Goal: Task Accomplishment & Management: Complete application form

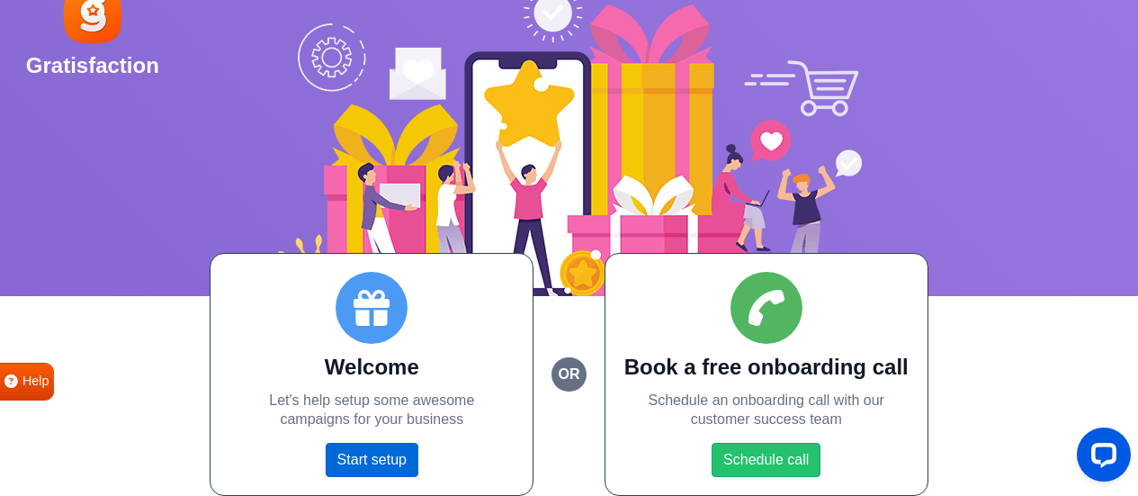
click at [361, 457] on link "Start setup" at bounding box center [372, 459] width 93 height 34
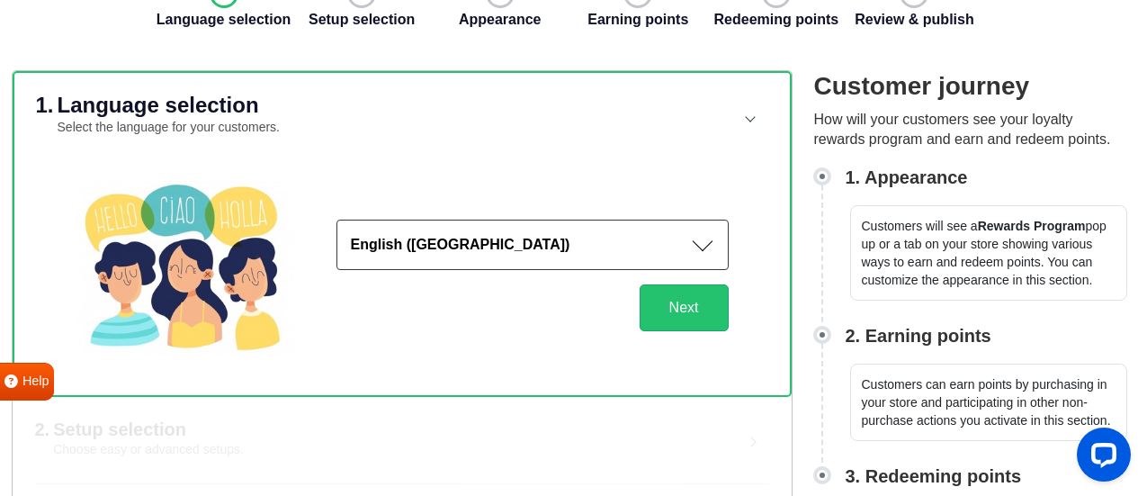
scroll to position [113, 0]
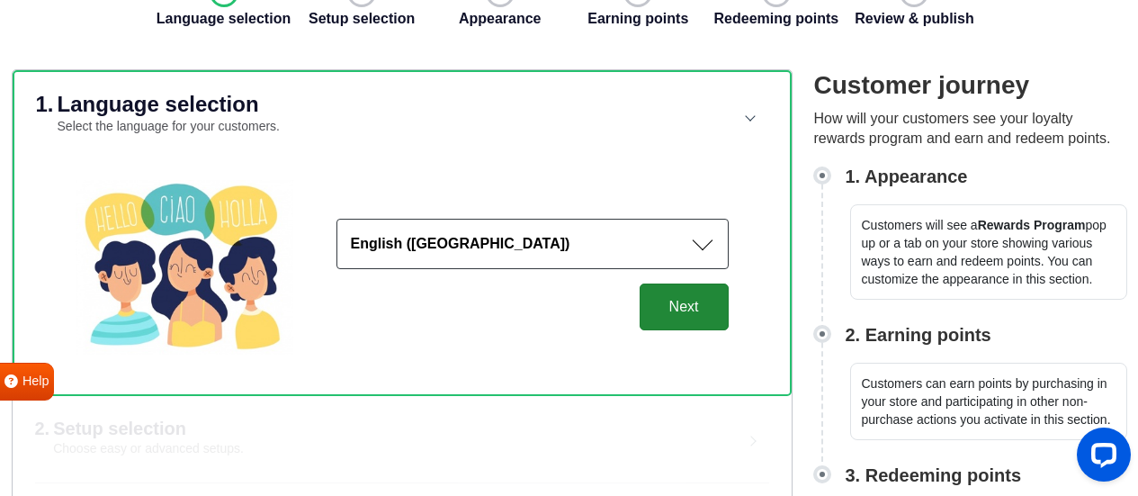
click at [706, 313] on button "Next" at bounding box center [683, 306] width 89 height 47
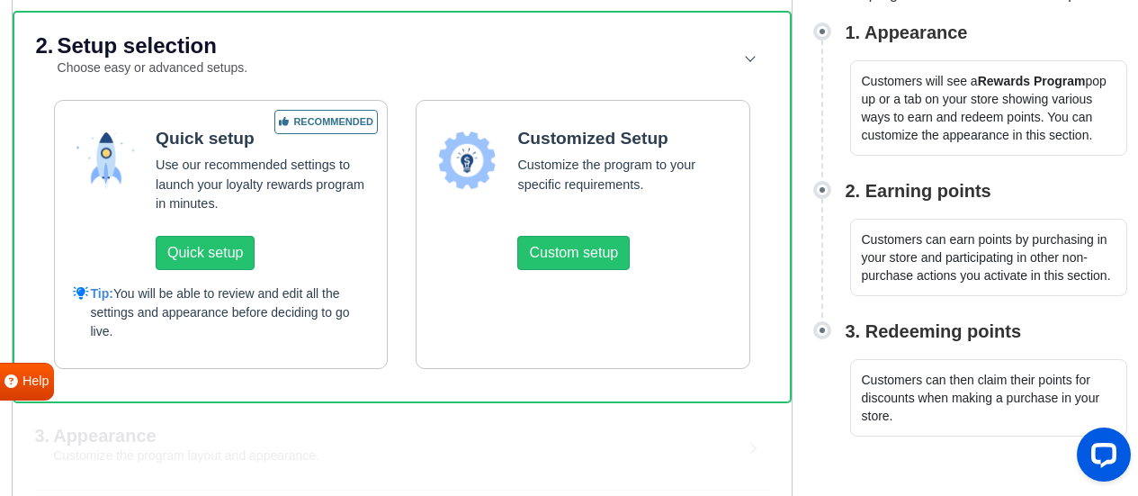
scroll to position [256, 0]
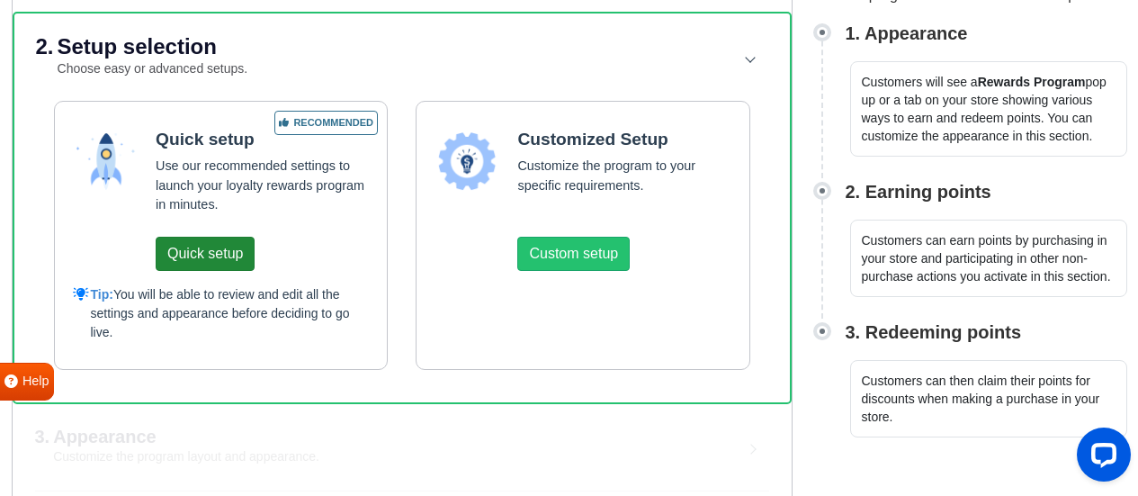
click at [189, 251] on button "Quick setup" at bounding box center [205, 254] width 99 height 34
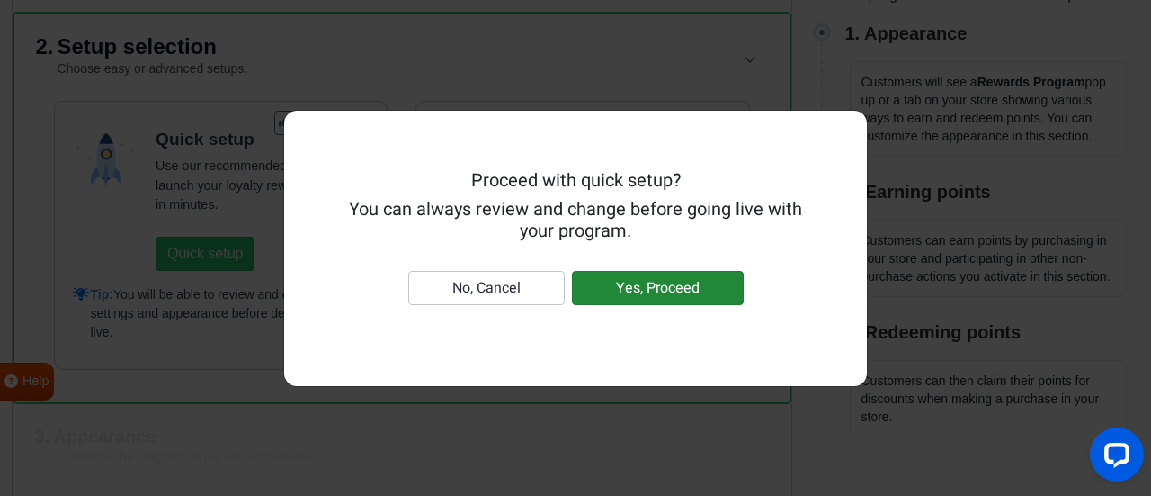
click at [621, 276] on button "Yes, Proceed" at bounding box center [658, 288] width 172 height 34
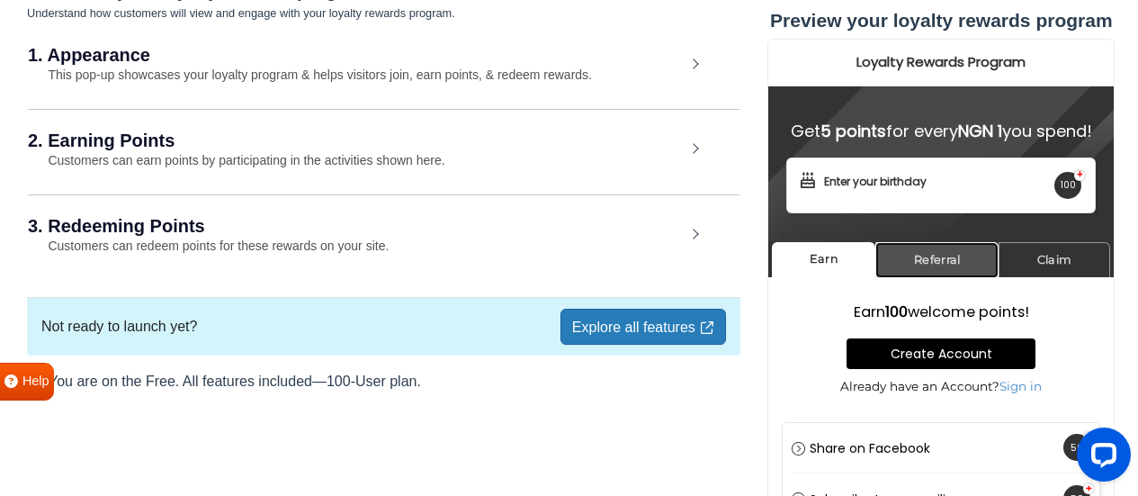
click at [927, 277] on link "Referral" at bounding box center [936, 259] width 123 height 35
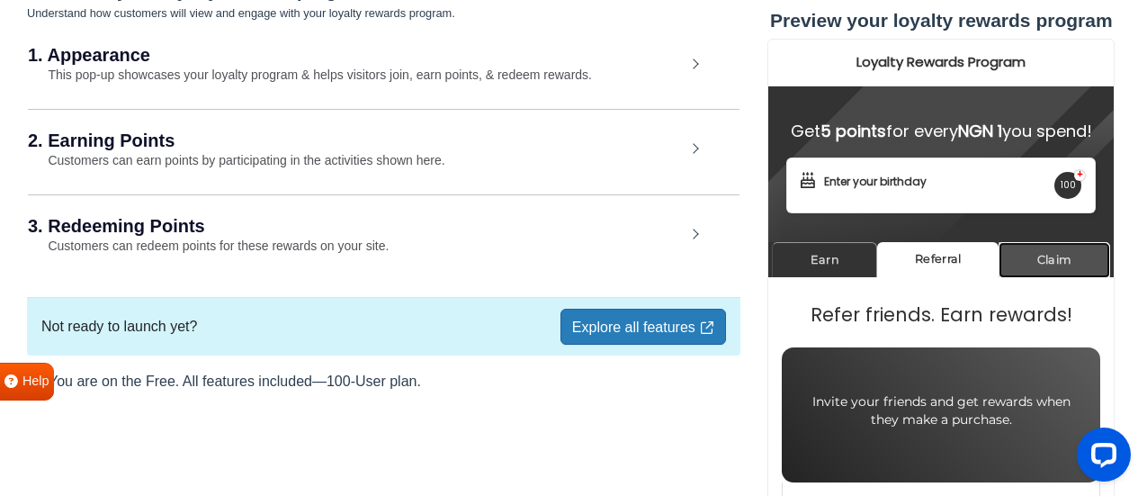
click at [1076, 277] on link "Claim" at bounding box center [1054, 259] width 112 height 35
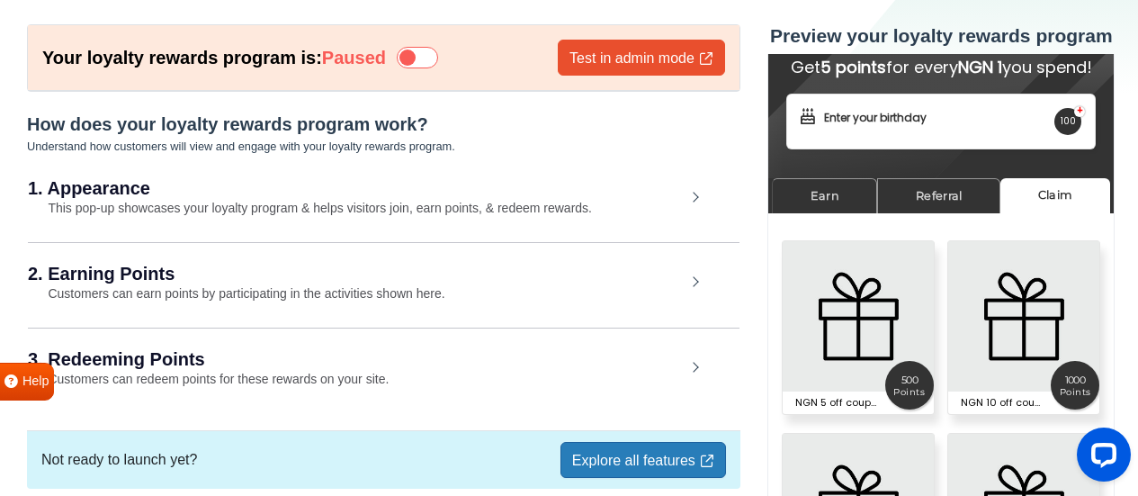
scroll to position [91, 0]
click at [939, 206] on link "Referral" at bounding box center [938, 195] width 123 height 35
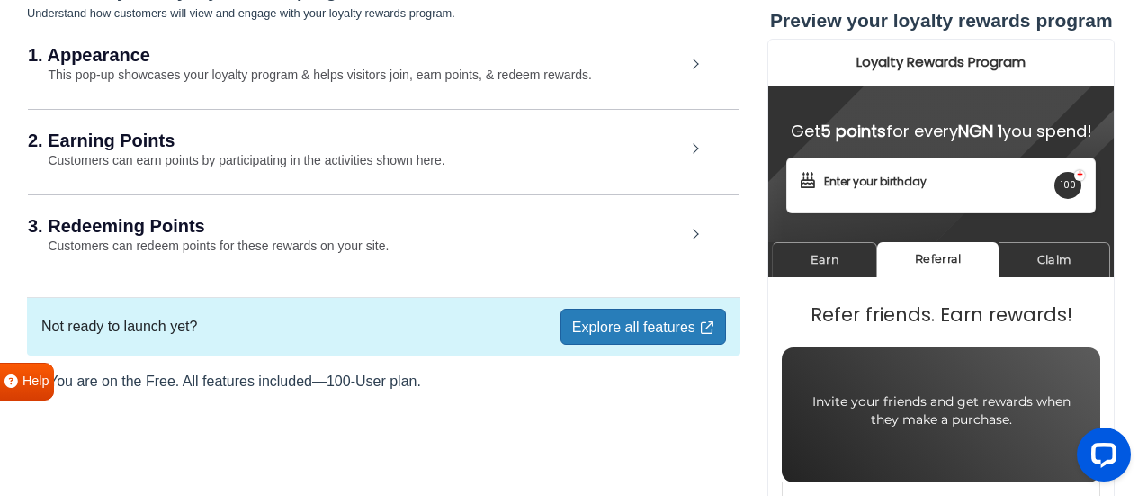
scroll to position [0, 0]
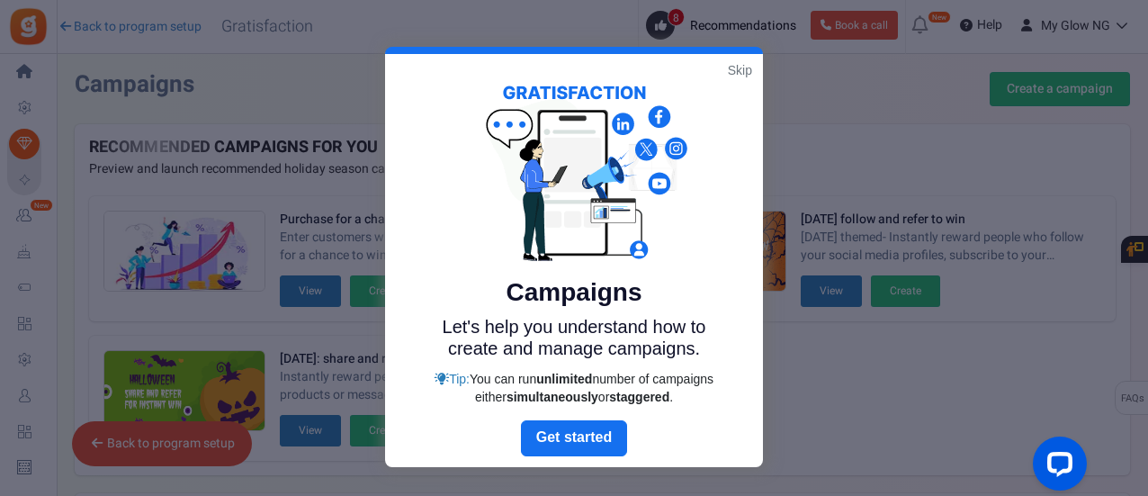
click at [728, 68] on link "Skip" at bounding box center [740, 70] width 24 height 18
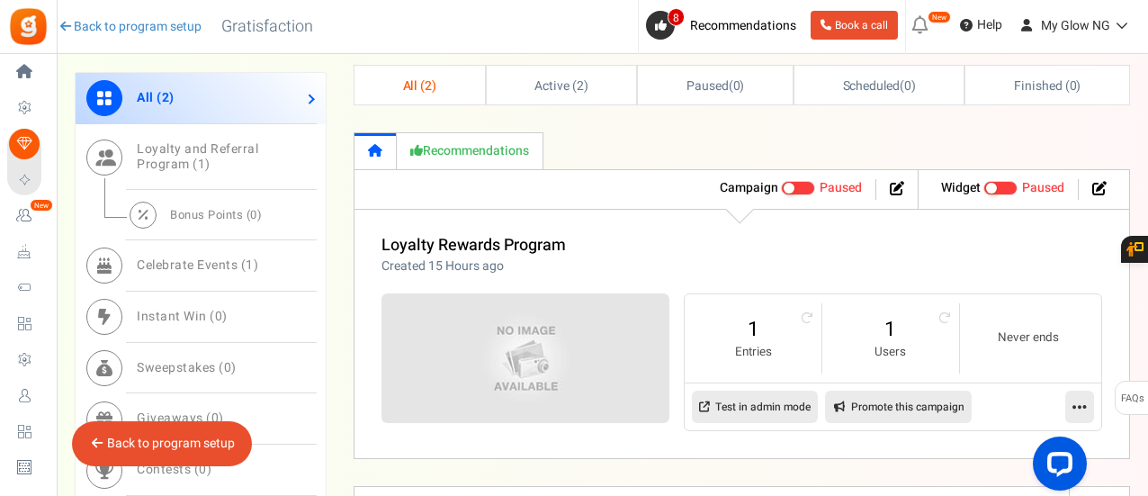
scroll to position [713, 0]
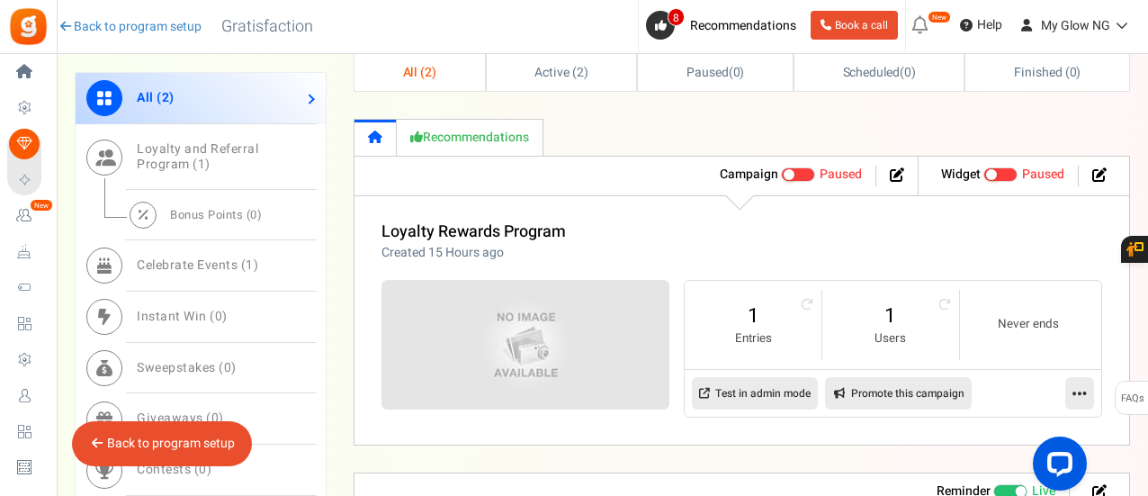
click at [224, 272] on span "Celebrate Events ( 1 )" at bounding box center [197, 264] width 121 height 19
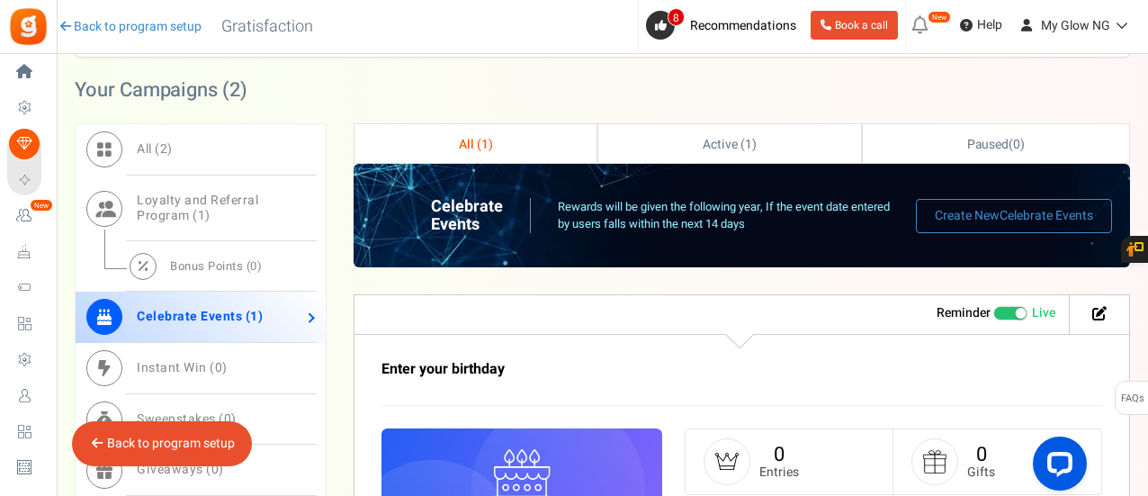
scroll to position [631, 0]
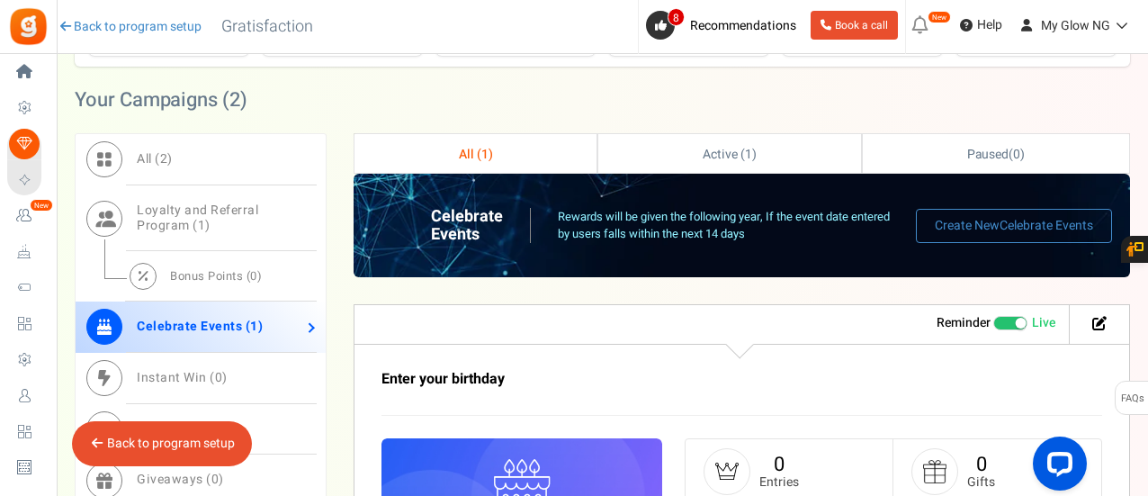
click at [0, 0] on span "Users" at bounding box center [0, 0] width 0 height 0
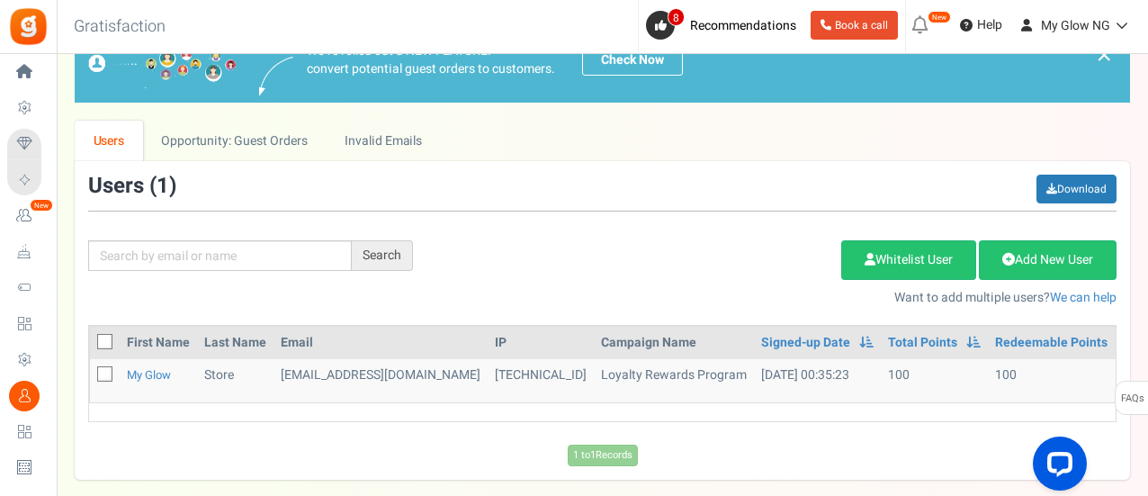
scroll to position [73, 0]
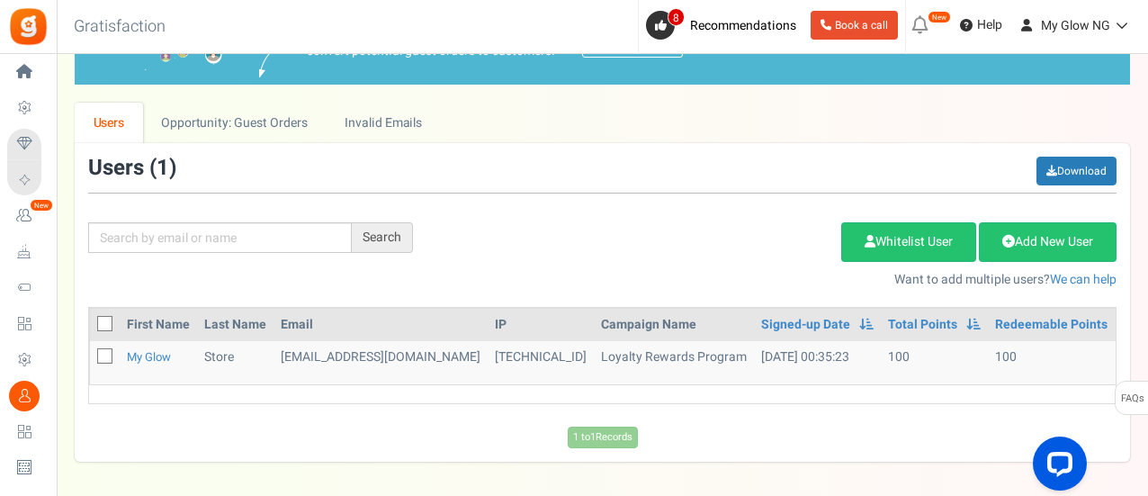
click at [0, 0] on span "Celebrate Events" at bounding box center [0, 0] width 0 height 0
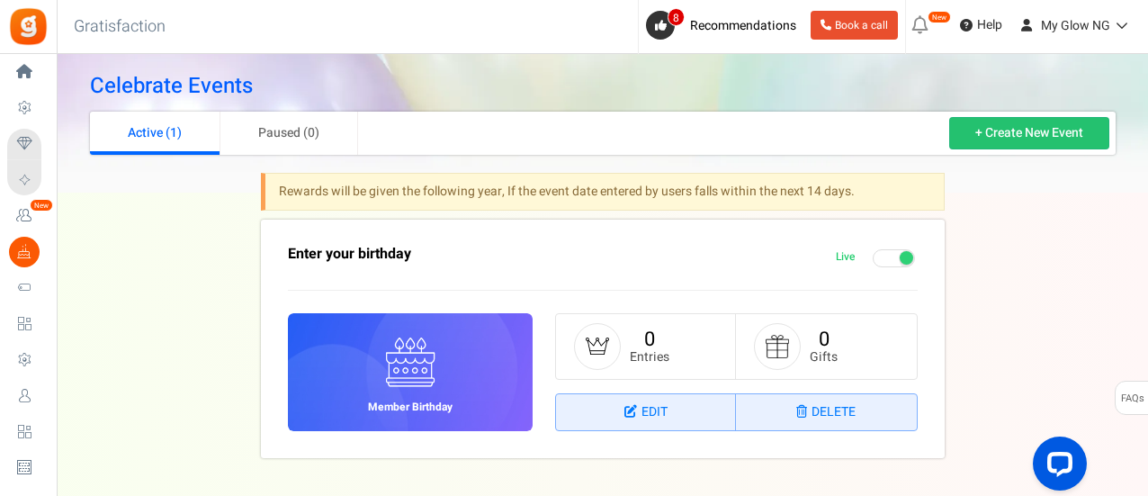
scroll to position [10, 0]
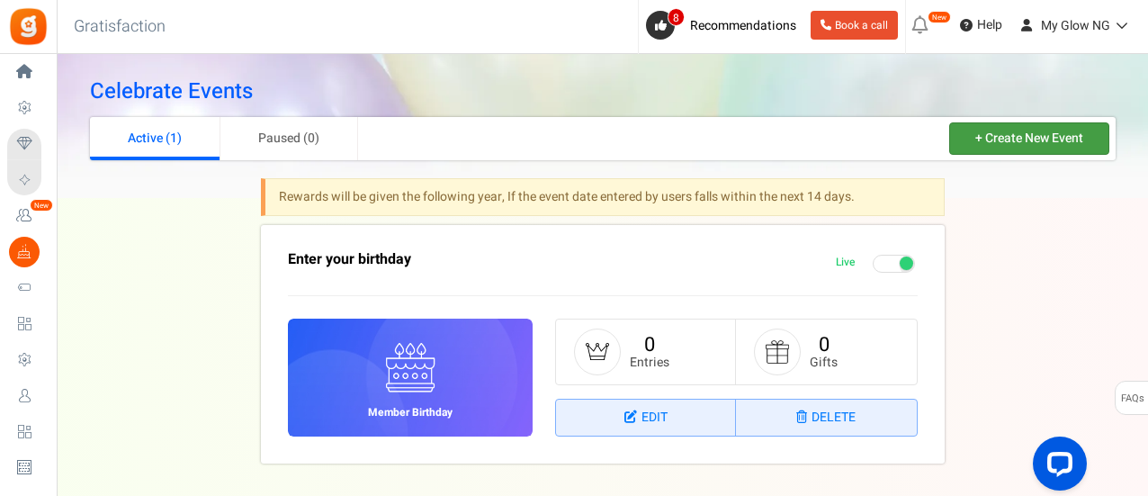
click at [1051, 138] on link "+ Create New Event" at bounding box center [1029, 138] width 160 height 32
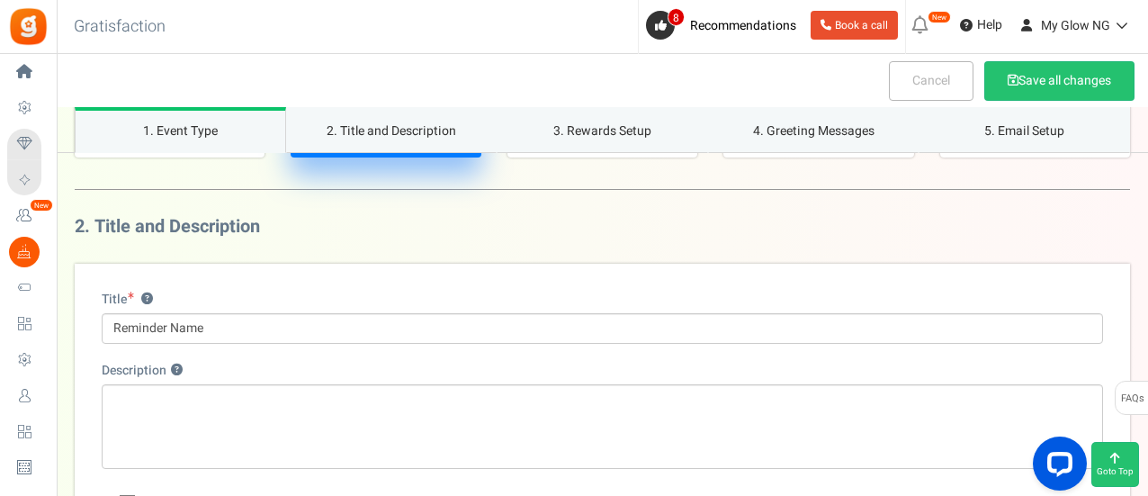
scroll to position [302, 0]
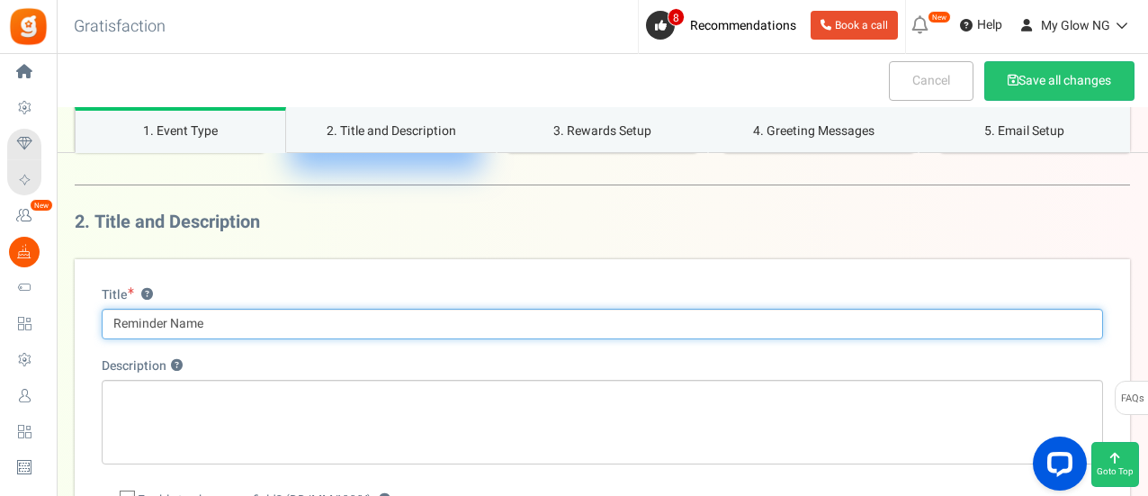
click at [363, 329] on input "Reminder Name" at bounding box center [602, 323] width 1001 height 31
type input "My Glow Website Launch"
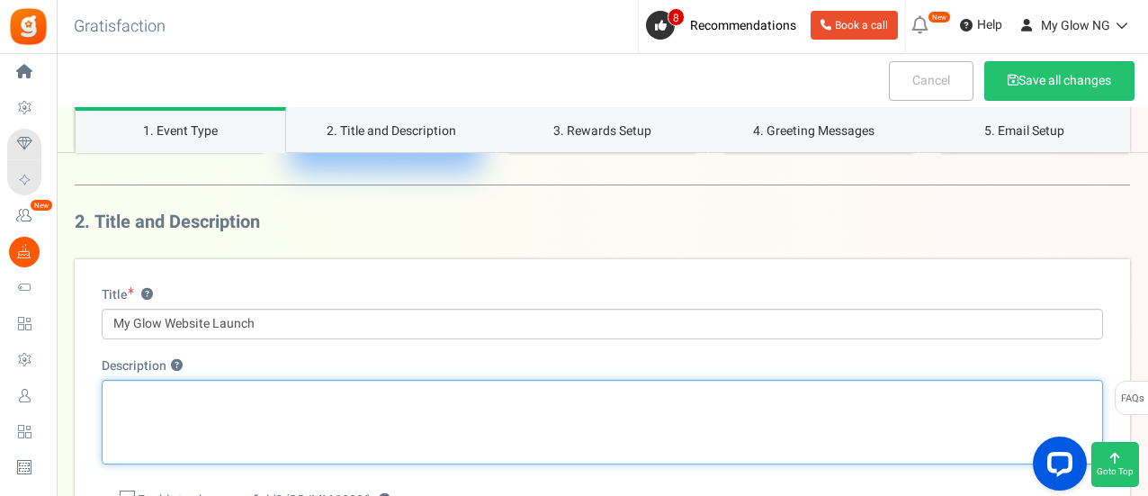
click at [292, 406] on textarea "Description ?" at bounding box center [602, 422] width 1001 height 85
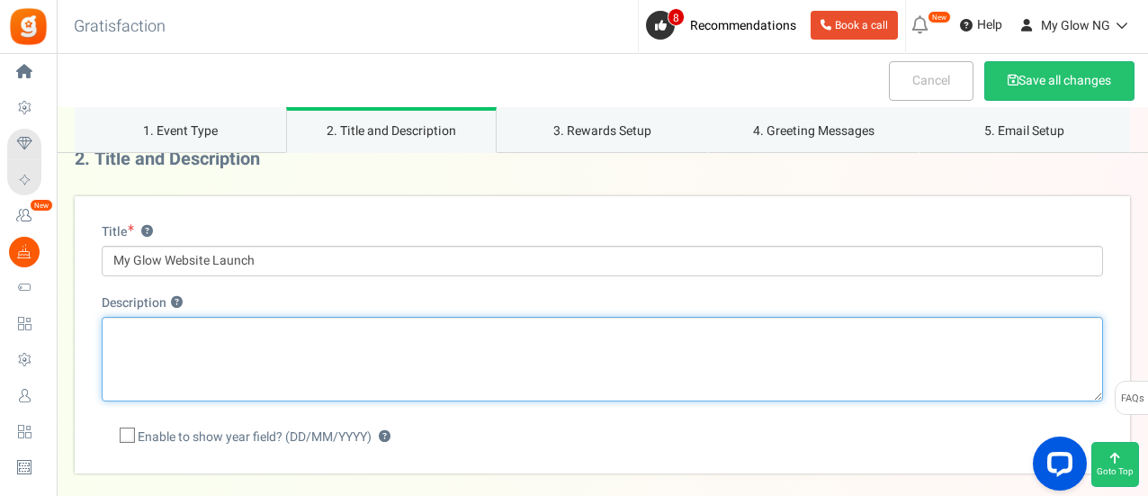
scroll to position [388, 0]
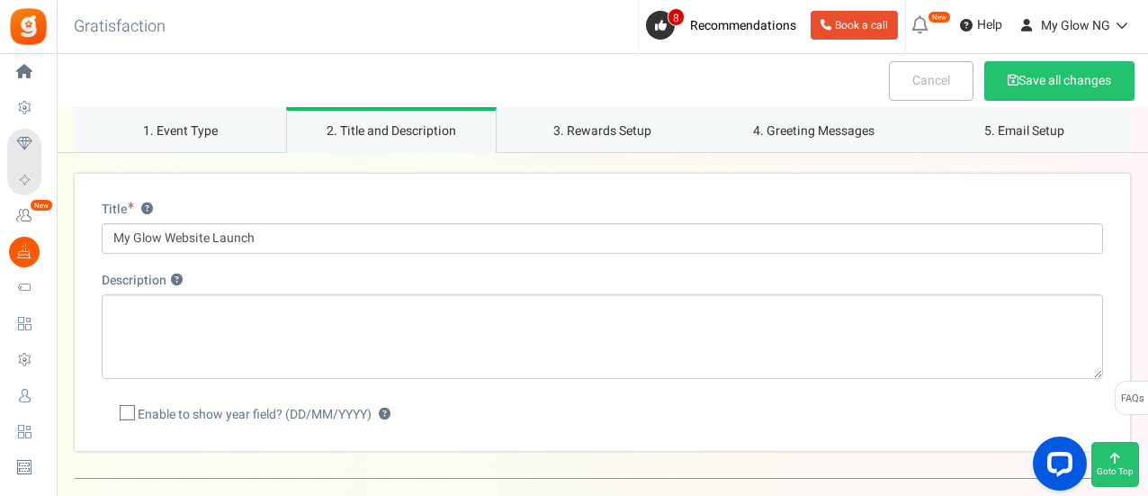
click at [135, 415] on label "Enable to show year field? (DD/MM/YYYY) ?" at bounding box center [246, 415] width 289 height 18
click at [113, 415] on input "Enable to show year field? (DD/MM/YYYY) ?" at bounding box center [108, 415] width 12 height 12
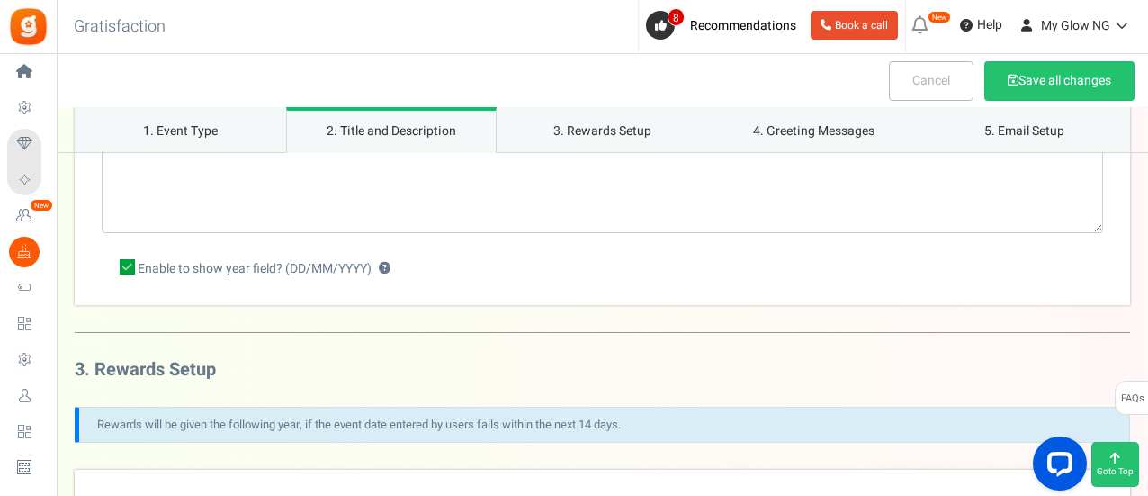
scroll to position [450, 0]
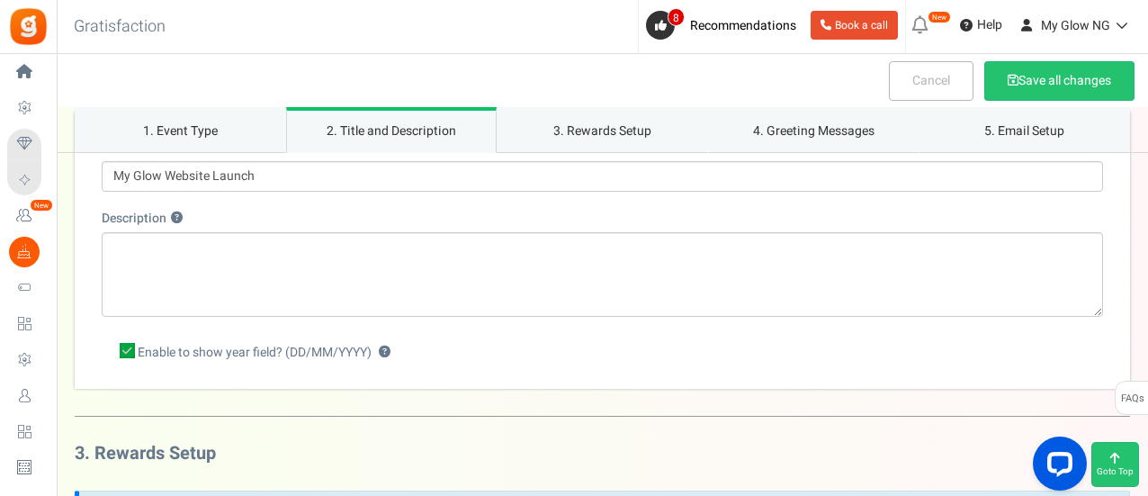
click at [138, 353] on span "Enable to show year field? (DD/MM/YYYY)" at bounding box center [255, 353] width 234 height 18
click at [113, 353] on input "Enable to show year field? (DD/MM/YYYY) ?" at bounding box center [108, 353] width 12 height 12
checkbox input "false"
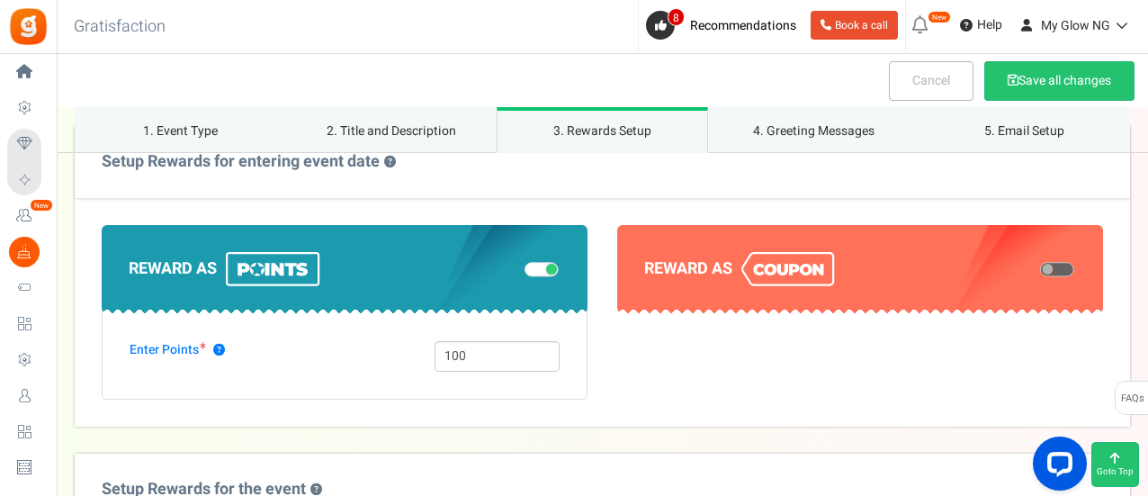
scroll to position [878, 0]
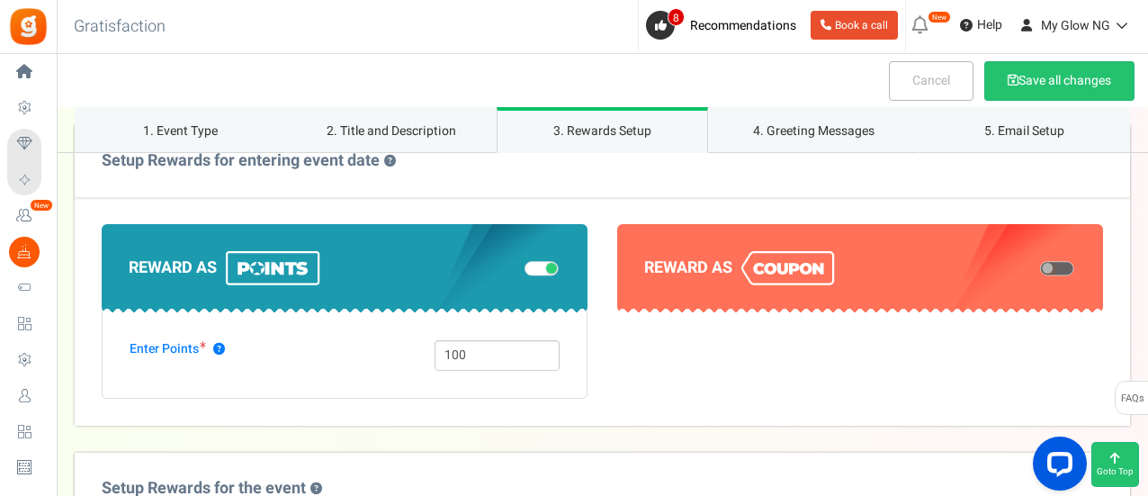
click at [541, 271] on span at bounding box center [541, 269] width 34 height 14
click at [524, 271] on input "checkbox" at bounding box center [524, 268] width 0 height 9
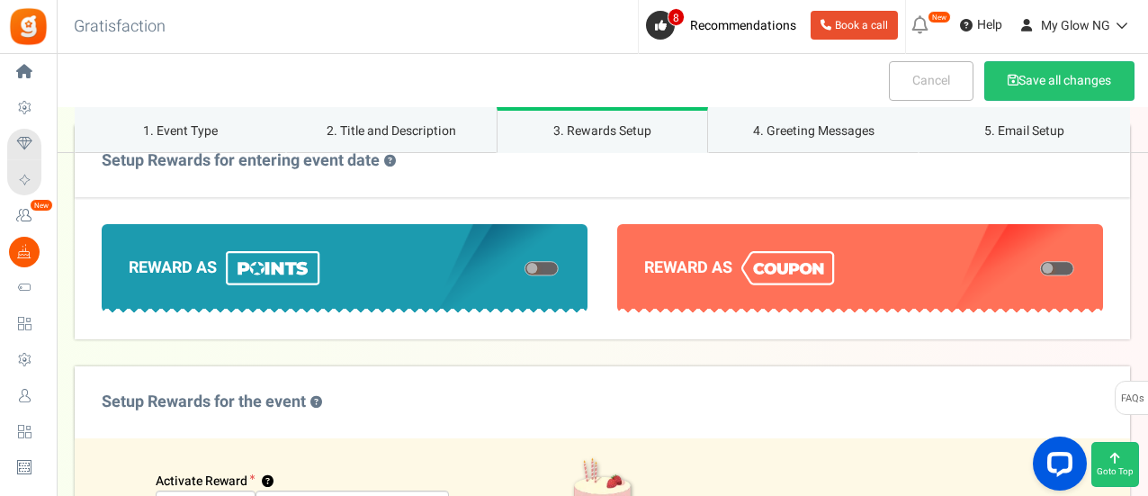
click at [1061, 265] on span at bounding box center [1057, 269] width 34 height 14
click at [1040, 265] on input "checkbox" at bounding box center [1040, 268] width 0 height 9
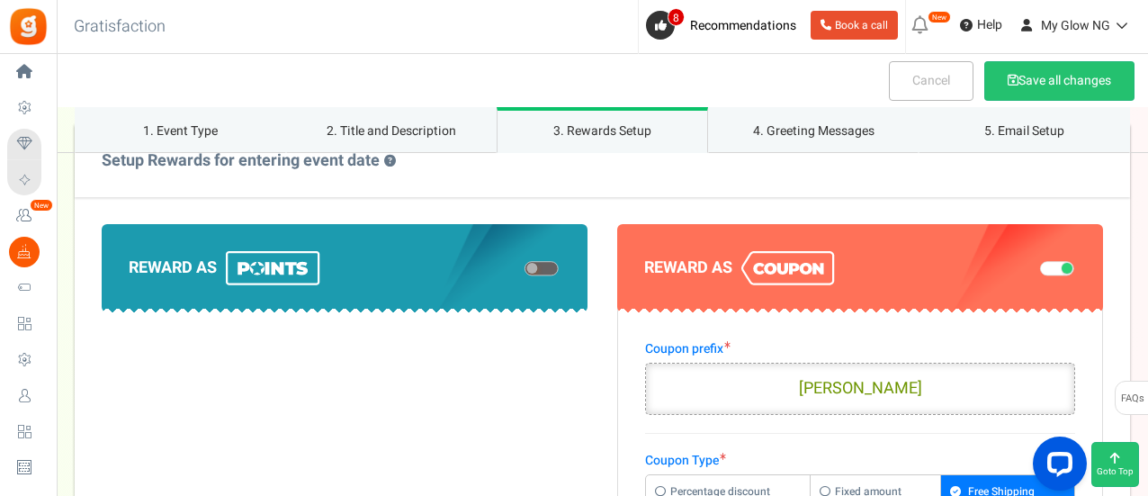
click at [880, 394] on input "GREVENT" at bounding box center [860, 388] width 430 height 52
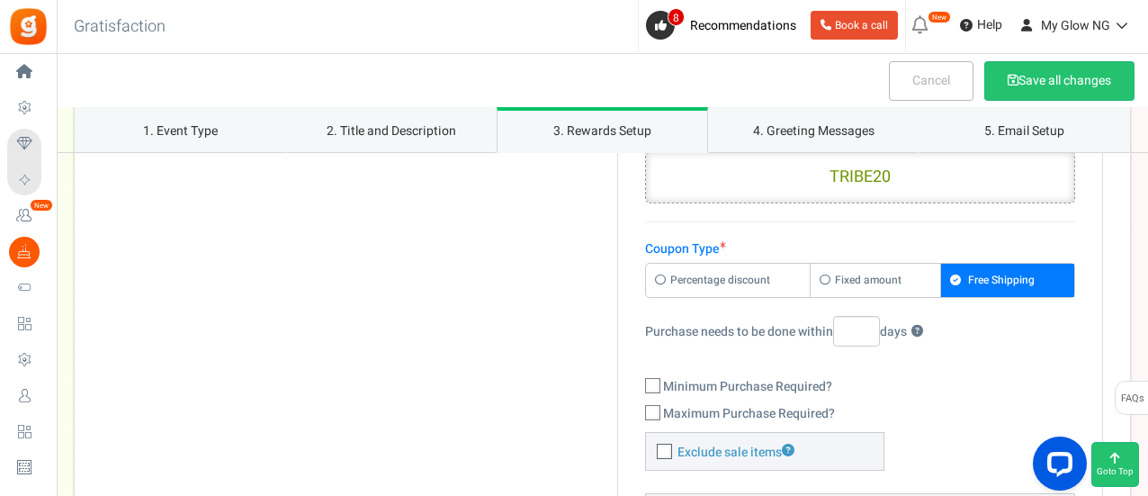
scroll to position [1090, 0]
type input "TRIBE20"
click at [750, 280] on label "Percentage discount" at bounding box center [728, 279] width 165 height 33
click at [657, 278] on input "Percentage discount" at bounding box center [652, 272] width 12 height 12
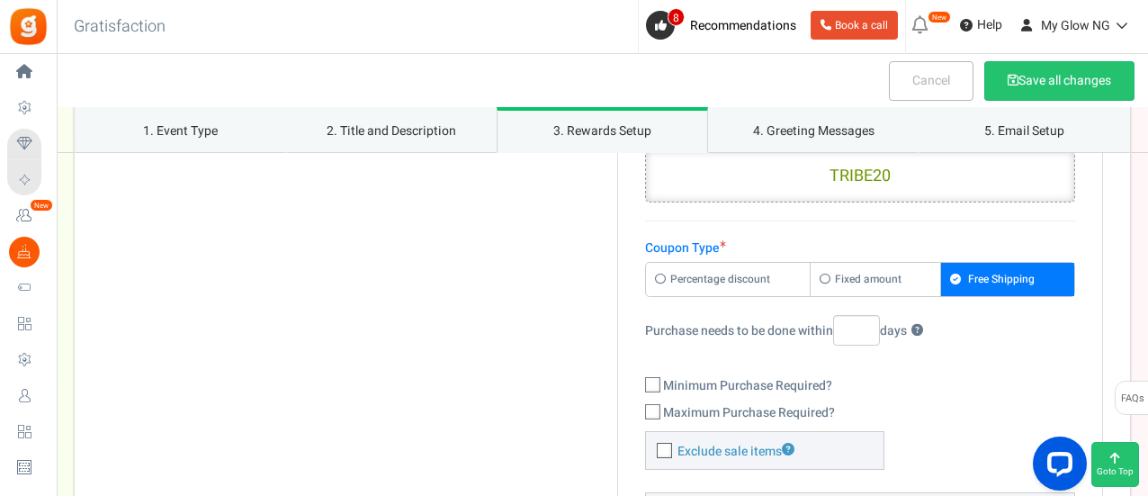
radio input "true"
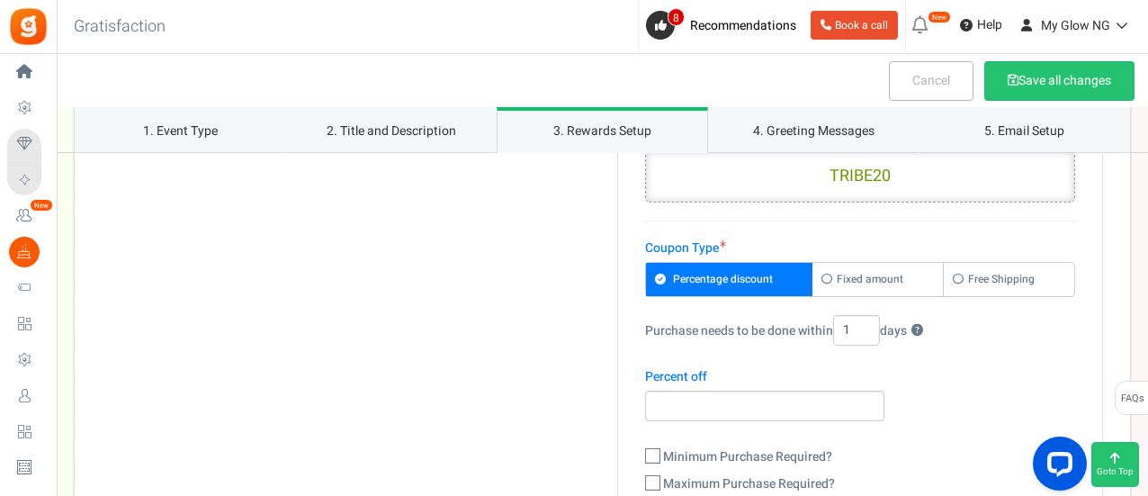
click at [876, 327] on input "1" at bounding box center [856, 330] width 47 height 31
click at [876, 327] on input "2" at bounding box center [856, 330] width 47 height 31
type input "3"
click at [876, 327] on input "3" at bounding box center [856, 330] width 47 height 31
click at [735, 413] on input "number" at bounding box center [764, 405] width 239 height 31
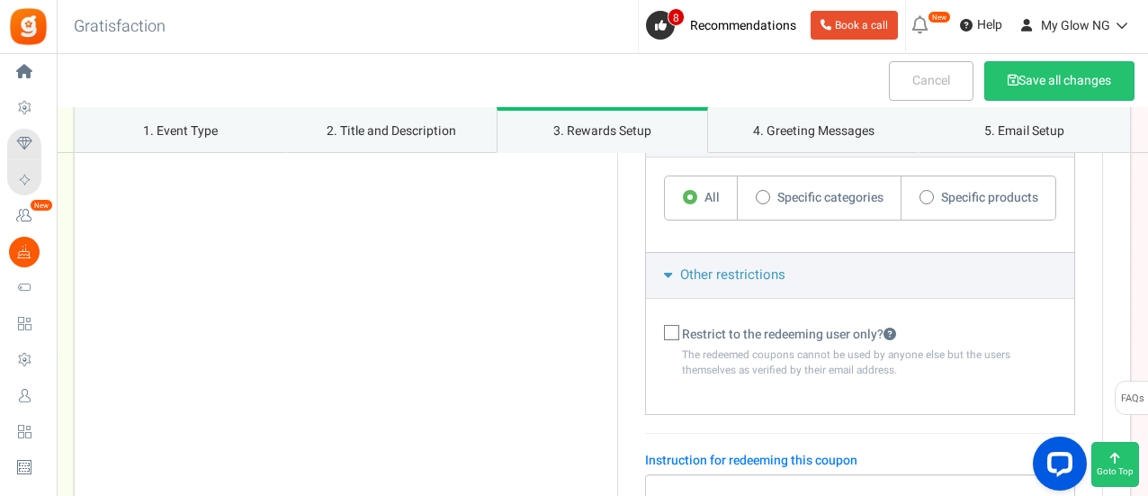
scroll to position [1558, 0]
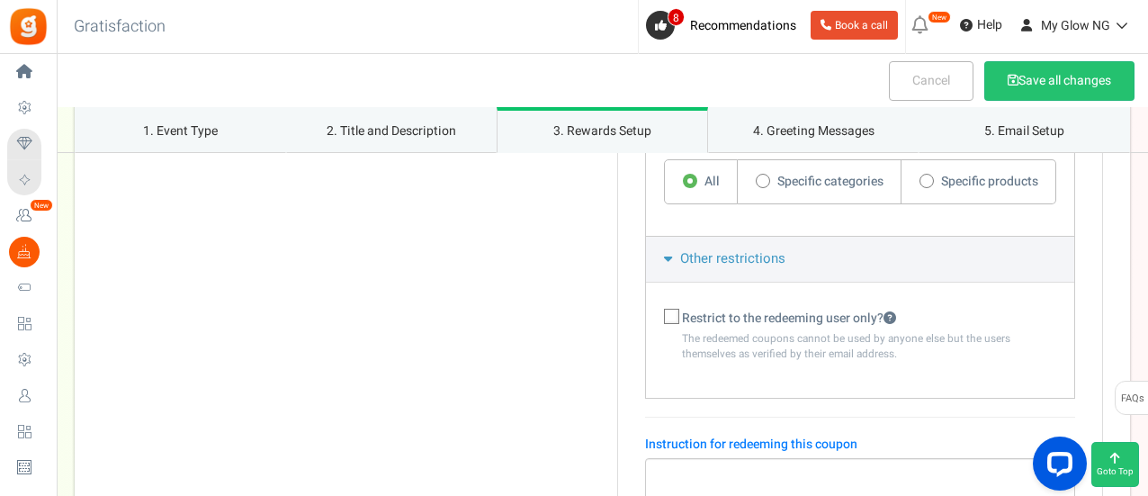
type input "20"
click at [675, 320] on icon at bounding box center [672, 318] width 12 height 12
click at [657, 320] on input "Restrict to the redeeming user only?" at bounding box center [652, 319] width 12 height 12
checkbox input "true"
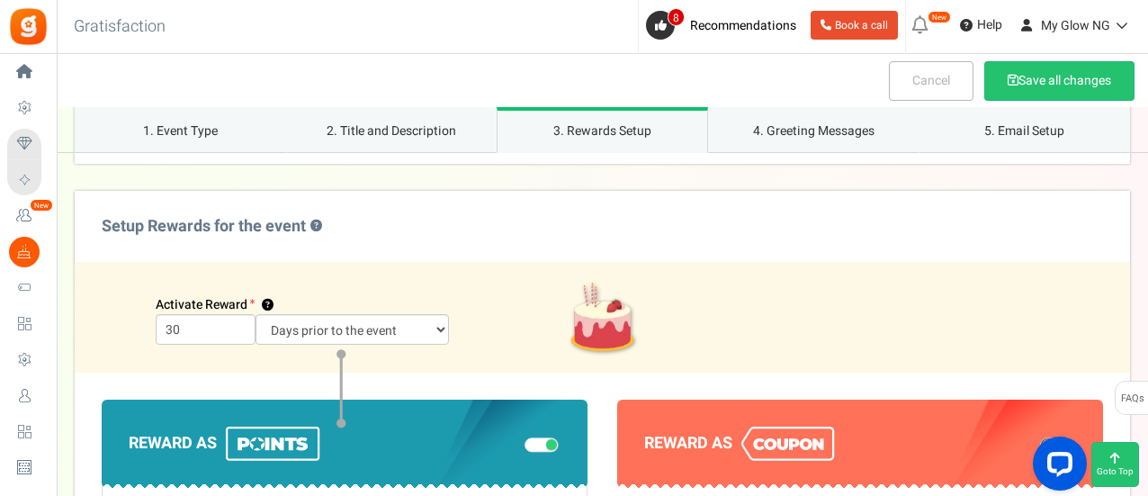
scroll to position [2006, 0]
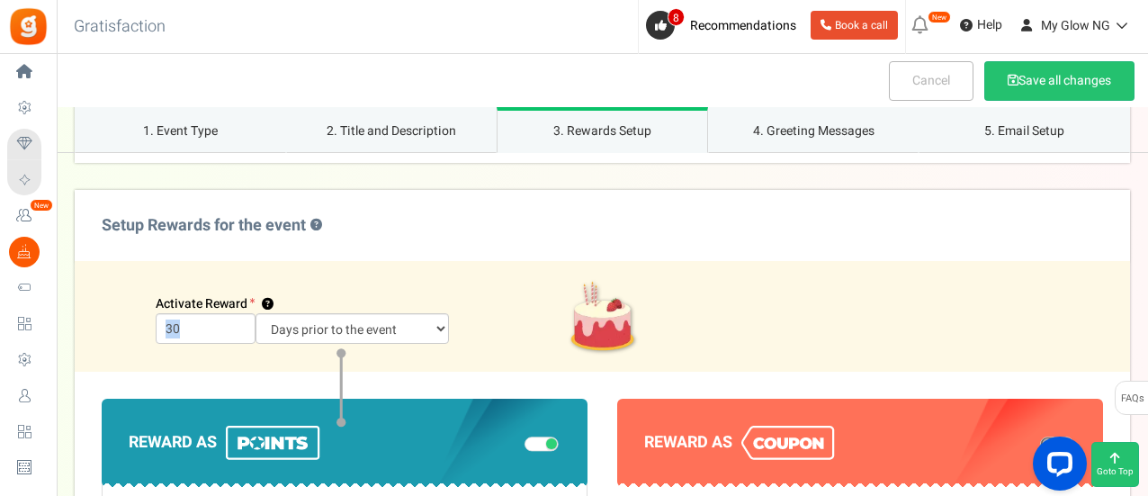
drag, startPoint x: 302, startPoint y: 306, endPoint x: 315, endPoint y: 324, distance: 22.0
click at [315, 324] on div "Activate Reward ? 30 Days prior to the event On the event date" at bounding box center [345, 316] width 514 height 57
click at [315, 324] on select "Days prior to the event On the event date" at bounding box center [352, 328] width 194 height 31
select select "1"
click at [255, 313] on select "Days prior to the event On the event date" at bounding box center [352, 328] width 194 height 31
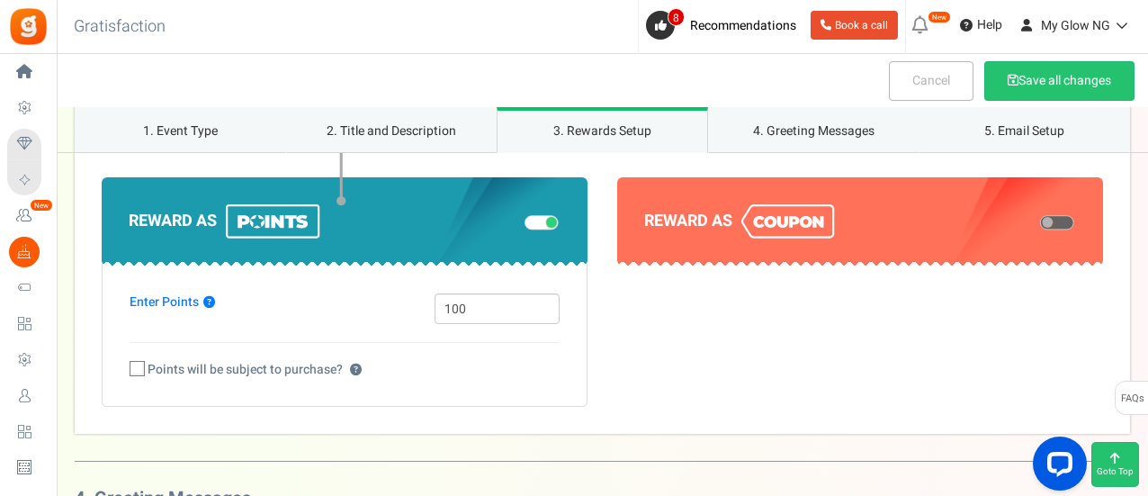
scroll to position [2238, 0]
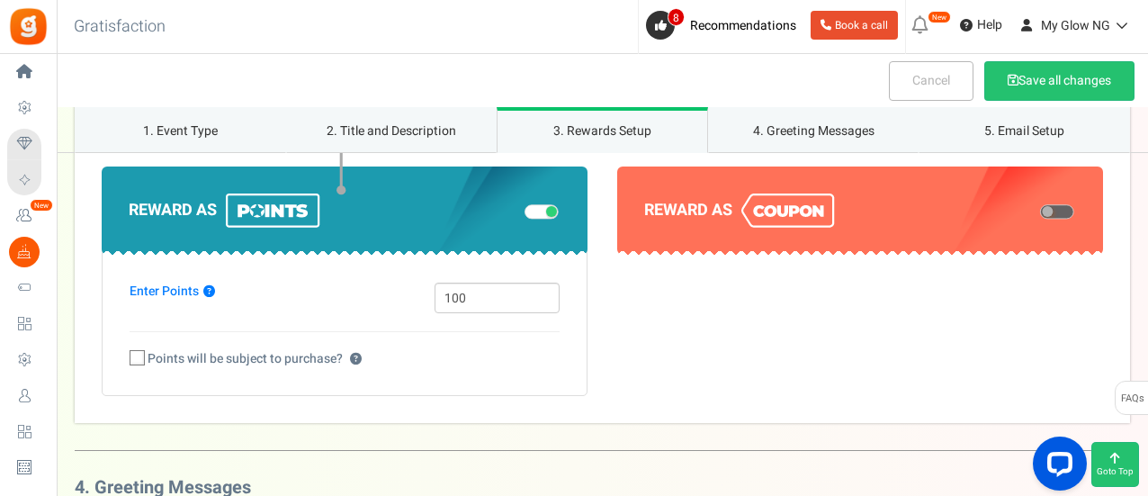
click at [549, 216] on span at bounding box center [551, 211] width 11 height 11
click at [524, 216] on input "checkbox" at bounding box center [524, 211] width 0 height 9
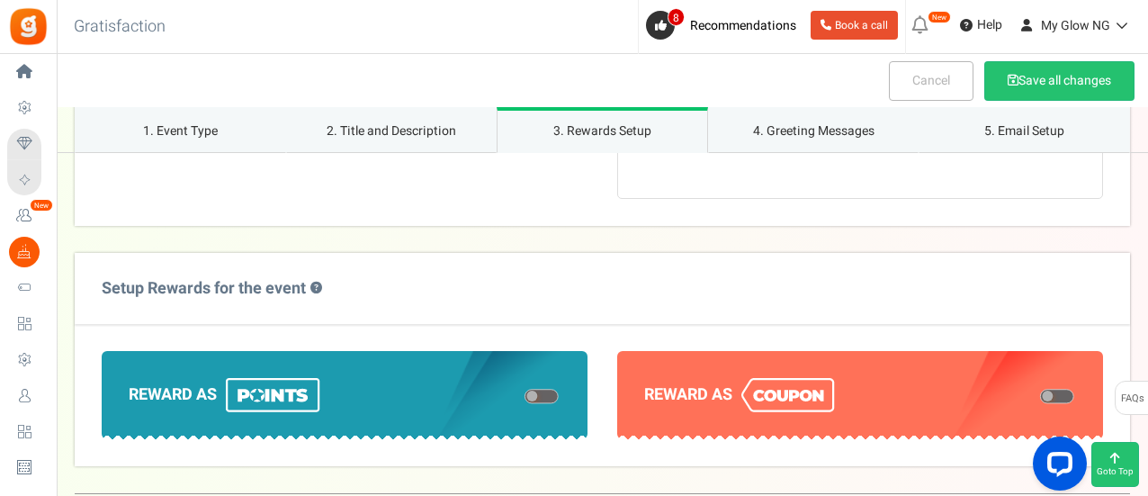
scroll to position [1969, 0]
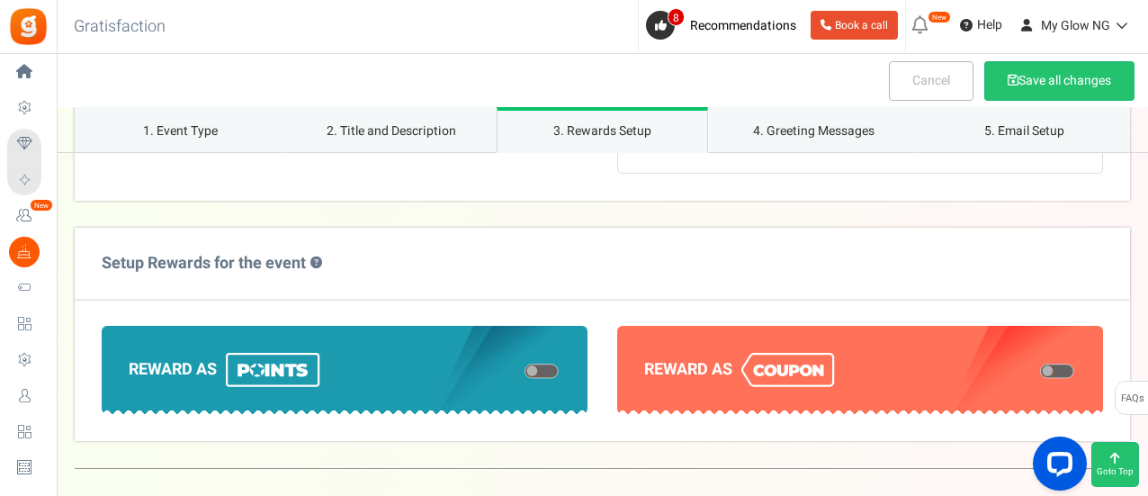
click at [1071, 365] on span at bounding box center [1057, 370] width 34 height 14
click at [1040, 366] on input "checkbox" at bounding box center [1040, 370] width 0 height 9
select select "1"
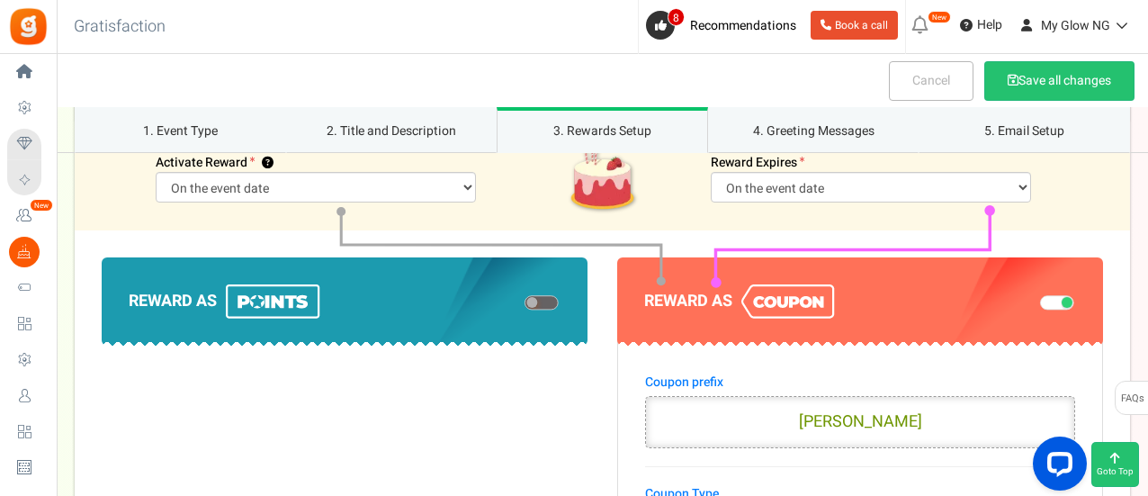
scroll to position [2059, 0]
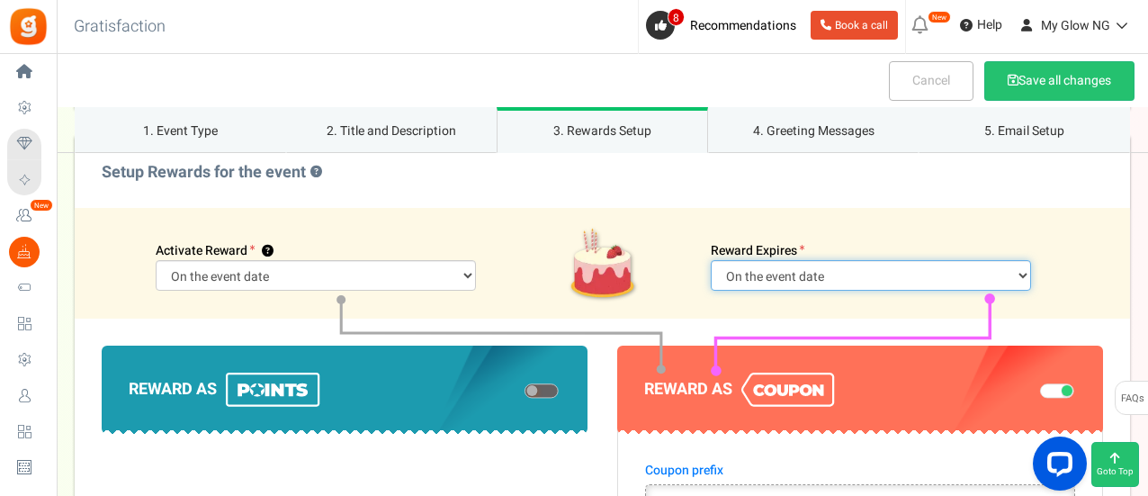
click at [999, 273] on select "Days after the event date On the event date" at bounding box center [870, 275] width 320 height 31
select select "2"
click at [809, 260] on select "Days after the event date On the event date" at bounding box center [870, 275] width 320 height 31
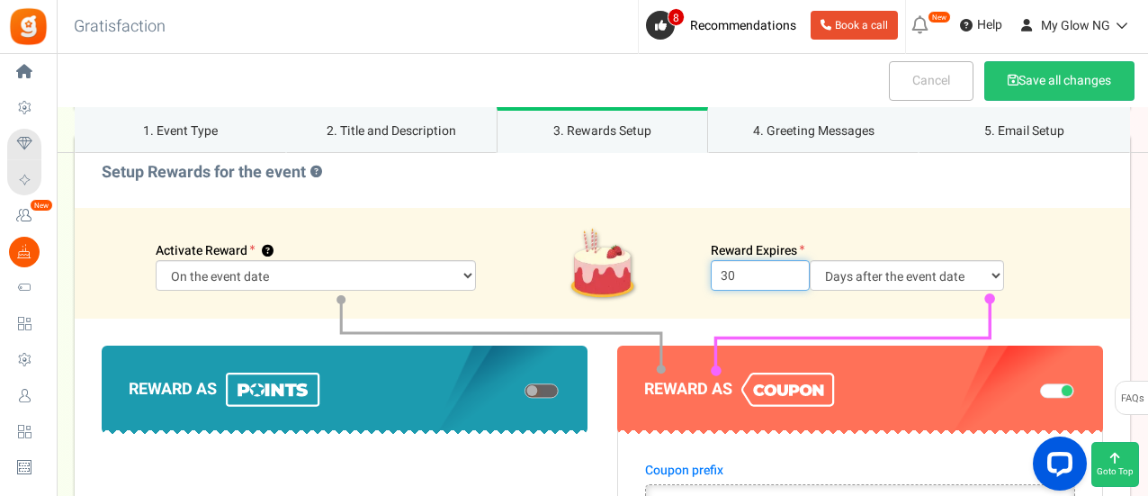
click at [739, 273] on input "30" at bounding box center [759, 275] width 99 height 31
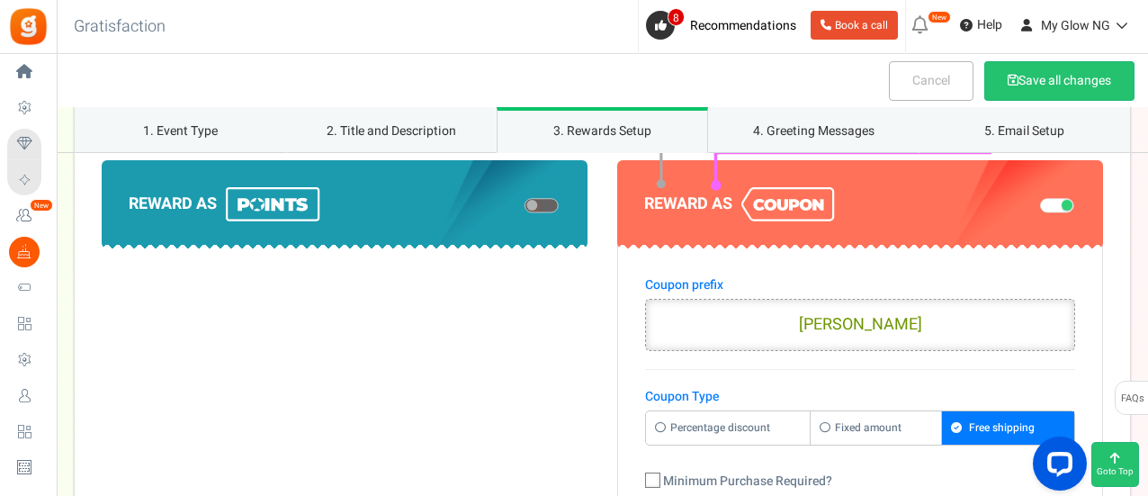
scroll to position [2246, 0]
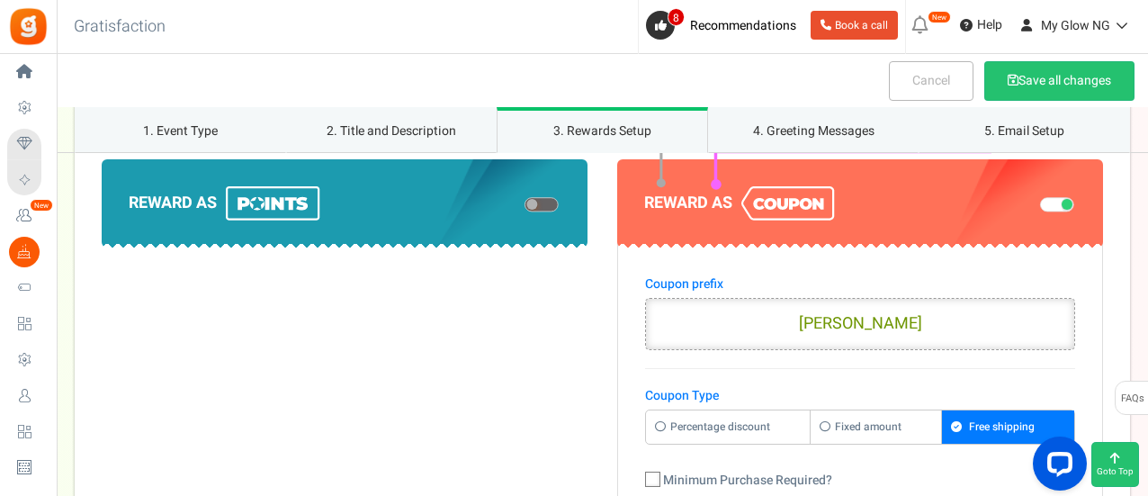
type input "3"
click at [864, 321] on input "GREVENT" at bounding box center [860, 324] width 430 height 52
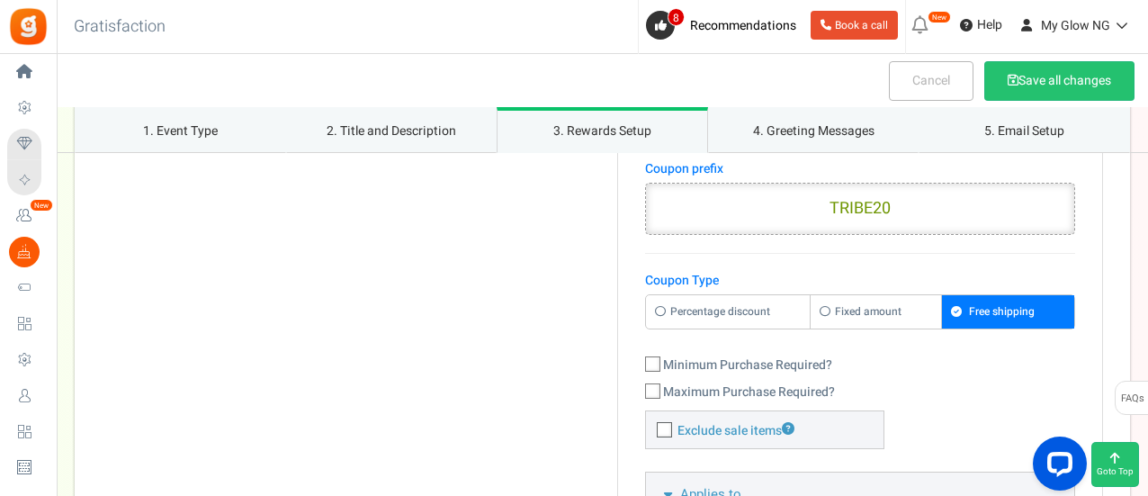
scroll to position [2362, 0]
type input "TRIBE20"
click at [746, 316] on label "Percentage discount" at bounding box center [728, 310] width 165 height 33
click at [657, 309] on input "Percentage discount" at bounding box center [652, 304] width 12 height 12
radio input "true"
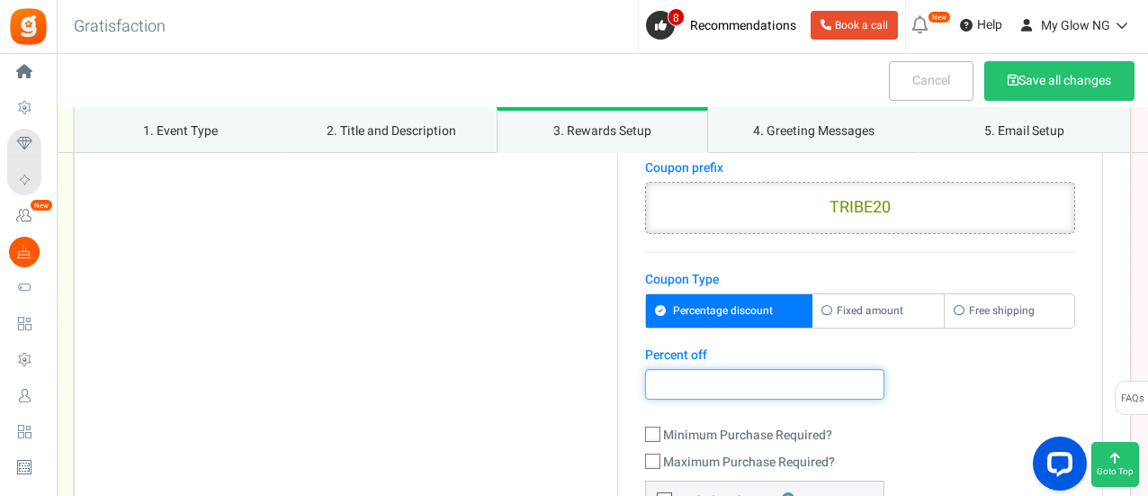
click at [801, 376] on input "number" at bounding box center [764, 384] width 239 height 31
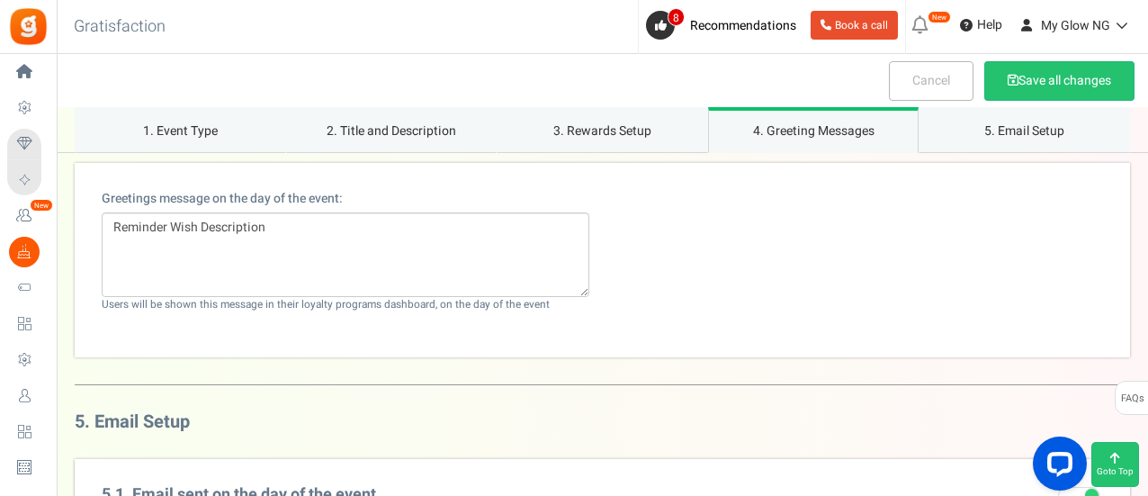
scroll to position [3276, 0]
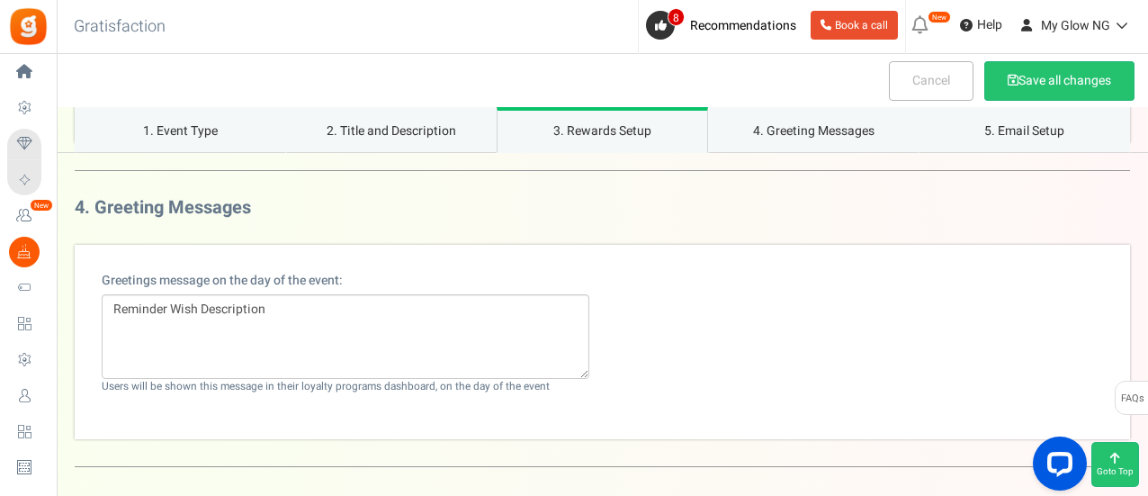
type input "20"
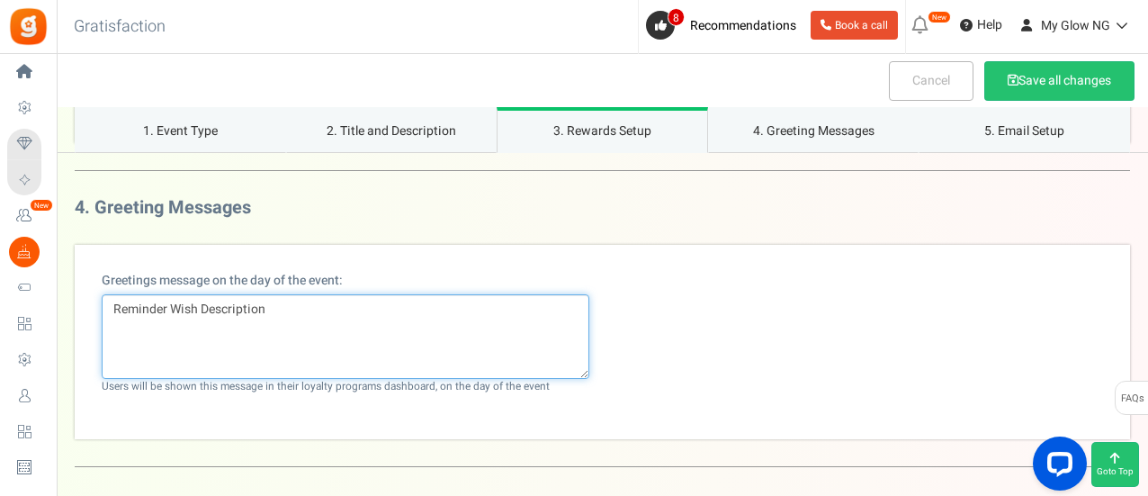
click at [376, 326] on textarea "Reminder Wish Description" at bounding box center [345, 336] width 487 height 85
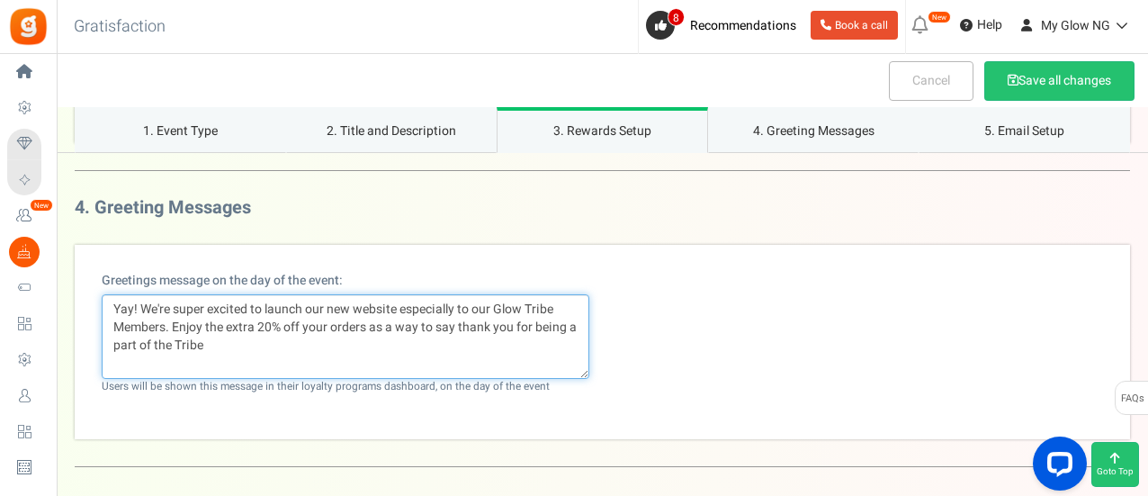
click at [152, 351] on textarea "Yay! We're super excited to launch our new website especially to our Glow Tribe…" at bounding box center [345, 336] width 487 height 85
click at [275, 343] on textarea "Yay! We're super excited to launch our new website especially to our Glow Tribe…" at bounding box center [345, 336] width 487 height 85
type textarea "Yay! We're super excited to launch our new website especially to our Glow Tribe…"
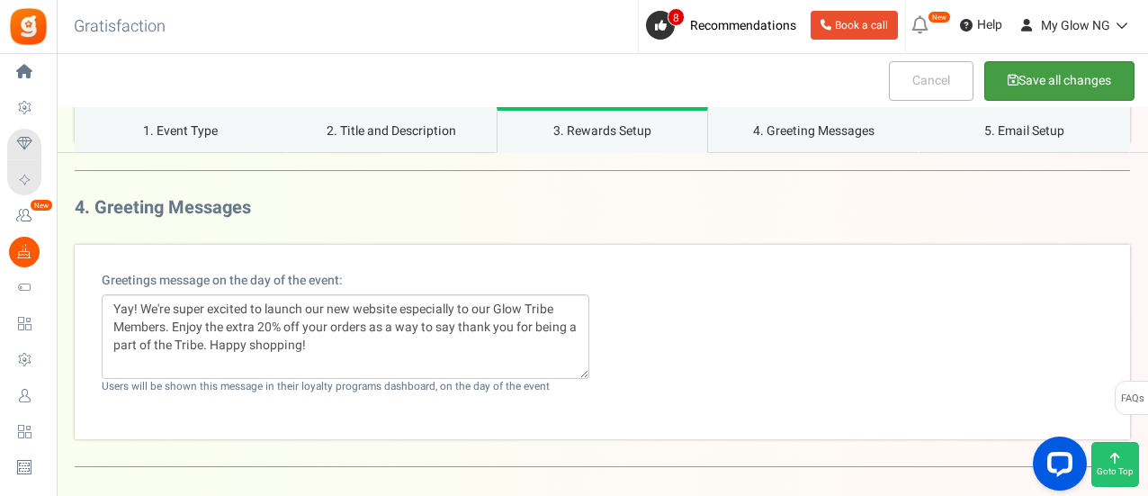
click at [1028, 80] on button "Save all changes" at bounding box center [1059, 81] width 150 height 40
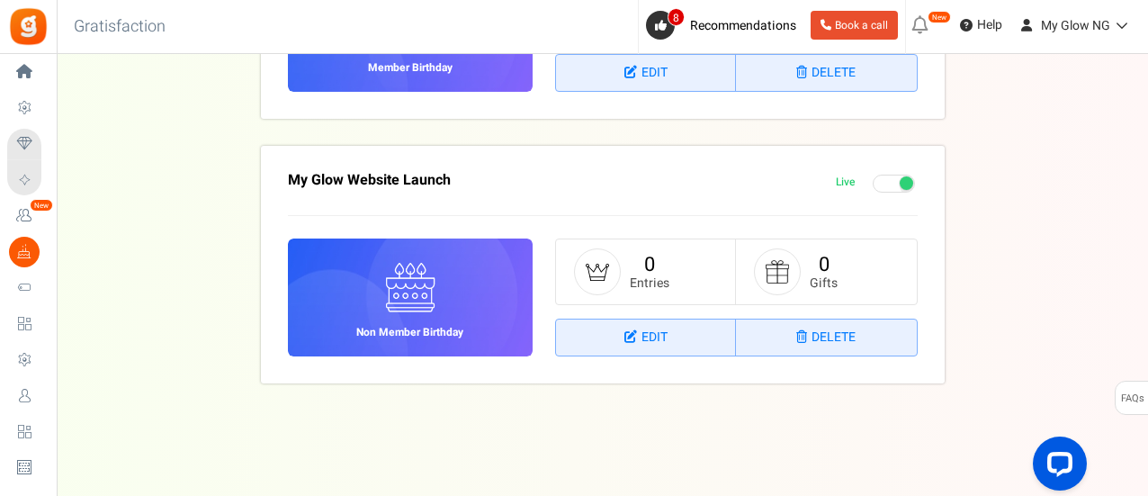
scroll to position [355, 0]
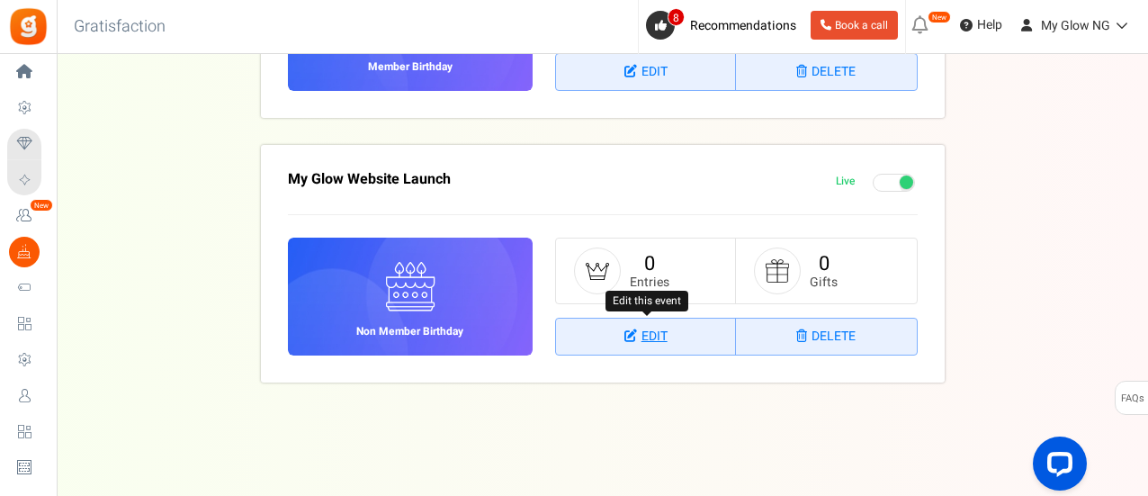
click at [672, 337] on link "Edit" at bounding box center [646, 336] width 180 height 36
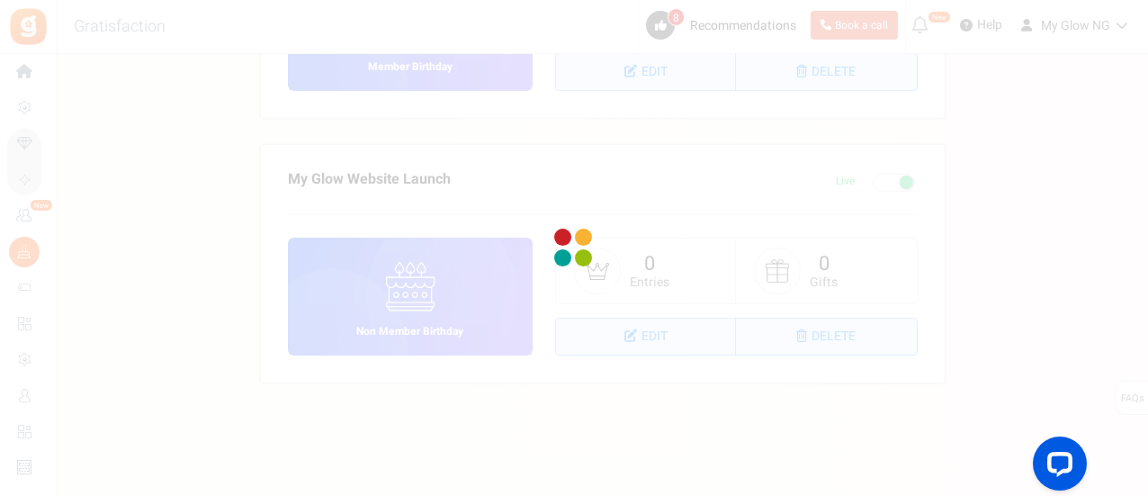
select select "1"
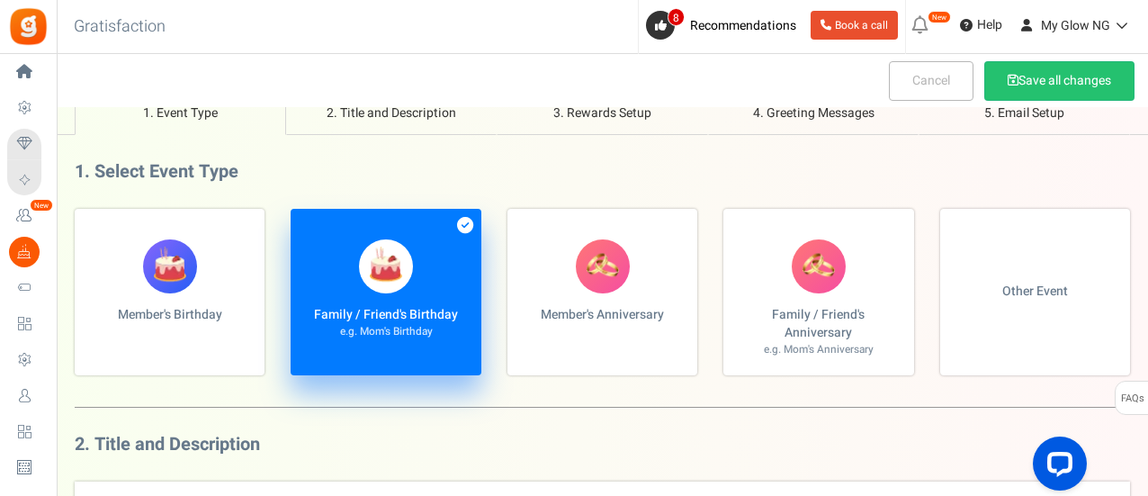
scroll to position [91, 0]
click at [1060, 282] on span "Other Event" at bounding box center [1035, 290] width 66 height 18
click at [86, 223] on input "Other Event" at bounding box center [81, 217] width 12 height 12
radio input "true"
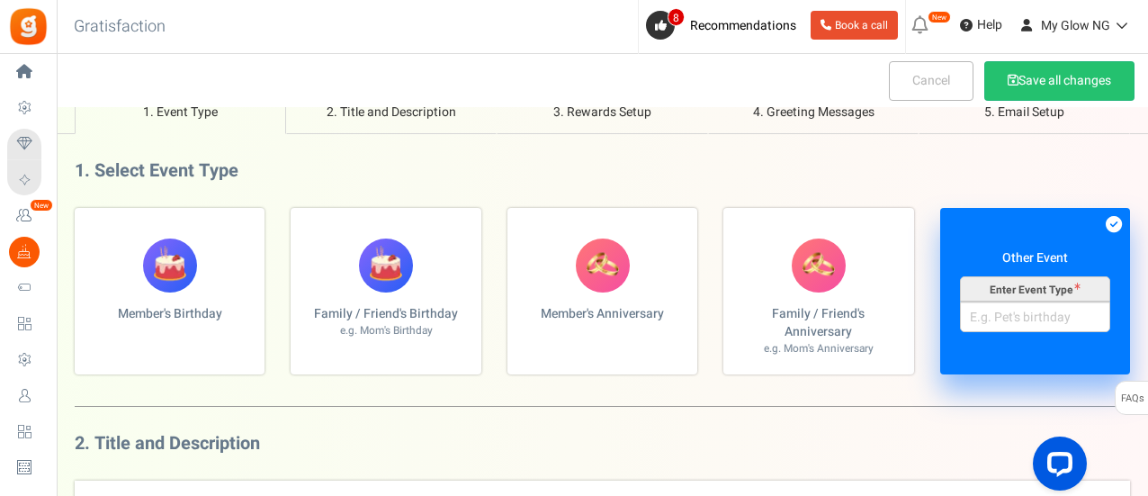
click at [1044, 293] on div "Enter Event Type" at bounding box center [1035, 288] width 150 height 25
click at [86, 223] on input "Other Event Enter Event Type" at bounding box center [81, 217] width 12 height 12
click at [1038, 323] on input "Other Event Enter Event Type" at bounding box center [1035, 316] width 150 height 31
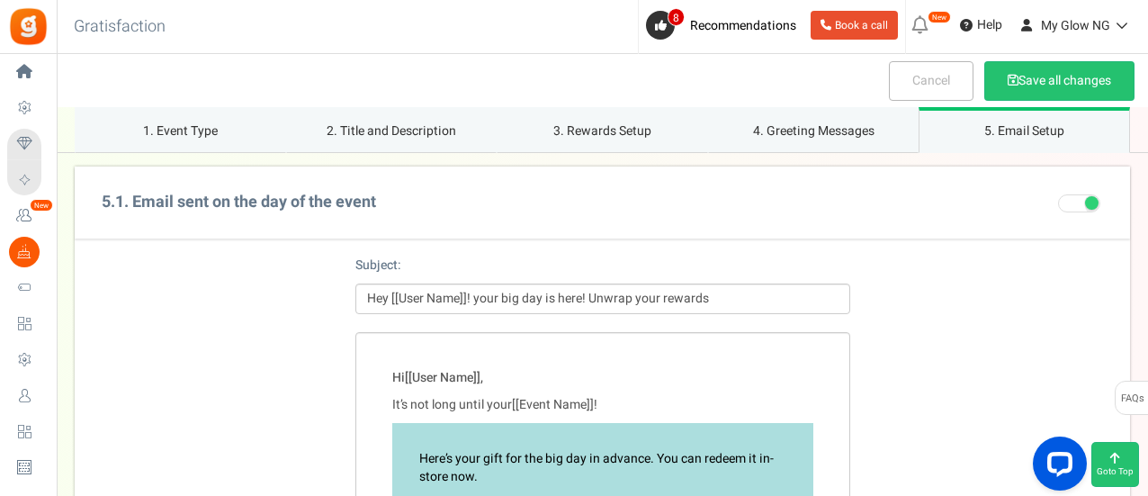
scroll to position [3651, 0]
type input "Website Launch"
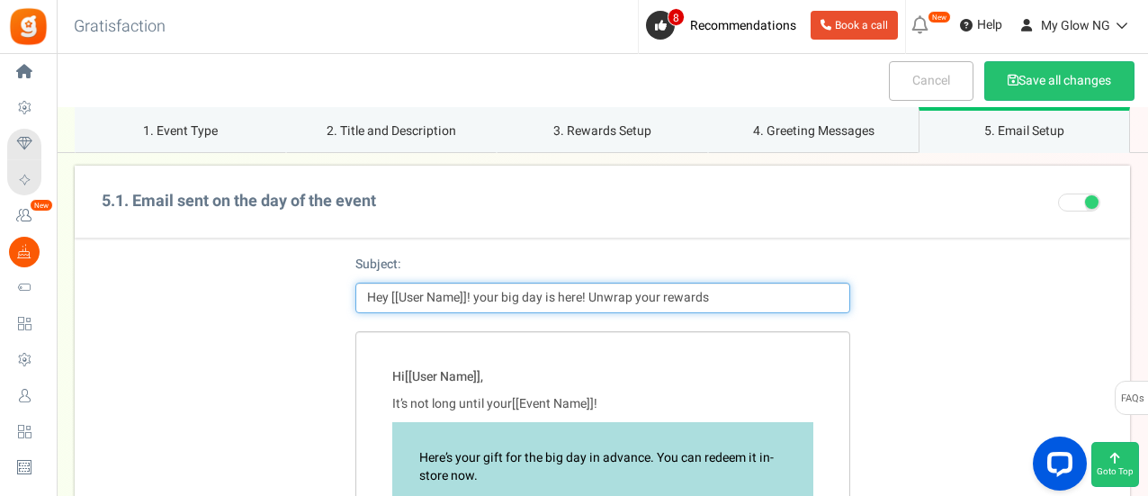
click at [489, 298] on input "Hey [[User Name]]! your big day is here! Unwrap your rewards" at bounding box center [602, 297] width 495 height 31
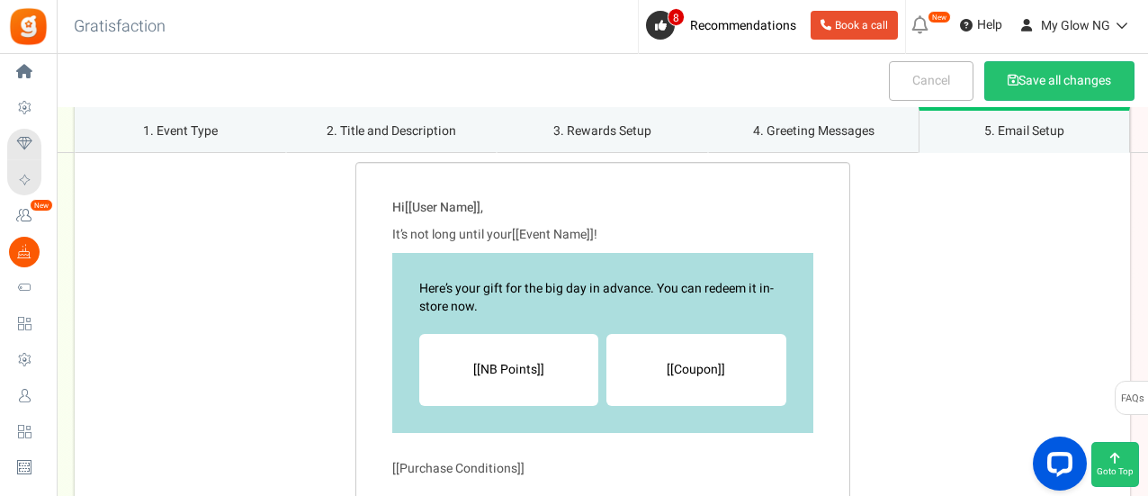
scroll to position [3821, 0]
type input "Hey [[User Name]]! our big day is here! Unwrap your rewards"
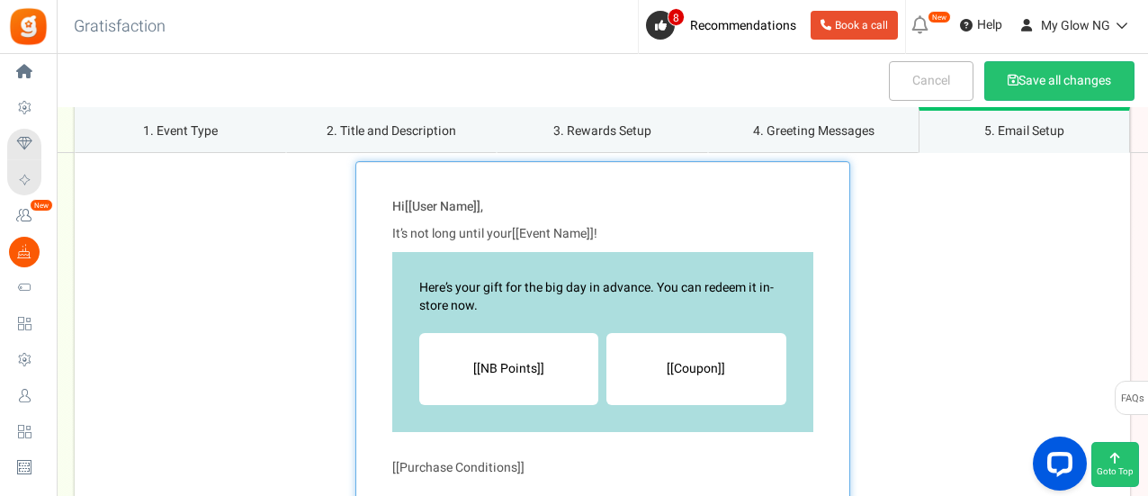
click at [500, 236] on p "It’s not long until your [[Event Name]] !" at bounding box center [602, 234] width 421 height 18
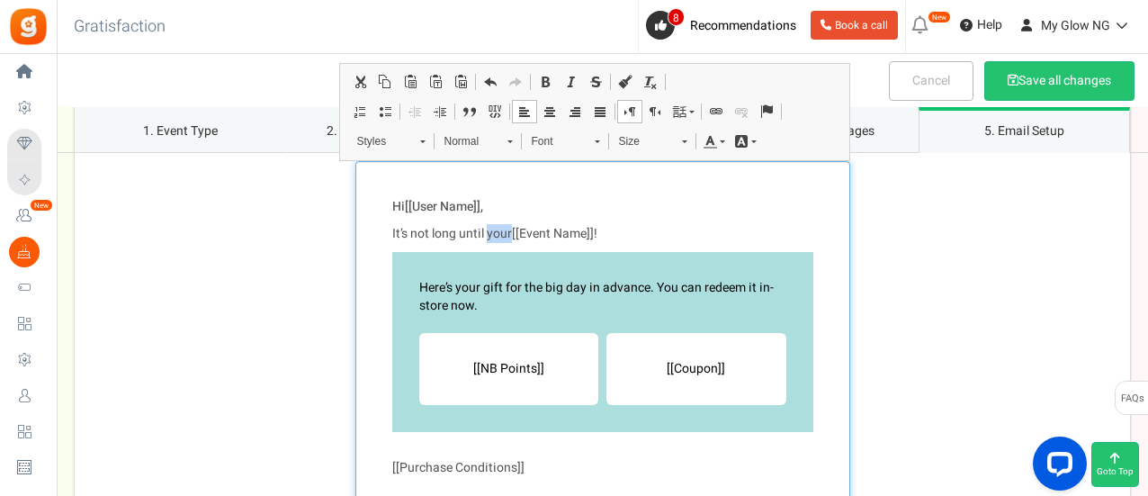
click at [500, 236] on p "It’s not long until your [[Event Name]] !" at bounding box center [602, 234] width 421 height 18
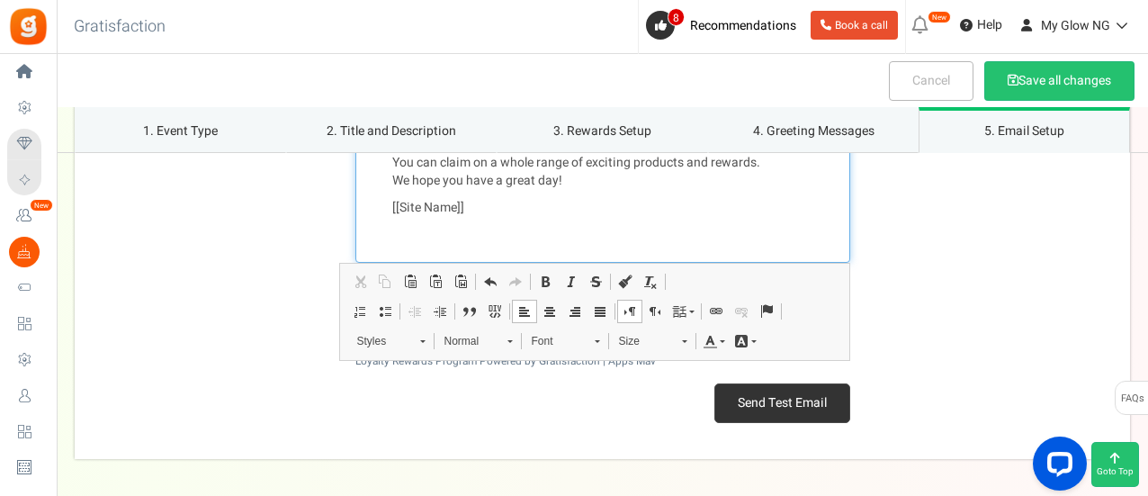
scroll to position [4184, 0]
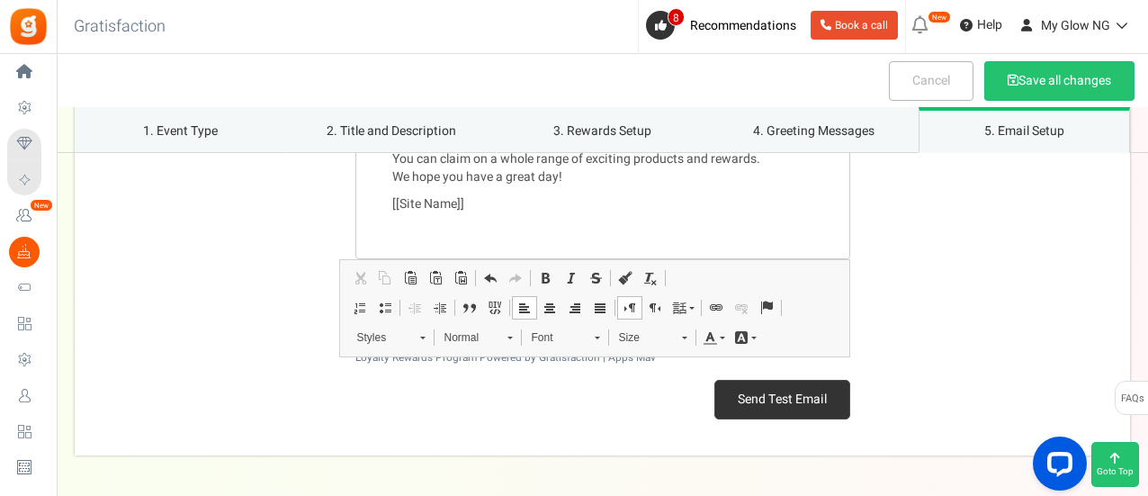
click at [788, 390] on button "Send Test Email" at bounding box center [782, 400] width 136 height 40
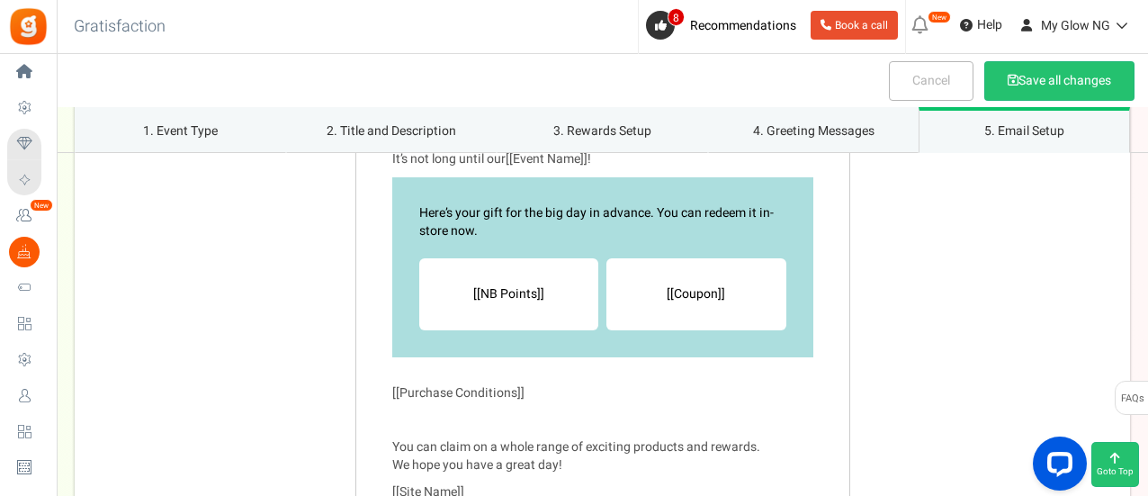
scroll to position [3805, 0]
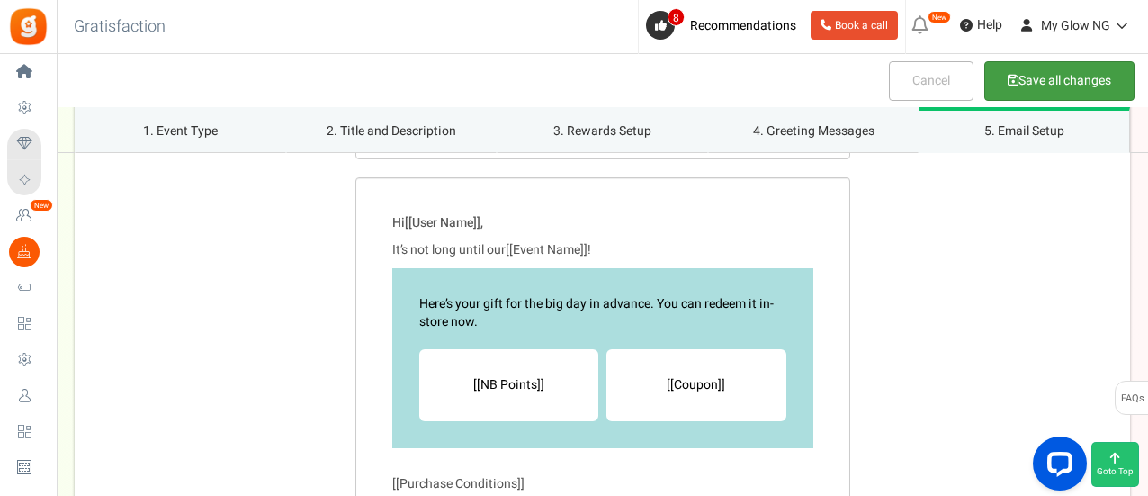
click at [1033, 83] on button "Save all changes" at bounding box center [1059, 81] width 150 height 40
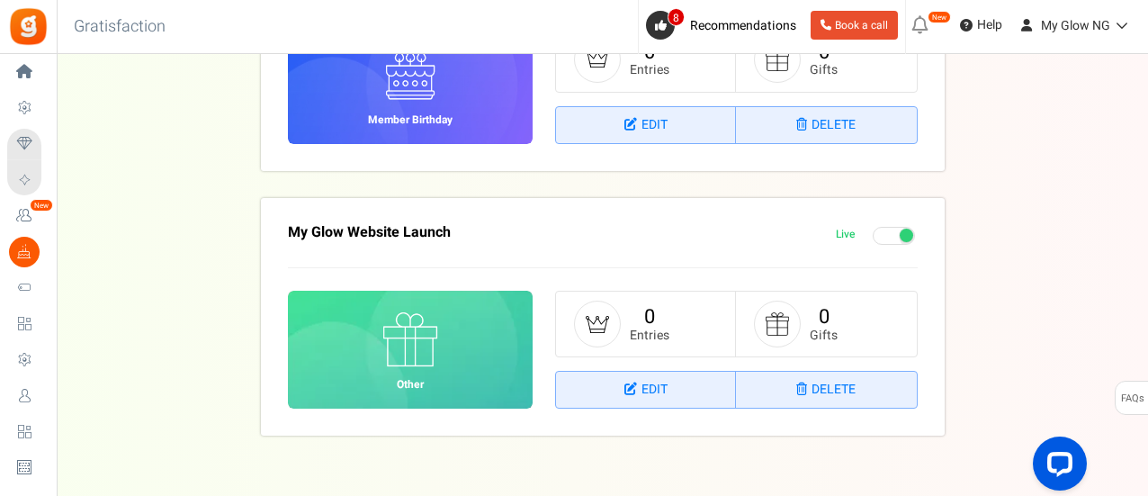
scroll to position [301, 0]
click at [0, 0] on span "Campaigns" at bounding box center [0, 0] width 0 height 0
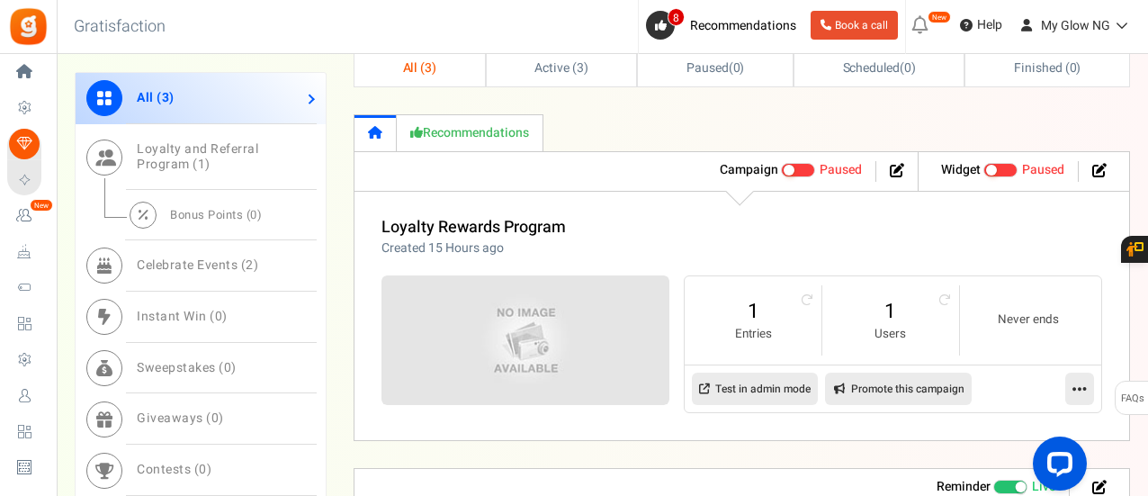
scroll to position [717, 0]
click at [1070, 384] on link at bounding box center [1079, 389] width 29 height 32
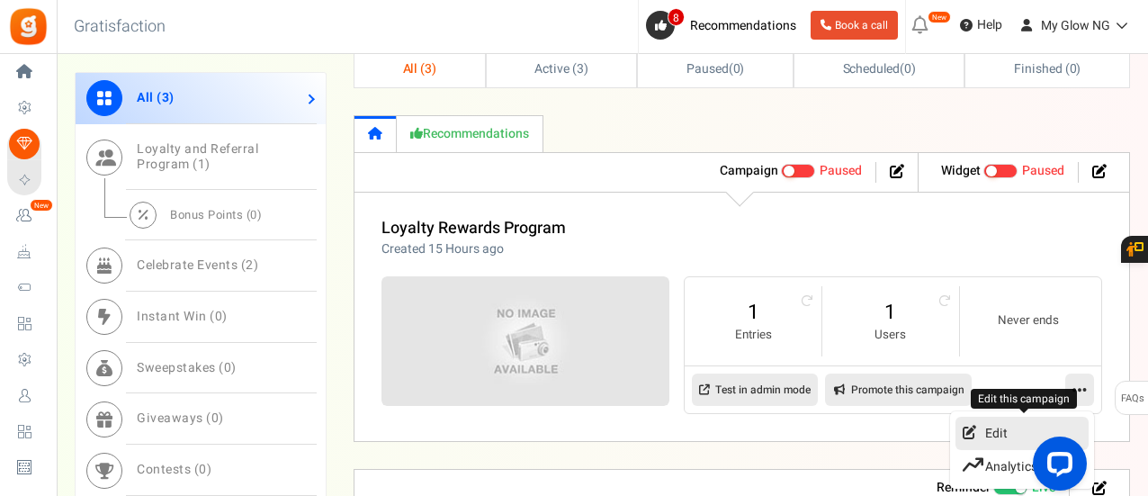
click at [1004, 425] on link "Edit" at bounding box center [1021, 432] width 133 height 33
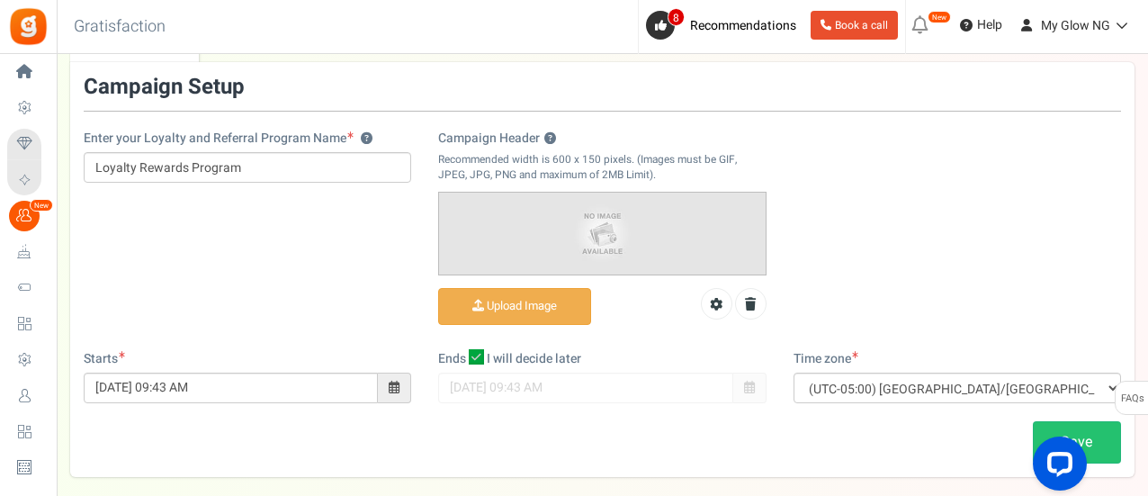
scroll to position [201, 0]
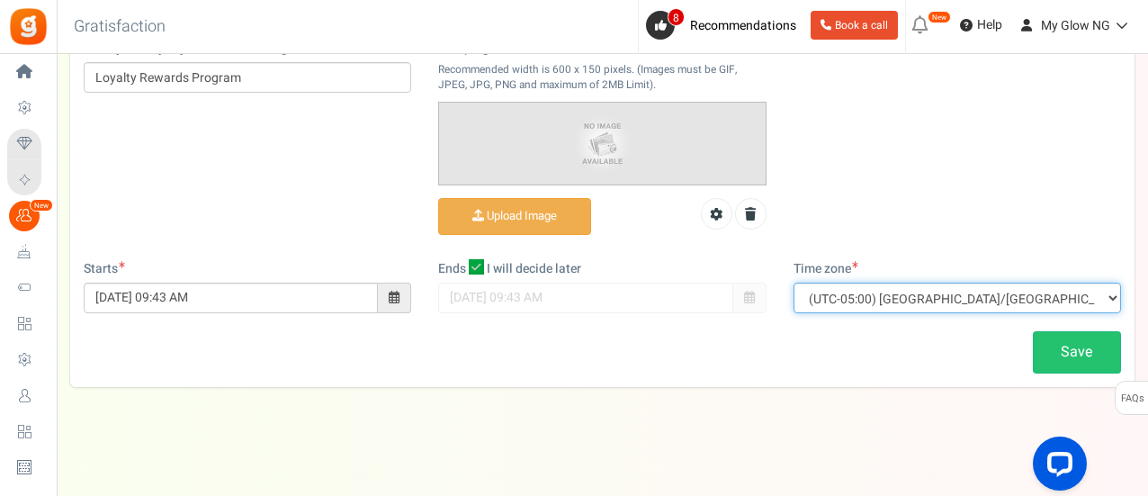
click at [914, 299] on select "(UTC-11:00) Pacific/Niue (UTC-11:00) Pacific/Midway (UTC-11:00) Pacific/Pago_Pa…" at bounding box center [956, 297] width 327 height 31
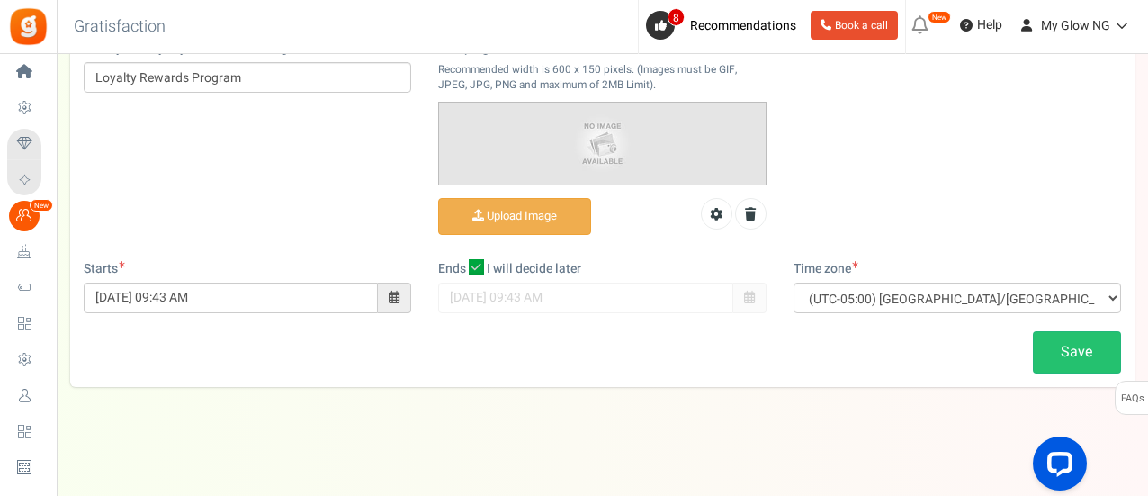
scroll to position [0, 0]
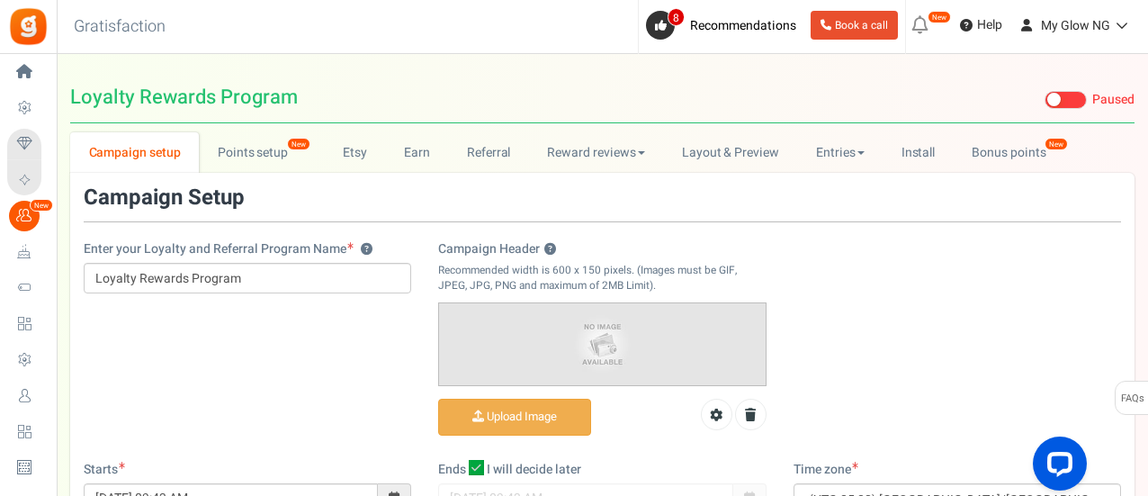
click at [839, 345] on div "Enter your Loyalty and Referral Program Name ? Loyalty Rewards Program Campaign…" at bounding box center [602, 323] width 1064 height 274
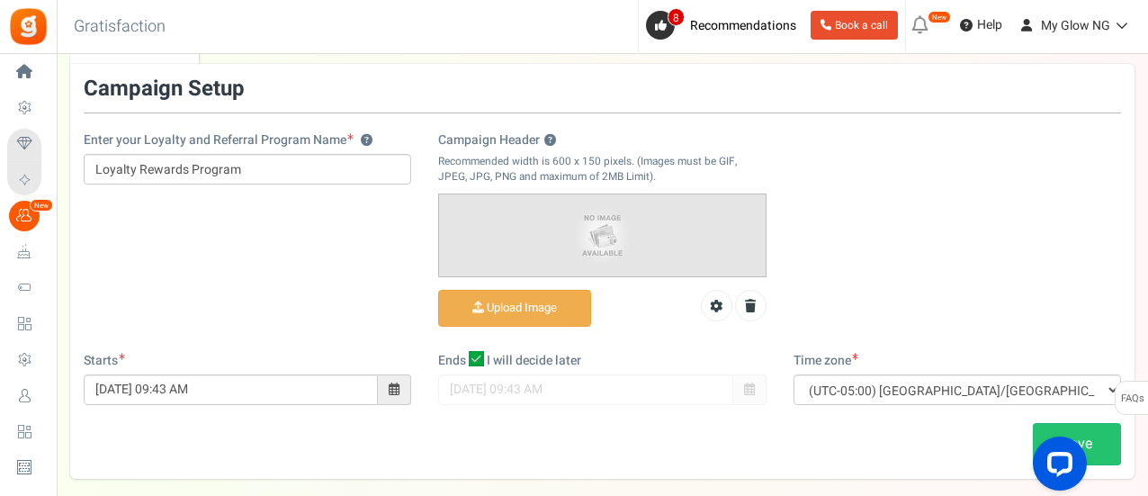
scroll to position [110, 0]
click at [146, 219] on div "Enter your Loyalty and Referral Program Name ? Loyalty Rewards Program Campaign…" at bounding box center [602, 213] width 1064 height 274
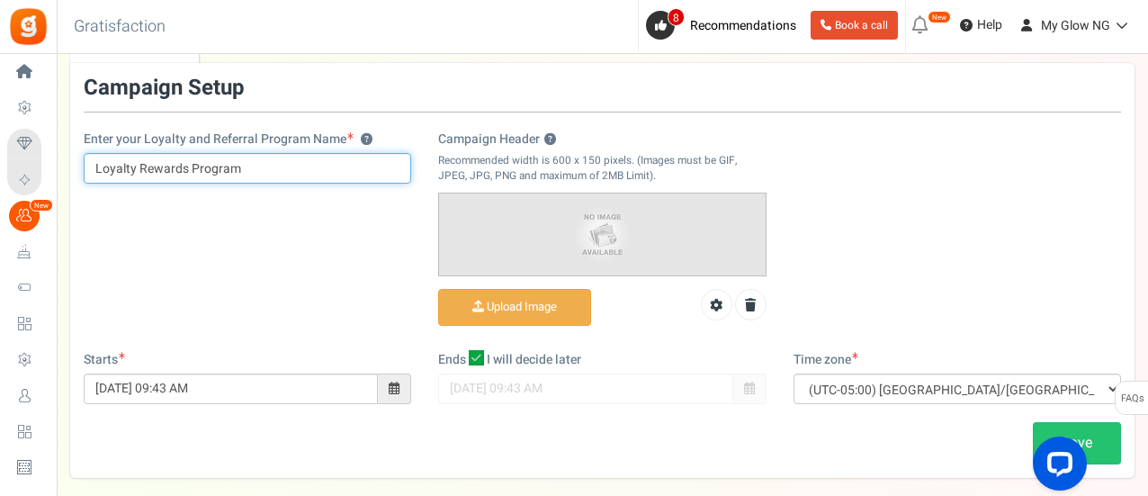
drag, startPoint x: 244, startPoint y: 163, endPoint x: 251, endPoint y: 182, distance: 20.2
click at [251, 182] on input "Loyalty Rewards Program" at bounding box center [247, 168] width 327 height 31
drag, startPoint x: 187, startPoint y: 162, endPoint x: 88, endPoint y: 159, distance: 99.0
click at [88, 159] on input "Loyalty Rewards Program" at bounding box center [247, 168] width 327 height 31
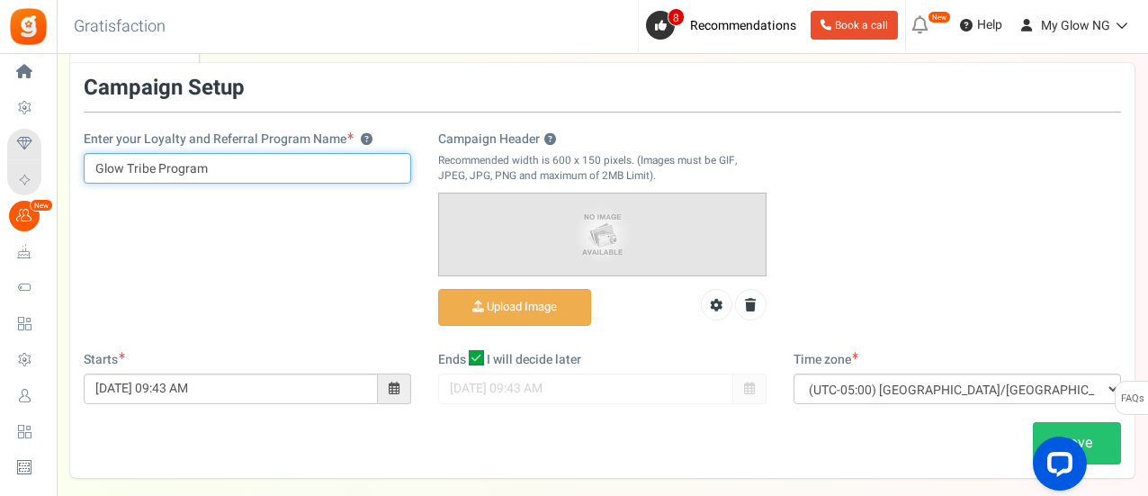
scroll to position [201, 0]
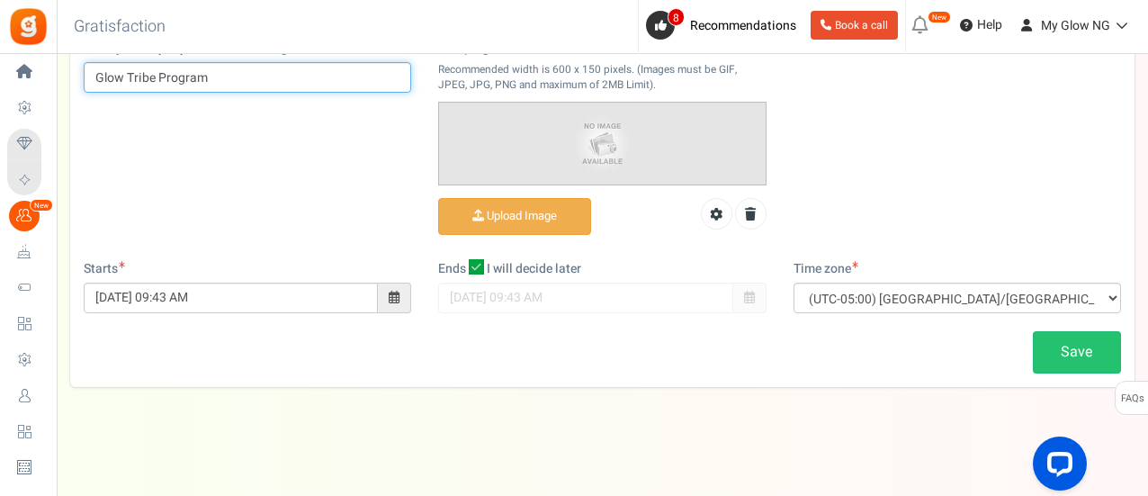
type input "Glow Tribe Program"
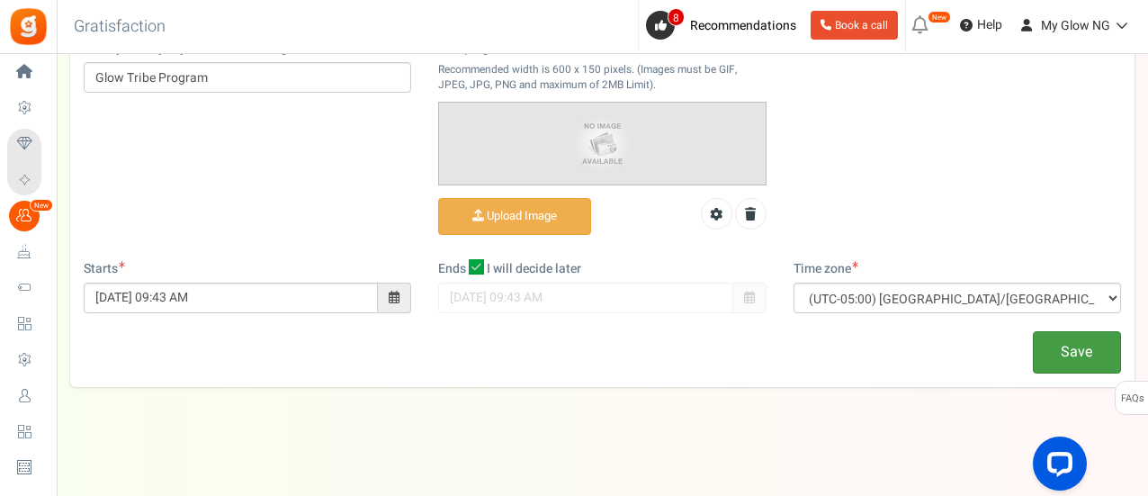
click at [1053, 345] on link "Save" at bounding box center [1076, 352] width 88 height 42
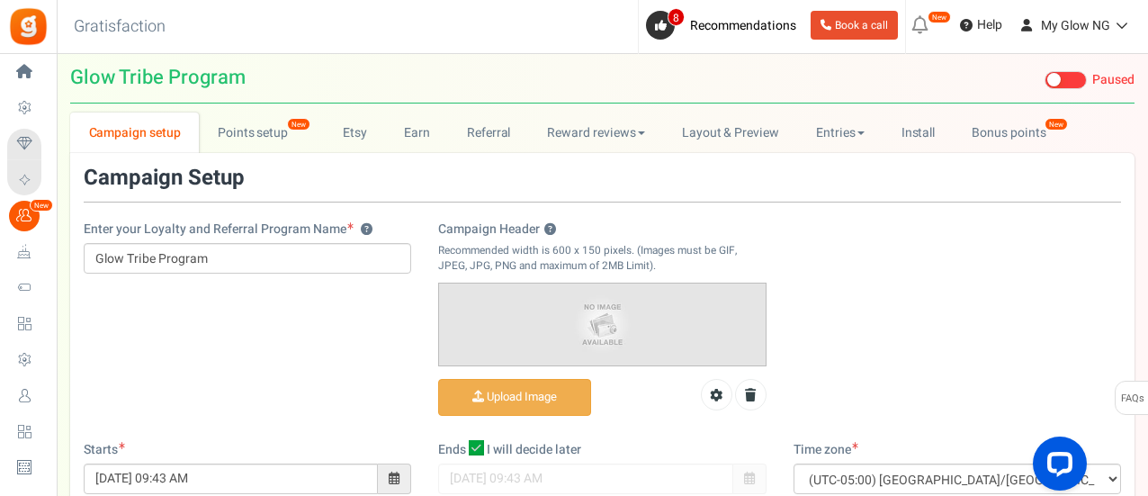
scroll to position [0, 0]
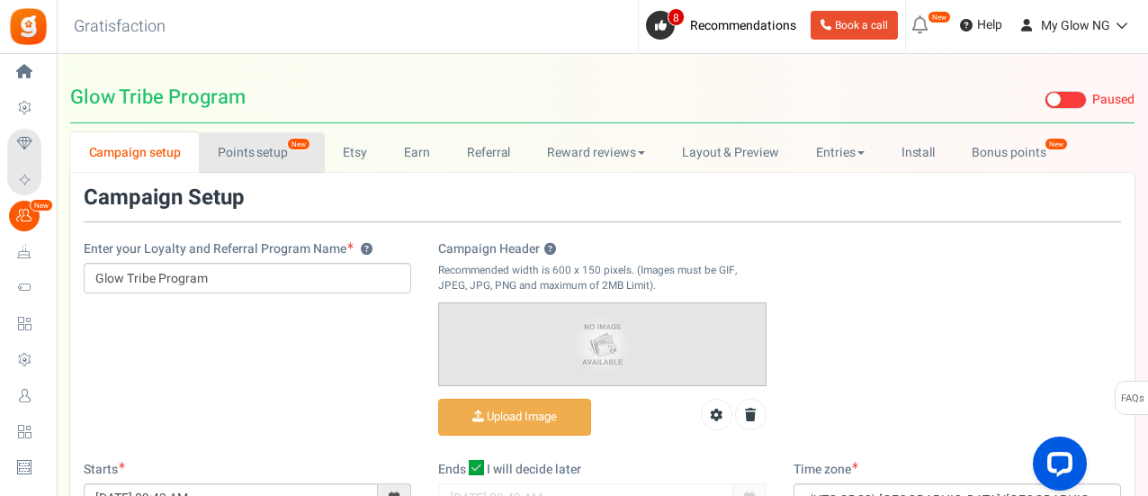
click at [227, 150] on link "Points setup New" at bounding box center [261, 152] width 125 height 40
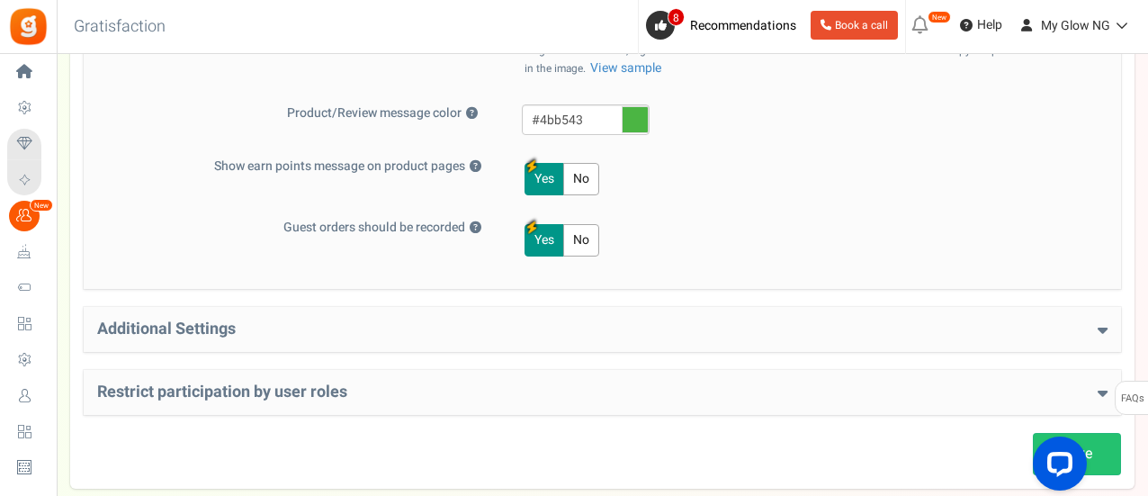
scroll to position [943, 0]
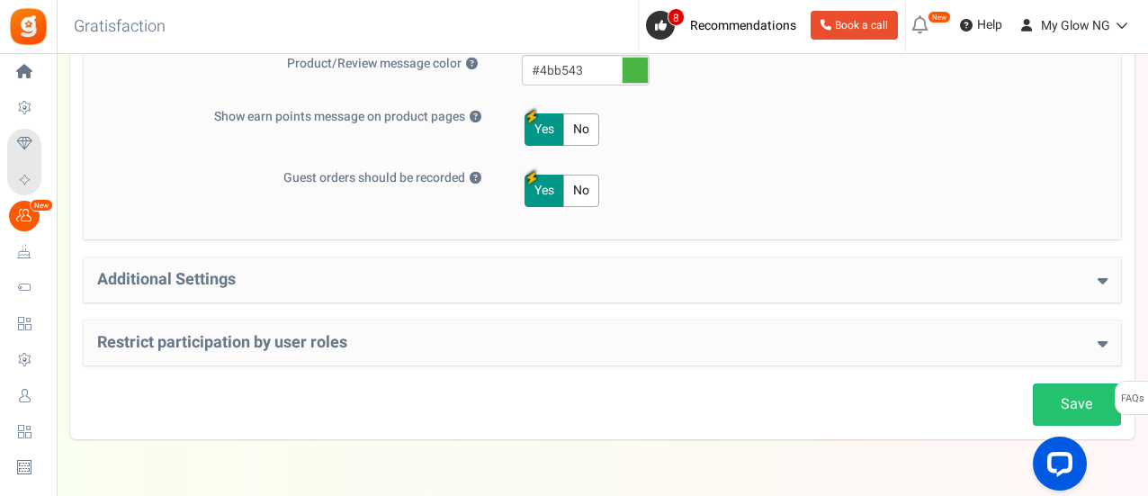
click at [701, 267] on div "Additional Settings Welcome Bonus ? Yes No Enter Welcome Points 100 Welcome Not…" at bounding box center [602, 279] width 1037 height 45
click at [701, 277] on h4 "Additional Settings" at bounding box center [602, 280] width 1010 height 18
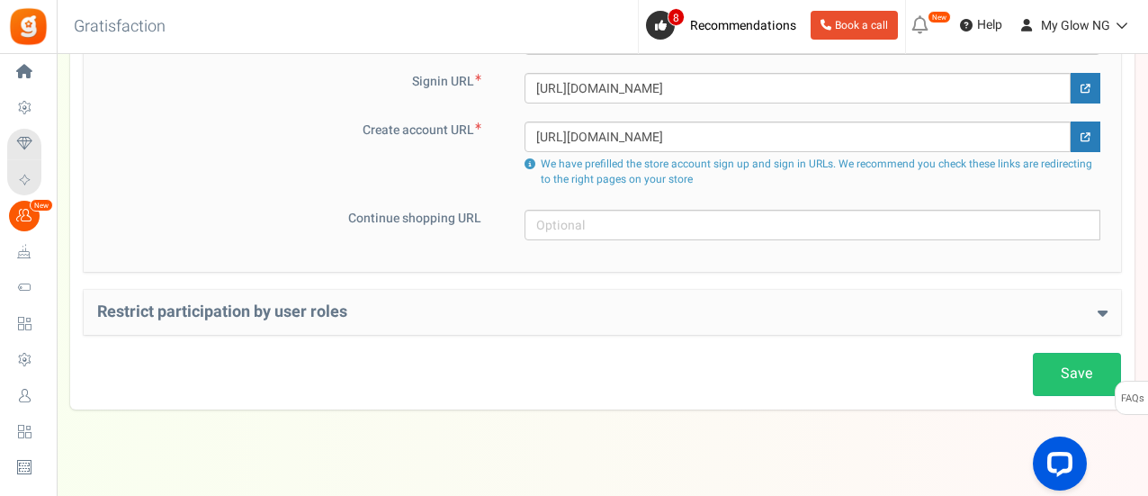
scroll to position [1390, 0]
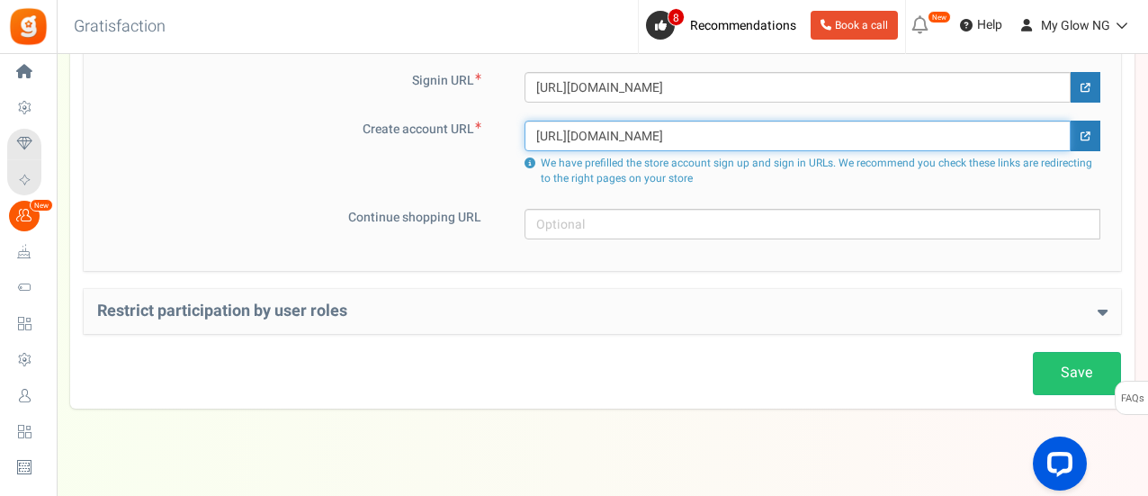
drag, startPoint x: 671, startPoint y: 131, endPoint x: 533, endPoint y: 135, distance: 137.6
click at [533, 135] on input "[URL][DOMAIN_NAME]" at bounding box center [797, 136] width 546 height 31
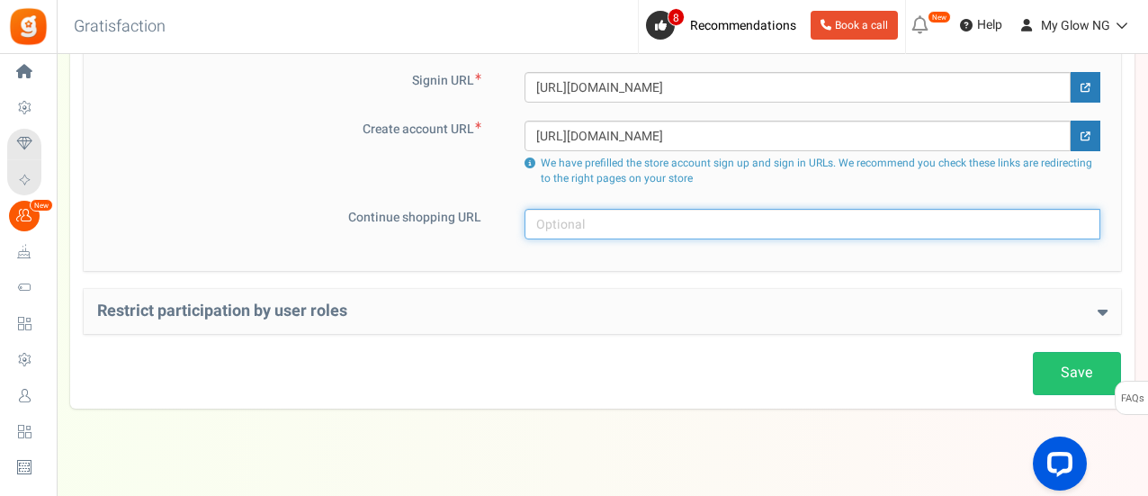
click at [553, 225] on input "text" at bounding box center [812, 224] width 576 height 31
paste input "https://myglowng.com/"
click at [553, 225] on input "https://myglowng.com/" at bounding box center [797, 224] width 547 height 31
click at [698, 222] on input "https://myglowng.com/" at bounding box center [797, 224] width 547 height 31
type input "[URL][DOMAIN_NAME]"
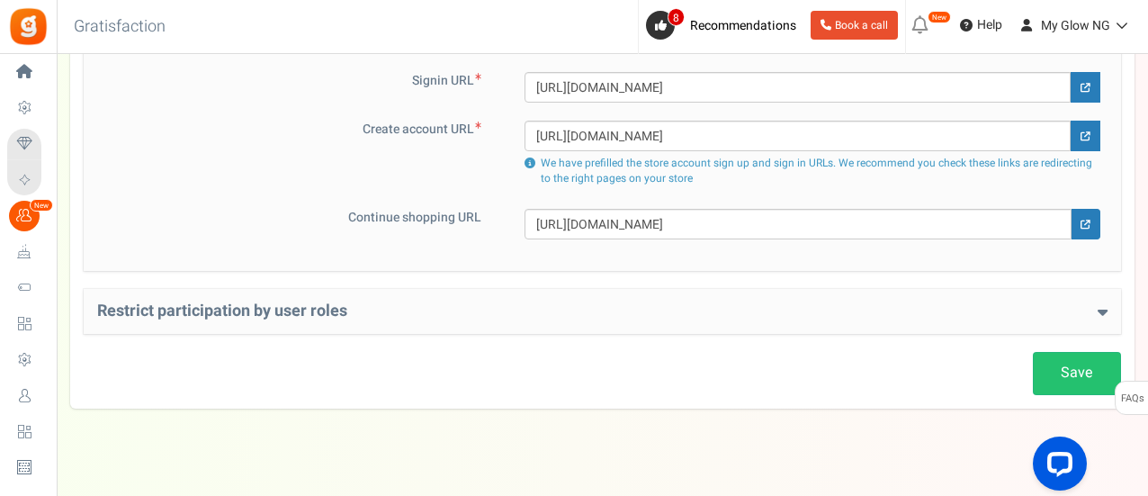
click at [1101, 314] on icon at bounding box center [1102, 311] width 10 height 16
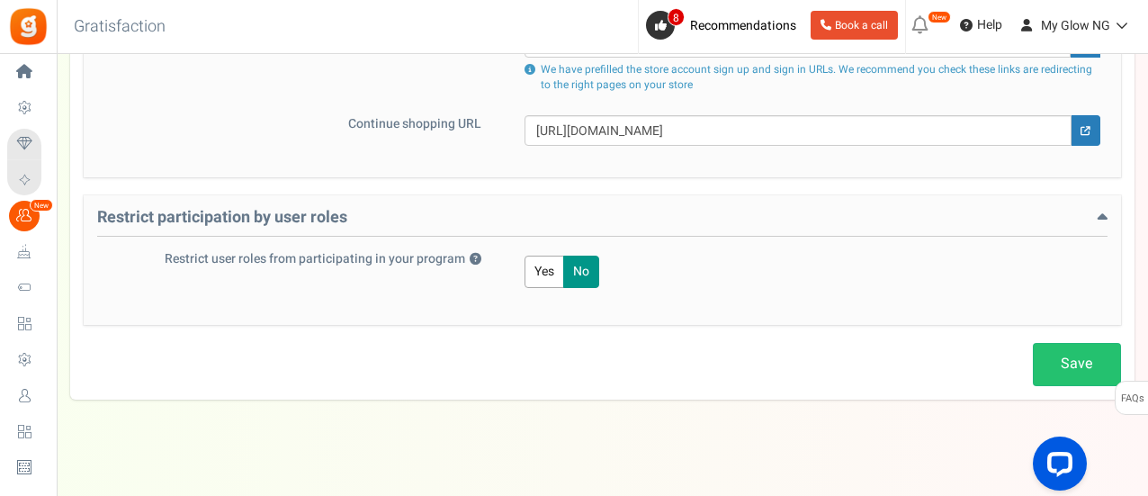
scroll to position [1483, 0]
click at [1087, 365] on link "Save" at bounding box center [1076, 365] width 88 height 42
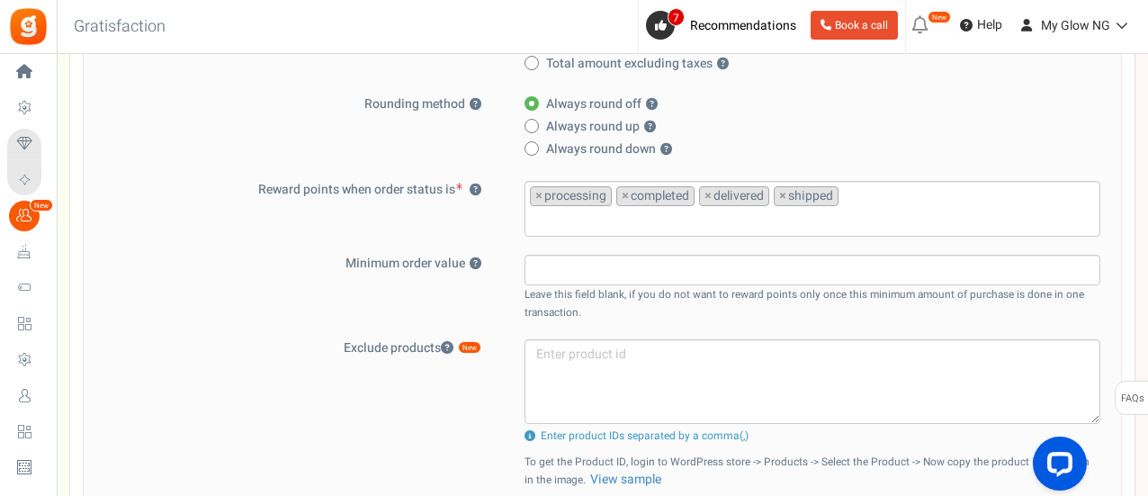
scroll to position [0, 0]
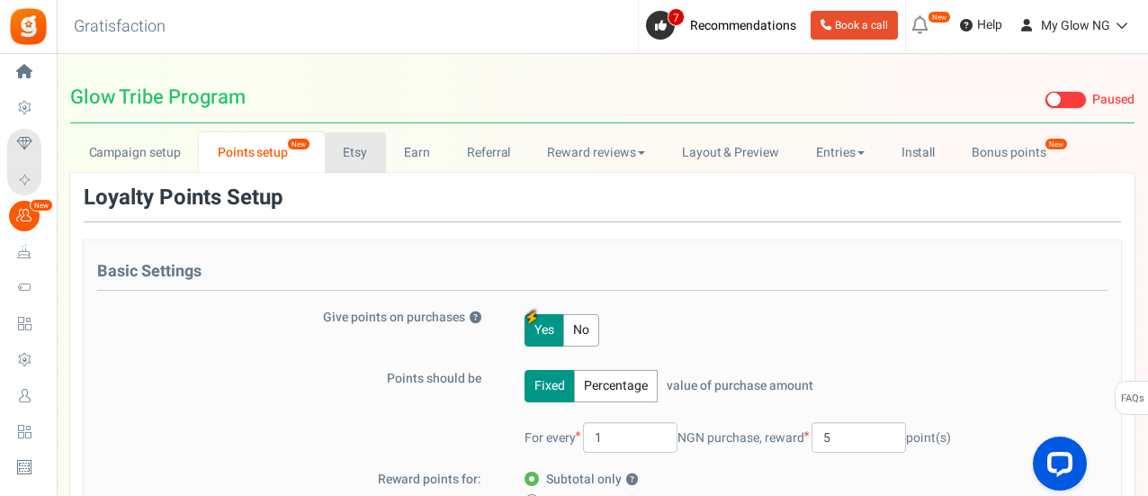
click at [360, 154] on link "Etsy" at bounding box center [355, 152] width 61 height 40
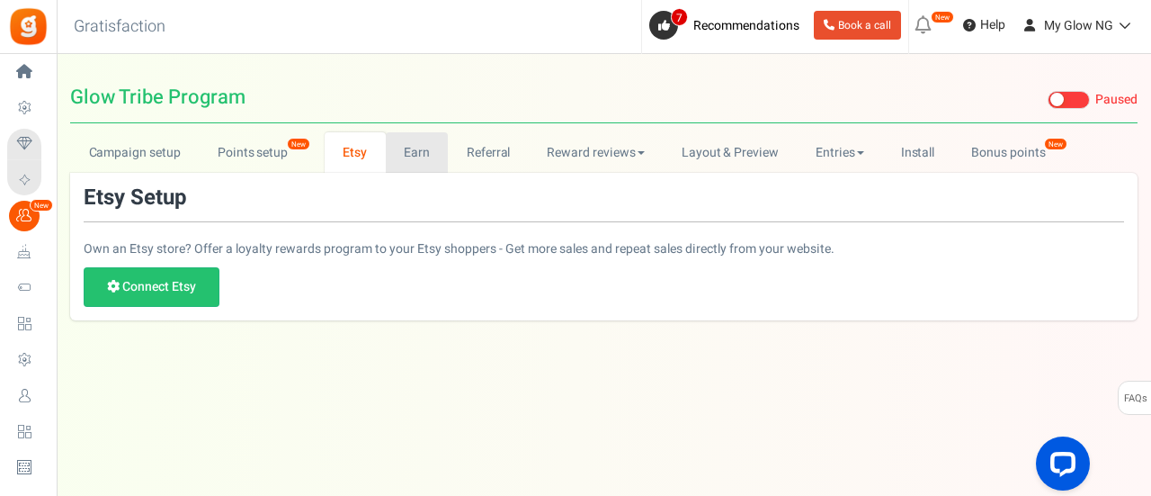
click at [404, 157] on link "Earn" at bounding box center [417, 152] width 63 height 40
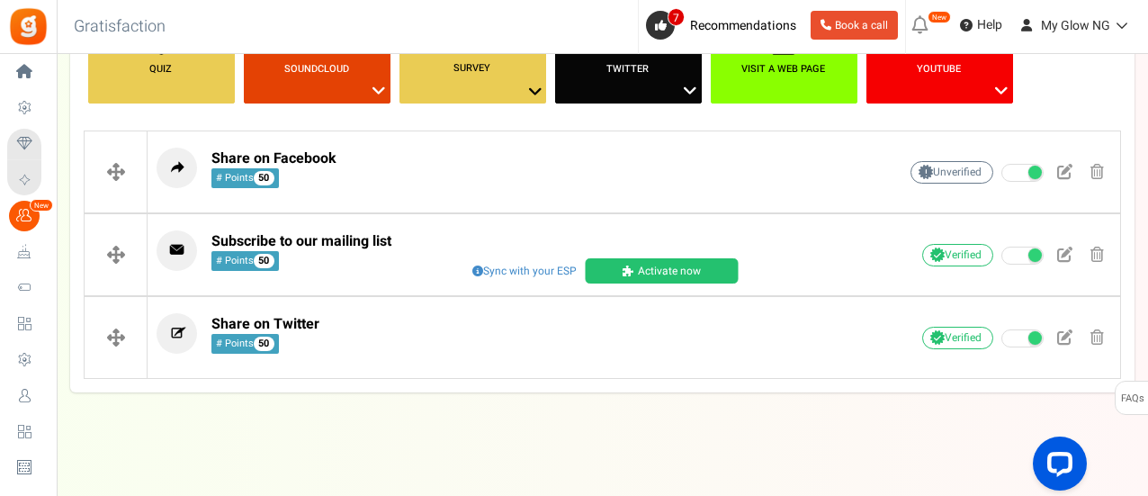
scroll to position [356, 0]
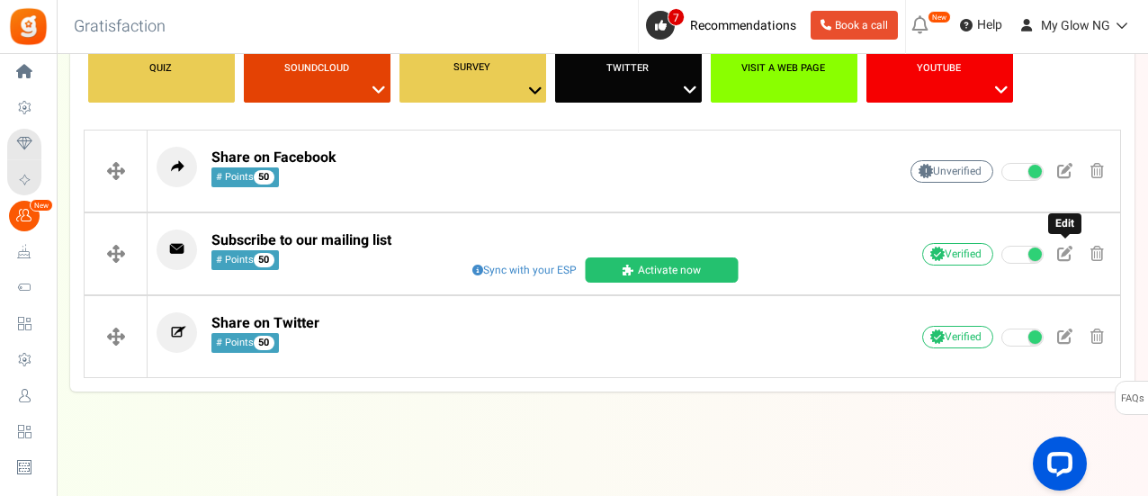
click at [1058, 259] on span at bounding box center [1064, 253] width 15 height 15
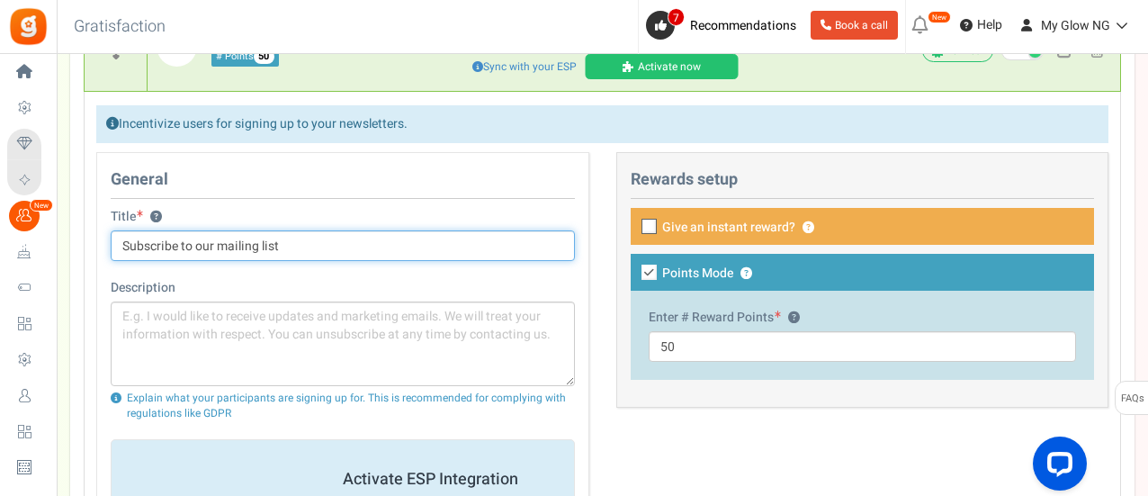
scroll to position [556, 0]
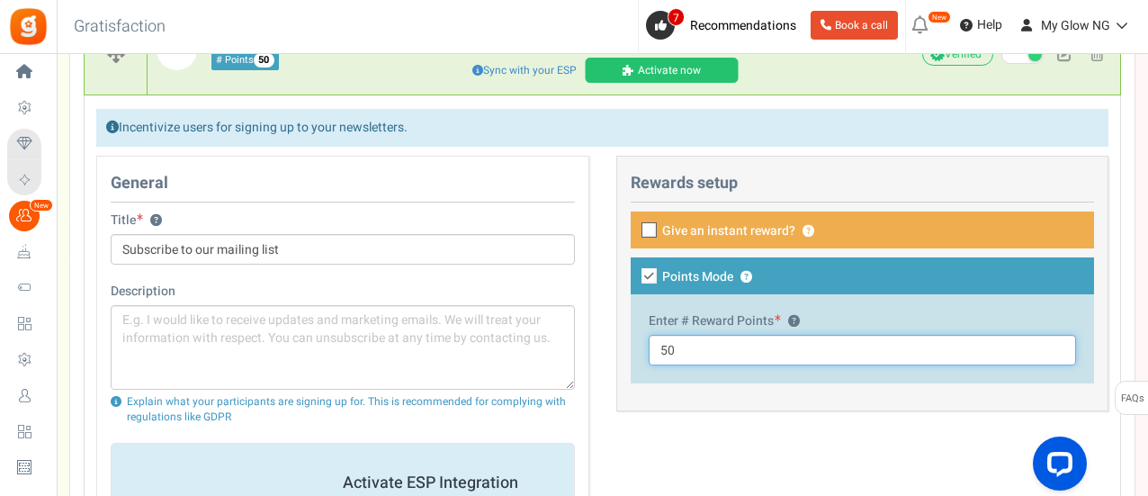
click at [662, 351] on input "50" at bounding box center [862, 350] width 428 height 31
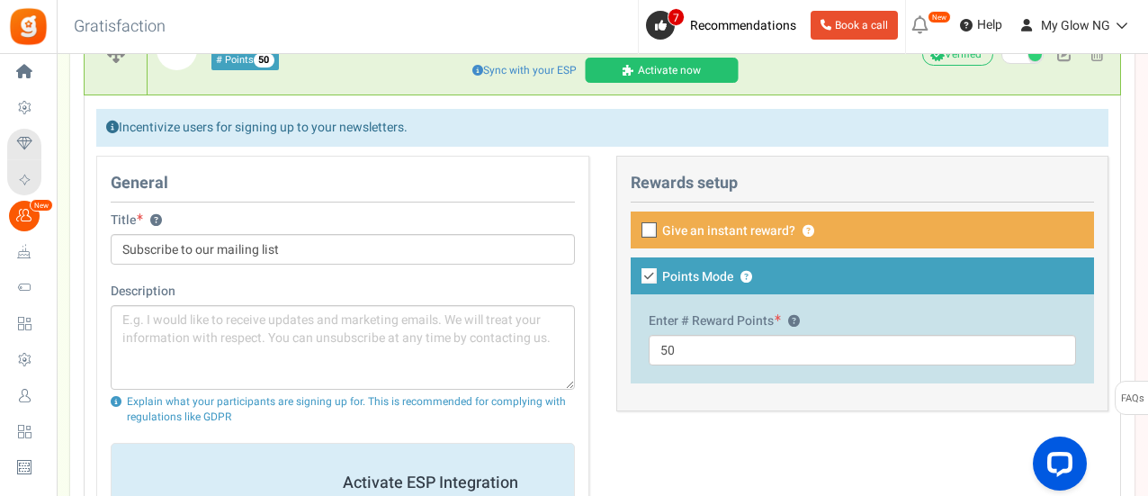
click at [650, 226] on icon at bounding box center [650, 231] width 12 height 12
click at [635, 226] on input "Give an instant reward? ?" at bounding box center [629, 232] width 12 height 12
checkbox input "true"
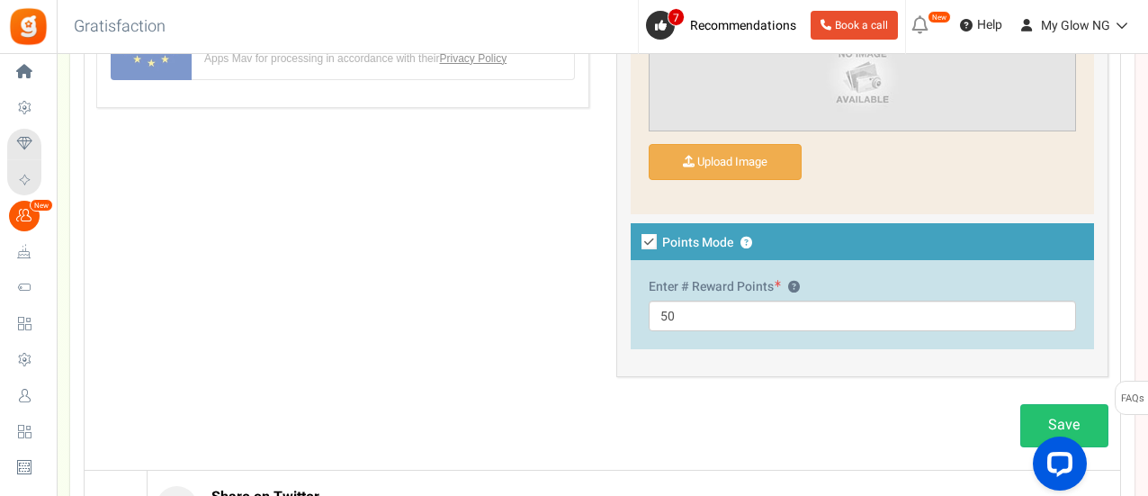
scroll to position [1309, 0]
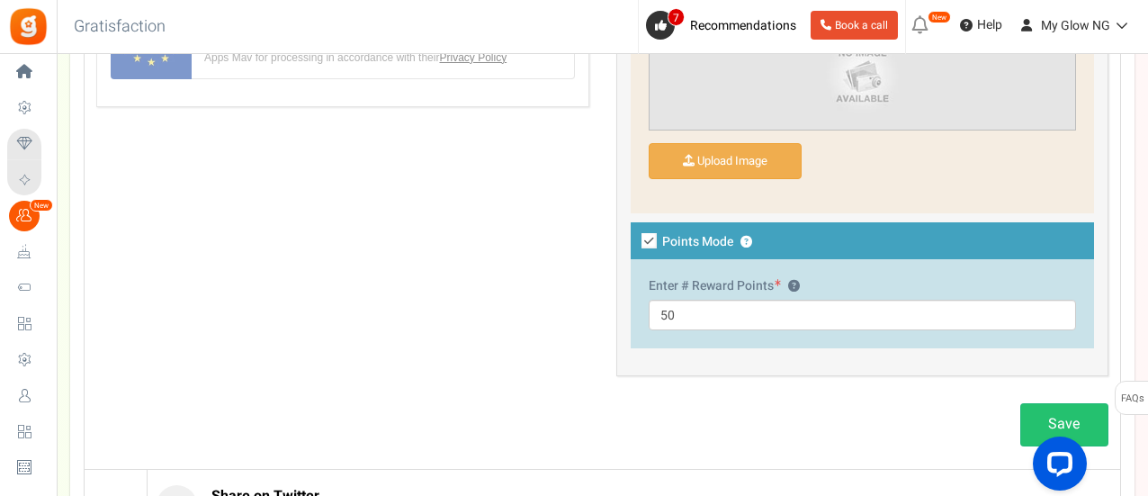
click at [648, 239] on icon at bounding box center [648, 240] width 15 height 15
click at [635, 239] on input "Points Mode ?" at bounding box center [629, 243] width 12 height 12
checkbox input "false"
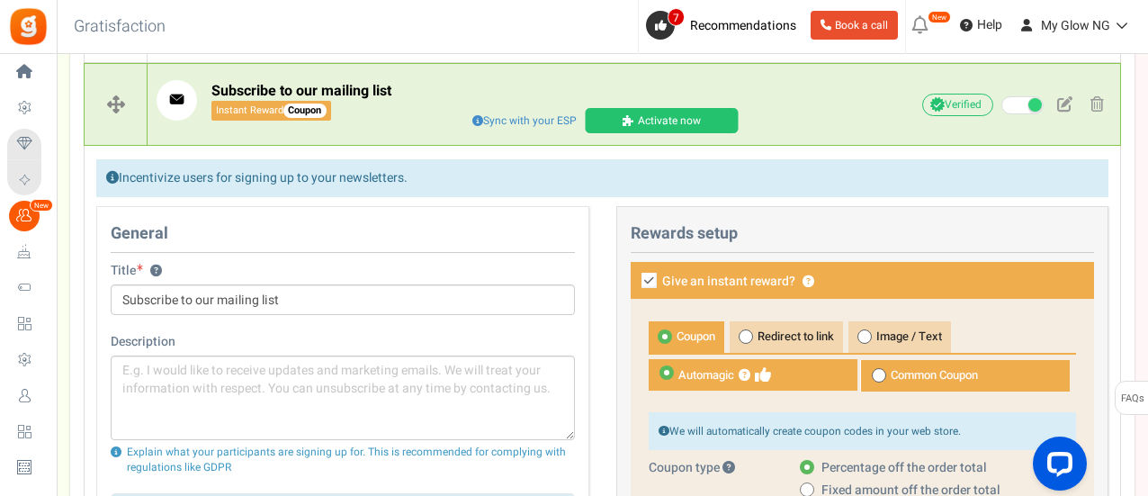
scroll to position [505, 0]
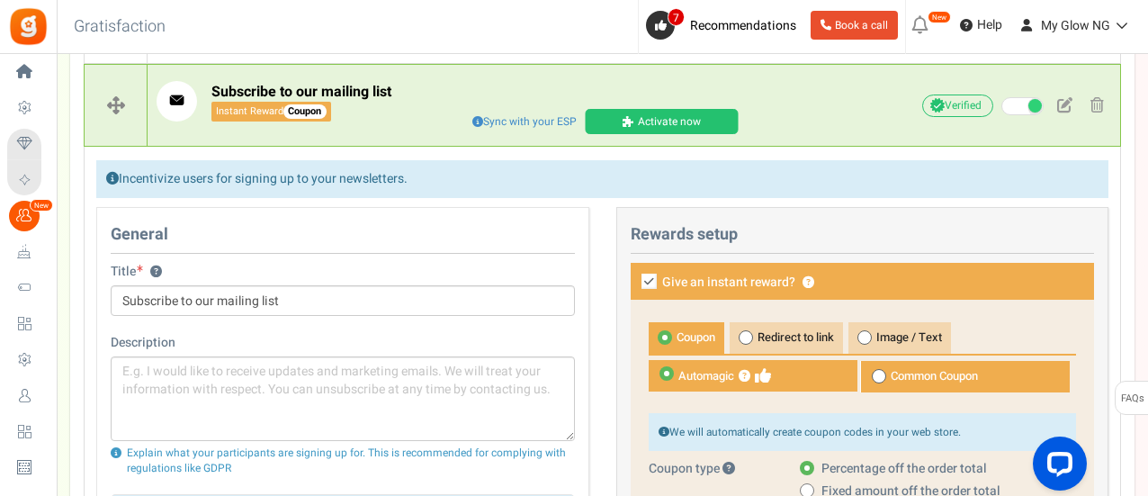
click at [650, 282] on icon at bounding box center [648, 280] width 15 height 15
click at [635, 282] on input "Give an instant reward? ?" at bounding box center [629, 283] width 12 height 12
checkbox input "false"
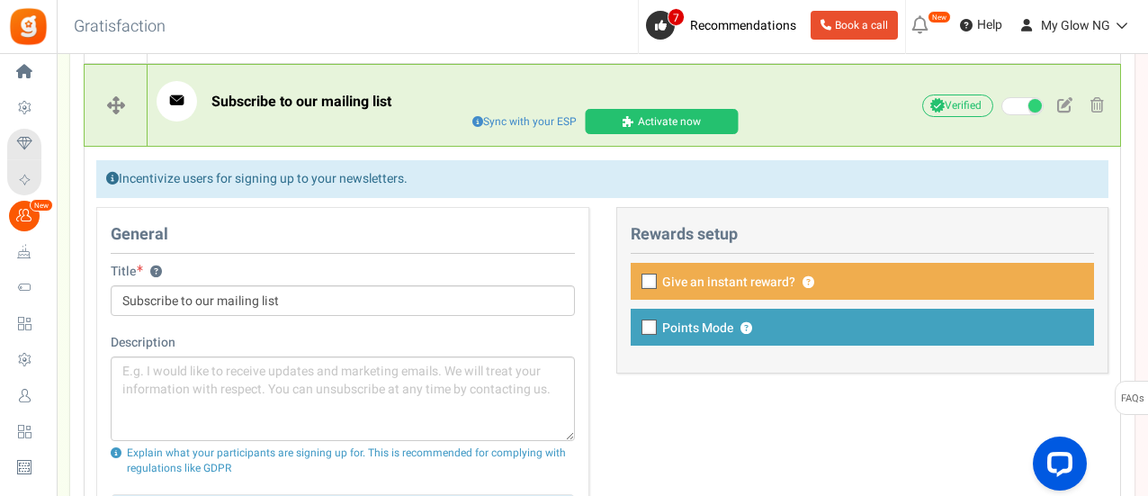
click at [644, 328] on icon at bounding box center [650, 328] width 12 height 12
click at [635, 328] on input "Points Mode ?" at bounding box center [629, 329] width 12 height 12
checkbox input "true"
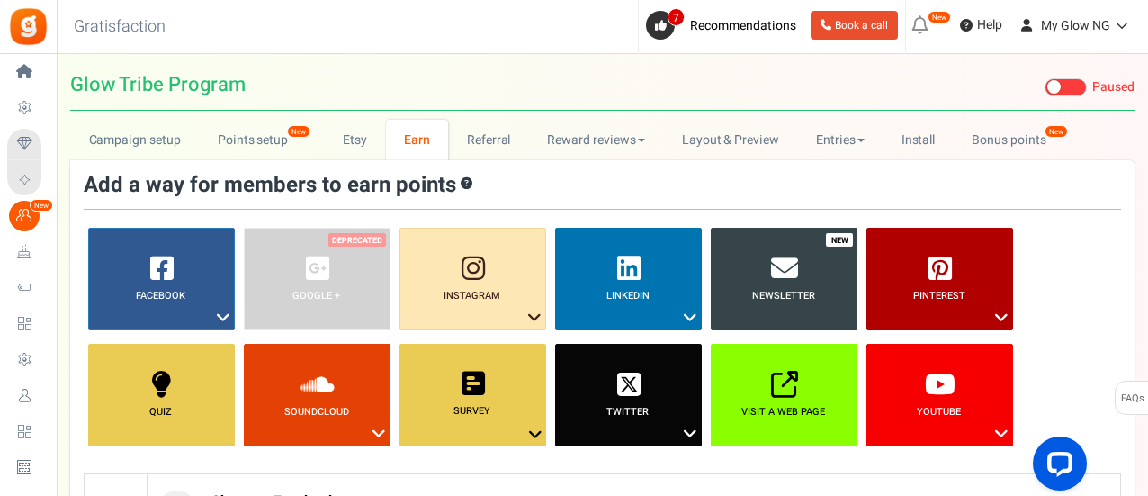
scroll to position [0, 0]
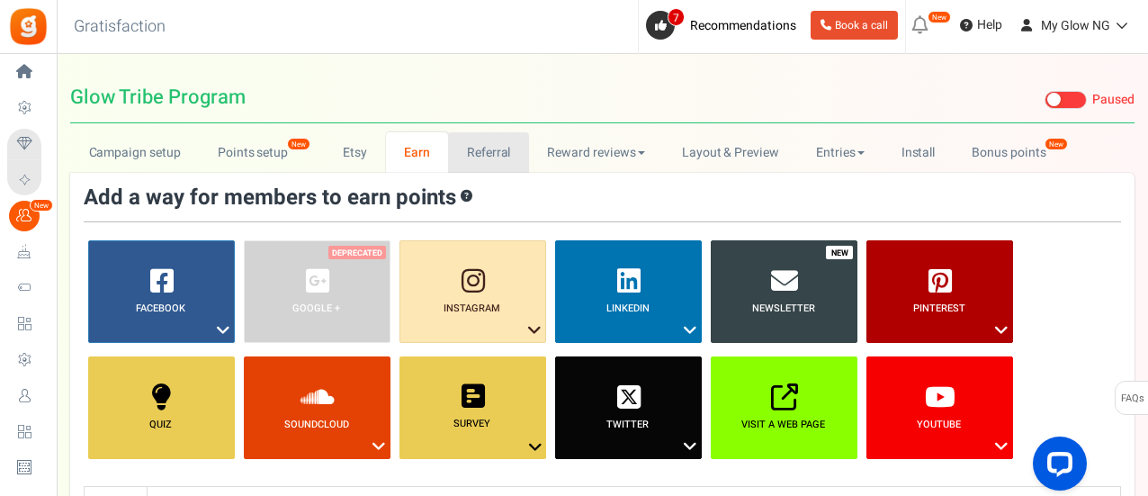
click at [511, 171] on link "Referral" at bounding box center [488, 152] width 81 height 40
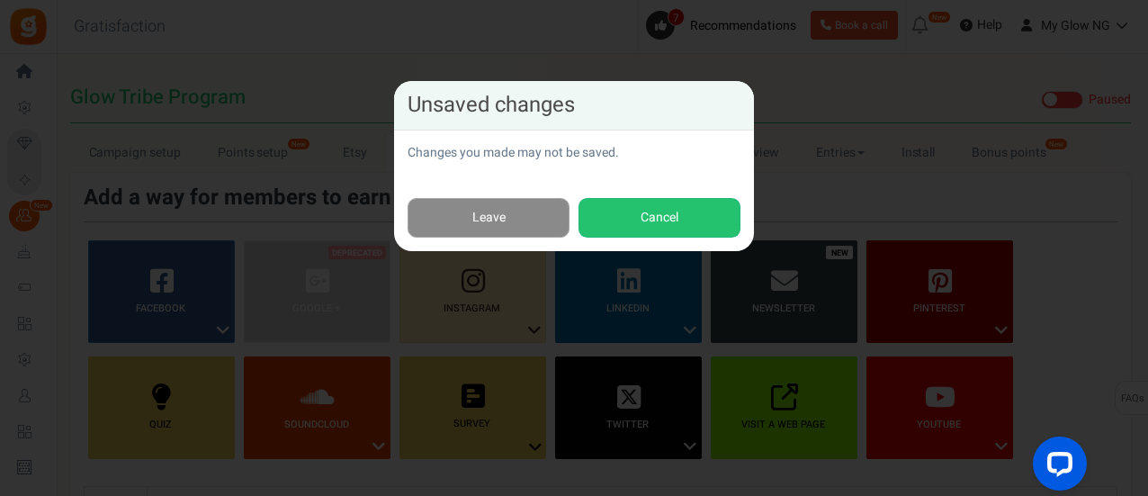
click at [541, 214] on link "Leave" at bounding box center [488, 218] width 162 height 40
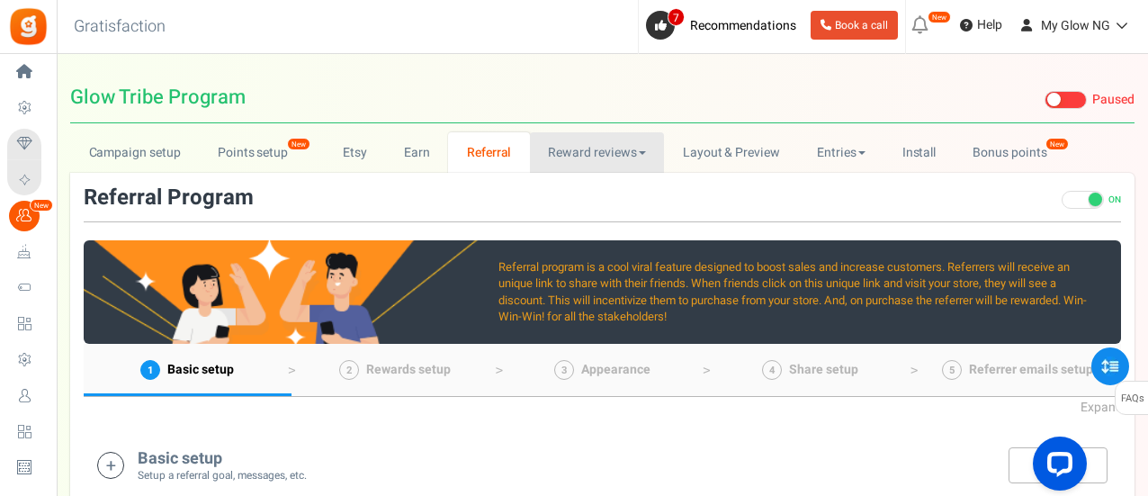
click at [608, 164] on link "Reward reviews" at bounding box center [597, 152] width 134 height 40
click at [733, 164] on link "Layout & Preview" at bounding box center [731, 152] width 134 height 40
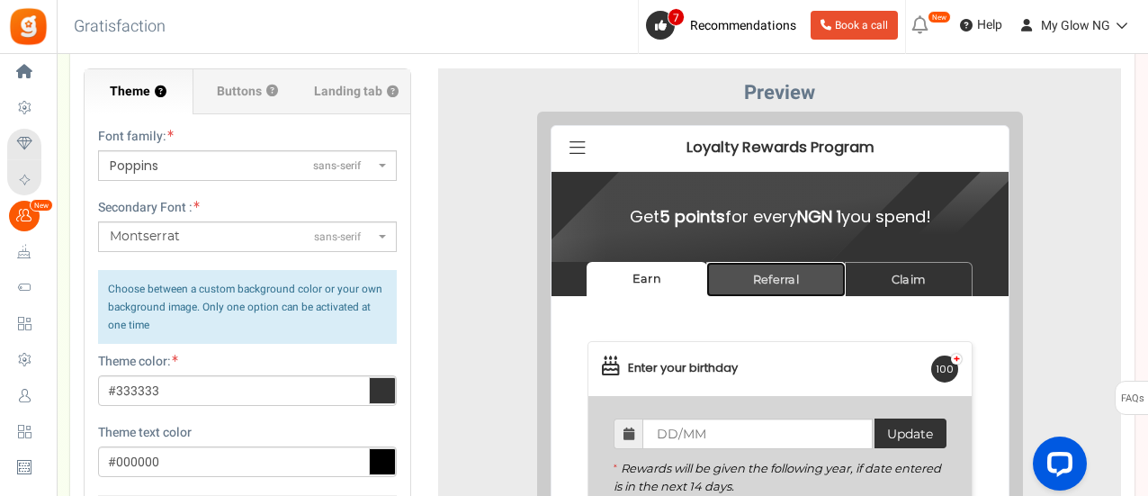
click at [764, 269] on link "Referral" at bounding box center [761, 264] width 139 height 35
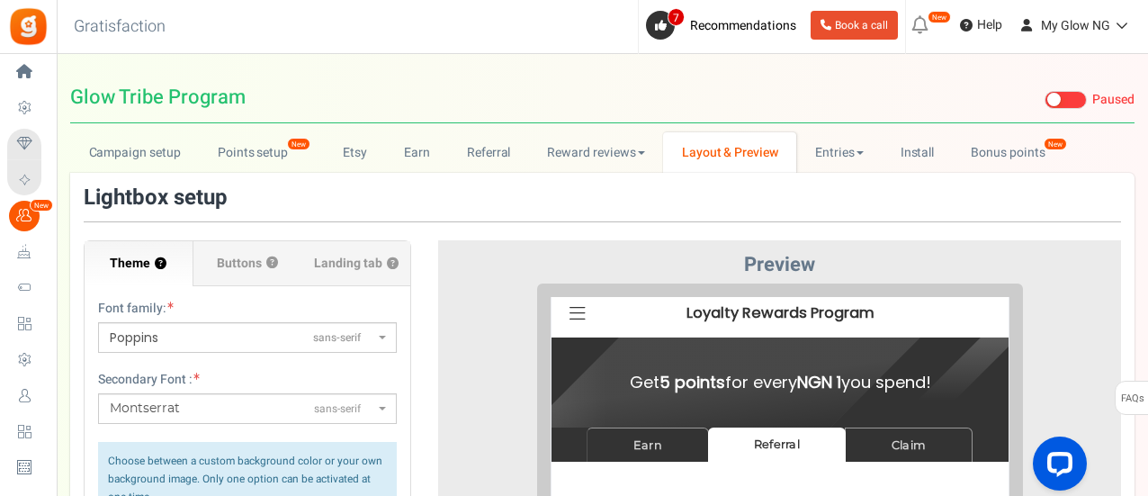
click at [261, 276] on label "Buttons ?" at bounding box center [247, 263] width 109 height 45
click at [0, 0] on input "Buttons ?" at bounding box center [0, 0] width 0 height 0
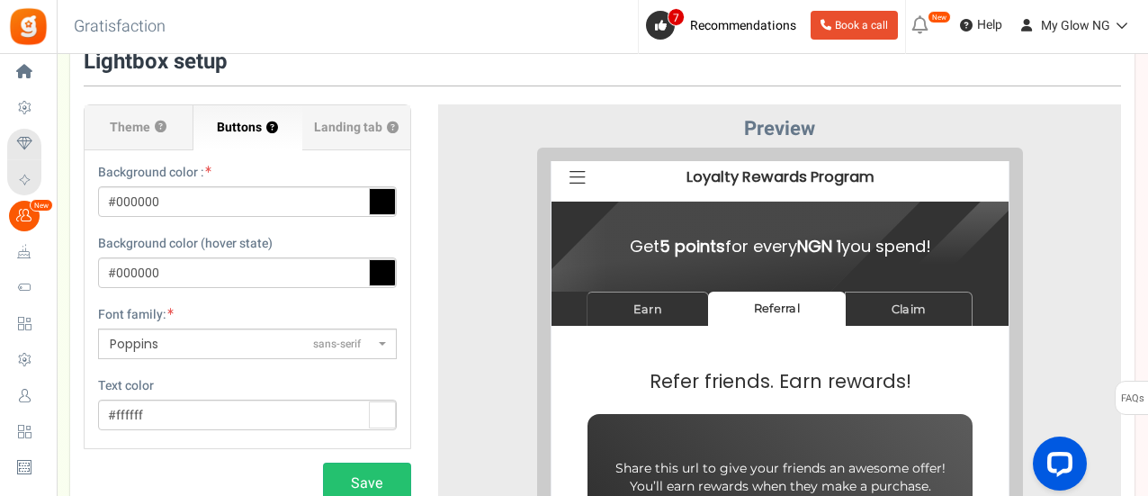
scroll to position [121, 0]
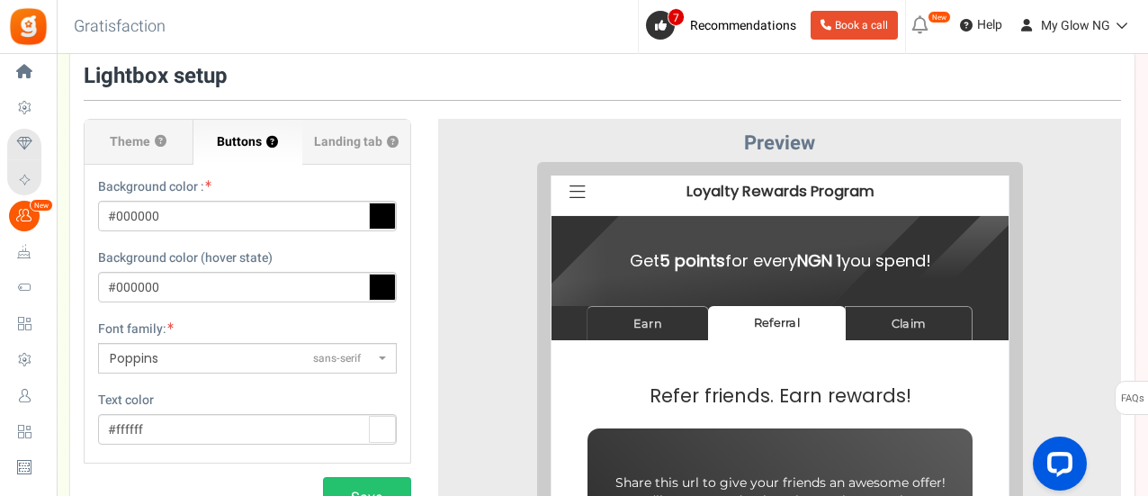
click at [357, 147] on span "Landing tab ?" at bounding box center [356, 142] width 85 height 18
click at [0, 0] on input "Landing tab ?" at bounding box center [0, 0] width 0 height 0
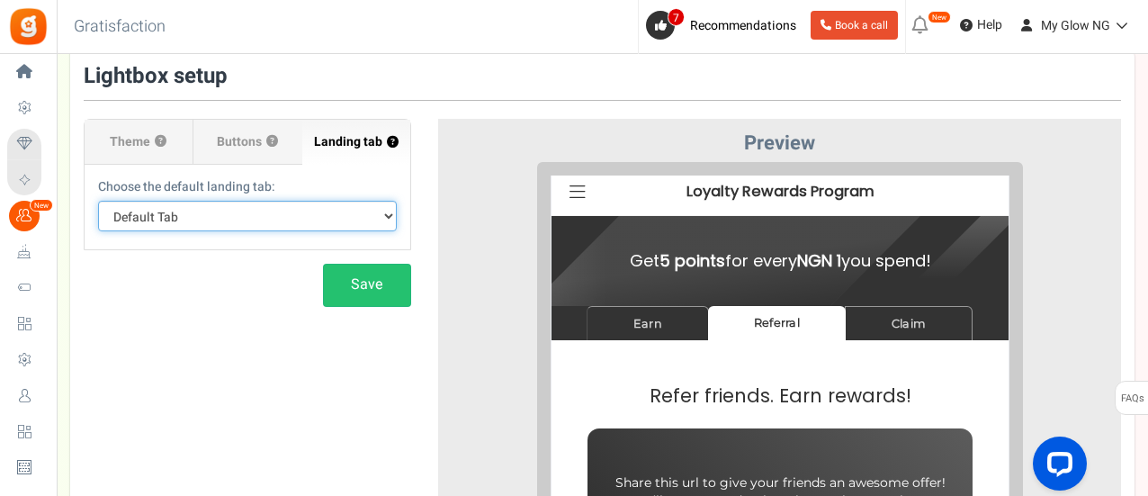
click at [335, 203] on select "Default Tab Earn Referral Claim" at bounding box center [247, 216] width 299 height 31
click at [453, 221] on div at bounding box center [779, 489] width 656 height 655
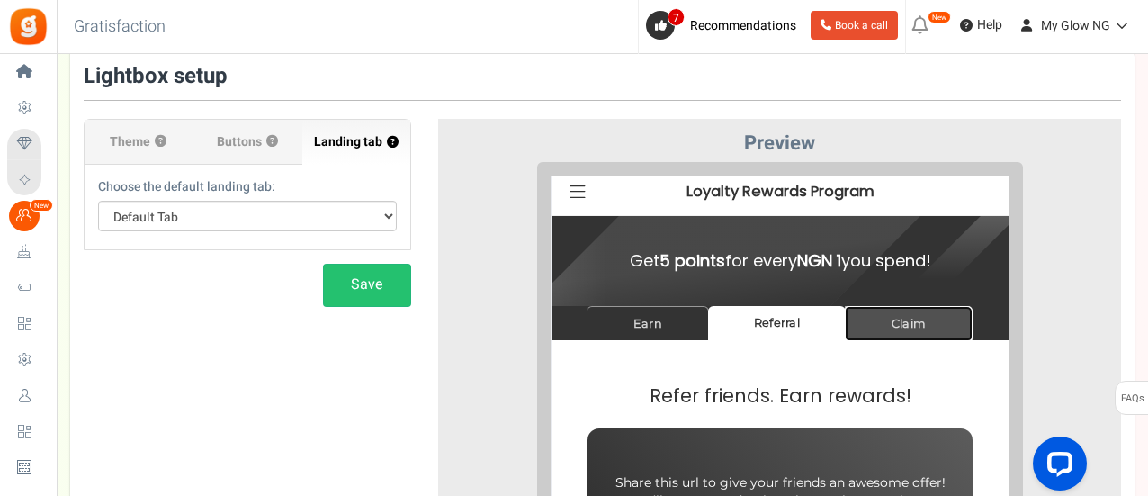
click at [869, 303] on link "Claim" at bounding box center [894, 308] width 128 height 35
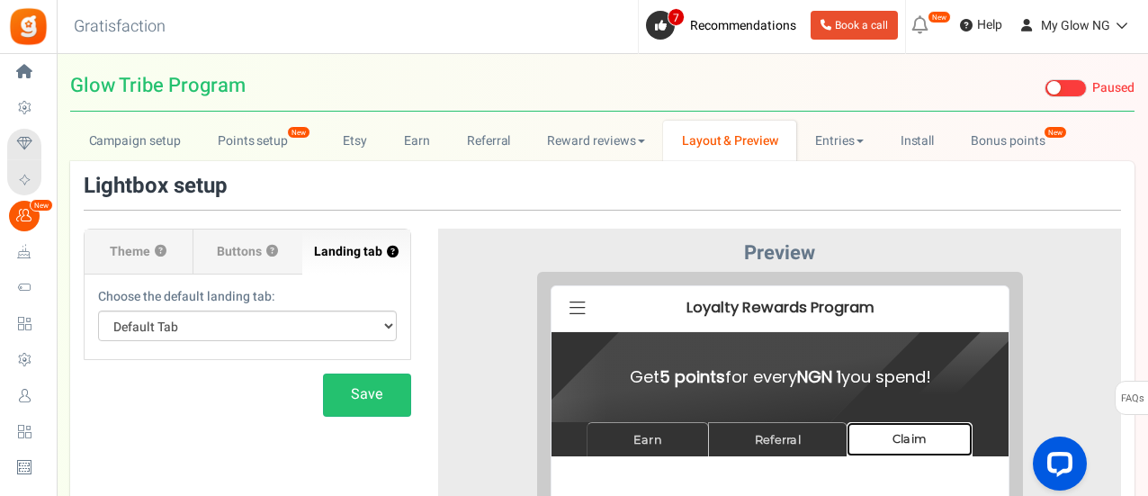
scroll to position [9, 0]
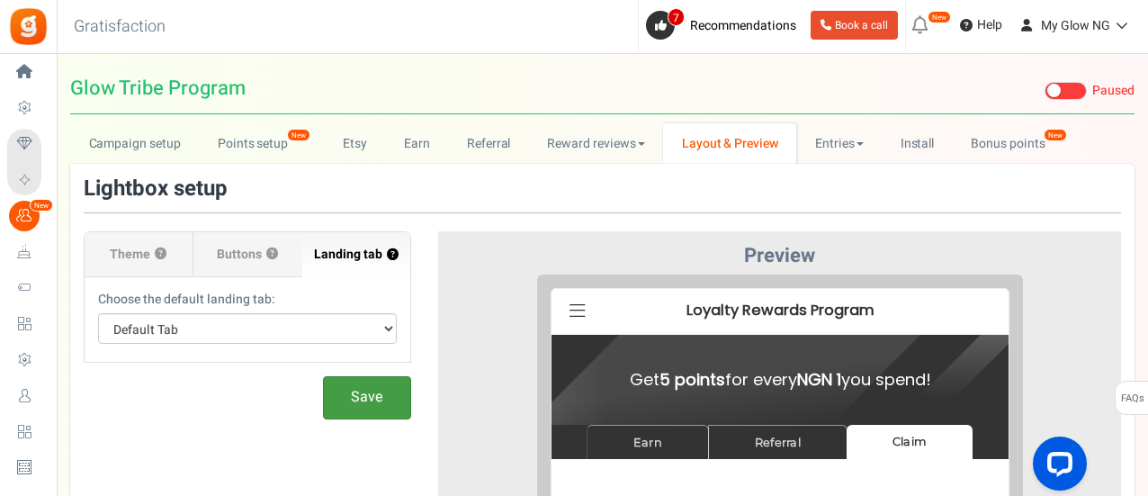
click at [368, 398] on button "Save" at bounding box center [367, 397] width 88 height 42
click at [845, 153] on link "Entries" at bounding box center [838, 143] width 85 height 40
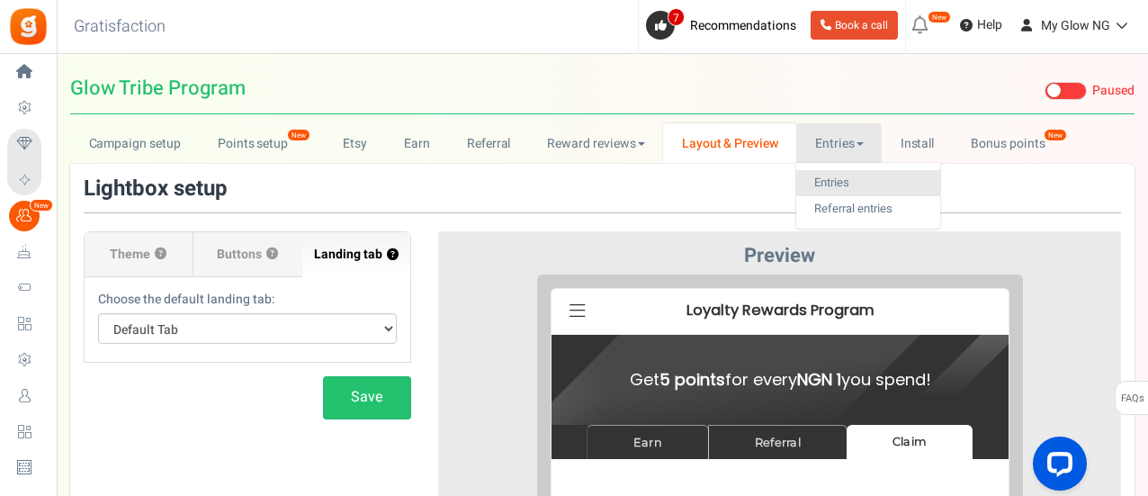
click at [841, 178] on link "Entries" at bounding box center [868, 183] width 144 height 26
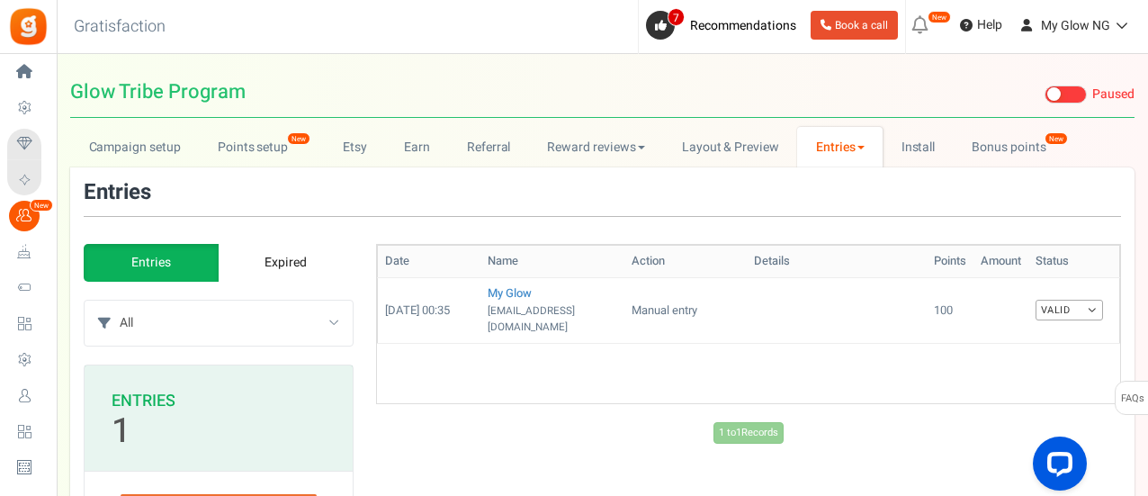
scroll to position [4, 0]
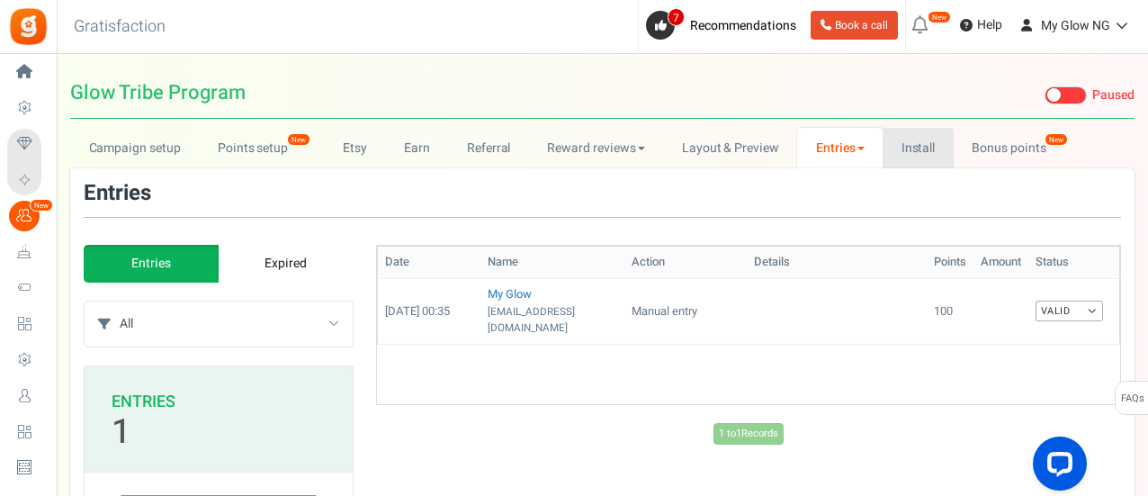
click at [923, 149] on link "Install" at bounding box center [917, 148] width 71 height 40
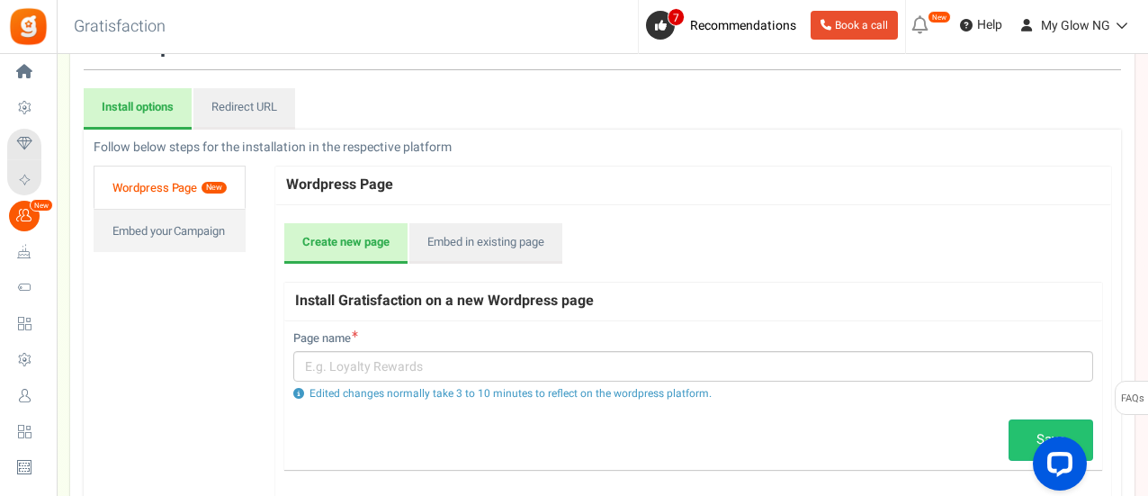
scroll to position [194, 0]
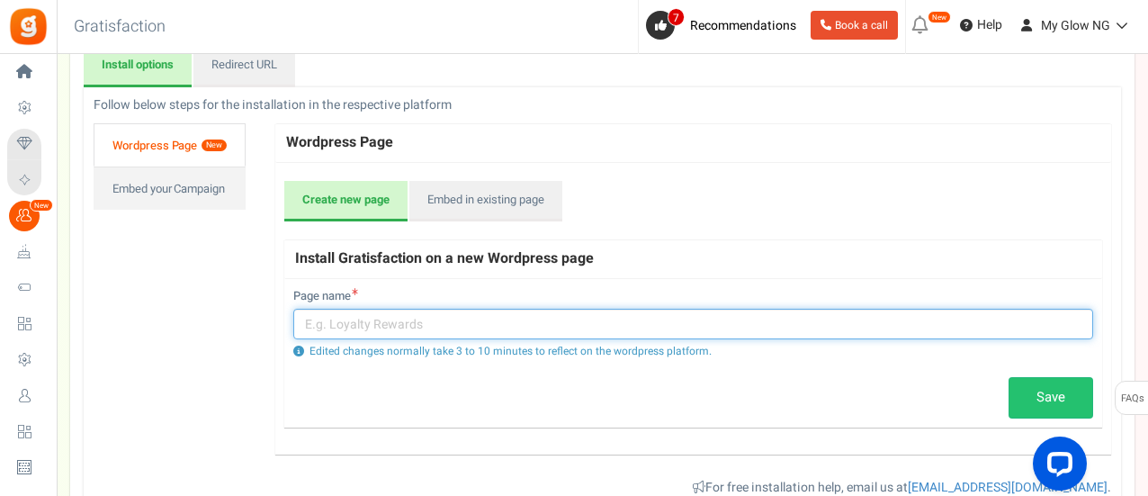
click at [554, 324] on input "text" at bounding box center [693, 323] width 800 height 31
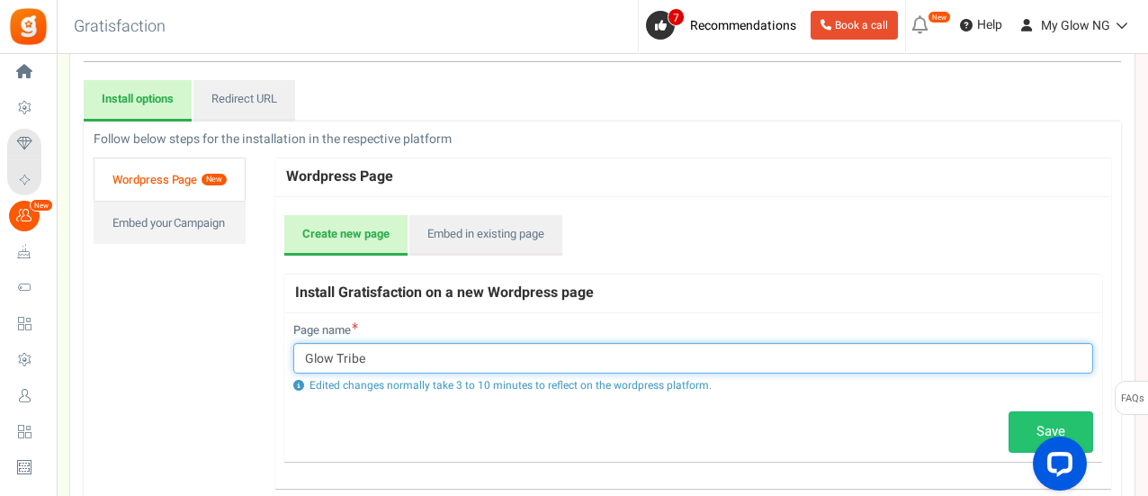
scroll to position [159, 0]
type input "Glow Tribe"
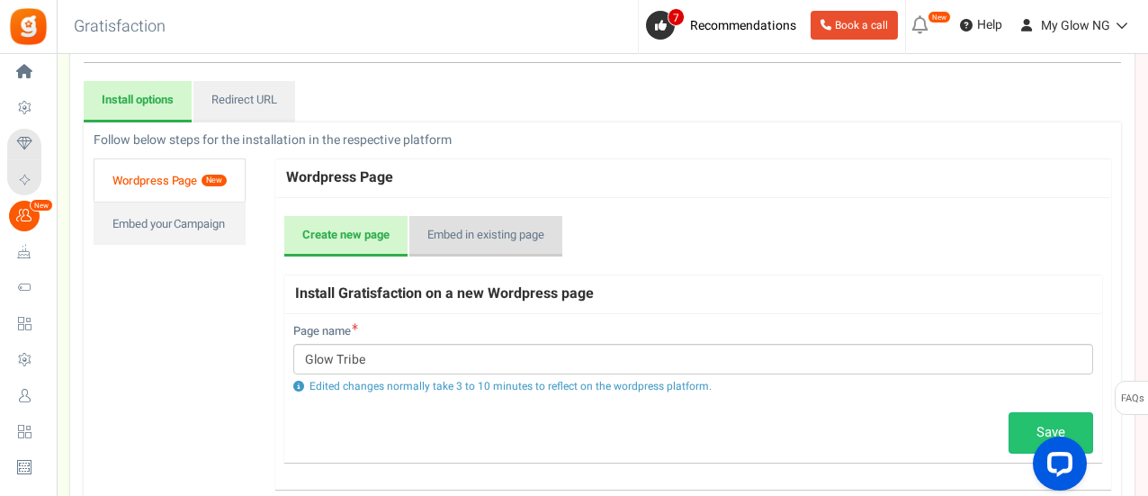
click at [476, 246] on link "Embed in existing page" at bounding box center [485, 236] width 153 height 41
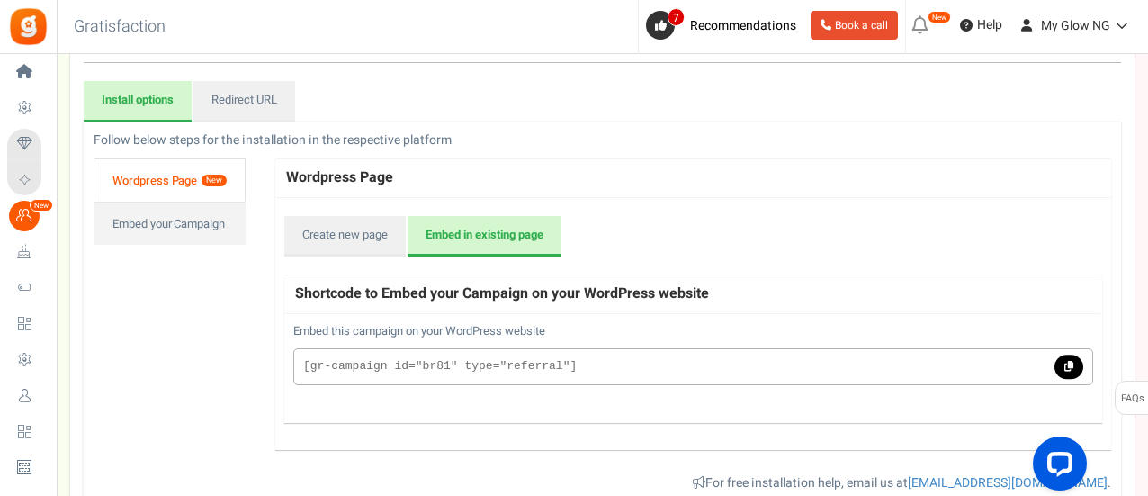
click at [1074, 365] on link at bounding box center [1068, 366] width 29 height 25
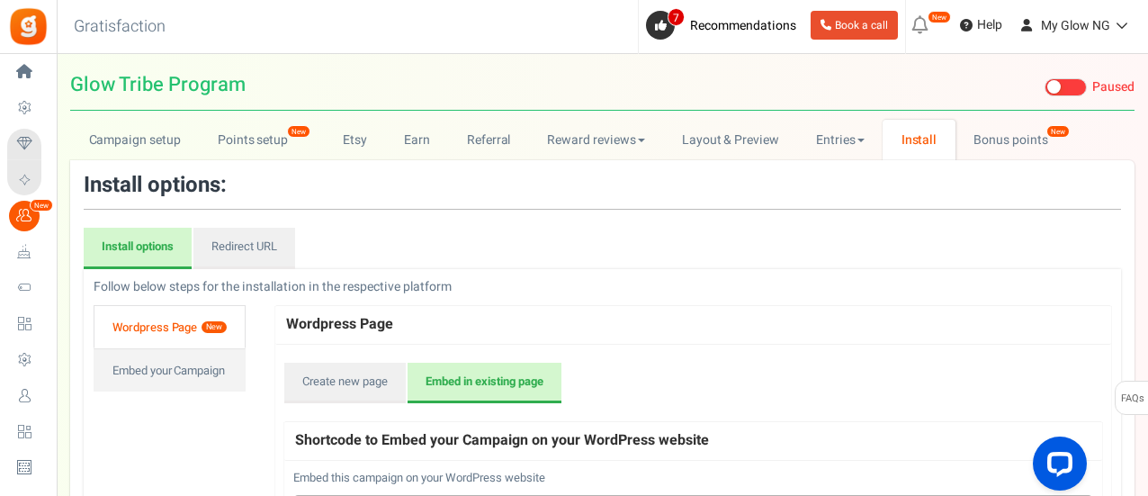
scroll to position [0, 0]
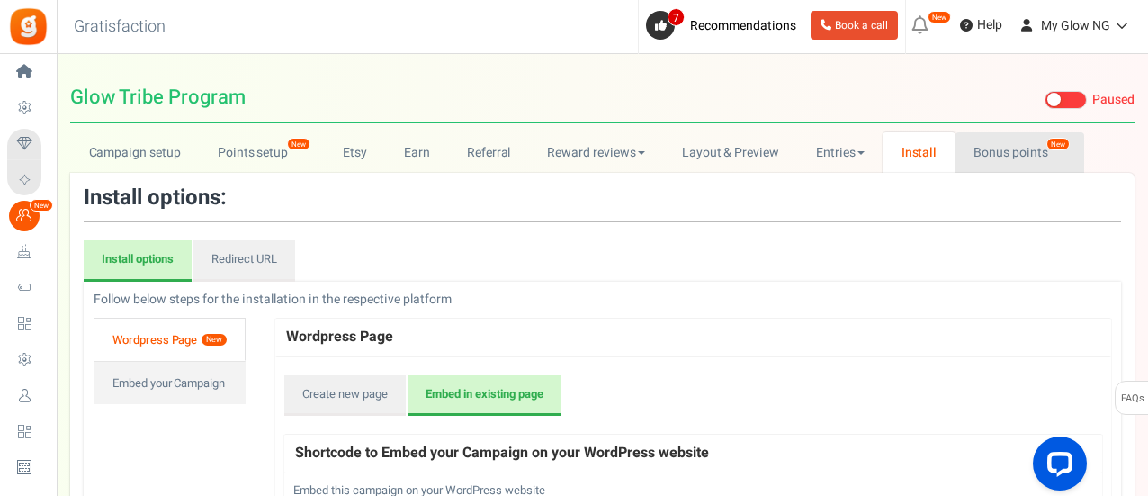
click at [982, 168] on link "Bonus points New" at bounding box center [1019, 152] width 129 height 40
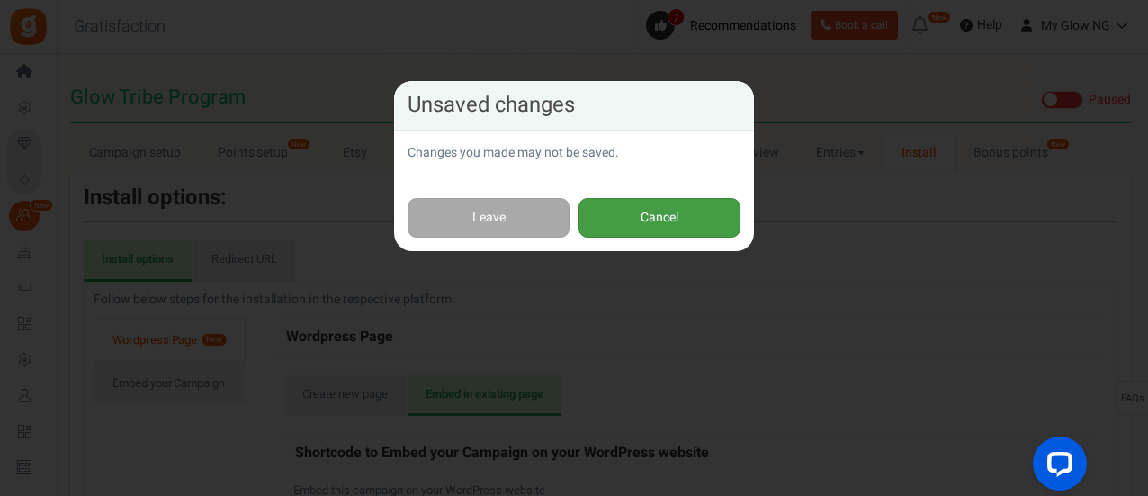
click at [633, 217] on button "Cancel" at bounding box center [659, 218] width 162 height 40
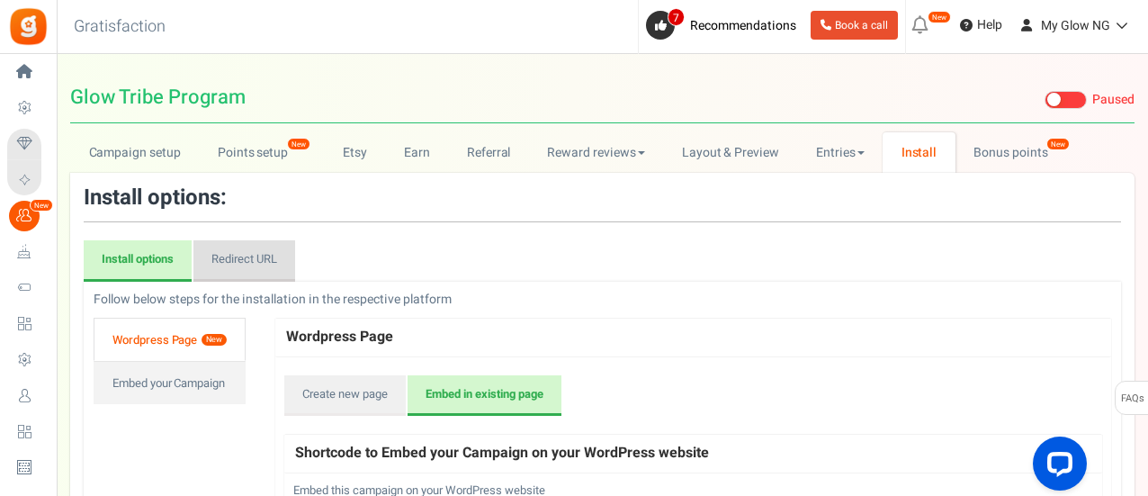
click at [239, 264] on link "Redirect URL" at bounding box center [244, 260] width 102 height 41
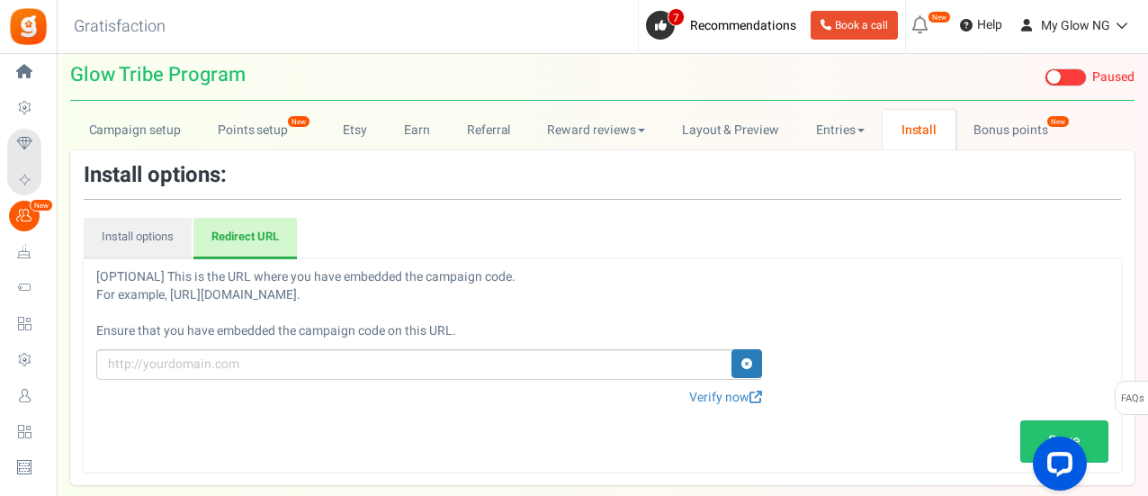
scroll to position [22, 0]
click at [717, 391] on link "Verify now" at bounding box center [725, 398] width 73 height 18
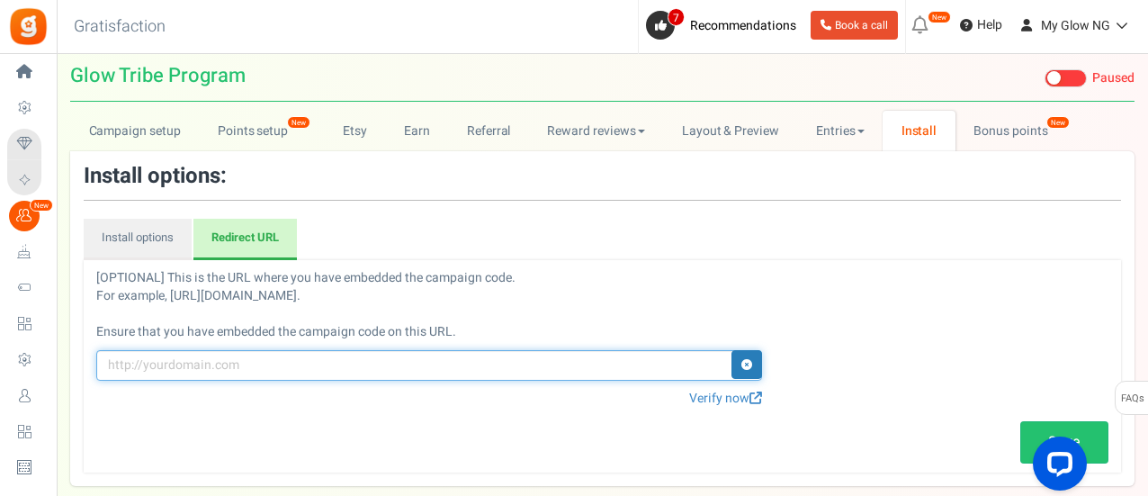
click at [561, 358] on input "text" at bounding box center [429, 365] width 666 height 31
paste input "[URL][DOMAIN_NAME]"
type input "[URL][DOMAIN_NAME]"
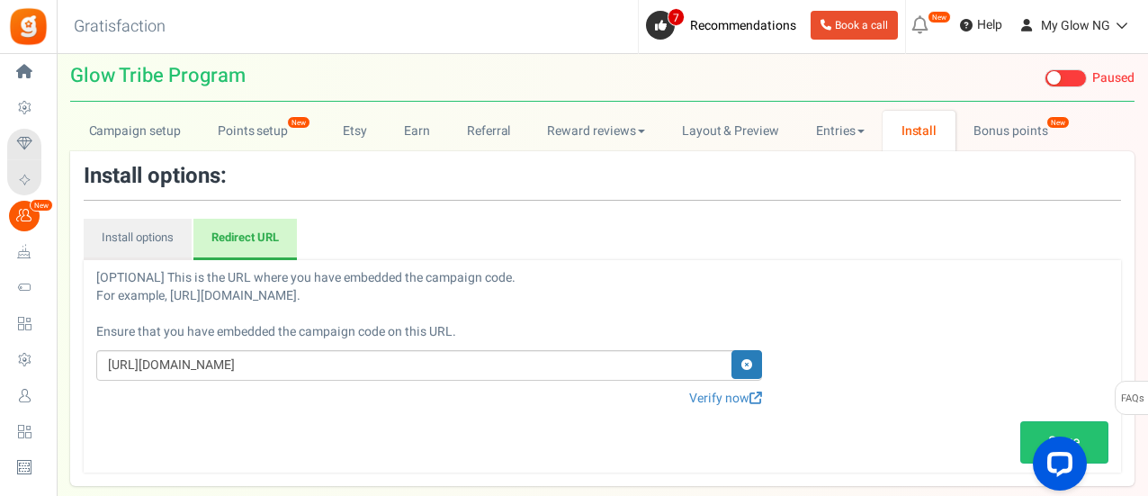
click at [882, 353] on div "https://myglowng.com/glow-tribe/ Verify now Saved successfully × Close Save" at bounding box center [602, 406] width 1039 height 113
click at [701, 400] on link "Verify now" at bounding box center [725, 398] width 73 height 18
click at [1030, 423] on link "Save" at bounding box center [1064, 442] width 88 height 42
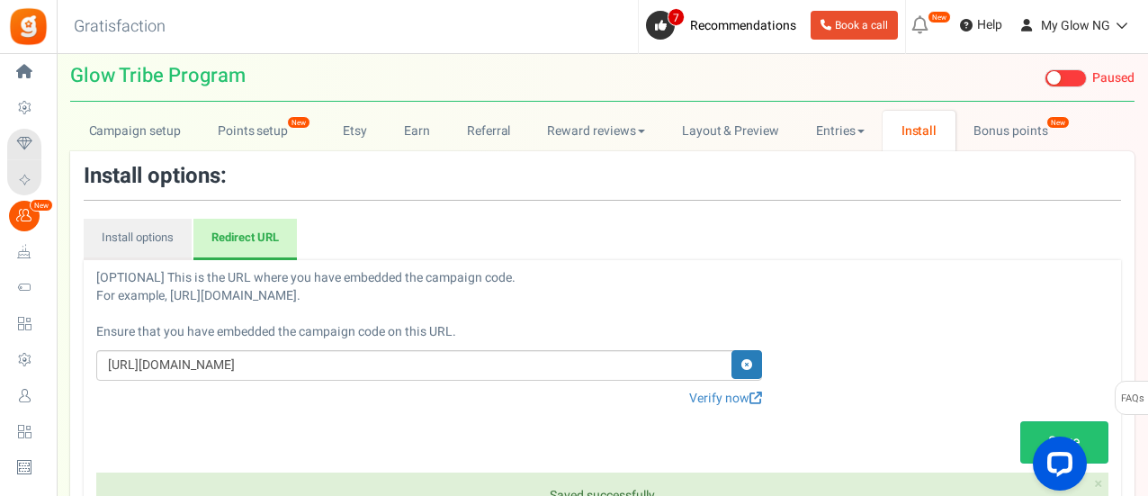
click at [707, 406] on link "Verify now" at bounding box center [725, 398] width 73 height 18
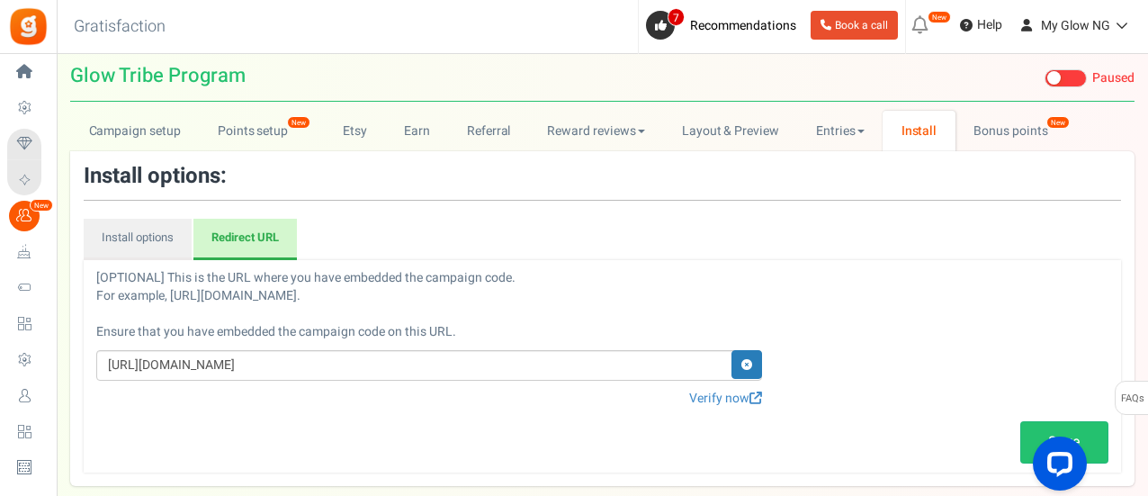
click at [758, 396] on span at bounding box center [755, 397] width 13 height 13
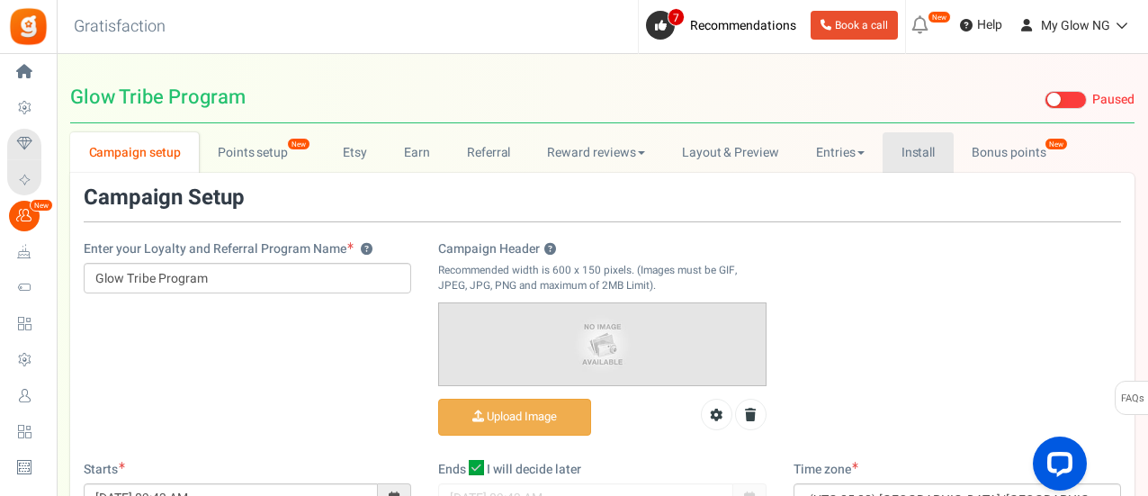
click at [934, 161] on link "Install" at bounding box center [917, 152] width 71 height 40
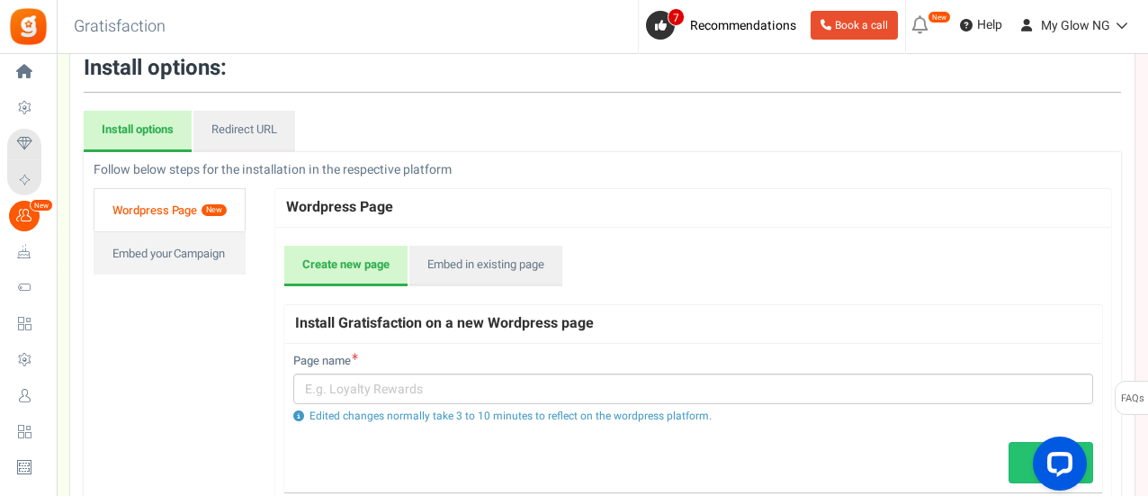
scroll to position [130, 0]
click at [446, 273] on link "Embed in existing page" at bounding box center [485, 265] width 153 height 41
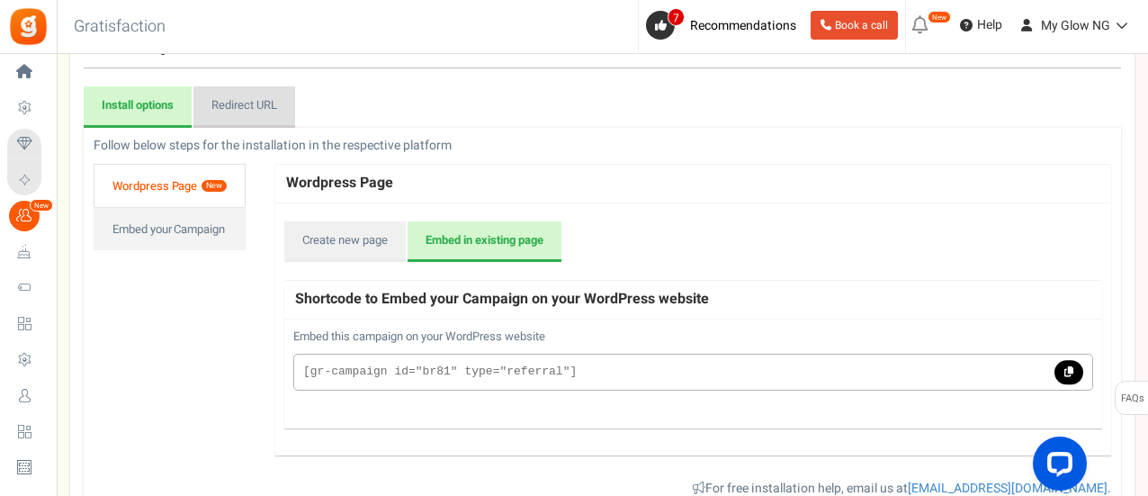
click at [245, 88] on link "Redirect URL" at bounding box center [244, 106] width 102 height 41
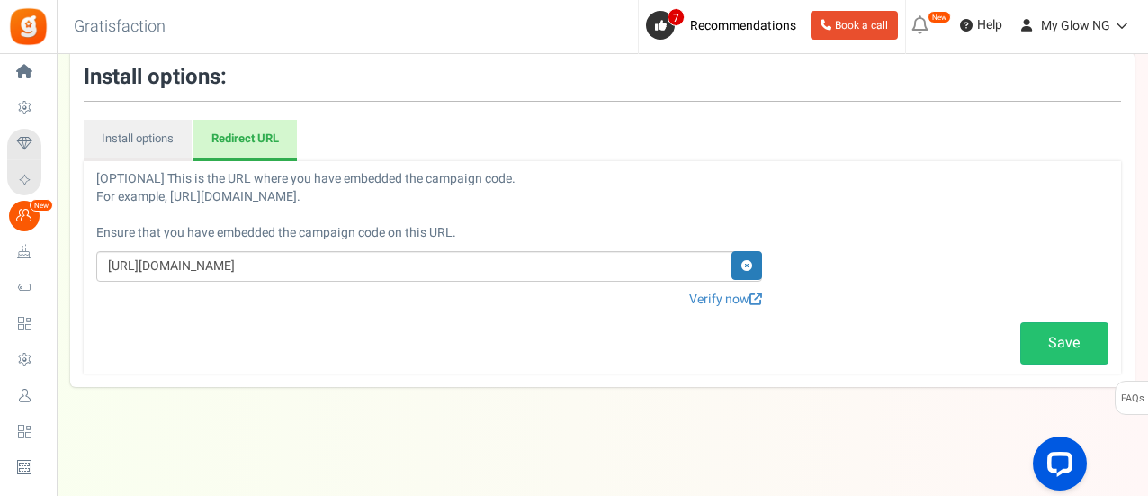
scroll to position [121, 0]
click at [714, 296] on link "Verify now" at bounding box center [725, 299] width 73 height 18
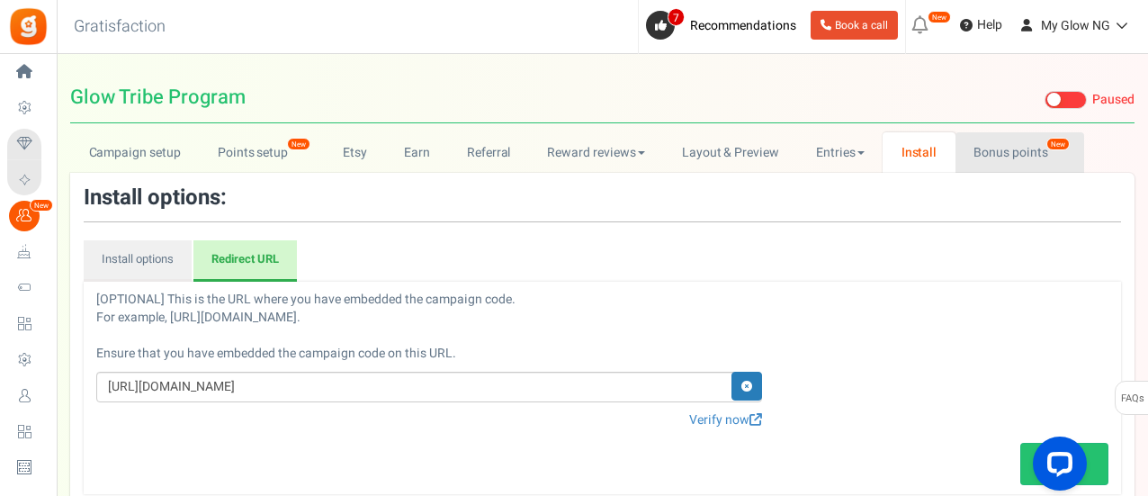
click at [1013, 156] on link "Bonus points New" at bounding box center [1019, 152] width 129 height 40
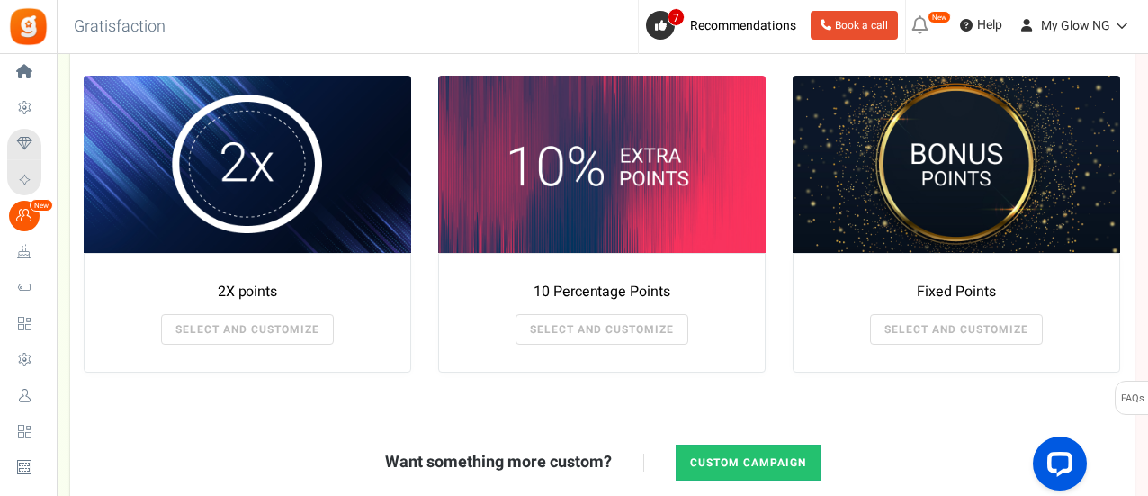
scroll to position [344, 0]
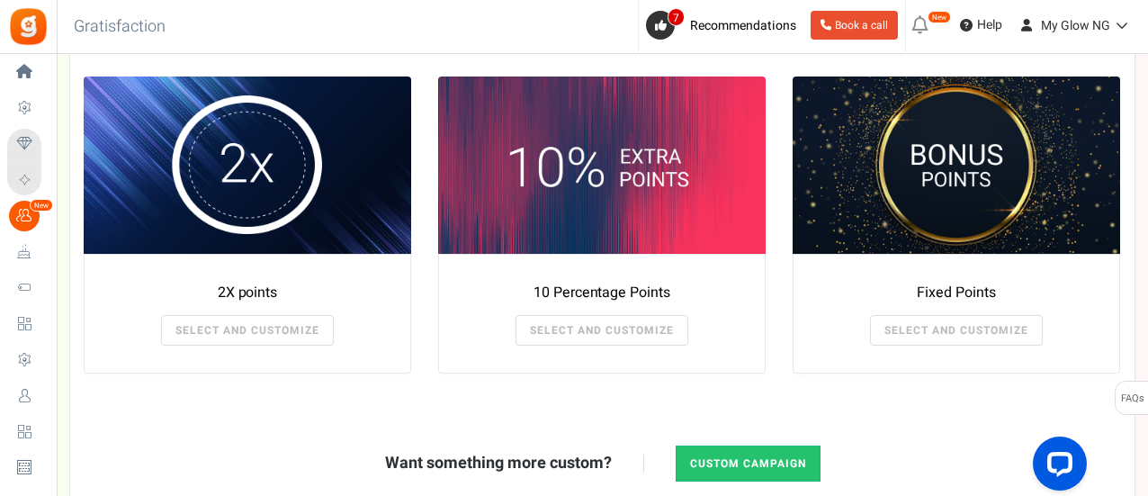
click at [944, 323] on link "SELECT AND CUSTOMIZE" at bounding box center [956, 330] width 173 height 31
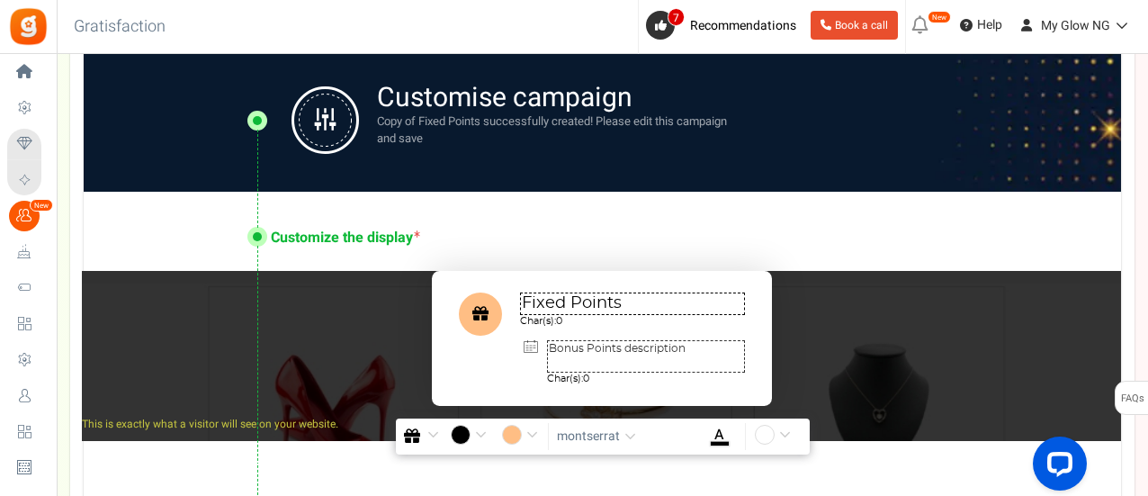
radio input "true"
type input "125"
radio input "true"
type input "25/09/2025 12:01 AM"
type input "06/11/2025 11:59 PM"
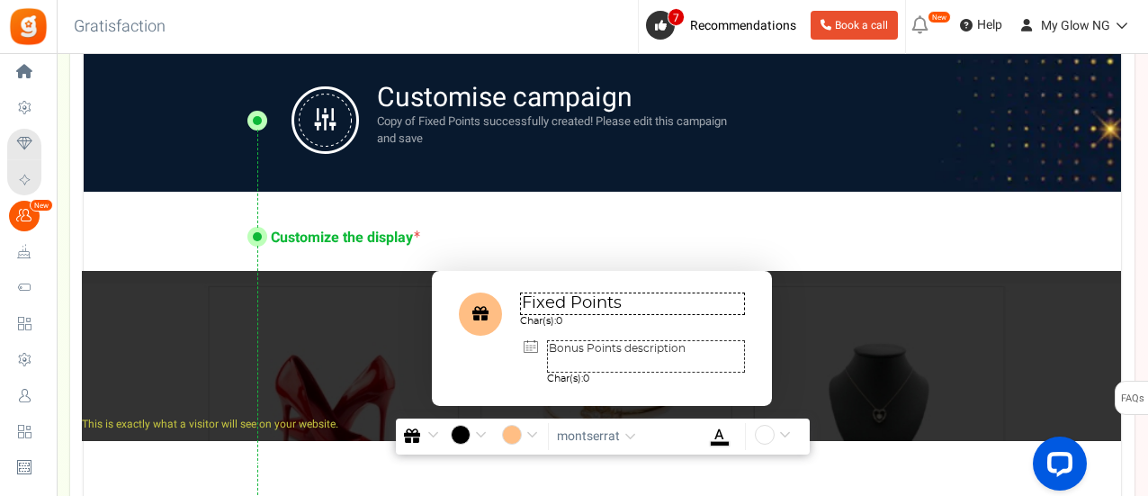
type textarea "Fixed Points"
type textarea "Bonus Points description"
type input "#000000"
type input "#ffbe84"
type input "#000000"
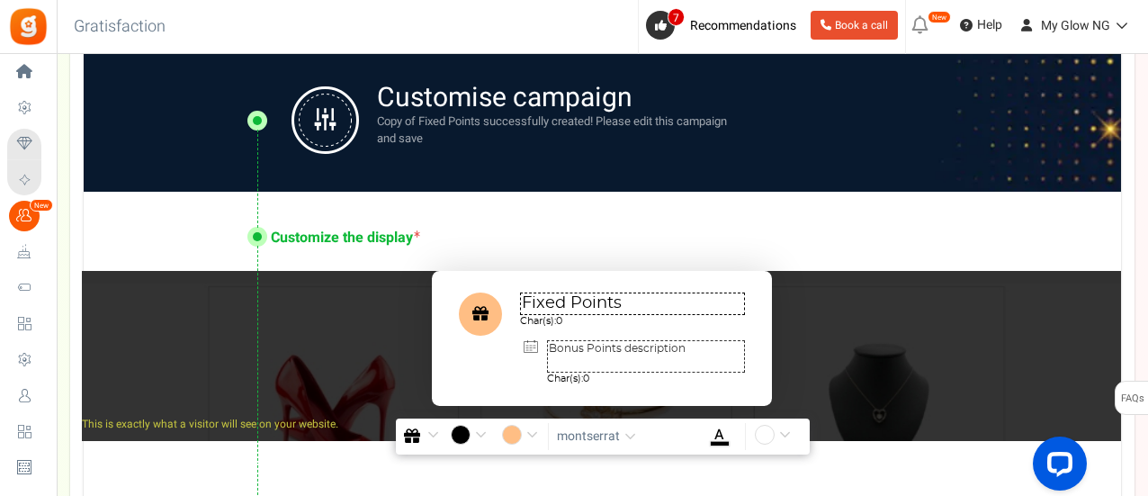
type input "#ffffff"
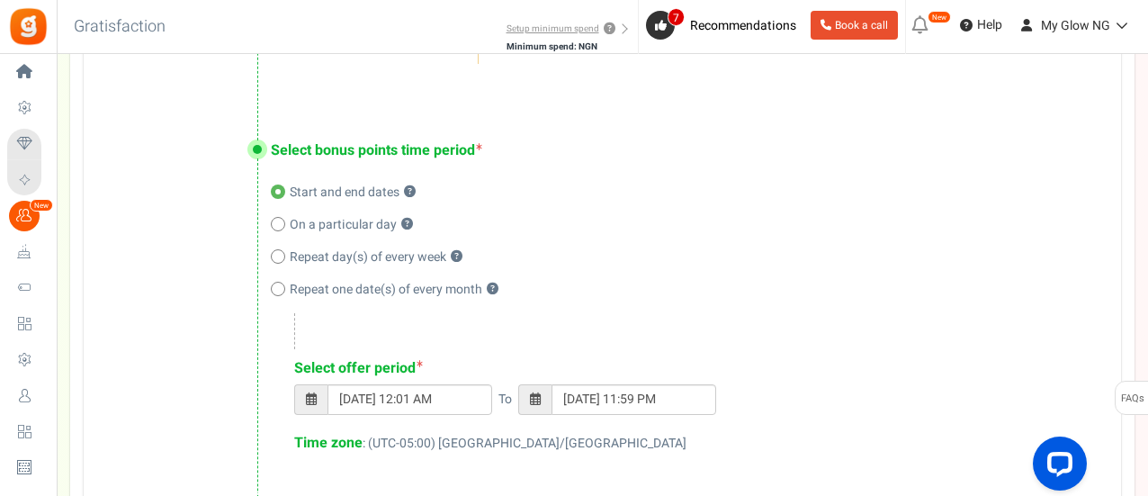
scroll to position [695, 0]
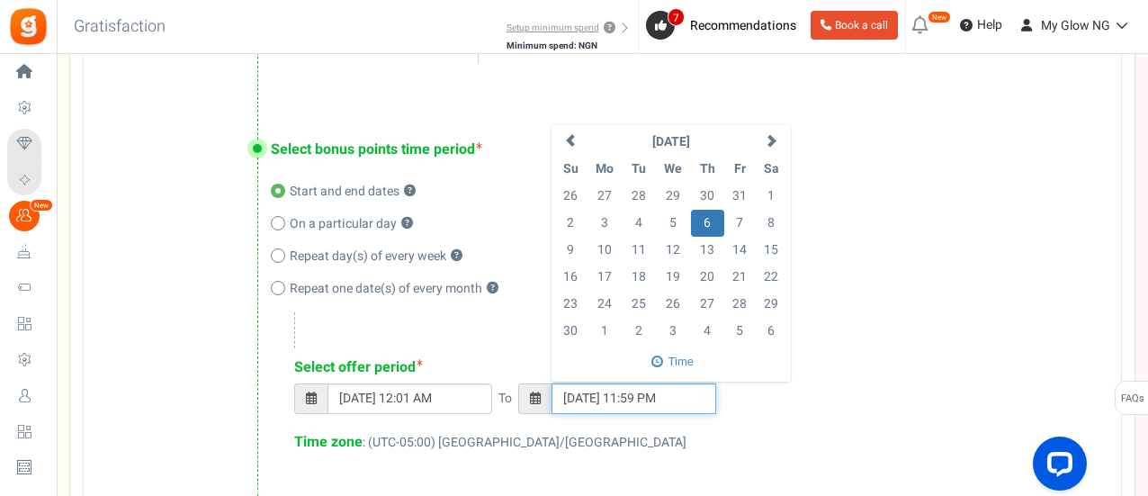
click at [593, 384] on input "06/11/2025 11:59 PM" at bounding box center [633, 398] width 165 height 31
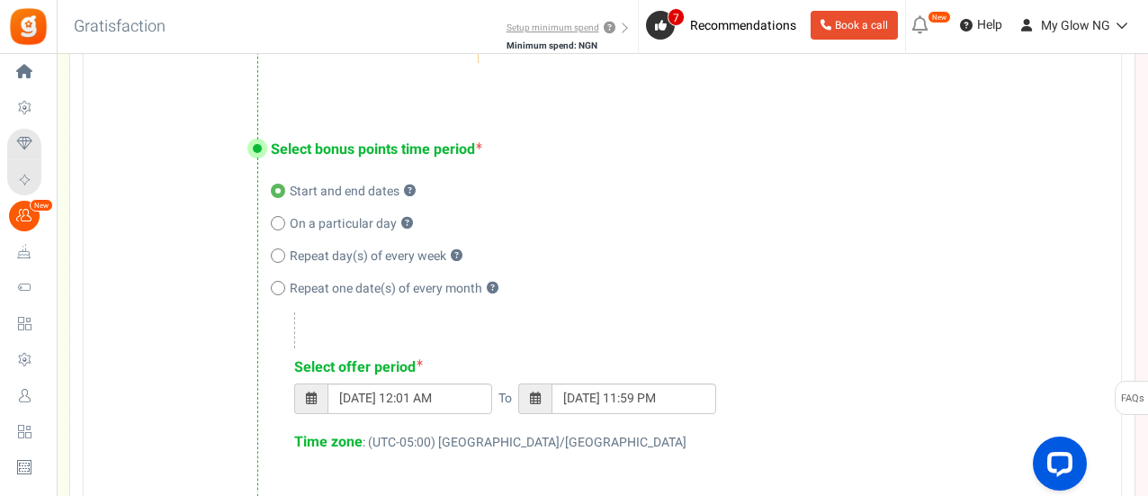
click at [518, 340] on div "Select offer period 25/09/2025 12:01 AM To 06/11/2025 11:59 PM Select a date 25…" at bounding box center [678, 382] width 814 height 140
click at [350, 225] on span "On a particular day" at bounding box center [343, 224] width 107 height 18
click at [282, 225] on input "On a particular day ?" at bounding box center [277, 225] width 12 height 12
radio input "true"
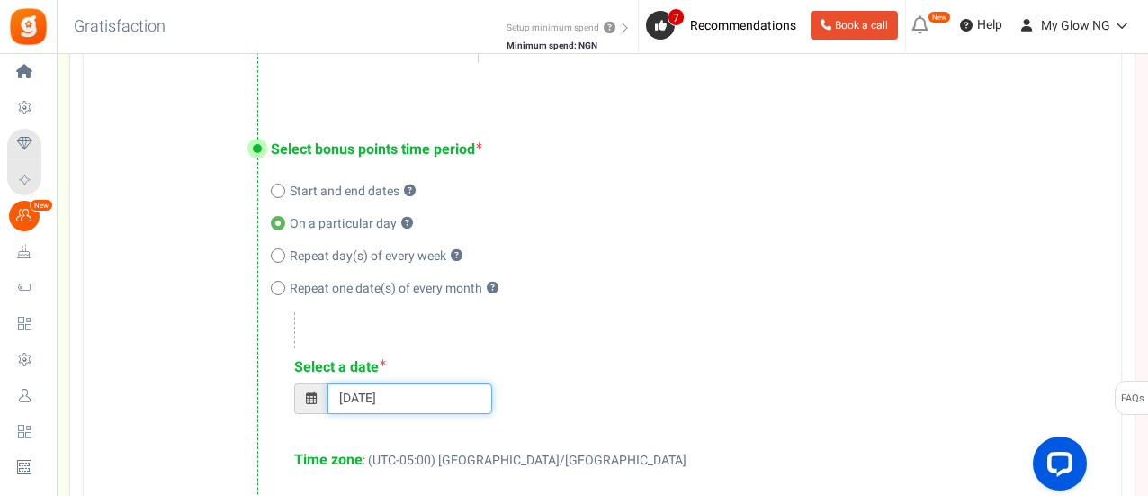
click at [385, 401] on input "25/09/2025" at bounding box center [409, 398] width 165 height 31
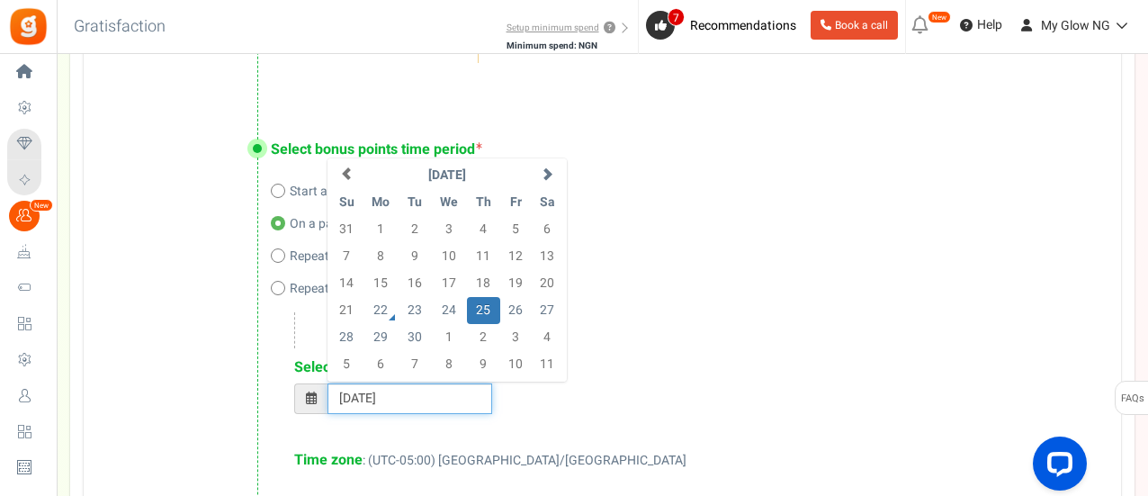
click at [535, 319] on td "27" at bounding box center [547, 310] width 31 height 27
type input "[DATE]"
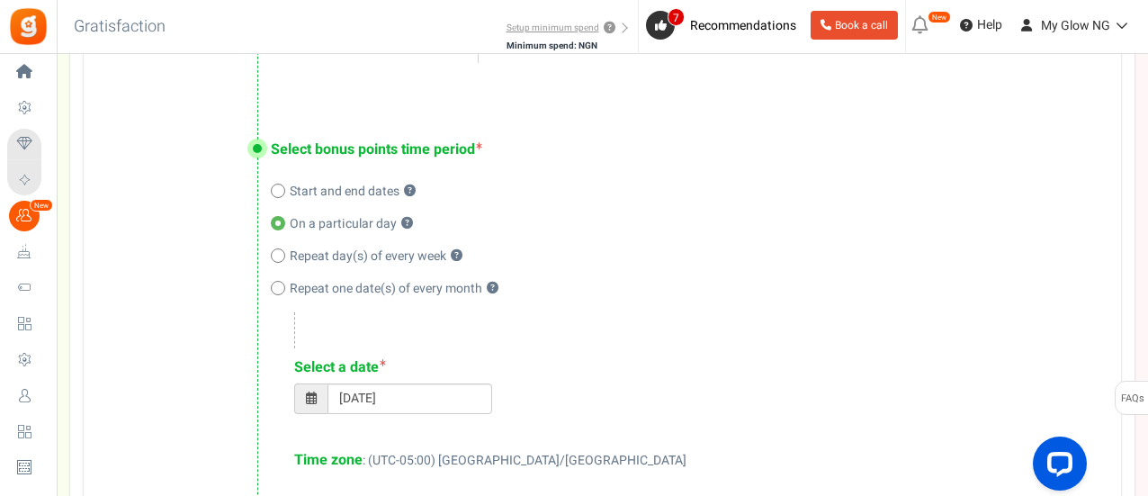
click at [557, 353] on div "Select offer period 25/09/2025 12:01 AM To 06/11/2025 11:59 PM Select a date 27…" at bounding box center [678, 391] width 814 height 158
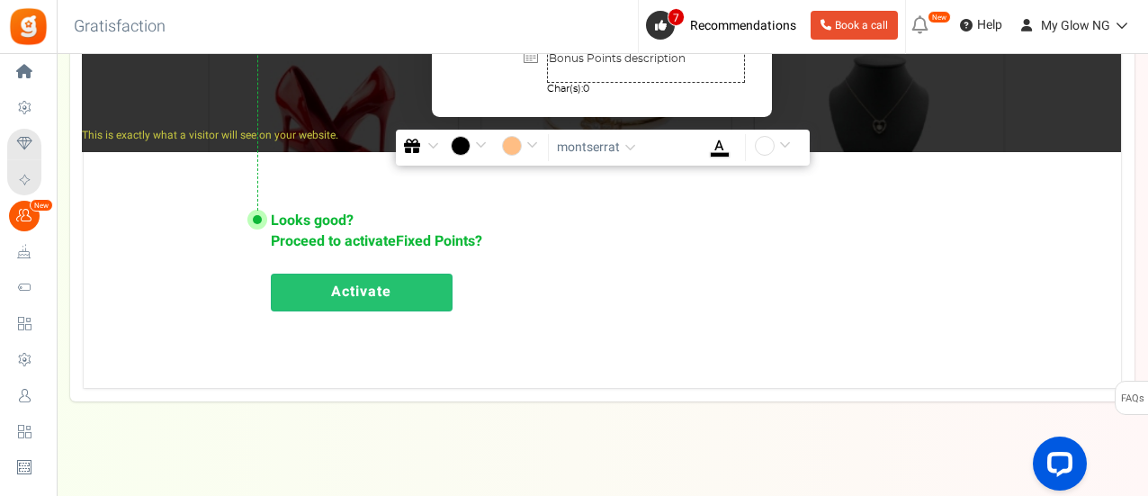
scroll to position [1318, 0]
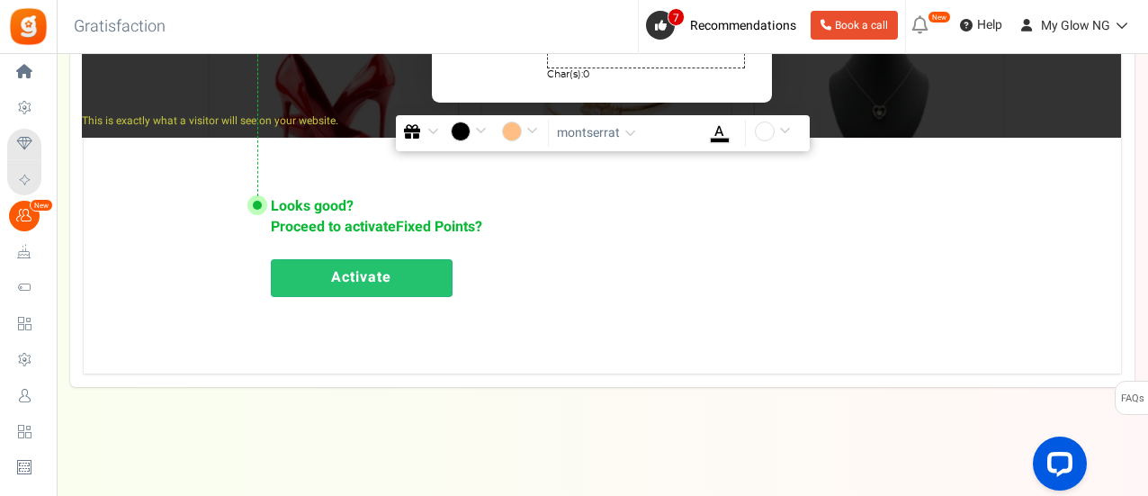
click at [397, 291] on link "Activate" at bounding box center [362, 278] width 182 height 38
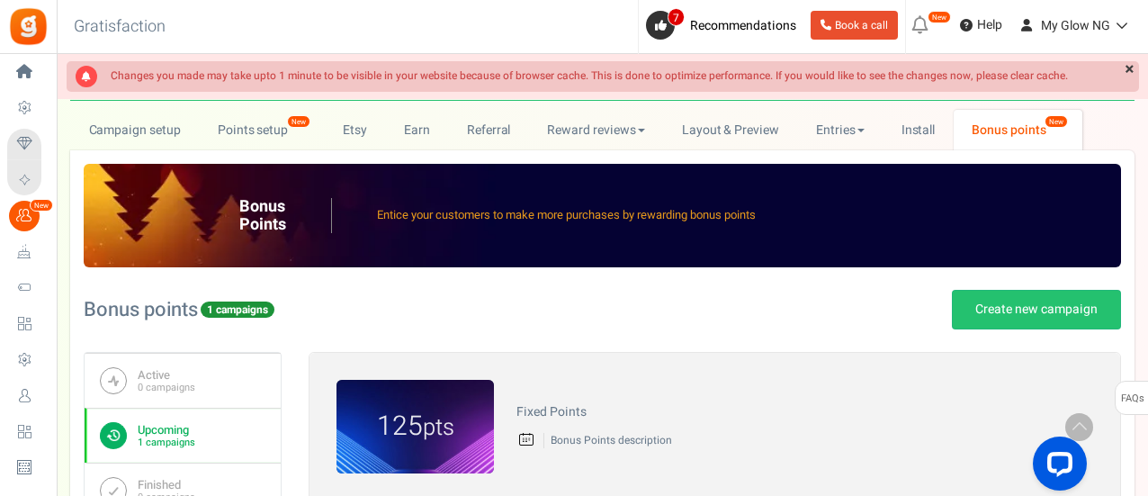
scroll to position [0, 0]
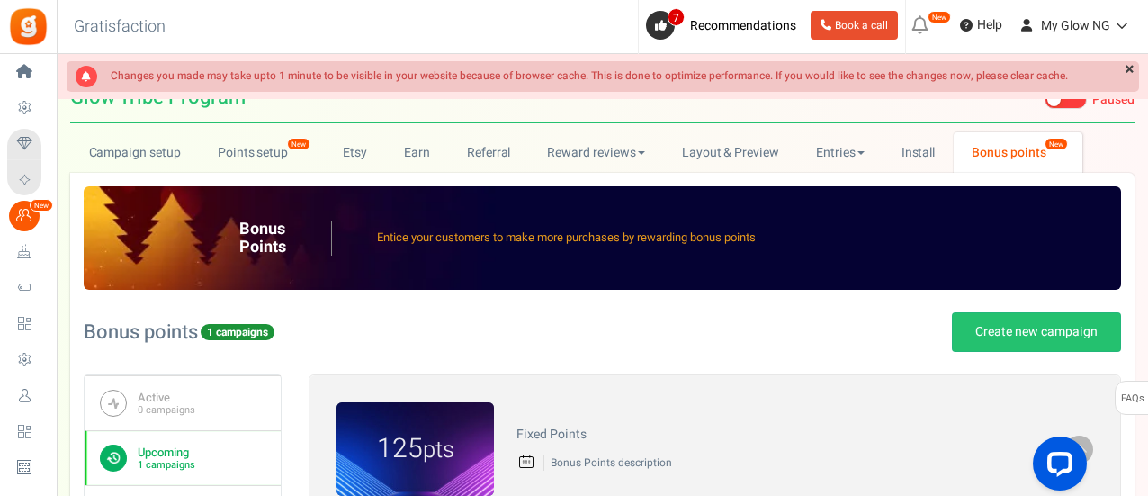
click at [1075, 100] on span at bounding box center [1065, 100] width 42 height 18
click at [1044, 100] on input "Live Paused" at bounding box center [1044, 100] width 0 height 12
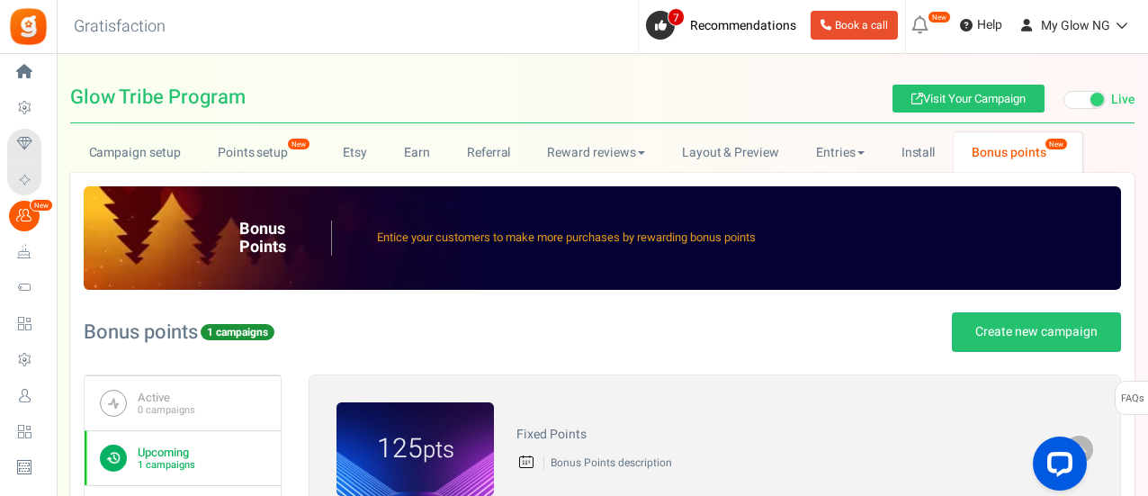
click at [0, 0] on span "Campaigns" at bounding box center [0, 0] width 0 height 0
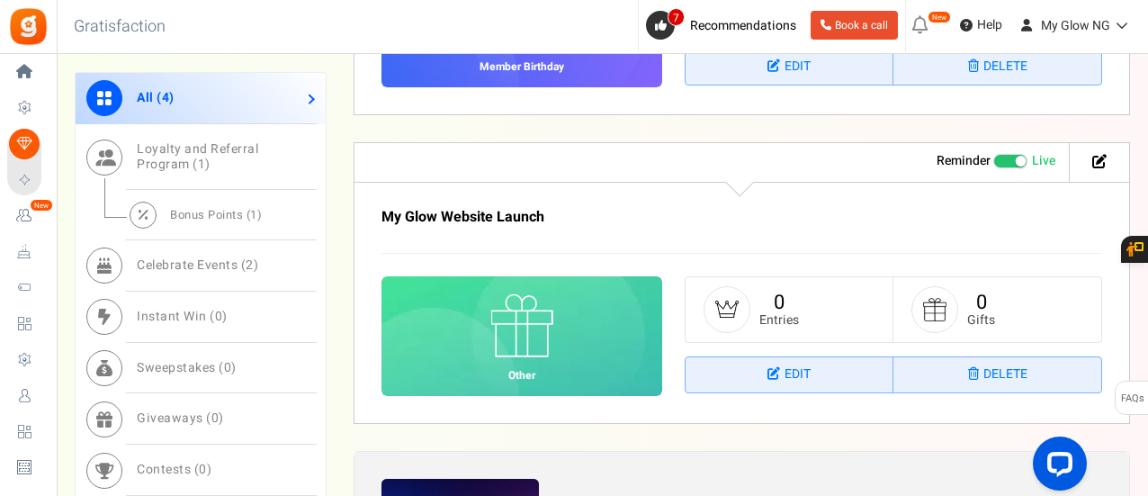
scroll to position [1371, 0]
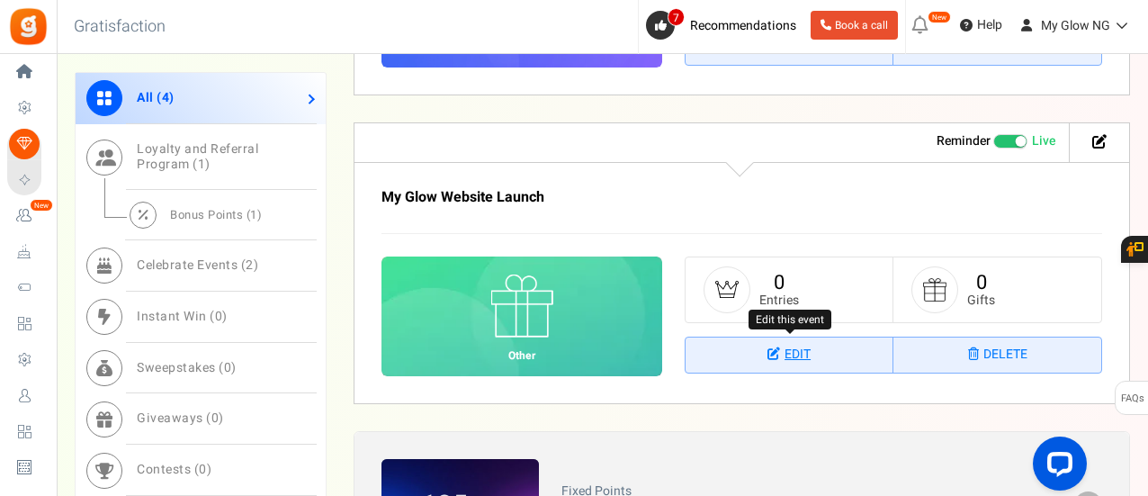
click at [832, 356] on link "Edit" at bounding box center [789, 355] width 208 height 36
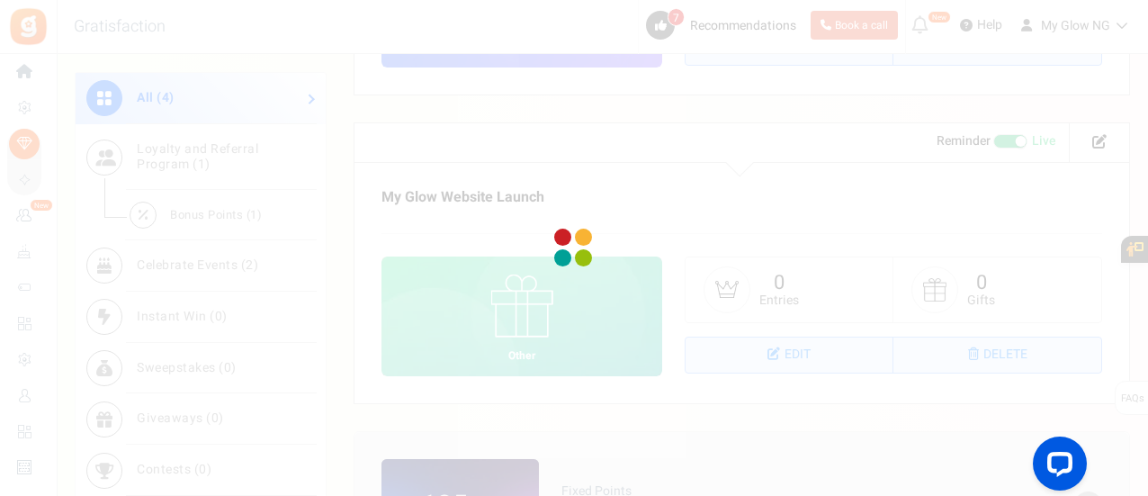
select select "1"
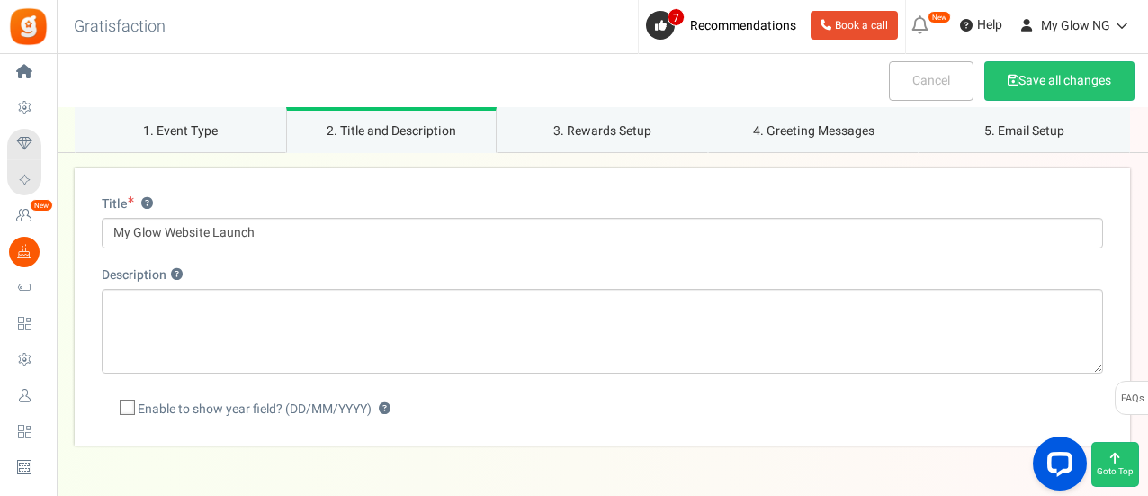
scroll to position [392, 0]
click at [231, 147] on link "1. Event Type" at bounding box center [180, 130] width 211 height 46
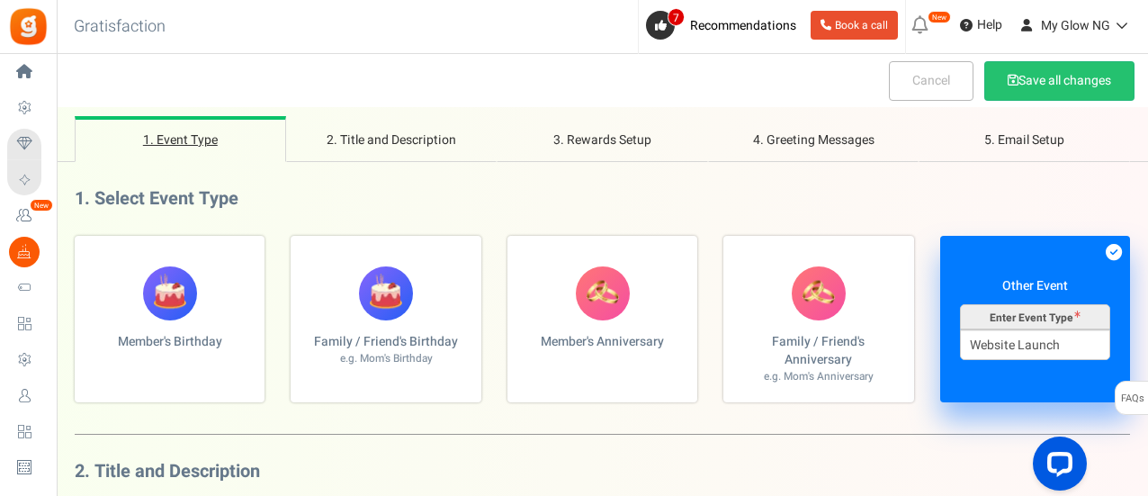
scroll to position [61, 0]
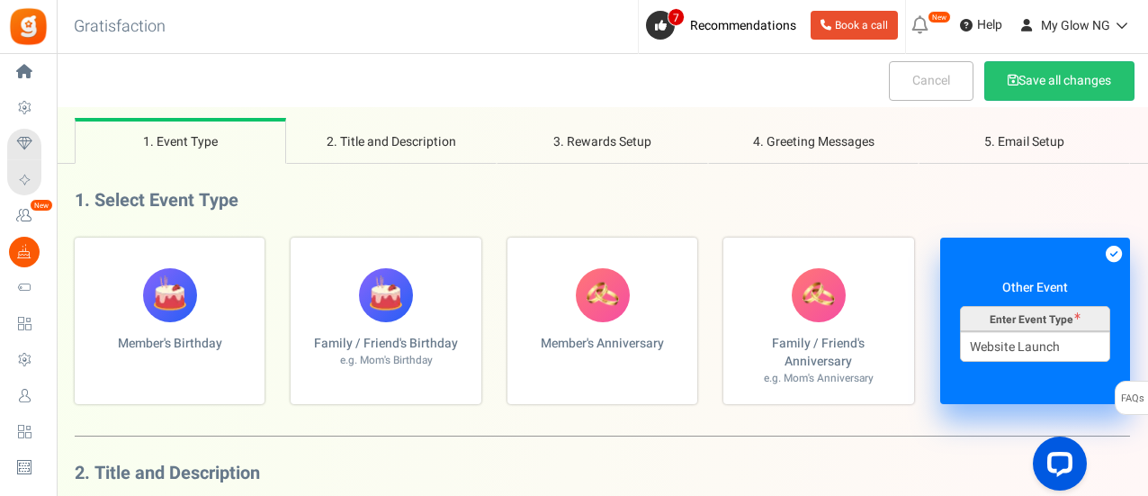
click at [220, 300] on label "Member's Birthday" at bounding box center [170, 320] width 190 height 166
click at [86, 253] on input "Member's Birthday" at bounding box center [81, 247] width 12 height 12
radio input "true"
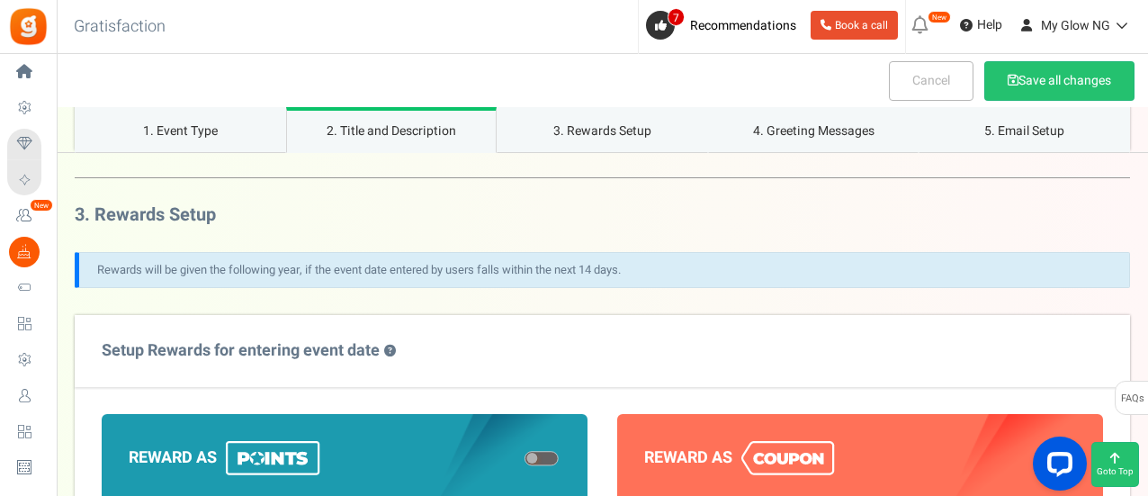
scroll to position [689, 0]
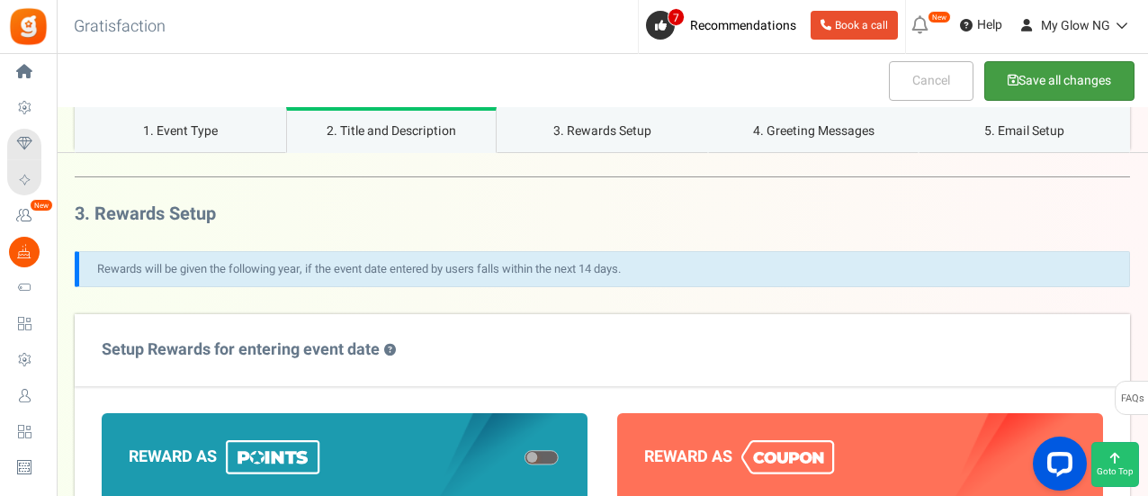
click at [1010, 84] on button "Save all changes" at bounding box center [1059, 81] width 150 height 40
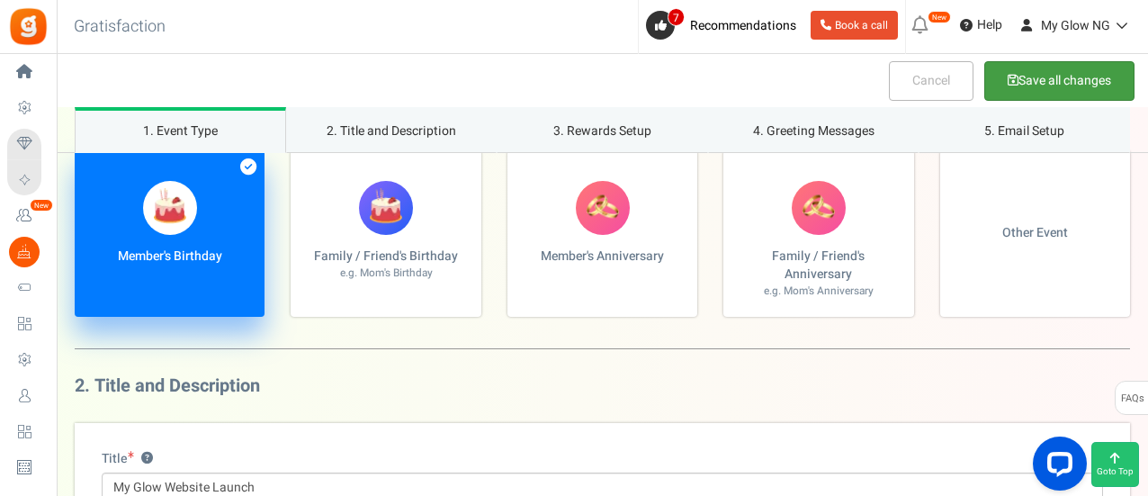
scroll to position [0, 0]
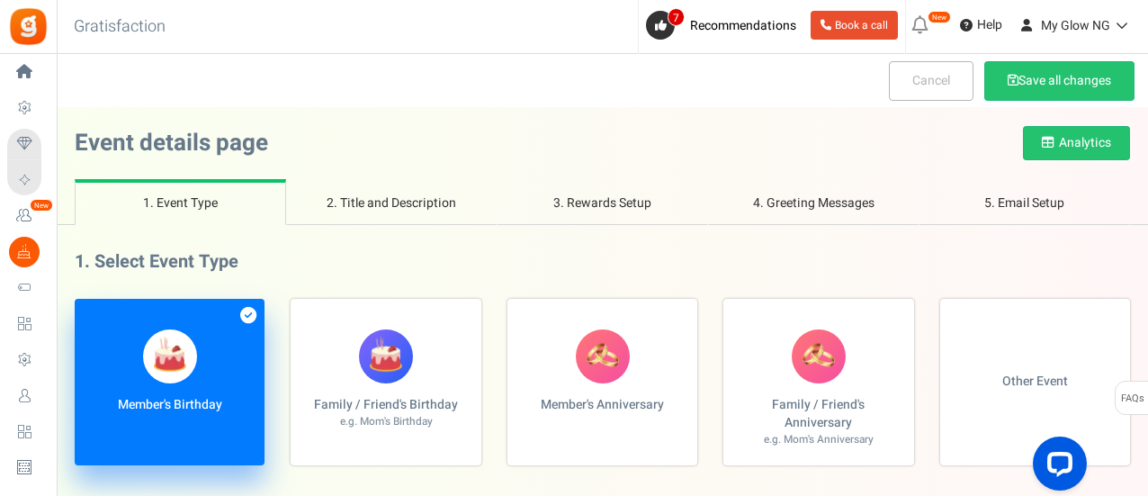
click at [0, 0] on span "Campaigns" at bounding box center [0, 0] width 0 height 0
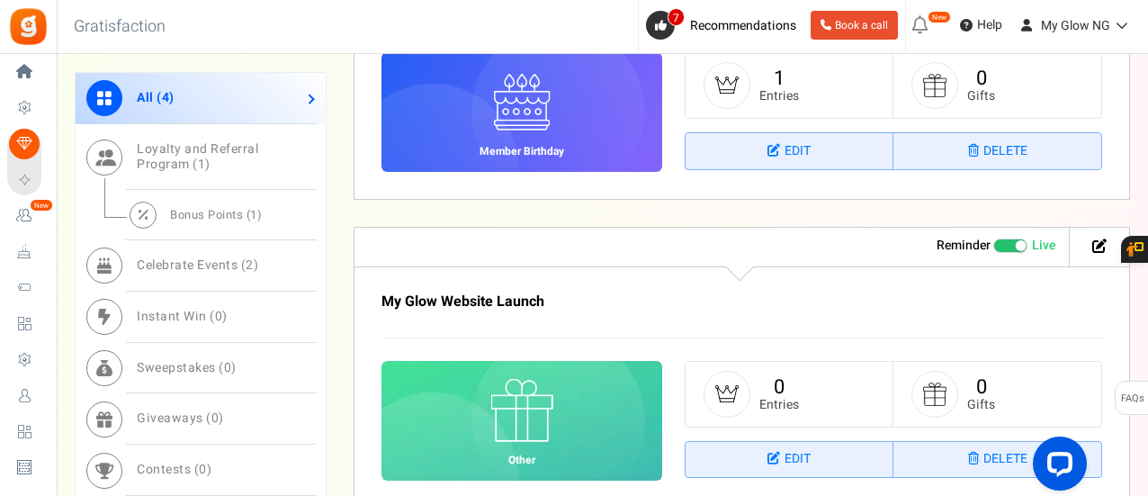
scroll to position [1268, 0]
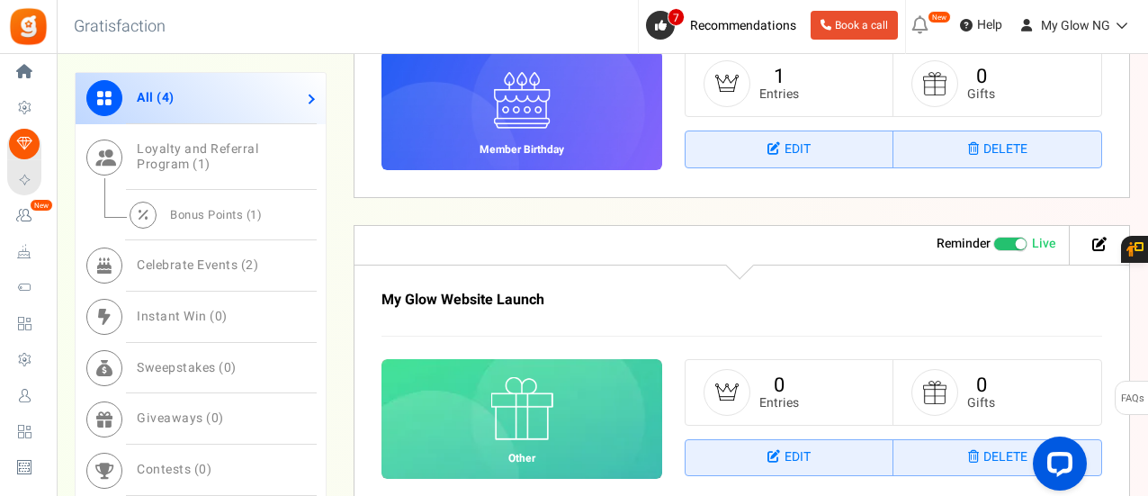
click at [1008, 245] on span at bounding box center [1010, 244] width 34 height 14
click at [993, 245] on input "Live Paused" at bounding box center [993, 244] width 0 height 12
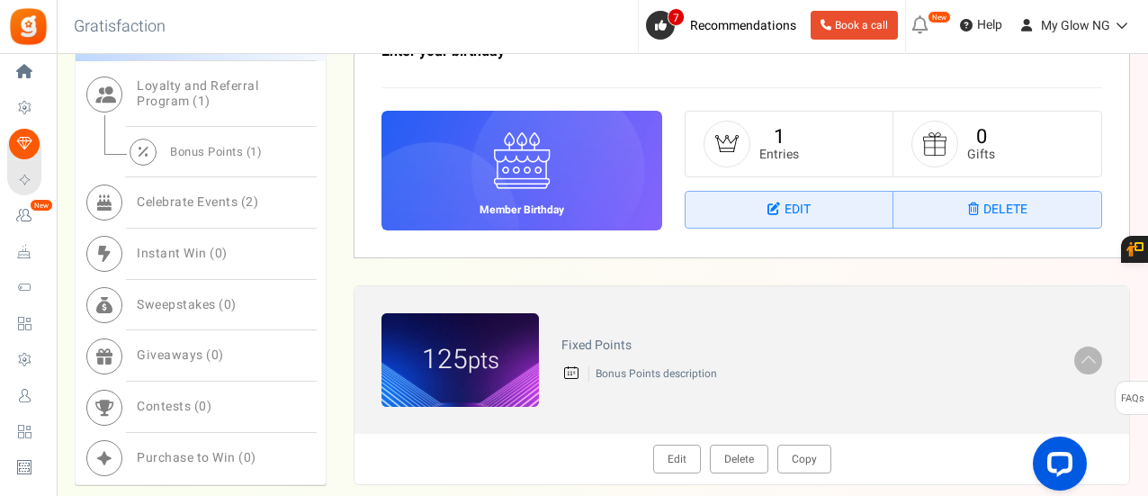
scroll to position [1202, 0]
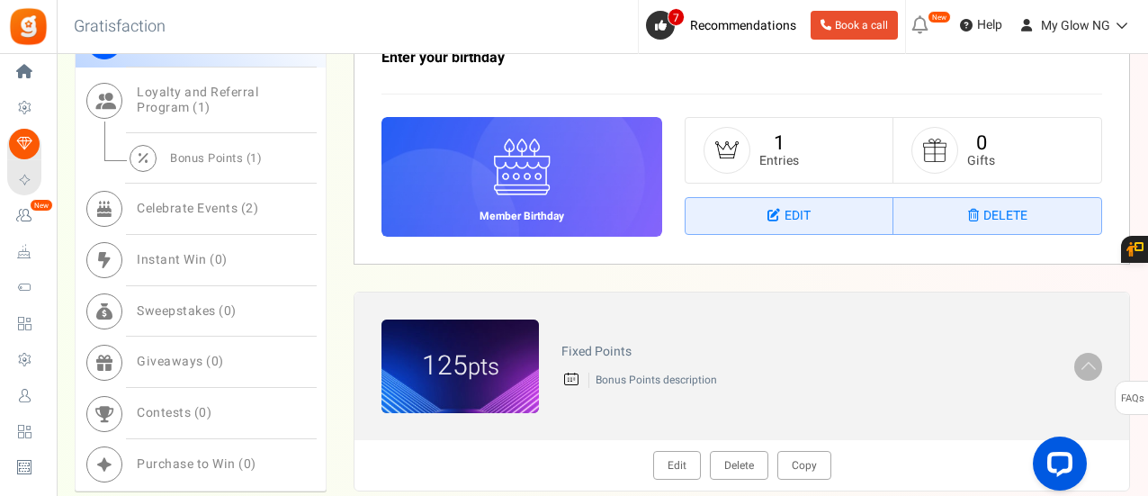
click at [242, 316] on link "Sweepstakes ( 0 )" at bounding box center [201, 311] width 250 height 51
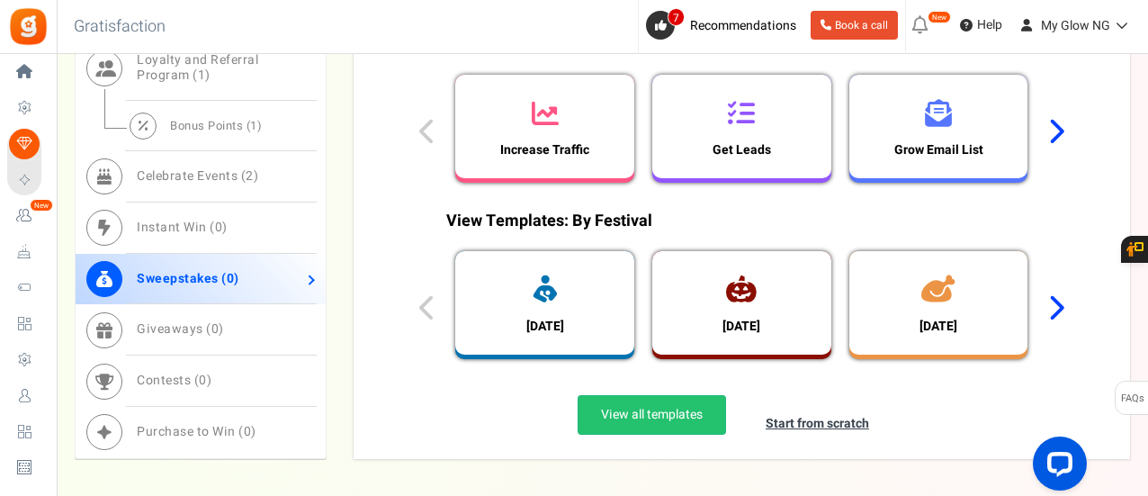
scroll to position [1032, 0]
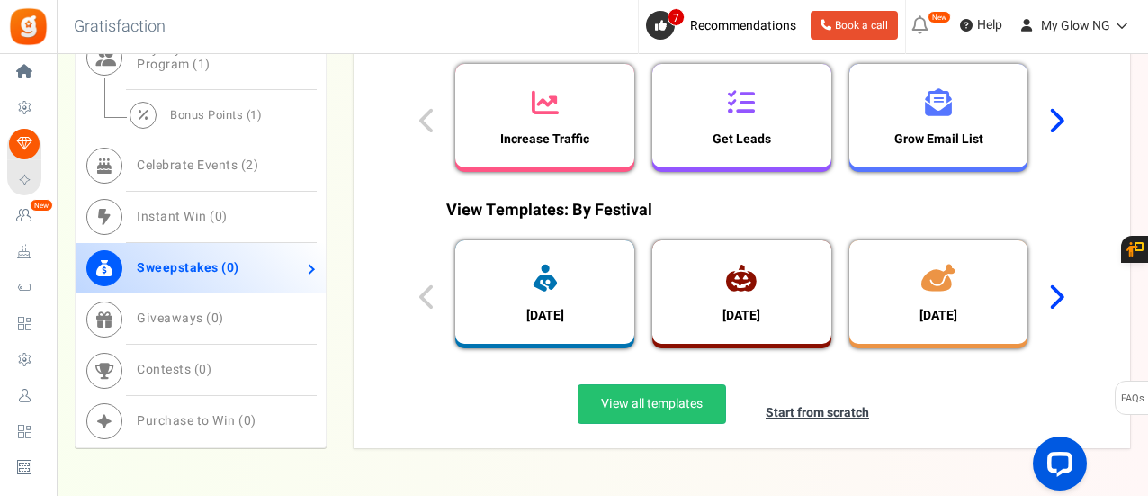
click at [249, 330] on link "Giveaways ( 0 )" at bounding box center [201, 319] width 250 height 51
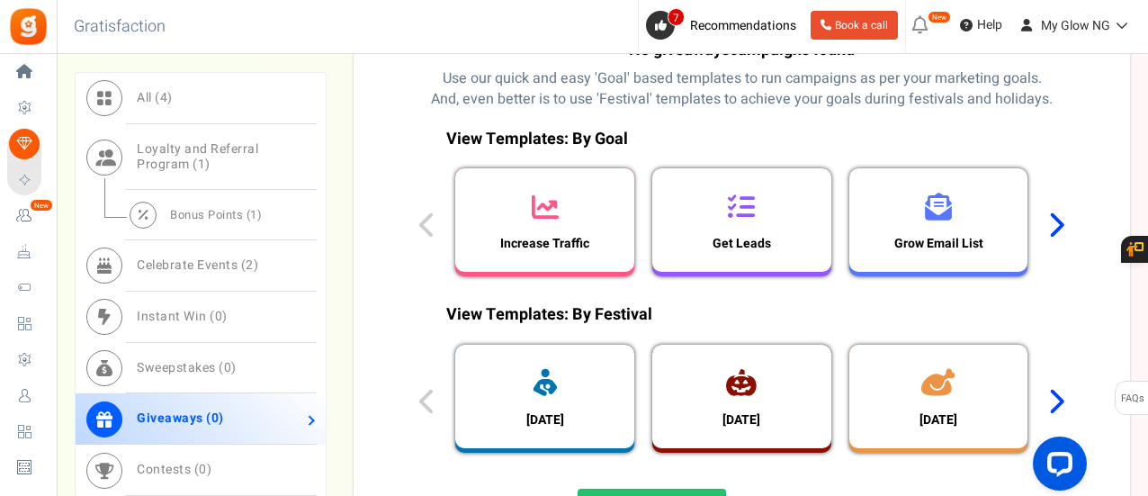
scroll to position [1111, 0]
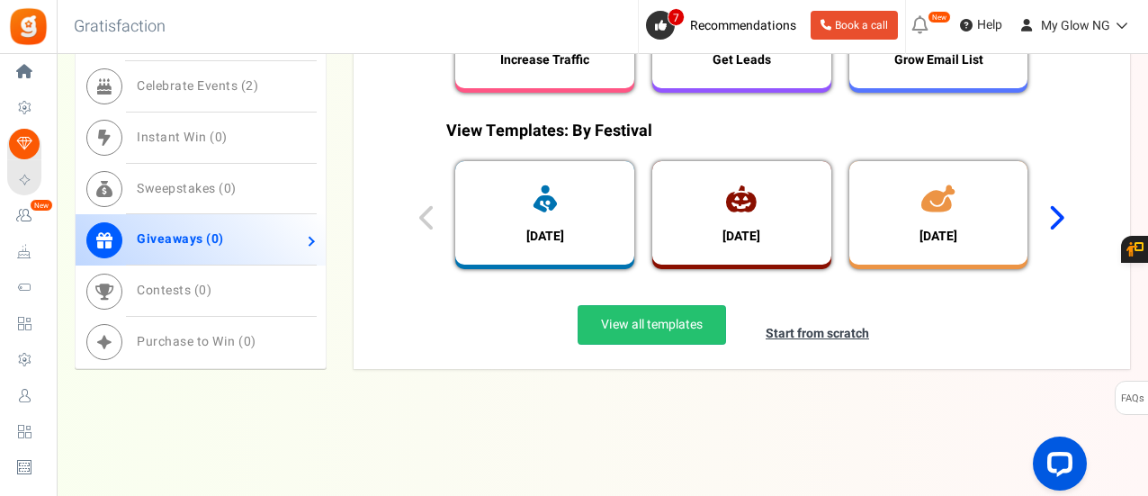
click at [1060, 211] on icon at bounding box center [1055, 217] width 17 height 27
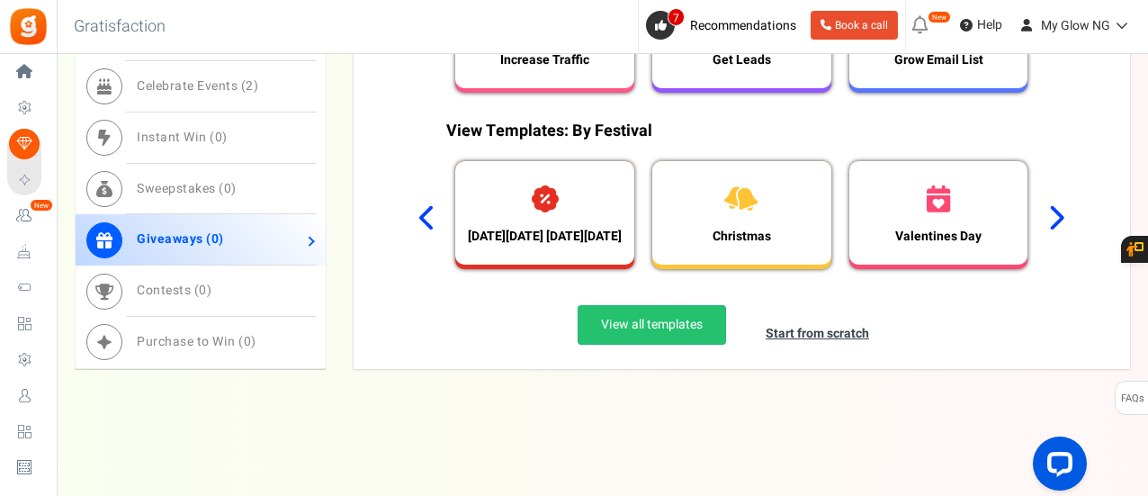
click at [1060, 211] on icon at bounding box center [1055, 217] width 17 height 27
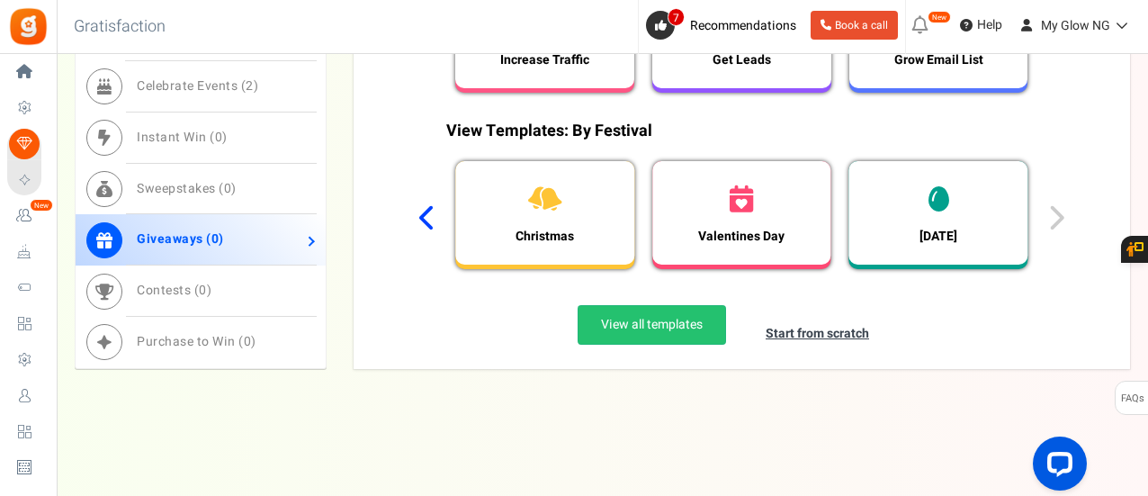
click at [208, 196] on span "Sweepstakes ( 0 )" at bounding box center [187, 188] width 100 height 19
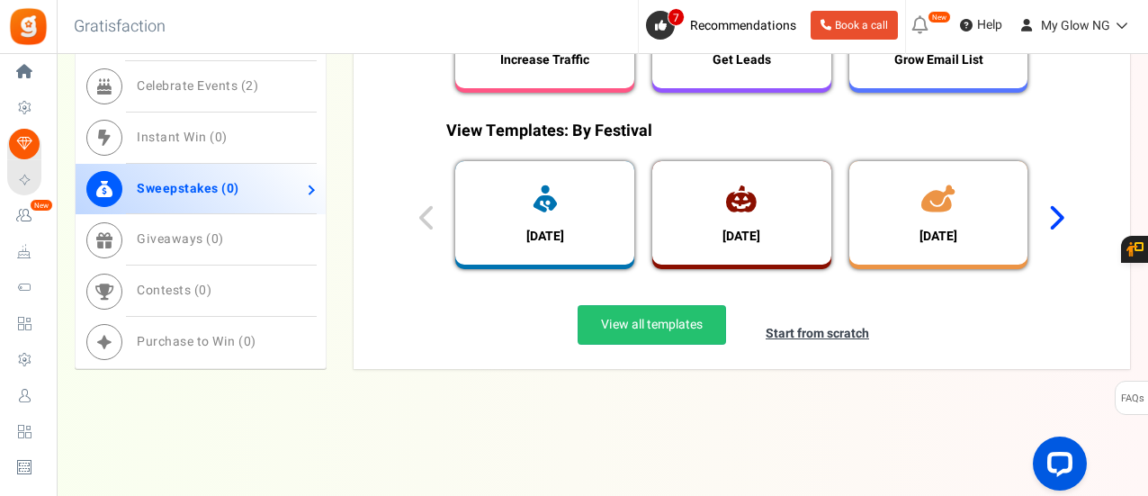
click at [224, 143] on span "Instant Win ( 0 )" at bounding box center [182, 137] width 91 height 19
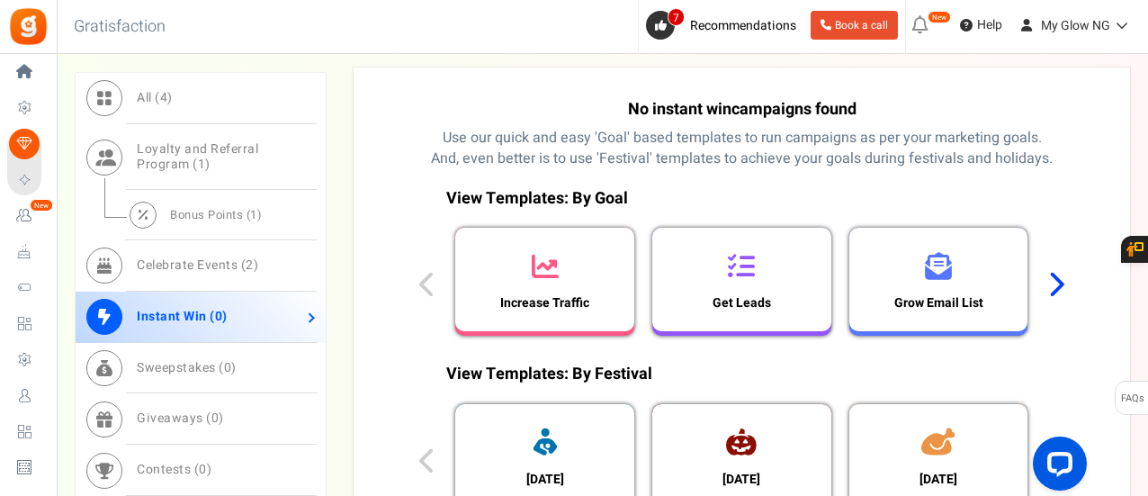
scroll to position [867, 0]
click at [1062, 288] on icon at bounding box center [1055, 285] width 17 height 27
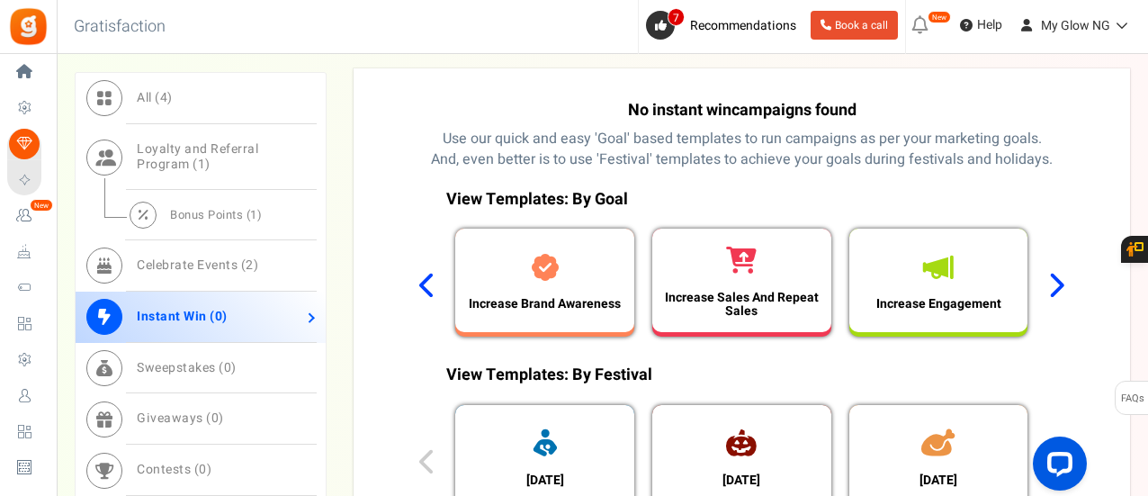
click at [1062, 288] on icon at bounding box center [1055, 285] width 17 height 27
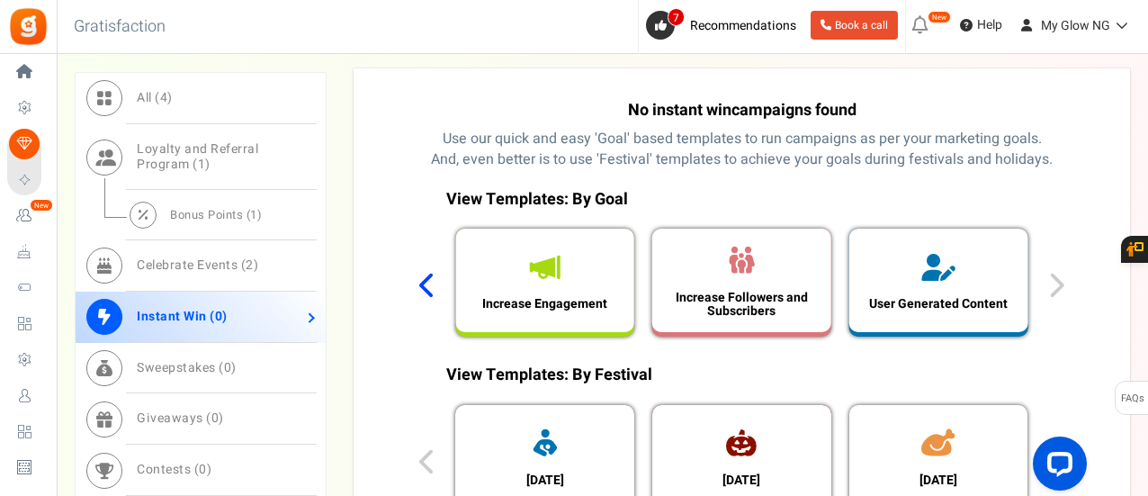
click at [1062, 288] on div "View Templates: By Goal Increase Traffic Get Leads Grow Email List Increase Bra…" at bounding box center [741, 267] width 671 height 176
click at [242, 219] on span "Bonus Points ( 1 )" at bounding box center [216, 214] width 92 height 17
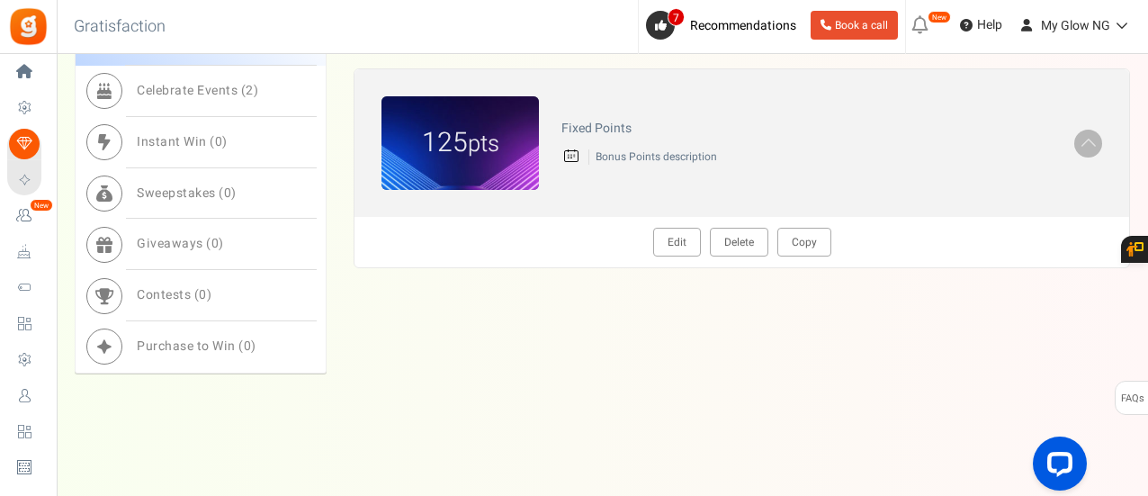
click at [688, 248] on link "Edit" at bounding box center [677, 242] width 48 height 29
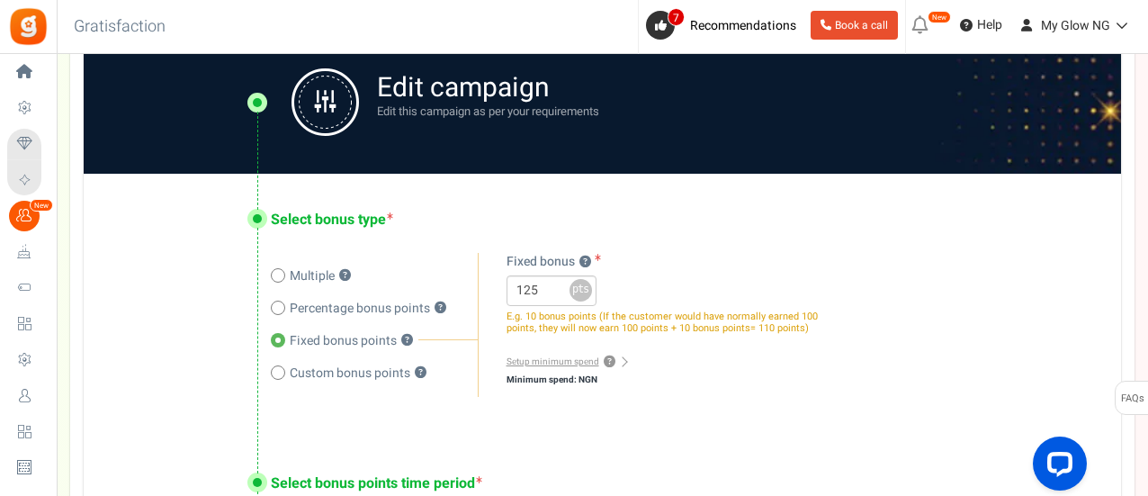
click at [372, 308] on span "Percentage bonus points" at bounding box center [360, 308] width 140 height 18
click at [282, 308] on input "Percentage bonus points ?" at bounding box center [277, 310] width 12 height 12
radio input "true"
radio input "false"
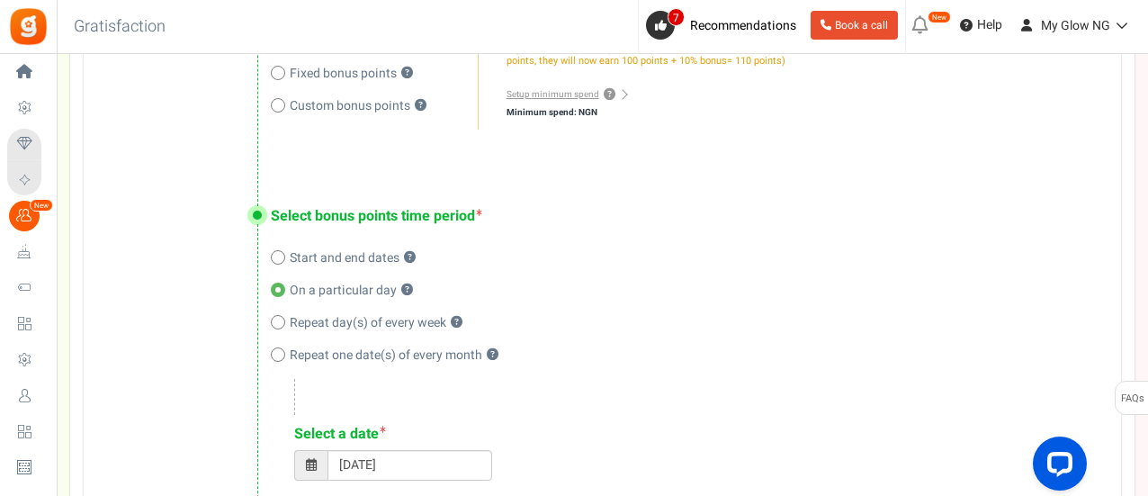
scroll to position [509, 0]
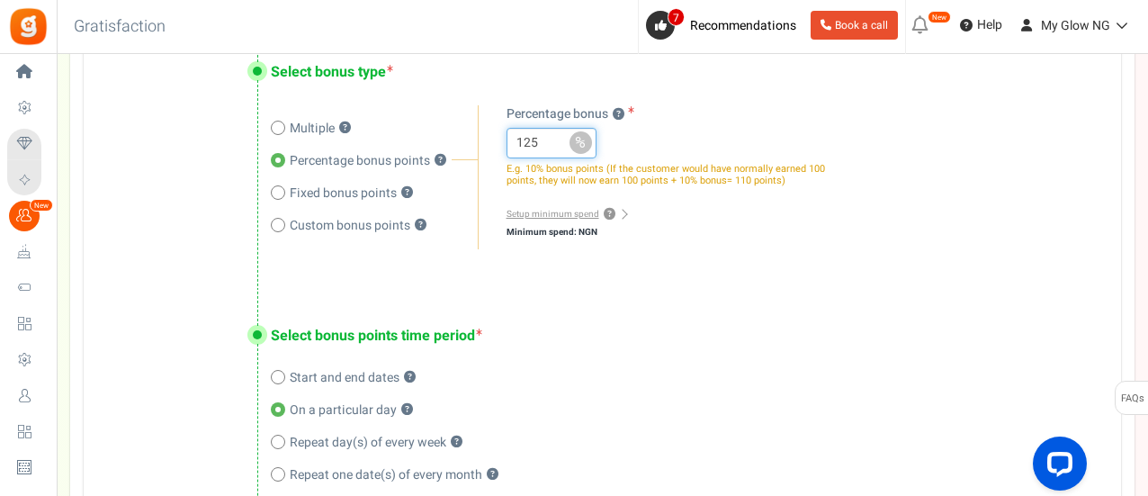
drag, startPoint x: 544, startPoint y: 143, endPoint x: 499, endPoint y: 148, distance: 45.3
click at [499, 148] on div "Multiple ? Percentage bonus ? Fixed bonus ? Custom bonus points ? 125 x % pts N…" at bounding box center [663, 177] width 371 height 144
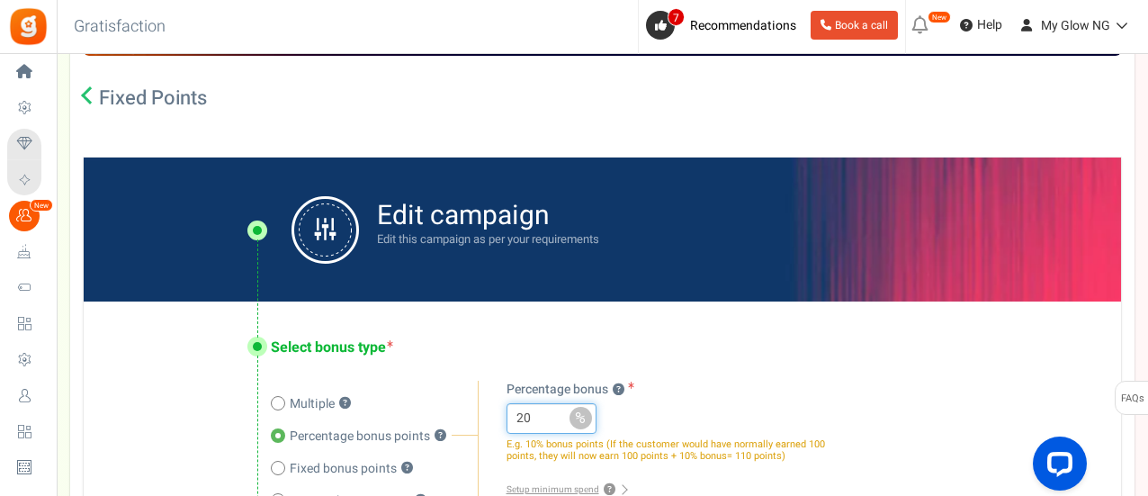
scroll to position [219, 0]
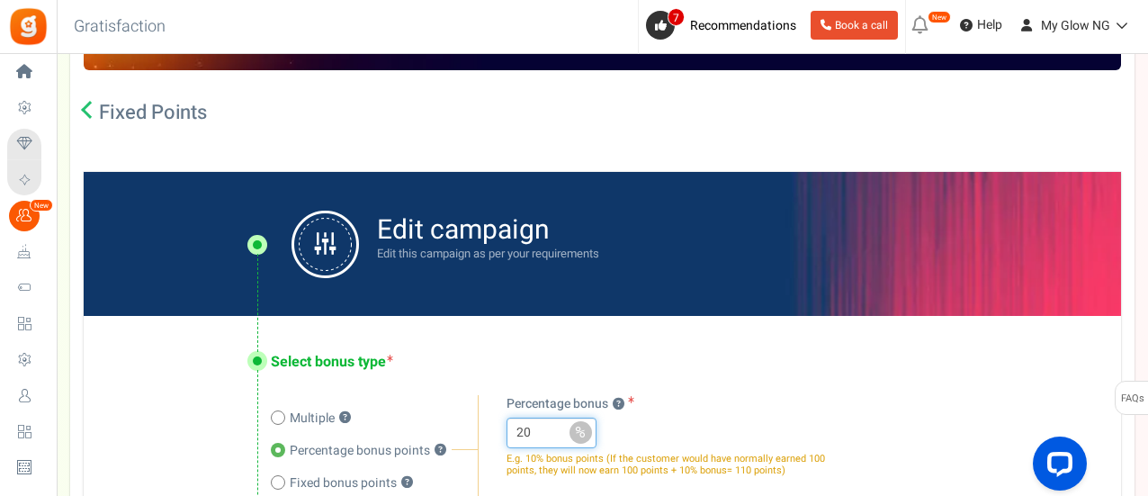
type input "20"
click at [91, 108] on icon at bounding box center [90, 110] width 18 height 18
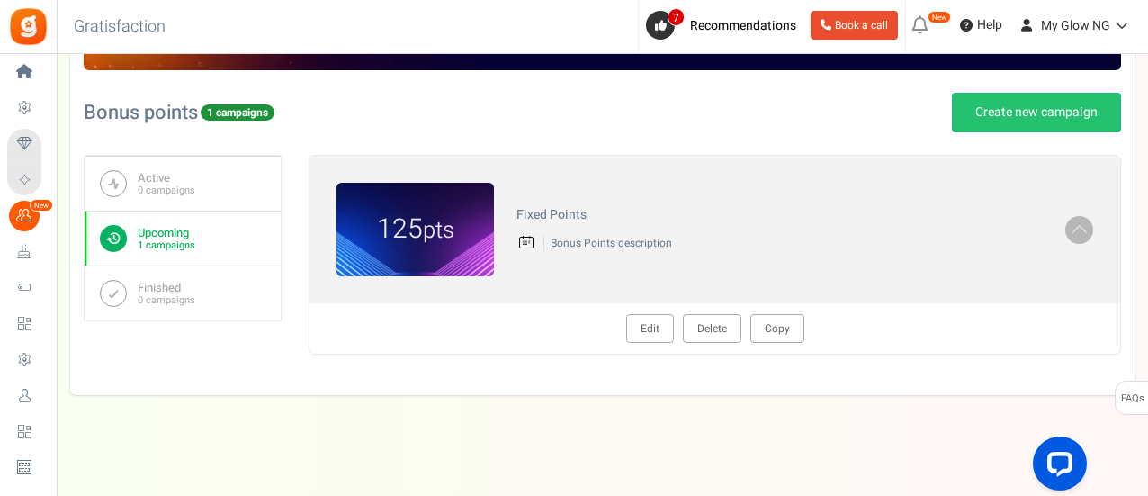
click at [704, 327] on link "Delete" at bounding box center [712, 328] width 58 height 29
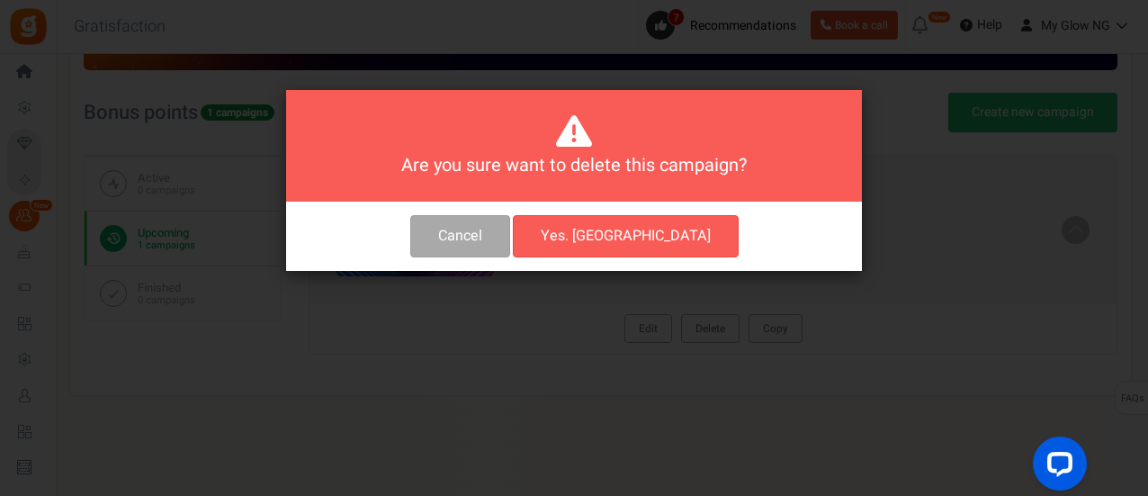
click at [641, 238] on button "Yes. [GEOGRAPHIC_DATA]" at bounding box center [626, 236] width 226 height 42
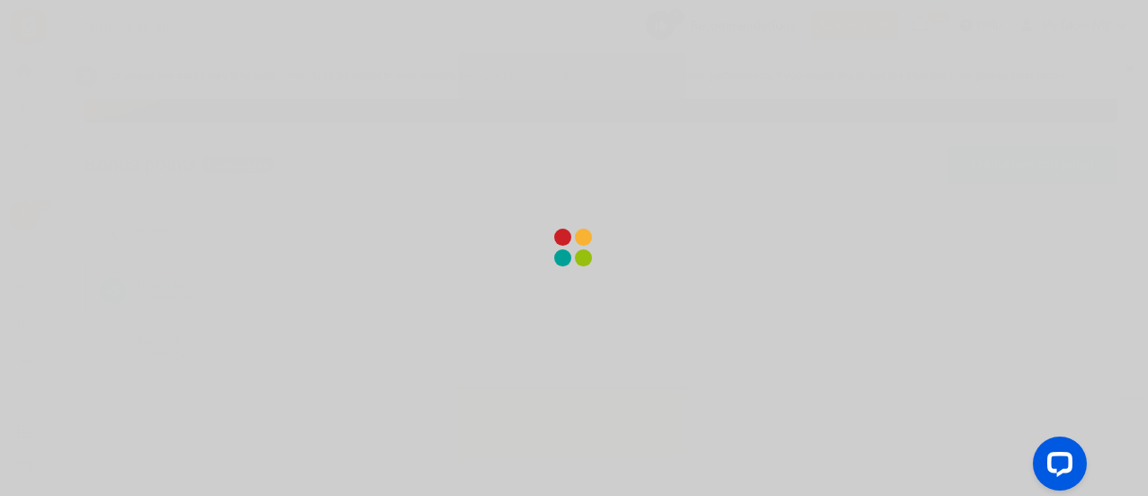
scroll to position [167, 0]
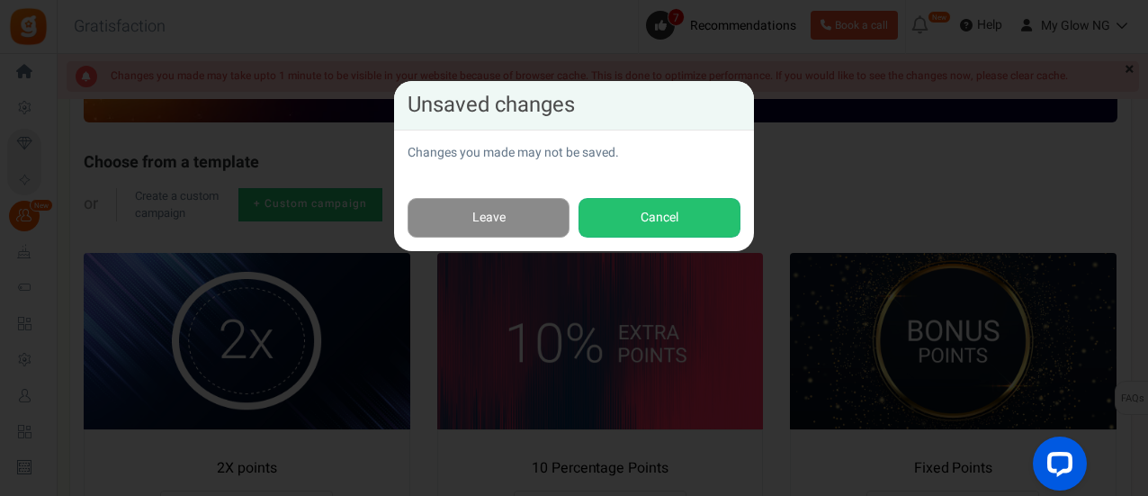
click at [551, 225] on link "Leave" at bounding box center [488, 218] width 162 height 40
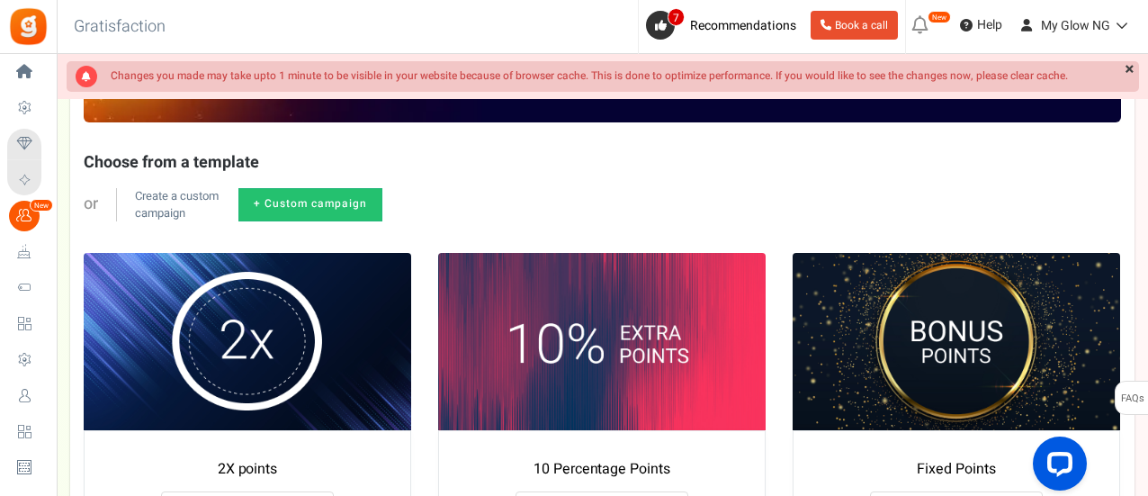
click at [332, 212] on link "+ Custom campaign" at bounding box center [310, 204] width 144 height 33
radio input "true"
type textarea "Get bonus points!"
type textarea "Shop and get bonus points!"
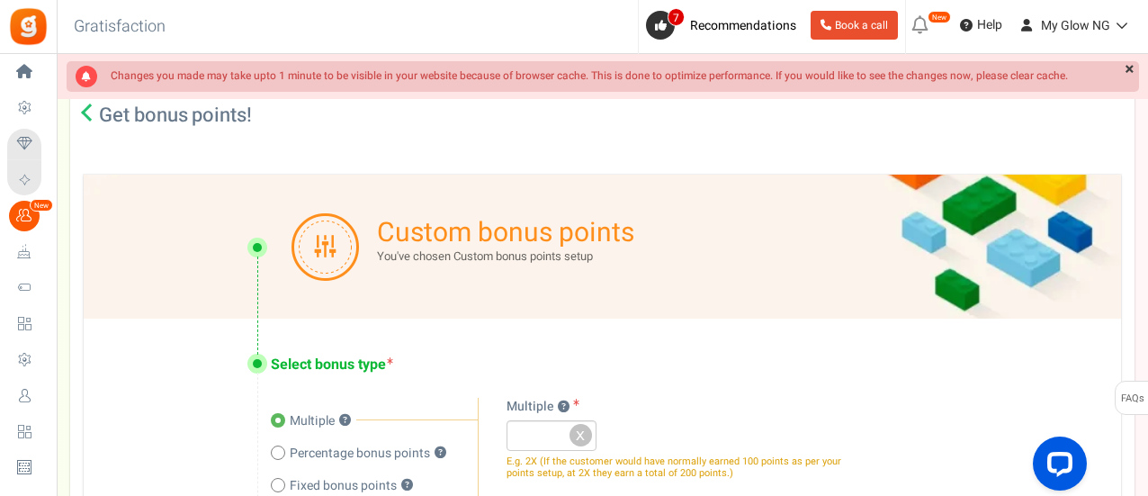
scroll to position [0, 0]
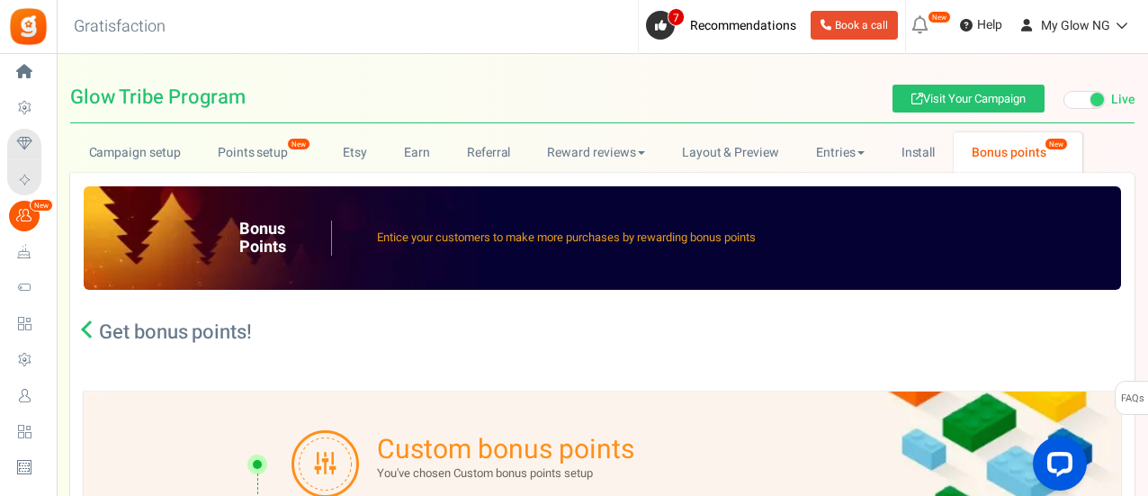
click at [0, 0] on span "Celebrate Events" at bounding box center [0, 0] width 0 height 0
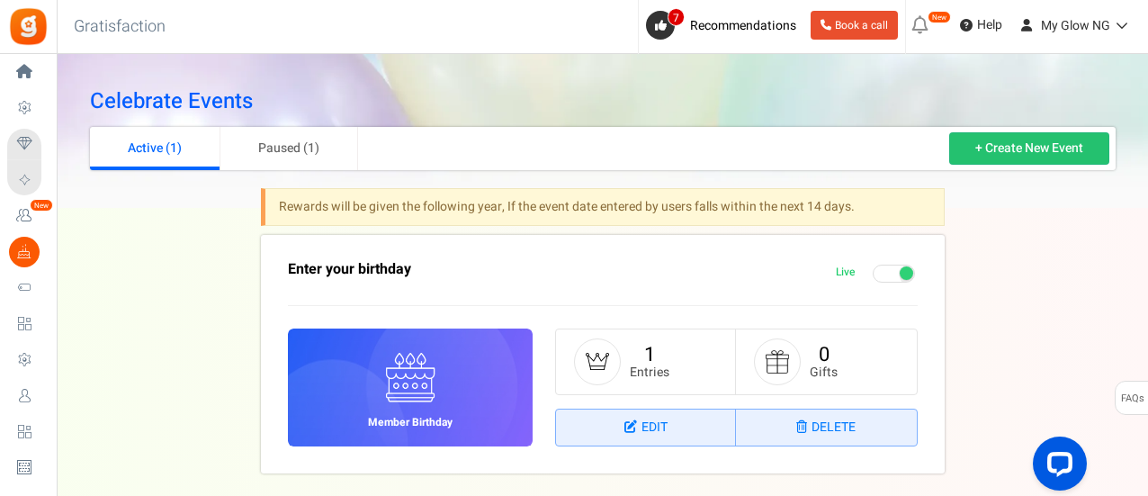
click at [0, 0] on span "Loyalty and Referral Program" at bounding box center [0, 0] width 0 height 0
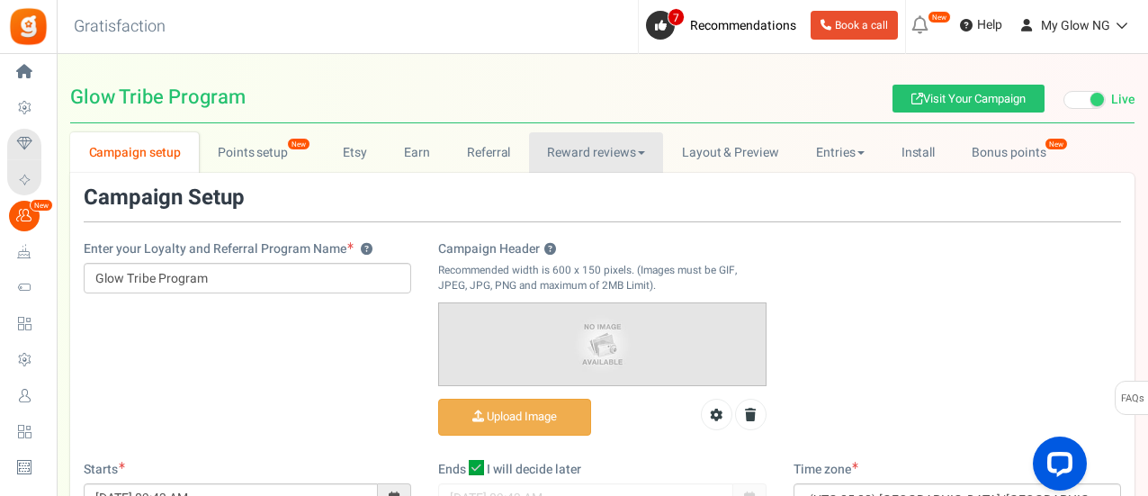
click at [576, 157] on link "Reward reviews" at bounding box center [596, 152] width 134 height 40
click at [307, 189] on div "Campaign Setup" at bounding box center [602, 204] width 1037 height 36
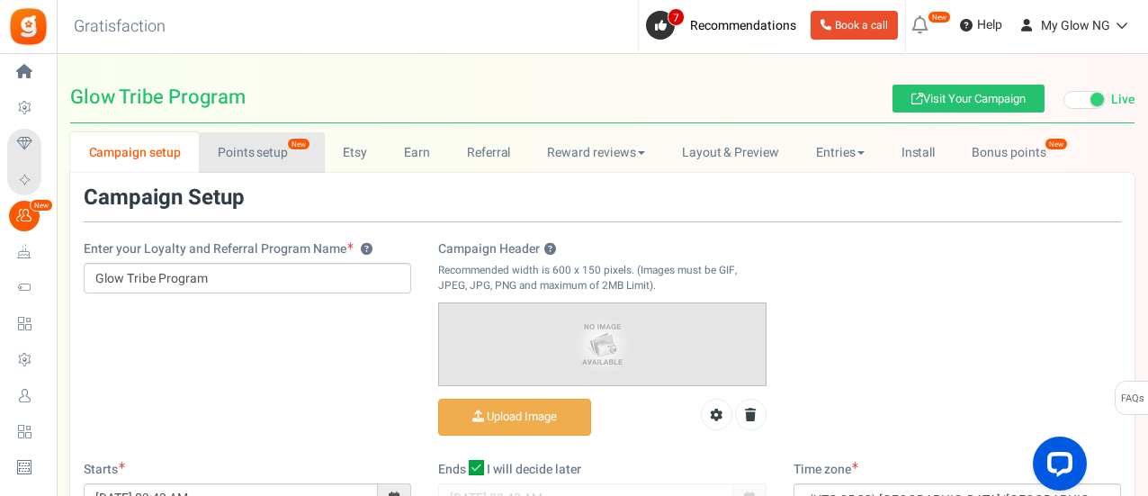
click at [264, 156] on link "Points setup New" at bounding box center [261, 152] width 125 height 40
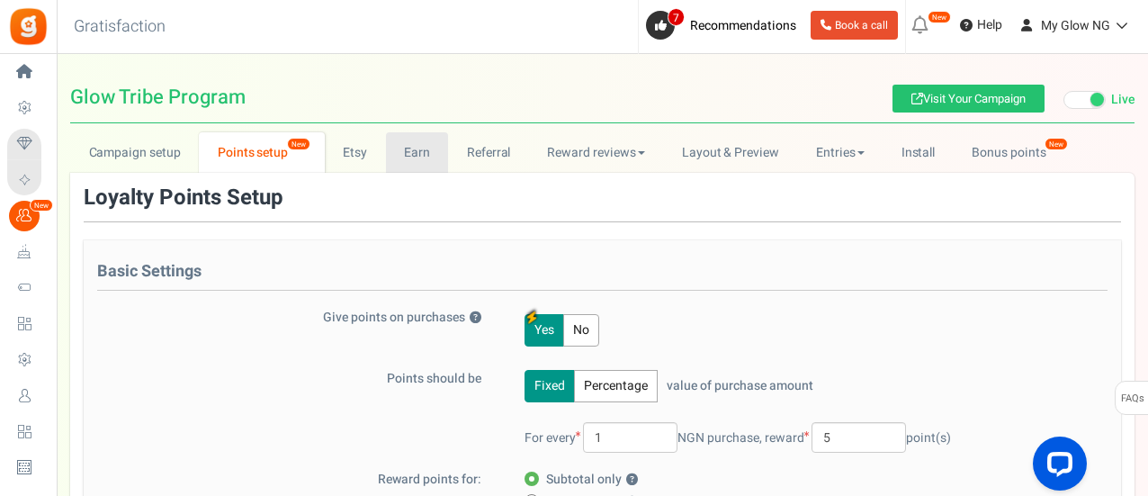
click at [412, 160] on link "Earn" at bounding box center [417, 152] width 63 height 40
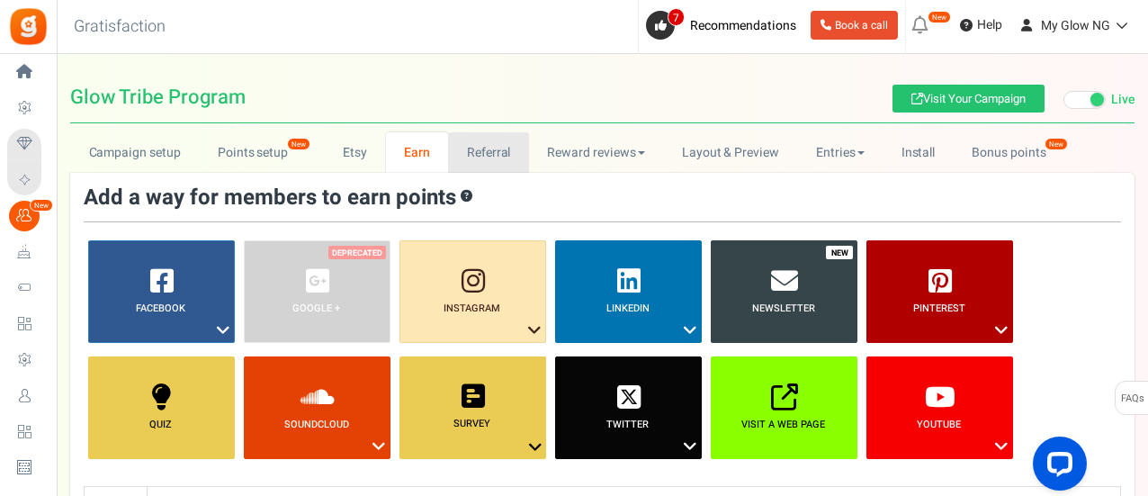
click at [474, 157] on link "Referral" at bounding box center [488, 152] width 81 height 40
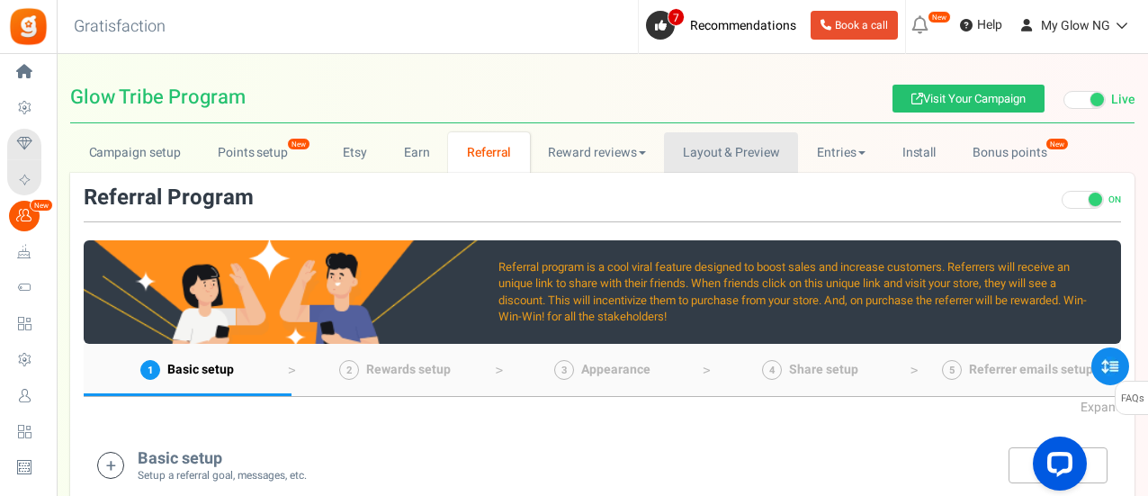
click at [737, 156] on link "Layout & Preview" at bounding box center [731, 152] width 134 height 40
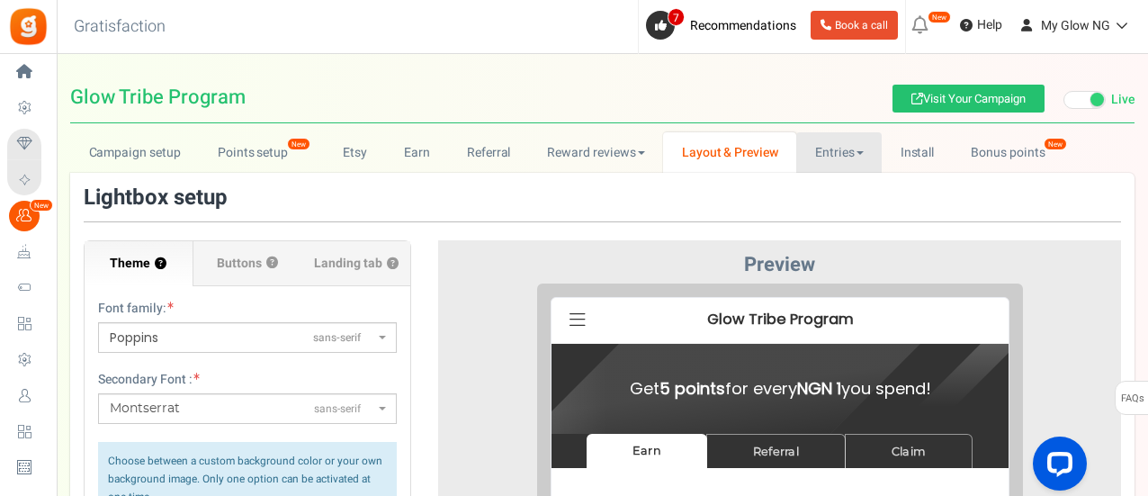
click at [817, 149] on link "Entries" at bounding box center [838, 152] width 85 height 40
click at [897, 145] on link "Install" at bounding box center [916, 152] width 71 height 40
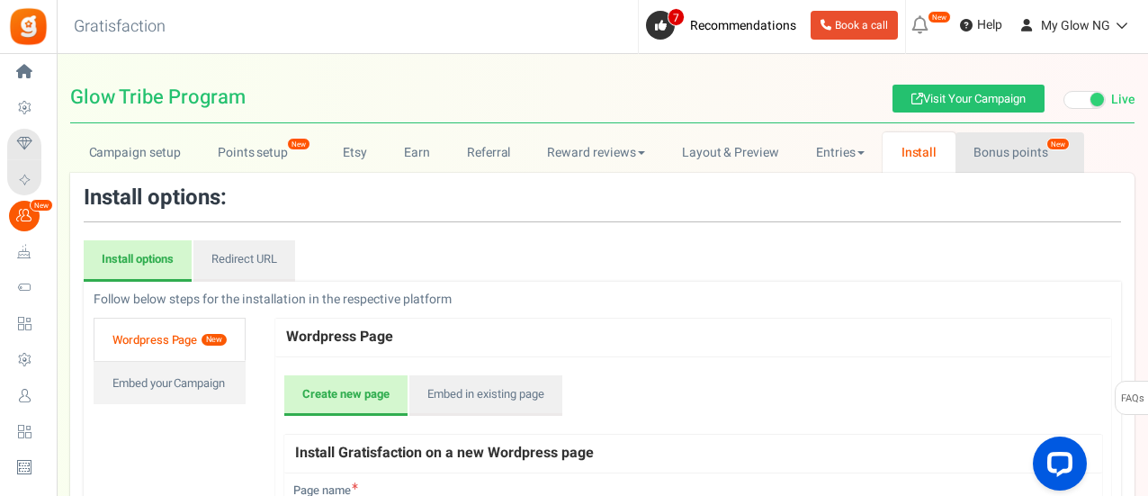
click at [978, 158] on link "Bonus points New" at bounding box center [1019, 152] width 129 height 40
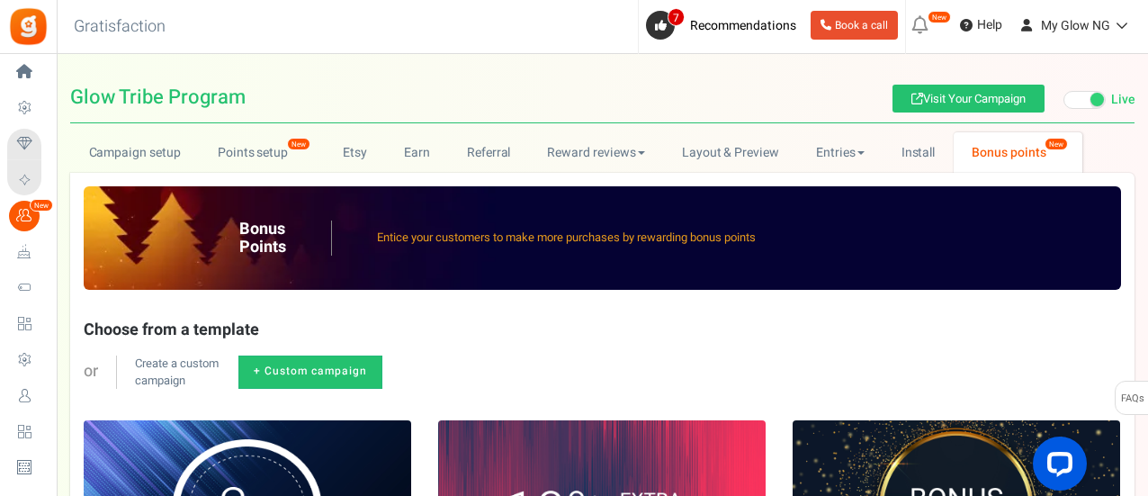
click at [0, 0] on span "Loyalty Rewards" at bounding box center [0, 0] width 0 height 0
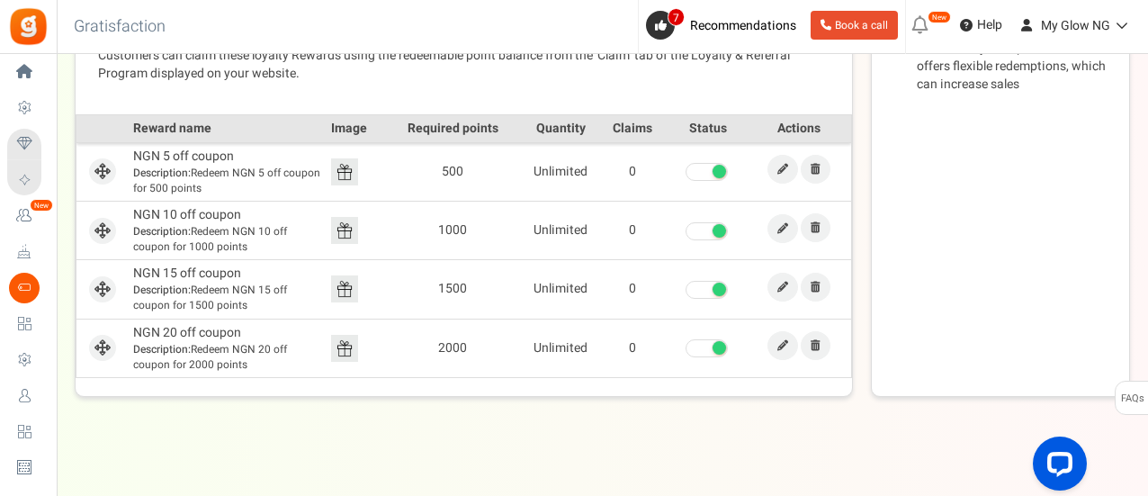
scroll to position [520, 0]
click at [780, 176] on link at bounding box center [782, 168] width 31 height 29
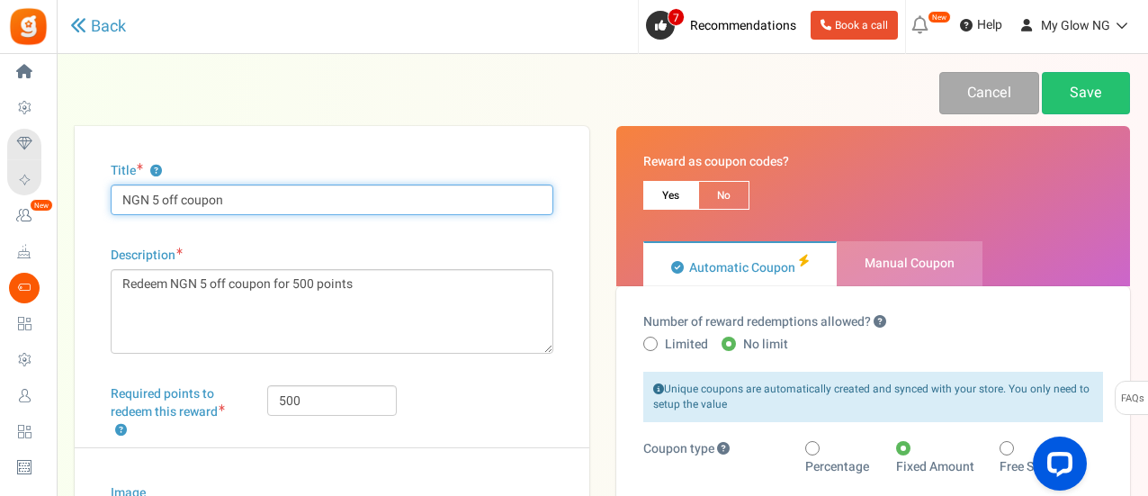
click at [159, 200] on input "NGN 5 off coupon" at bounding box center [332, 199] width 442 height 31
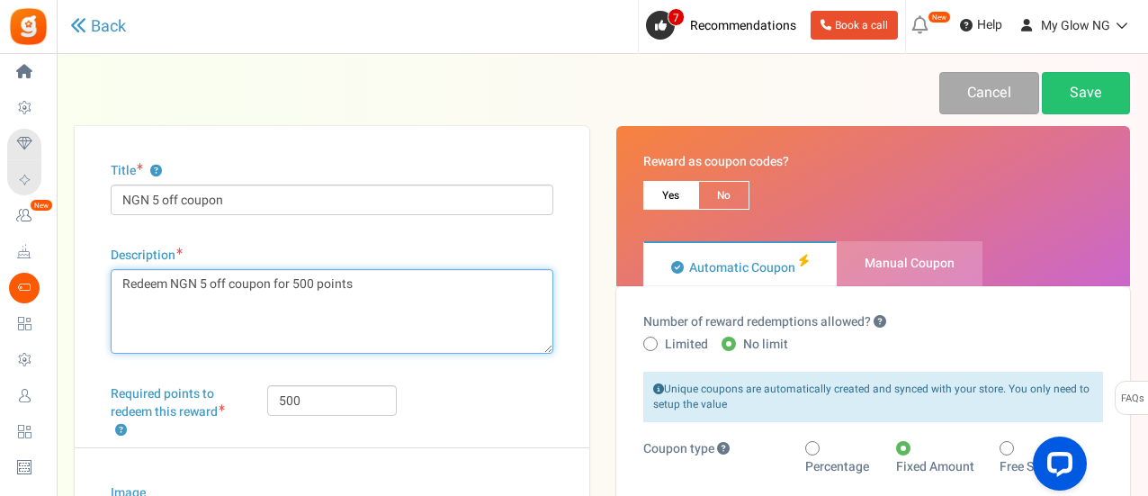
click at [316, 283] on textarea "Redeem NGN 5 off coupon for 500 points" at bounding box center [332, 311] width 442 height 85
click at [209, 282] on textarea "Redeem NGN 5 off coupon for 500 points" at bounding box center [332, 311] width 442 height 85
type textarea "Redeem NGN 500 off coupon for 50000 points"
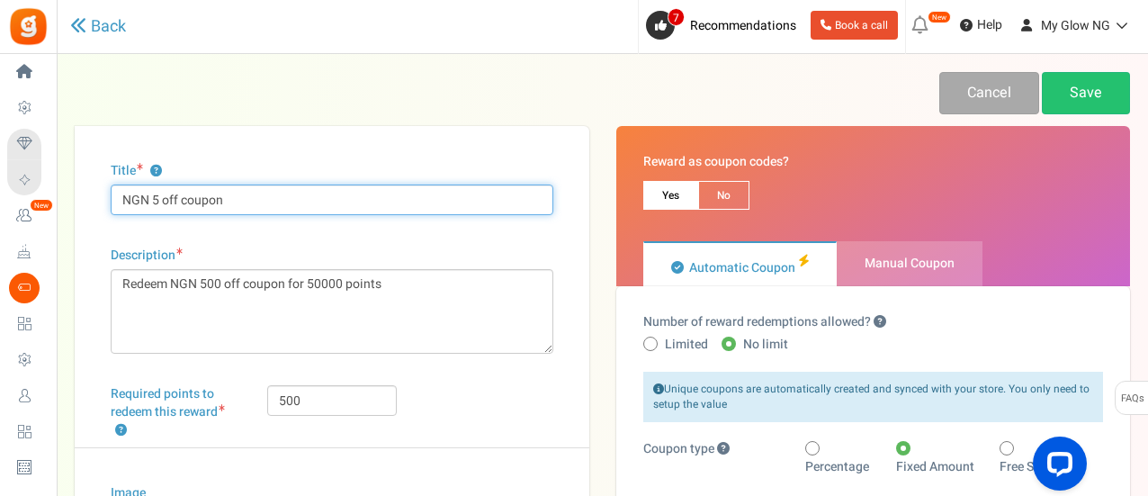
click at [158, 199] on input "NGN 5 off coupon" at bounding box center [332, 199] width 442 height 31
type input "NGN 500 off coupon"
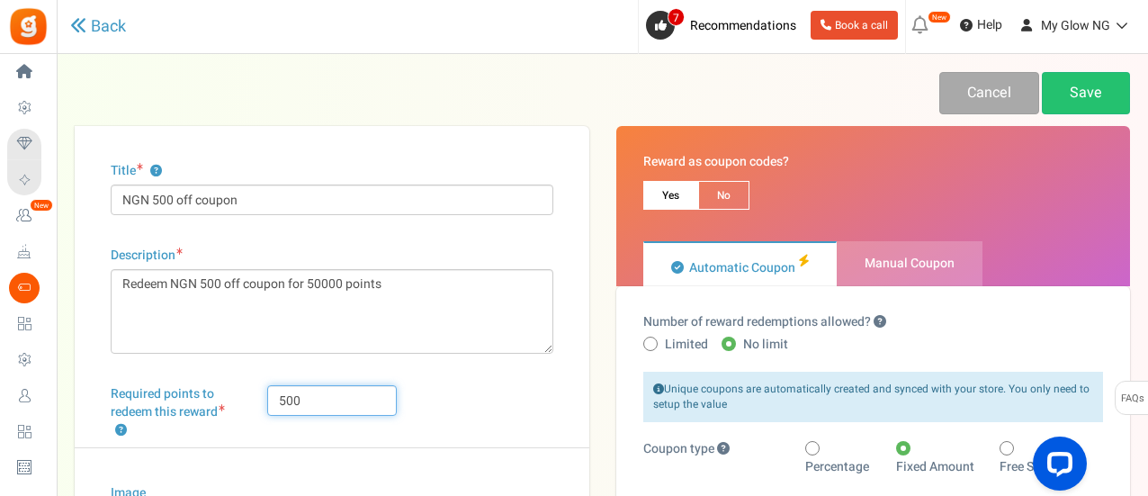
click at [383, 392] on input "500" at bounding box center [332, 400] width 130 height 31
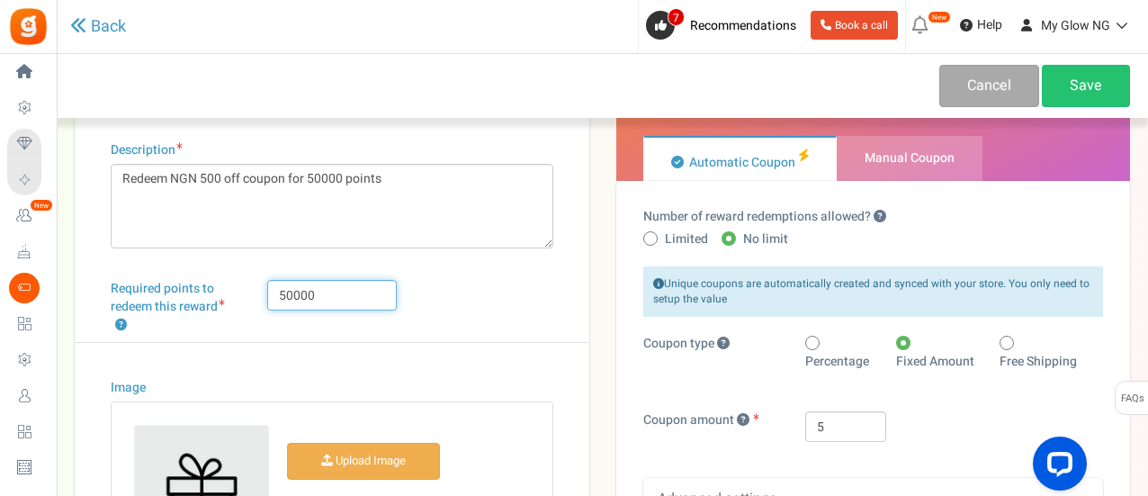
scroll to position [84, 0]
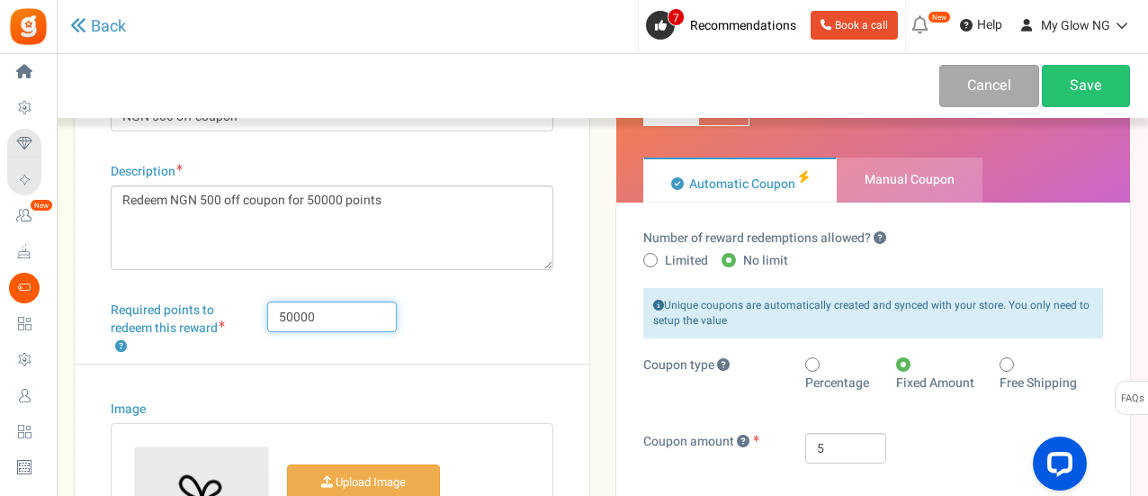
type input "50000"
click at [840, 453] on input "5" at bounding box center [845, 448] width 81 height 31
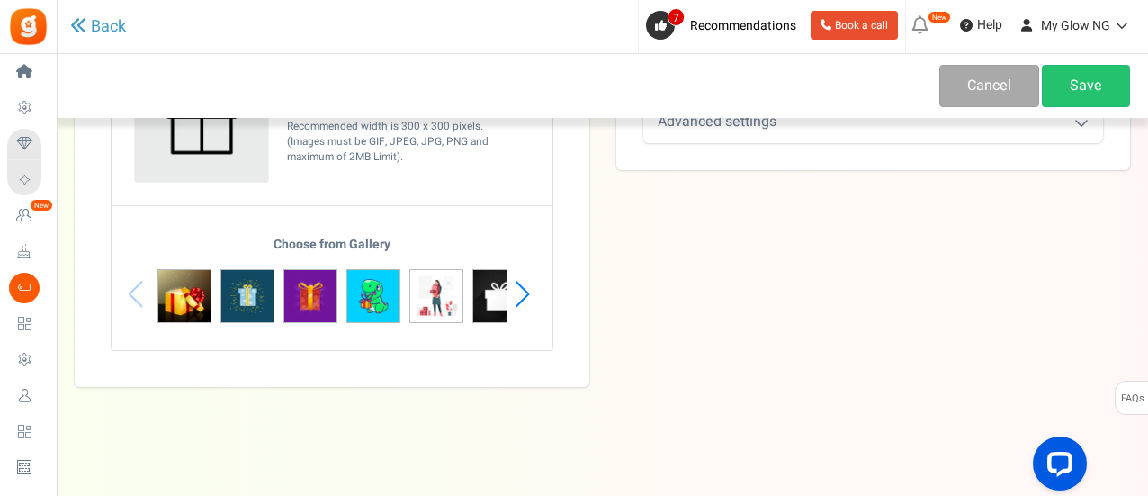
scroll to position [0, 0]
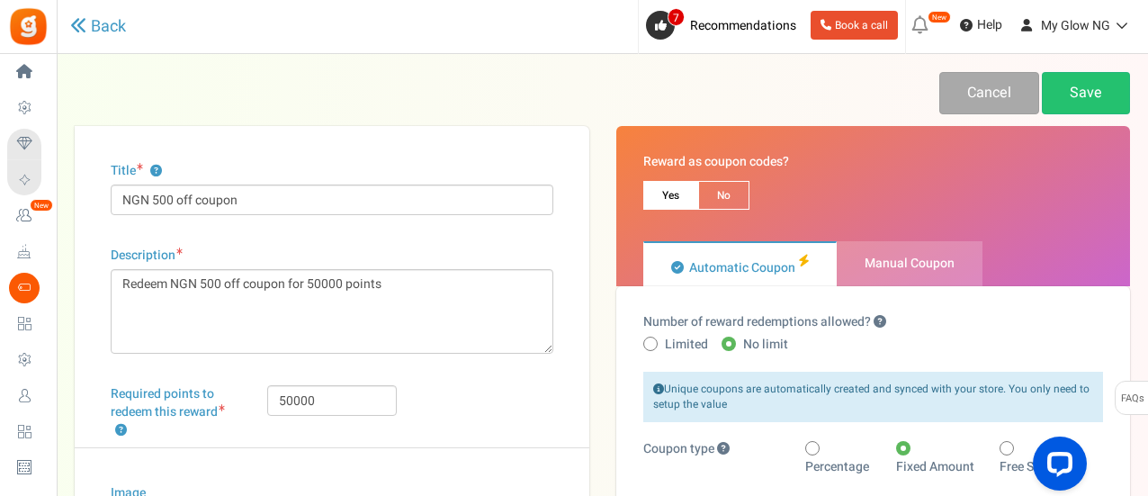
type input "500"
click at [1079, 97] on link "Save" at bounding box center [1085, 93] width 88 height 42
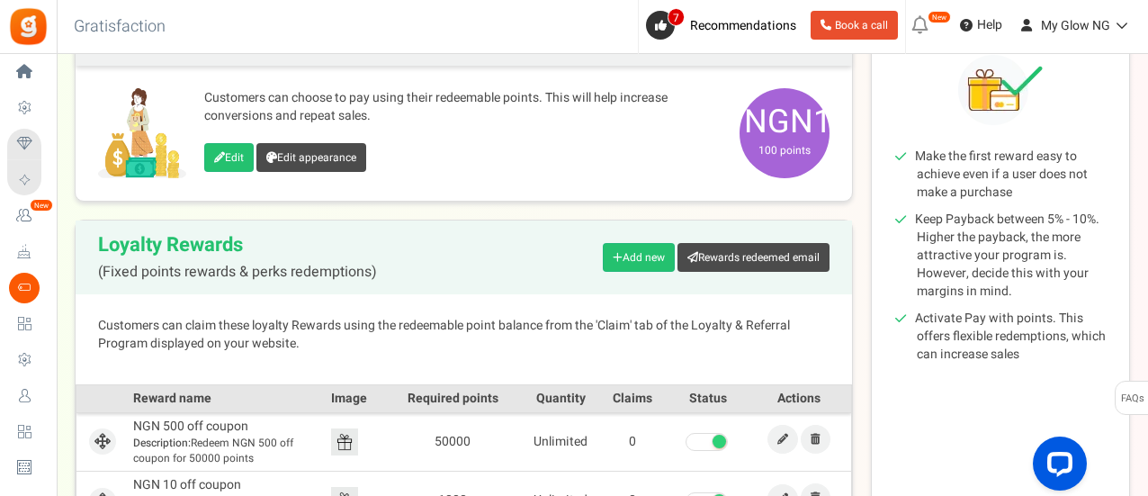
scroll to position [244, 0]
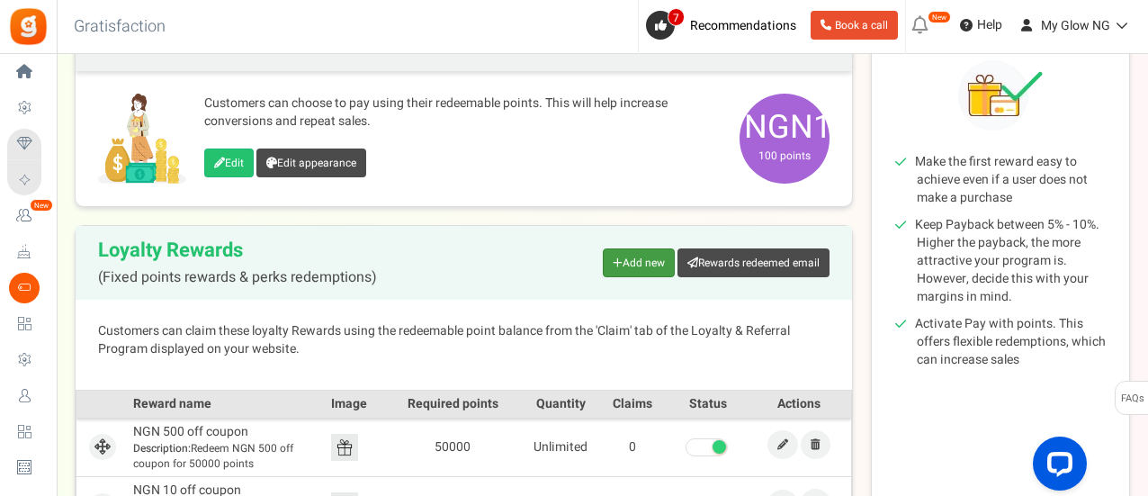
click at [651, 249] on link "Add new" at bounding box center [639, 262] width 72 height 29
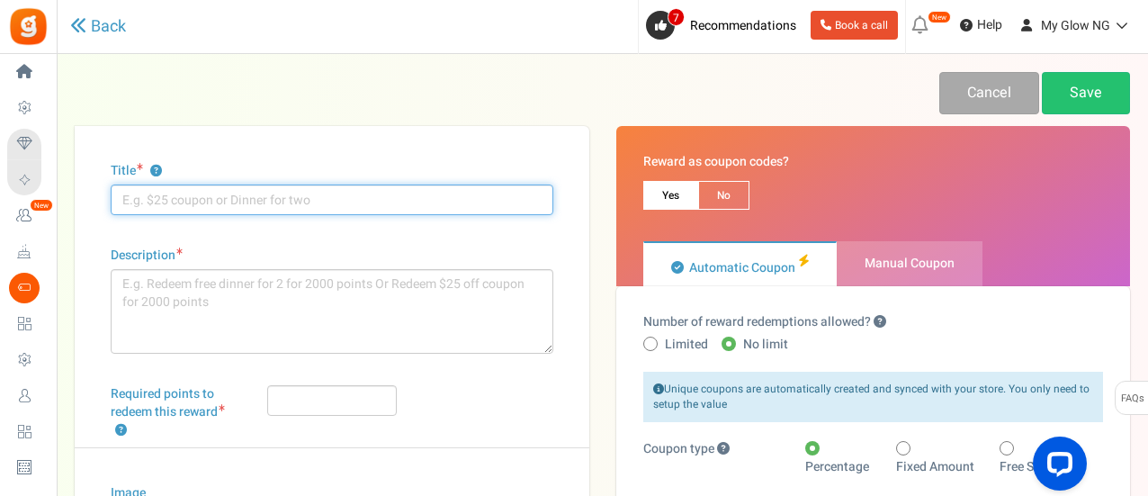
click at [282, 206] on input "Title ?" at bounding box center [332, 199] width 442 height 31
type input "20% for our Website Launch"
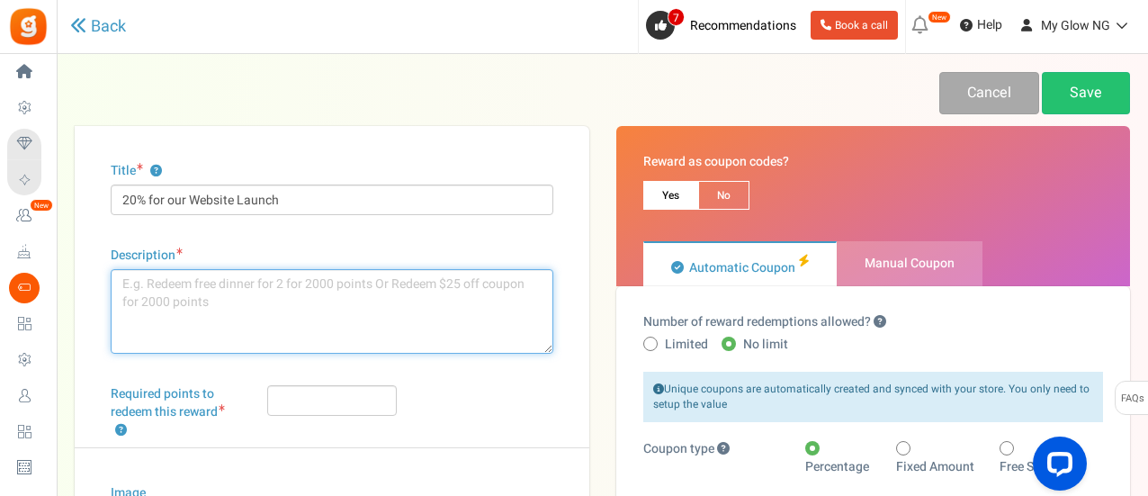
click at [302, 298] on textarea "Description" at bounding box center [332, 311] width 442 height 85
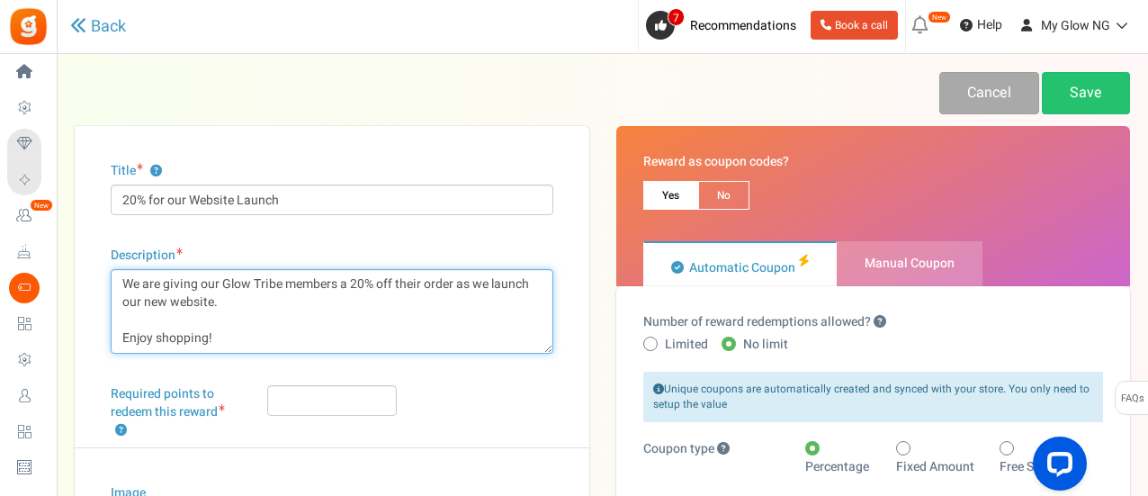
type textarea "We are giving our Glow Tribe members a 20% off their order as we launch our new…"
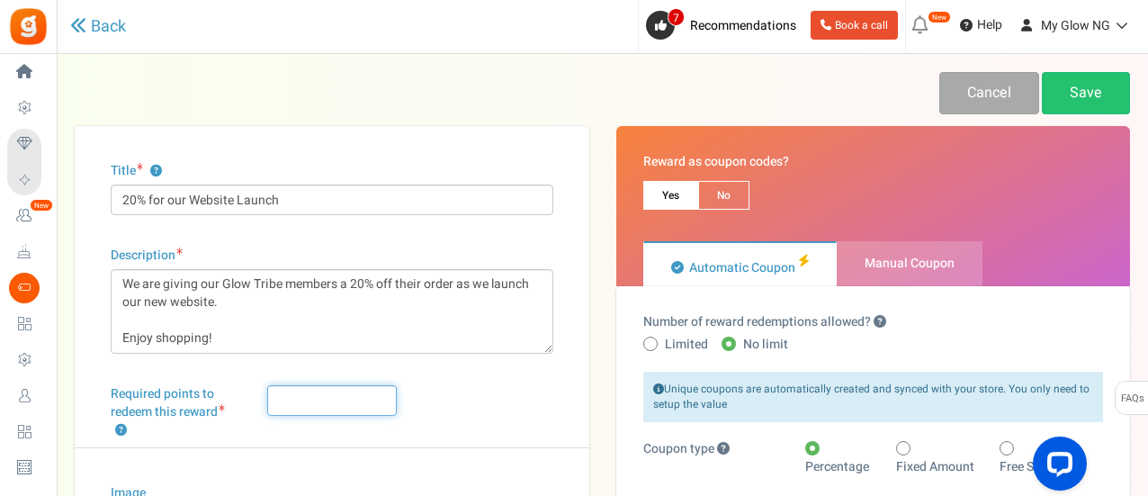
click at [300, 406] on input "Required points to redeem this reward ?" at bounding box center [332, 400] width 130 height 31
type input "0"
click at [521, 379] on div "Title ? 20% for our Website Launch Description We are giving our Glow Tribe mem…" at bounding box center [332, 497] width 514 height 743
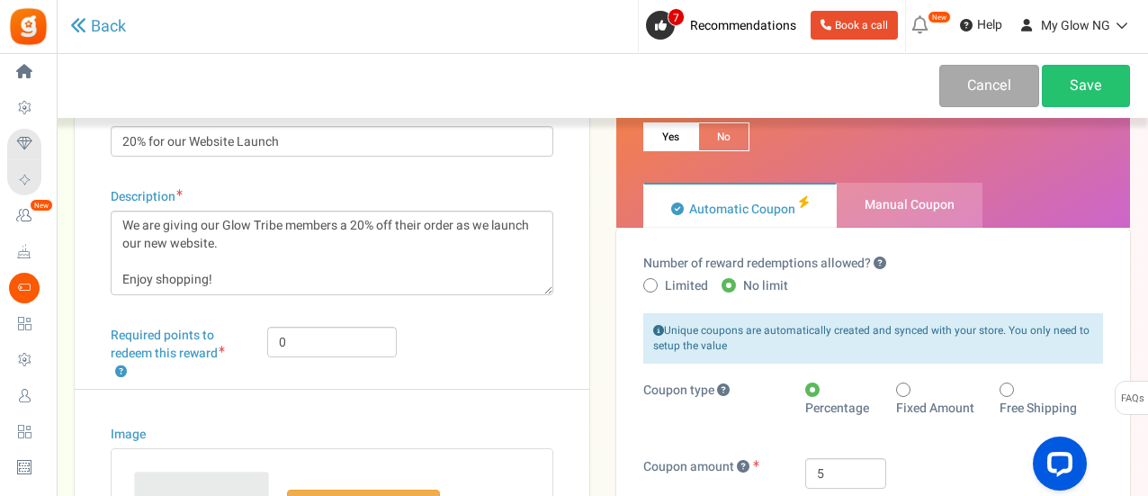
scroll to position [58, 0]
click at [917, 219] on span "Manual Coupon" at bounding box center [909, 205] width 146 height 45
click at [848, 199] on input "Manual Coupon" at bounding box center [842, 193] width 12 height 12
radio input "true"
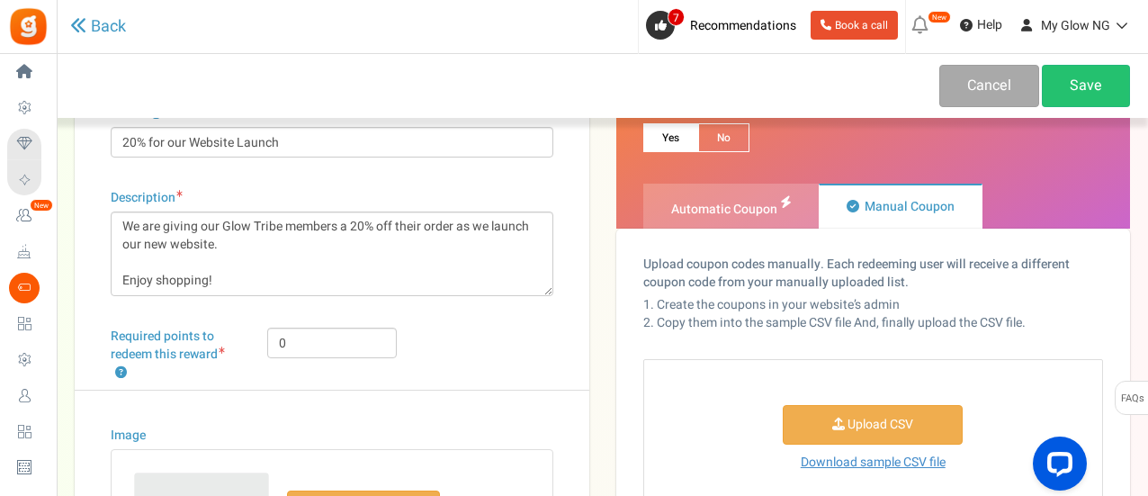
click at [705, 210] on span "Automatic Coupon" at bounding box center [724, 209] width 106 height 19
click at [655, 199] on input "Automatic Coupon" at bounding box center [649, 193] width 12 height 12
radio input "true"
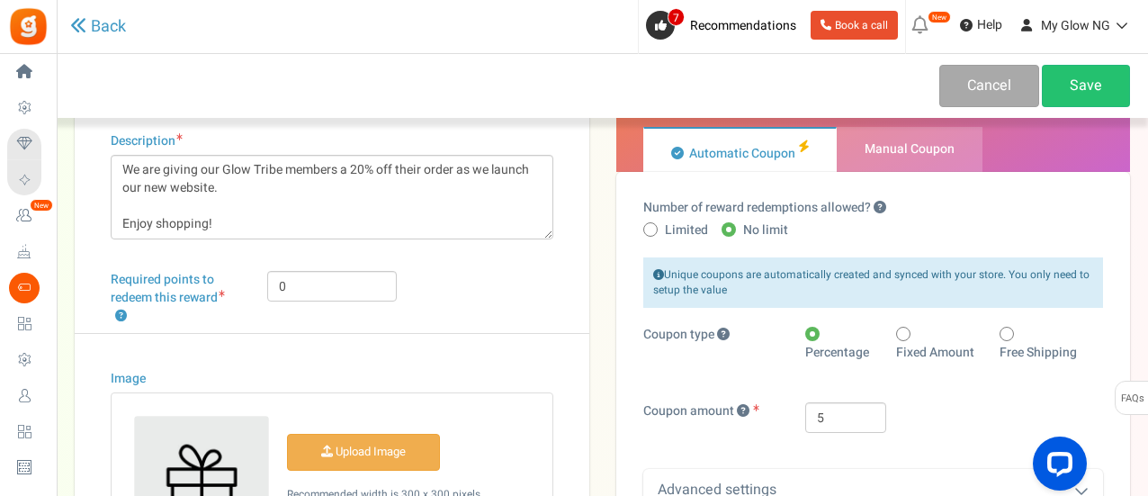
scroll to position [115, 0]
click at [661, 231] on label "Limited" at bounding box center [675, 229] width 65 height 18
click at [655, 231] on input "Limited" at bounding box center [649, 230] width 12 height 12
radio input "true"
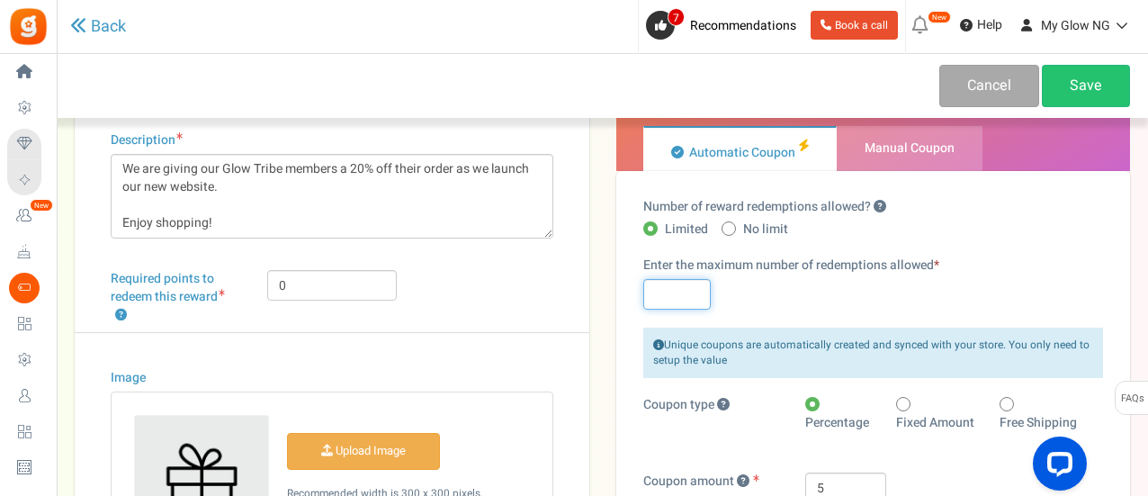
click at [686, 296] on input "text" at bounding box center [676, 294] width 67 height 31
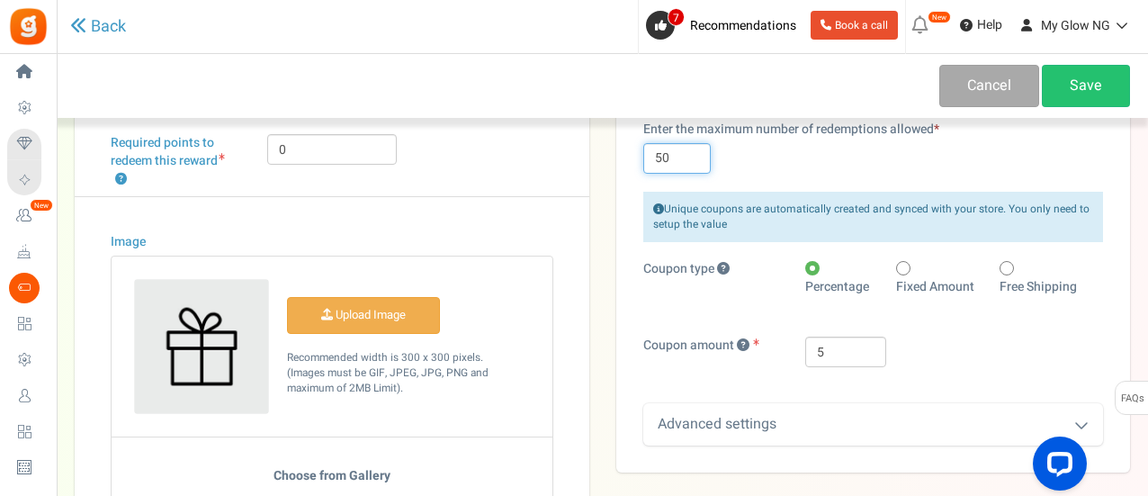
scroll to position [260, 0]
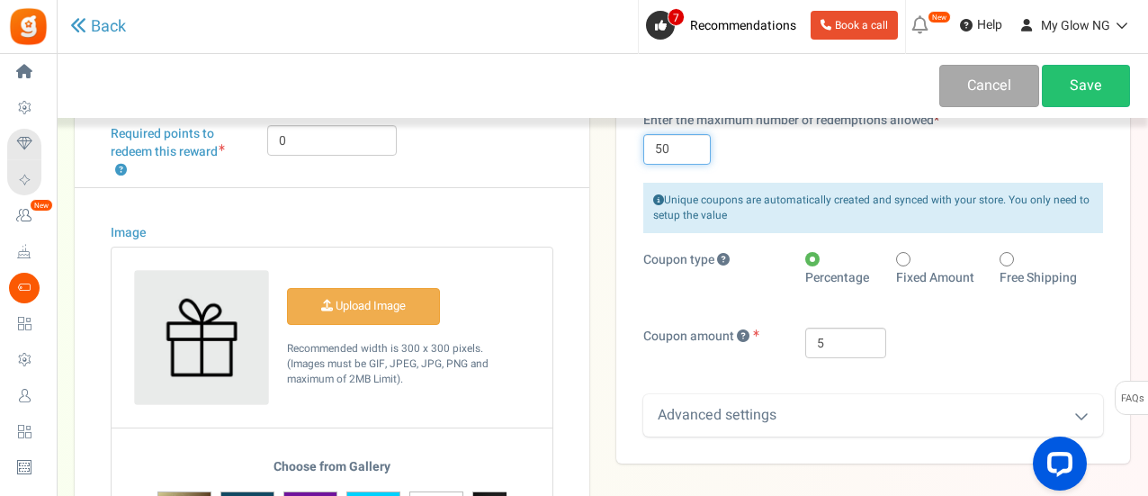
type input "50"
click at [828, 347] on input "5" at bounding box center [845, 342] width 81 height 31
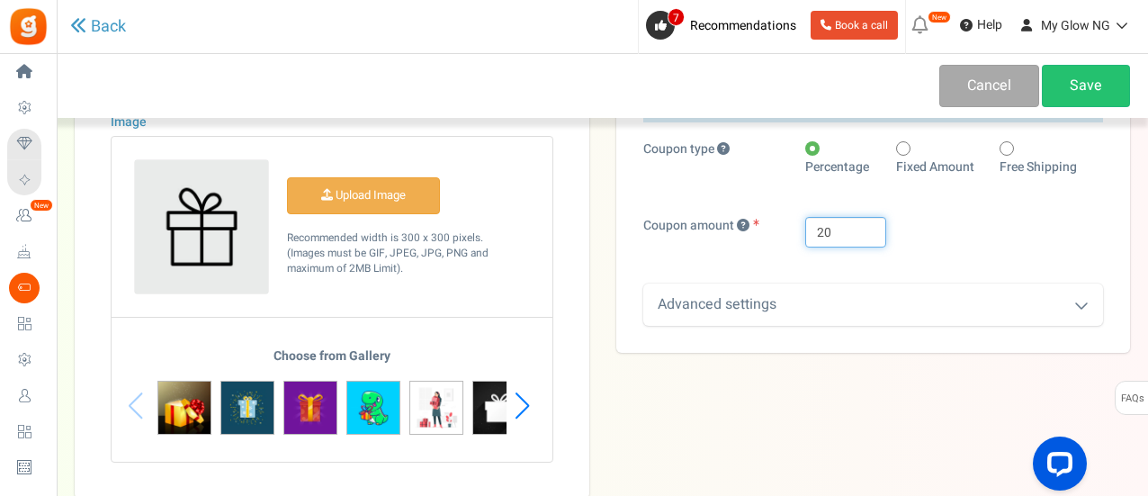
type input "20"
click at [868, 301] on div "Advanced settings" at bounding box center [873, 304] width 460 height 42
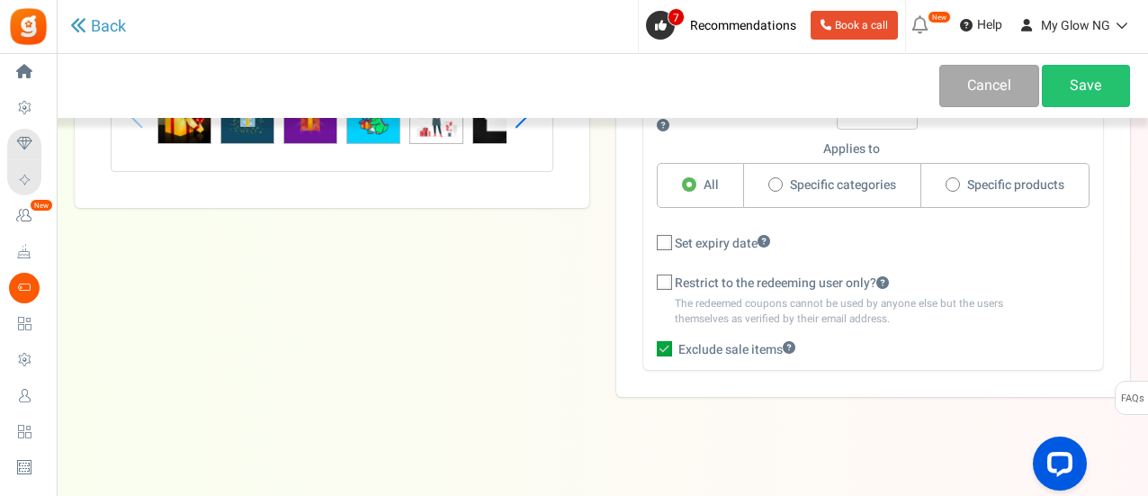
scroll to position [662, 0]
click at [662, 237] on icon at bounding box center [665, 243] width 12 height 12
click at [650, 237] on input "Set expiry date" at bounding box center [645, 243] width 12 height 12
checkbox input "true"
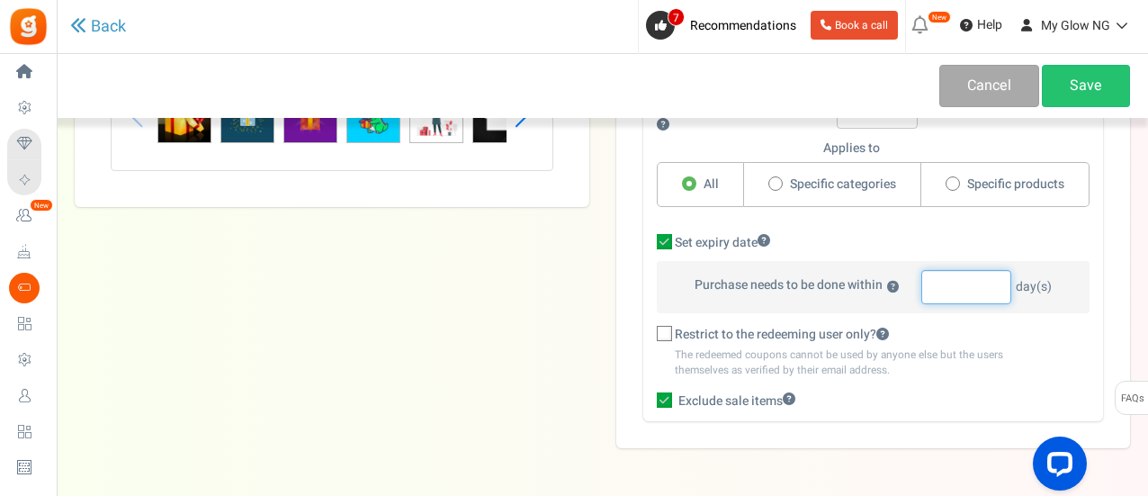
click at [929, 289] on input "number" at bounding box center [966, 287] width 90 height 34
click at [998, 284] on input "1" at bounding box center [966, 287] width 90 height 34
click at [999, 282] on input "2" at bounding box center [966, 287] width 90 height 34
type input "3"
click at [999, 282] on input "3" at bounding box center [966, 287] width 90 height 34
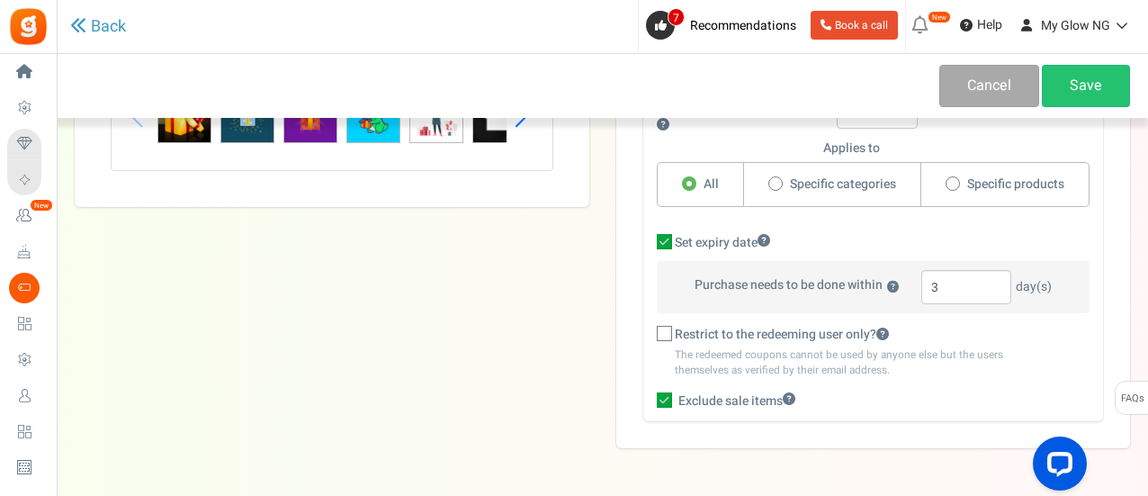
click at [806, 337] on span "Restrict to the redeeming user only?" at bounding box center [782, 335] width 214 height 18
click at [650, 337] on input "Restrict to the redeeming user only?" at bounding box center [645, 335] width 12 height 12
checkbox input "true"
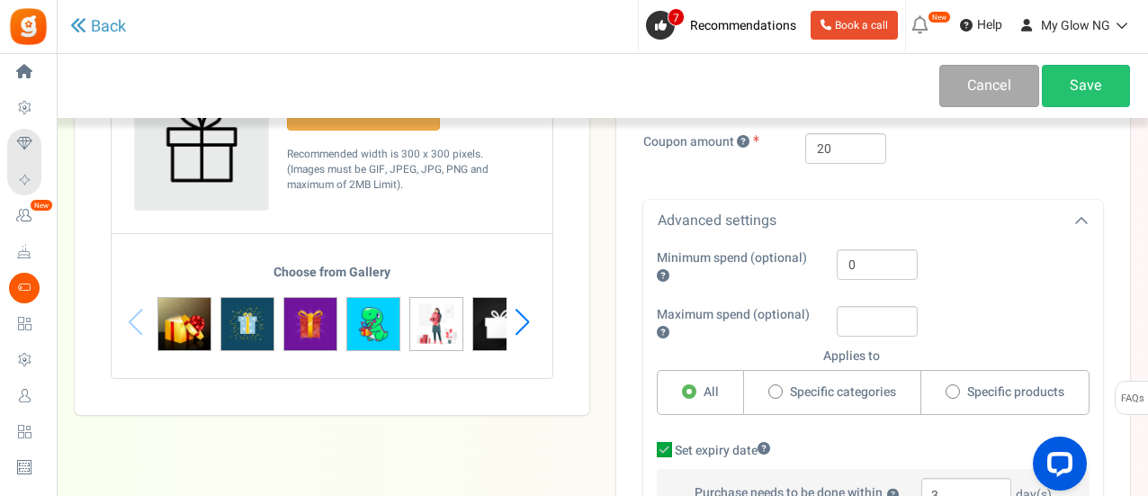
scroll to position [457, 0]
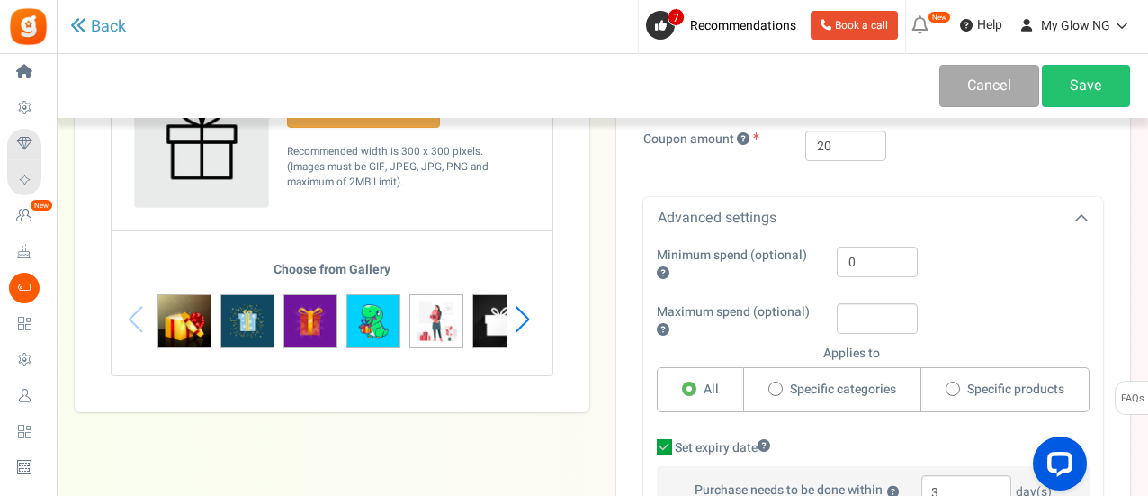
click at [528, 320] on div "Next slide" at bounding box center [522, 319] width 24 height 54
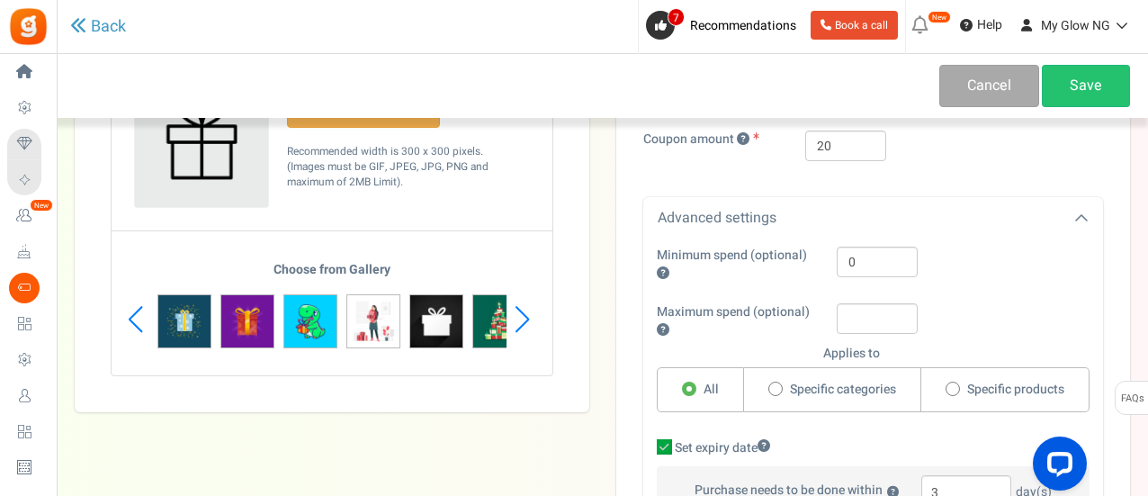
click at [528, 320] on div "Next slide" at bounding box center [522, 319] width 24 height 54
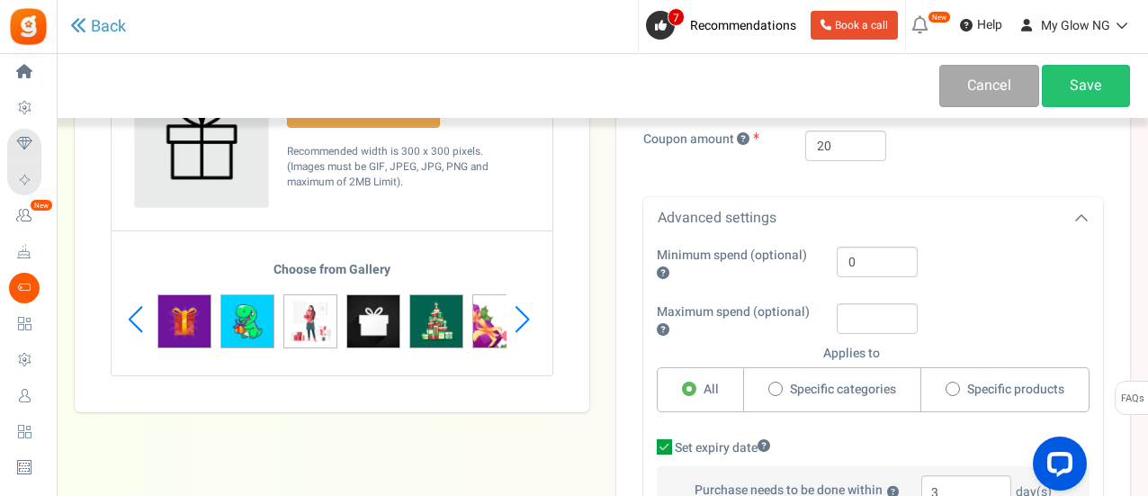
click at [528, 320] on div "Next slide" at bounding box center [522, 319] width 24 height 54
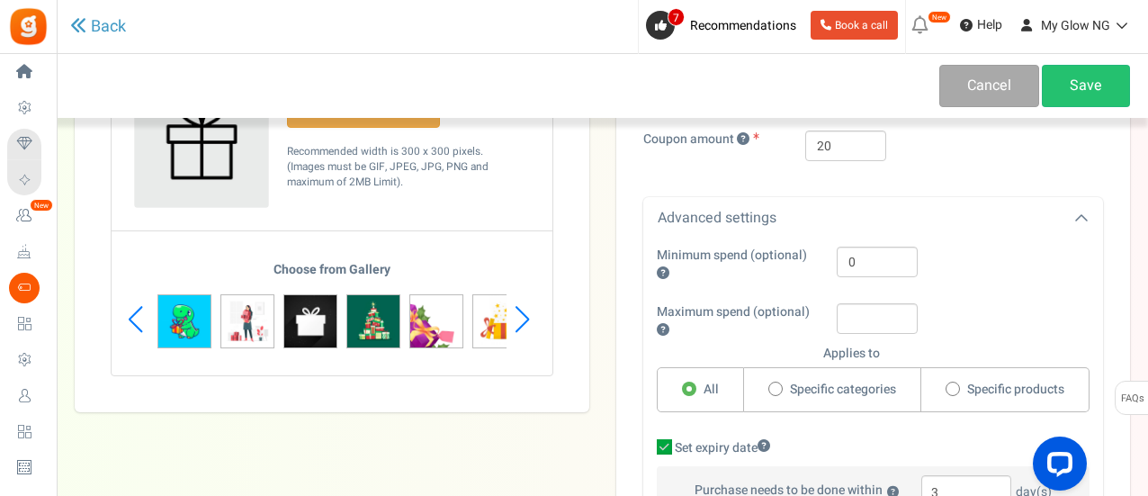
click at [311, 321] on img at bounding box center [310, 321] width 54 height 54
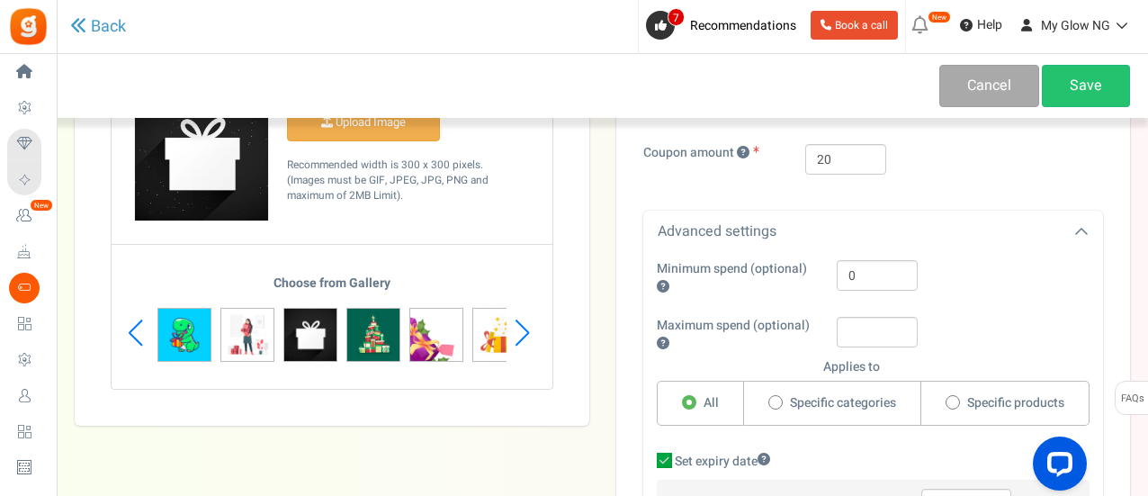
scroll to position [444, 0]
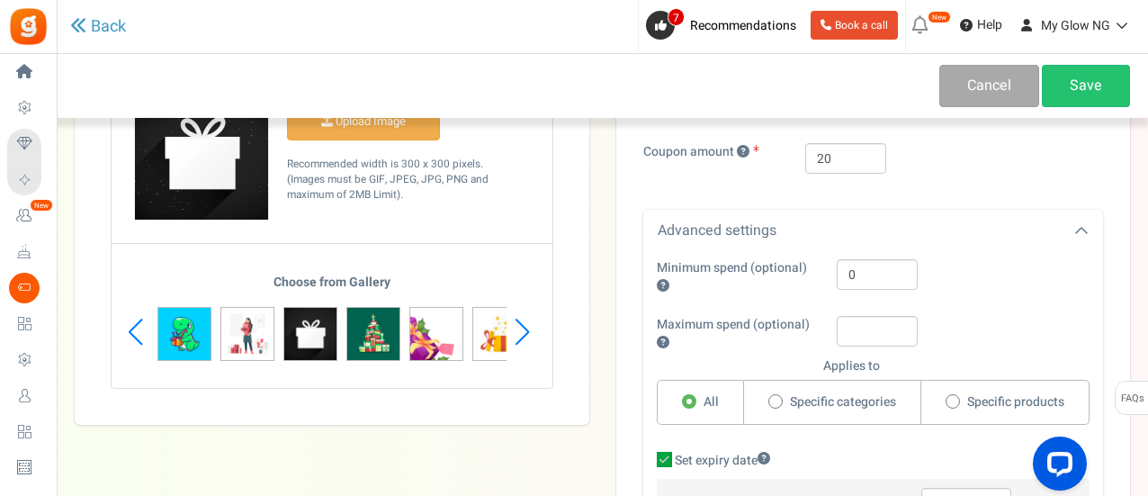
click at [525, 326] on div "Next slide" at bounding box center [522, 332] width 24 height 54
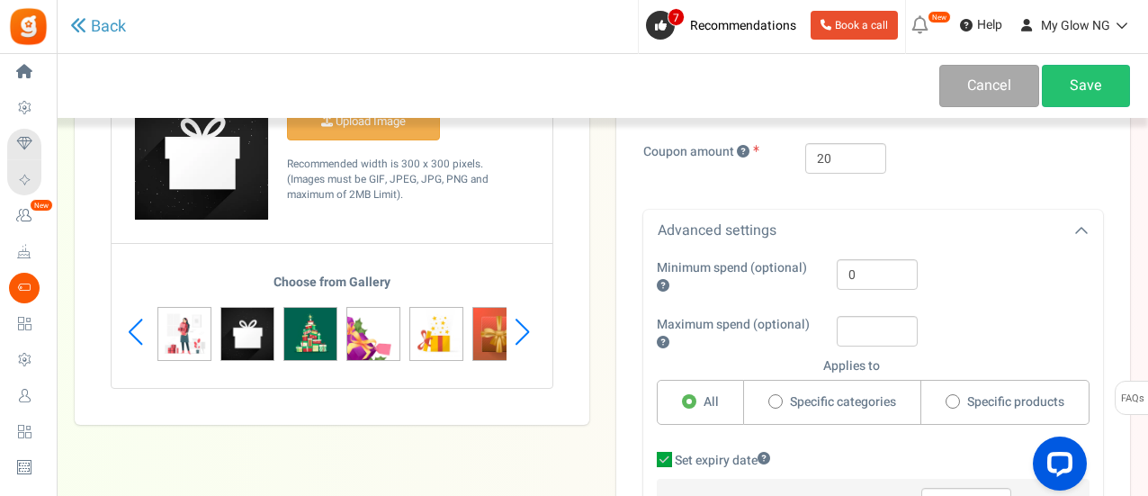
click at [525, 326] on div "Next slide" at bounding box center [522, 332] width 24 height 54
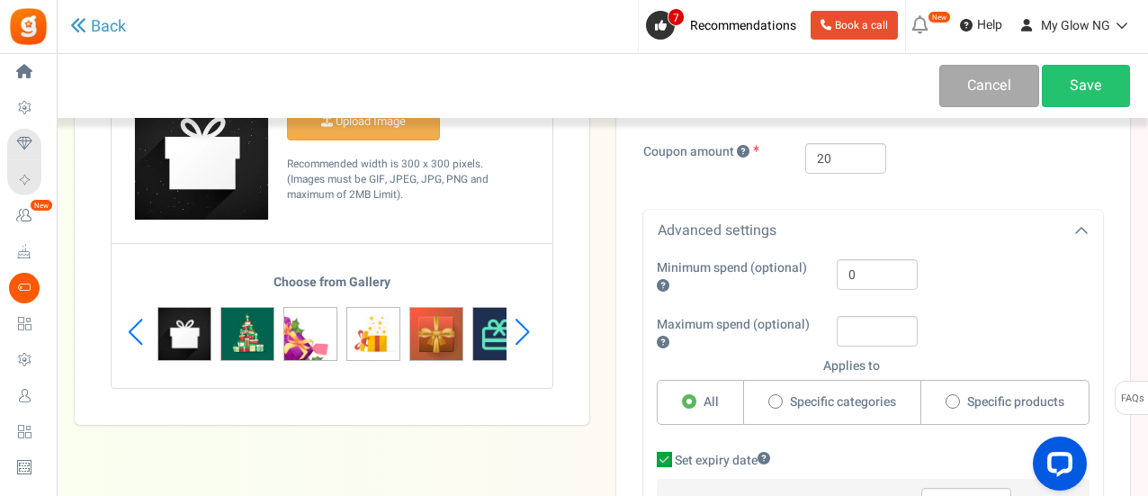
click at [525, 326] on div "Next slide" at bounding box center [522, 332] width 24 height 54
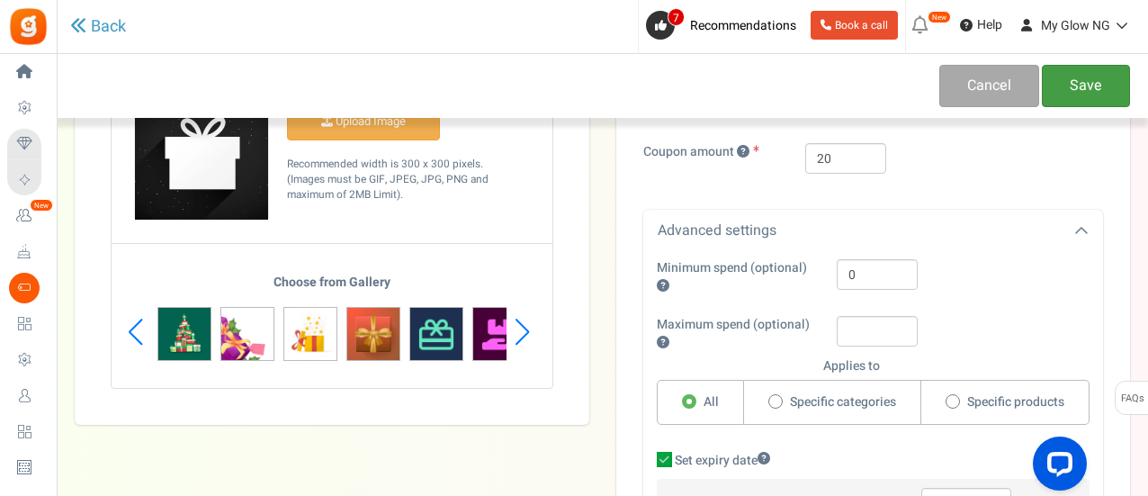
click at [1079, 88] on link "Save" at bounding box center [1085, 86] width 88 height 42
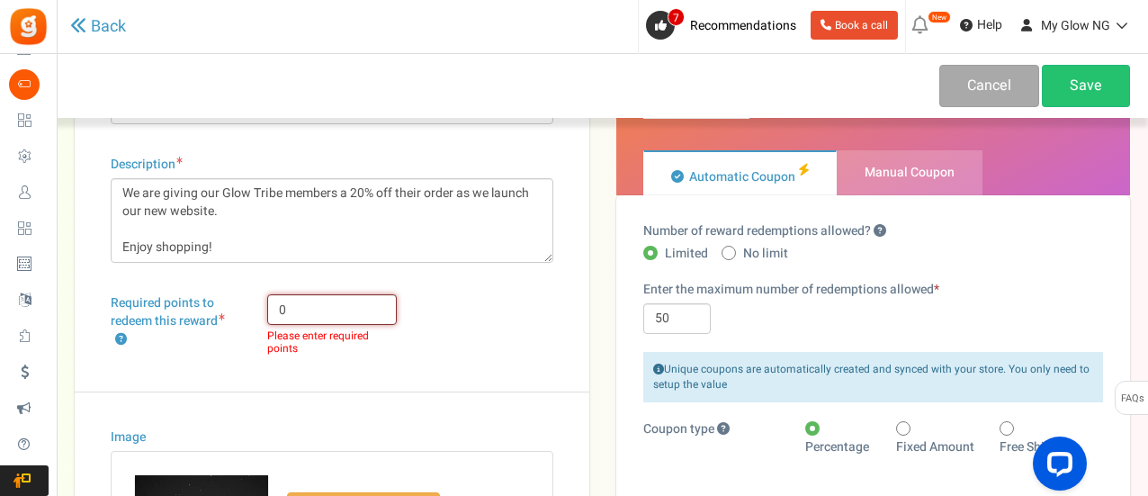
scroll to position [92, 0]
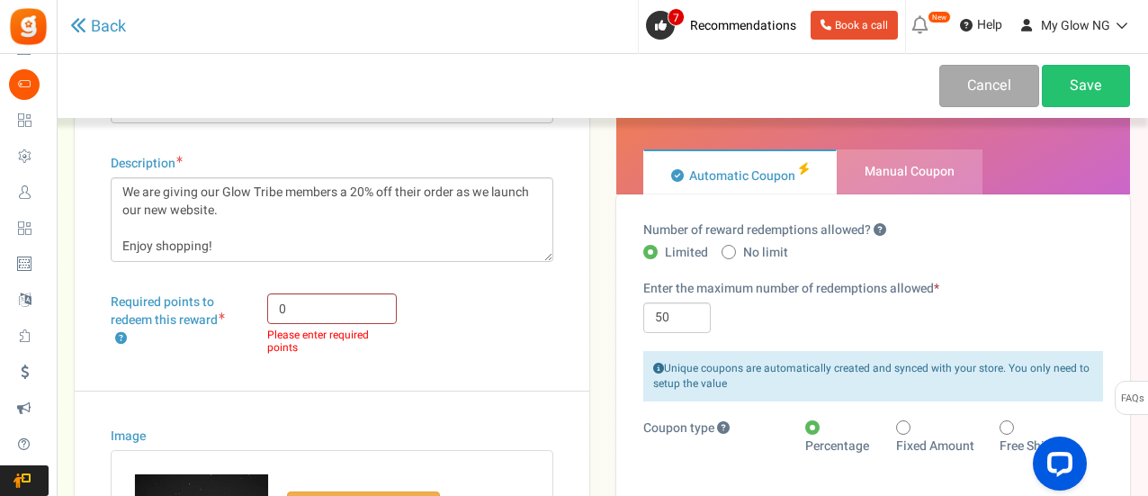
click at [0, 0] on span "Plans" at bounding box center [0, 0] width 0 height 0
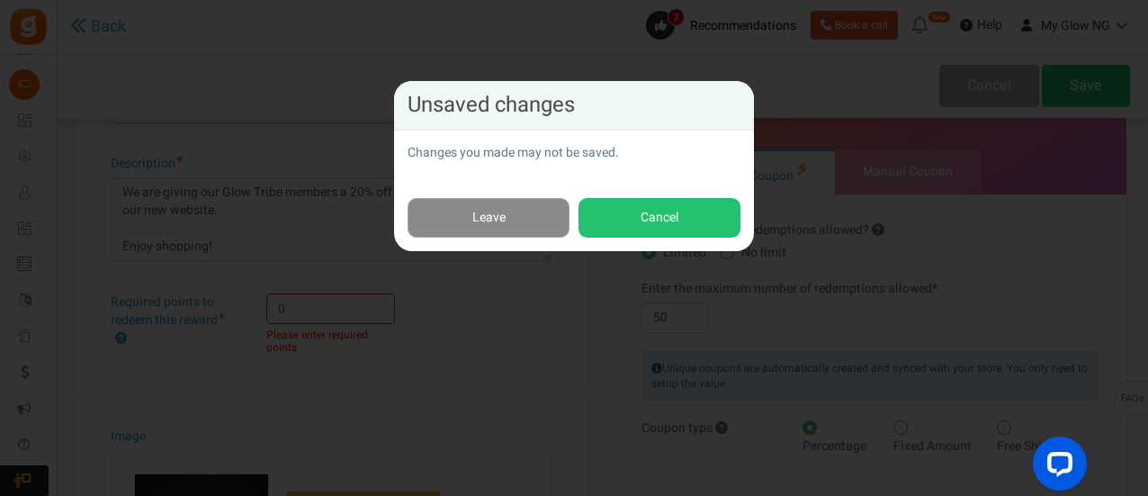
click at [520, 221] on link "Leave" at bounding box center [488, 218] width 162 height 40
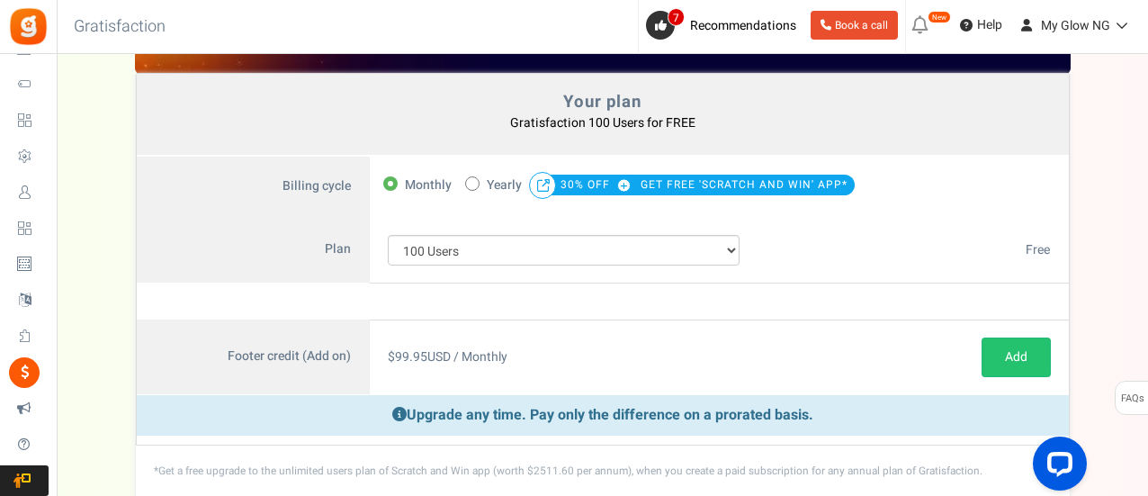
scroll to position [103, 0]
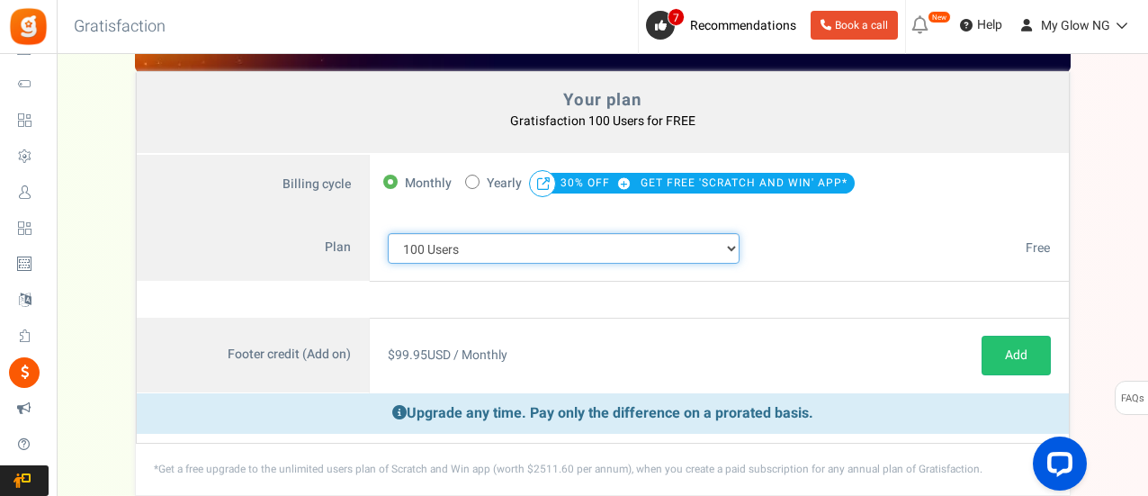
click at [451, 246] on select "100 Users 200 Users 500 Users 1000 Users 2000 Users 3000 Users 4000 Users 5000 …" at bounding box center [564, 248] width 353 height 31
click at [388, 233] on select "100 Users 200 Users 500 Users 1000 Users 2000 Users 3000 Users 4000 Users 5000 …" at bounding box center [564, 248] width 353 height 31
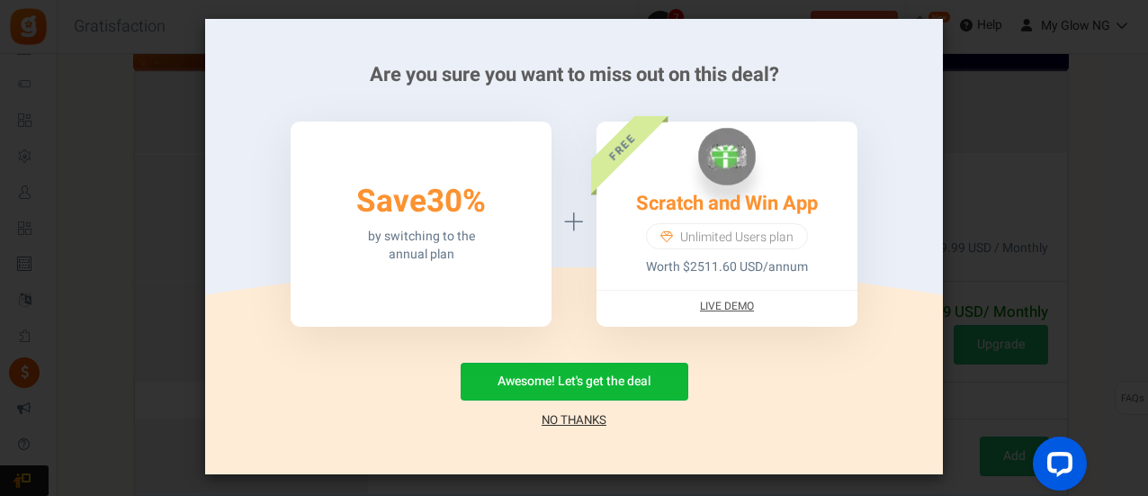
scroll to position [67, 0]
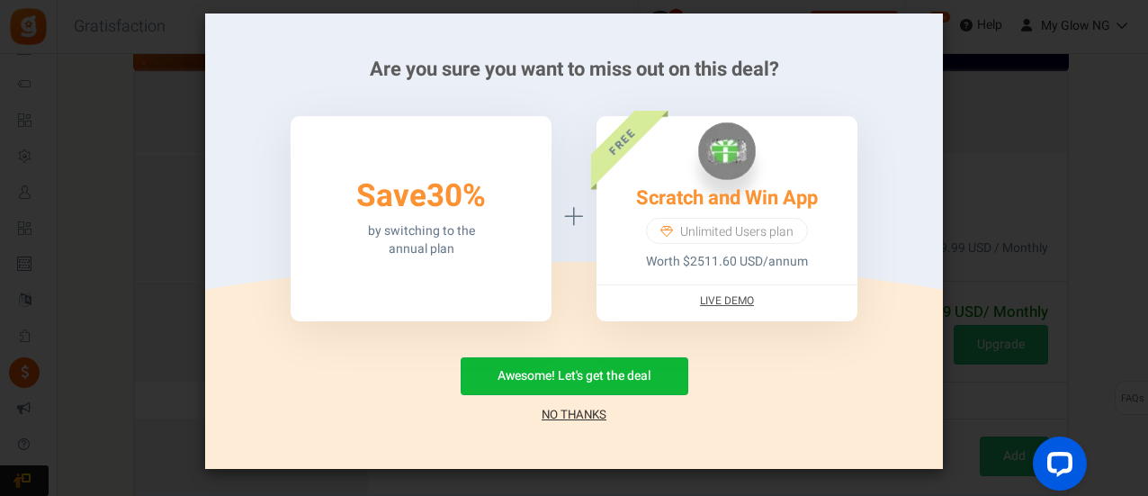
click at [566, 415] on link "No Thanks" at bounding box center [573, 415] width 65 height 18
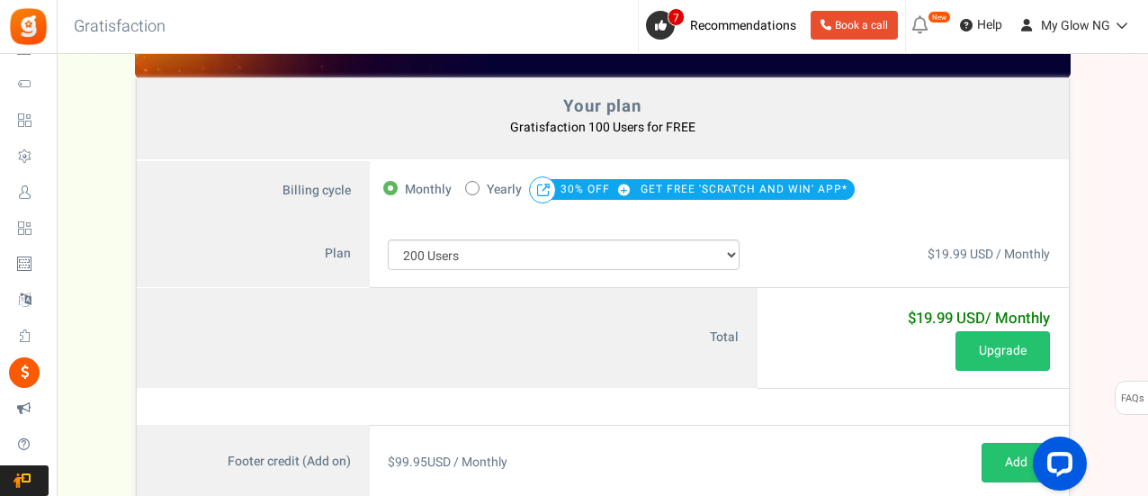
scroll to position [96, 0]
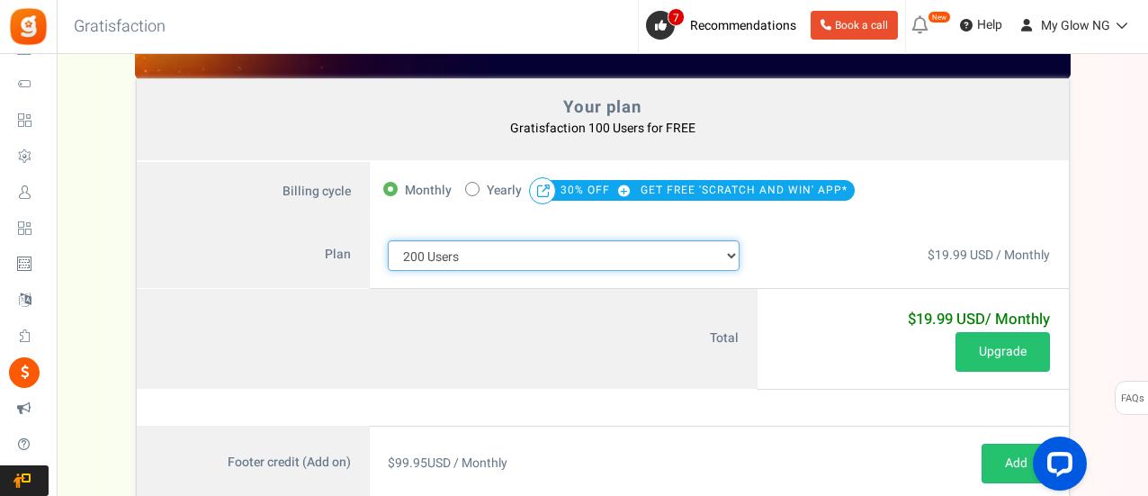
click at [558, 265] on select "100 Users 200 Users 500 Users 1000 Users 2000 Users 3000 Users 4000 Users 5000 …" at bounding box center [564, 255] width 353 height 31
select select "711"
click at [388, 240] on select "100 Users 200 Users 500 Users 1000 Users 2000 Users 3000 Users 4000 Users 5000 …" at bounding box center [564, 255] width 353 height 31
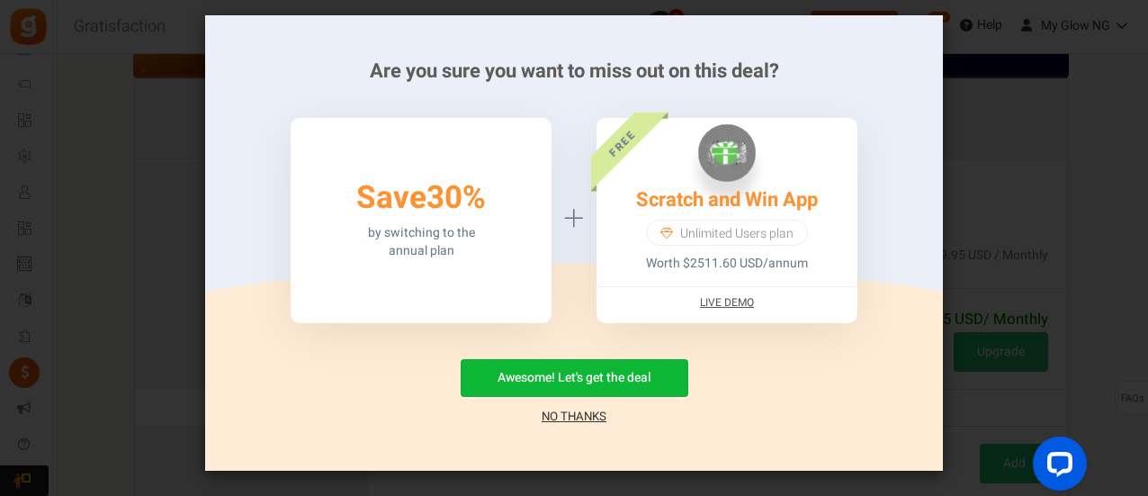
scroll to position [67, 0]
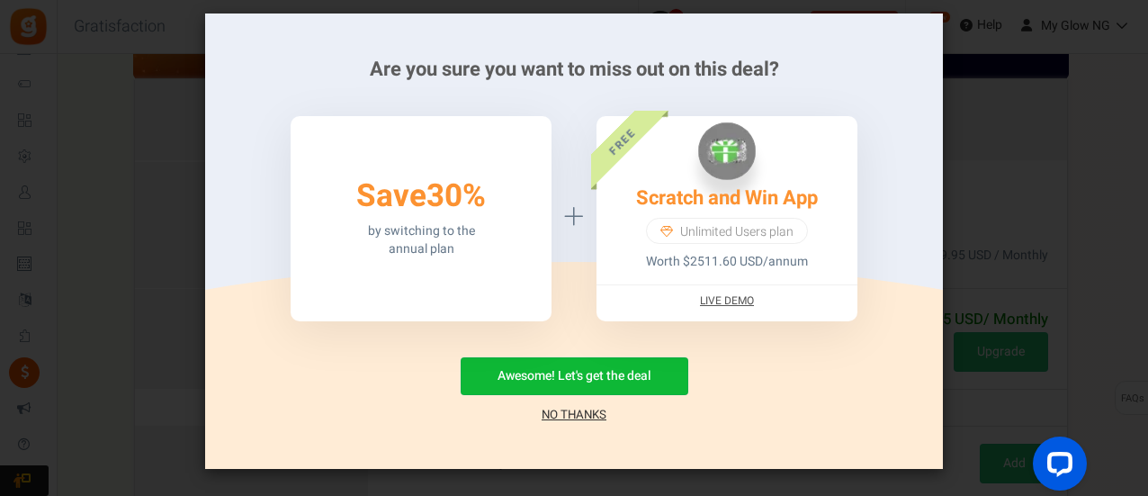
click at [574, 409] on link "No Thanks" at bounding box center [573, 415] width 65 height 18
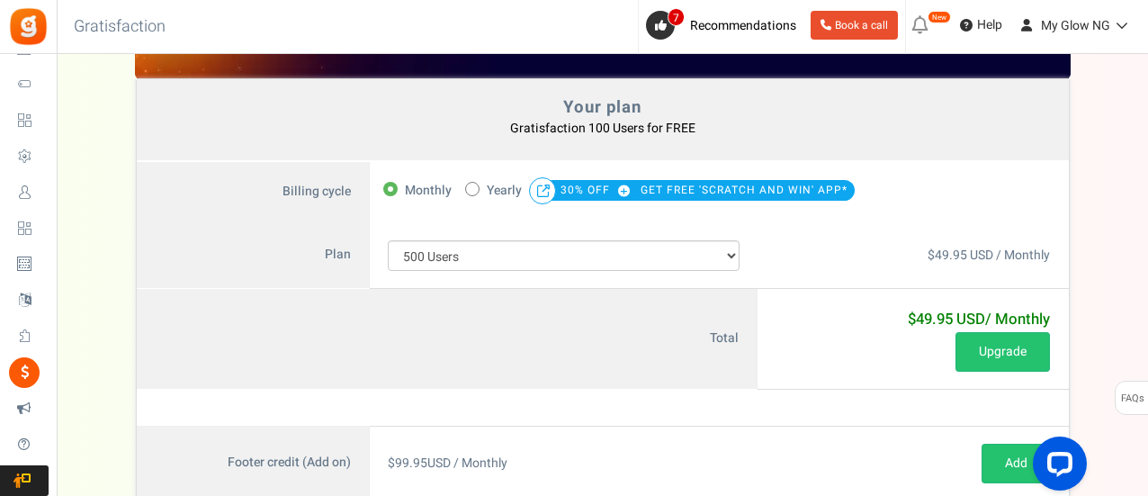
click at [467, 182] on input "50% OFF Limited time offer! Yearly 30% OFF GET FREE 'SCRATCH AND WIN' APP*" at bounding box center [471, 188] width 12 height 12
radio input "true"
